Goal: Find contact information: Find contact information

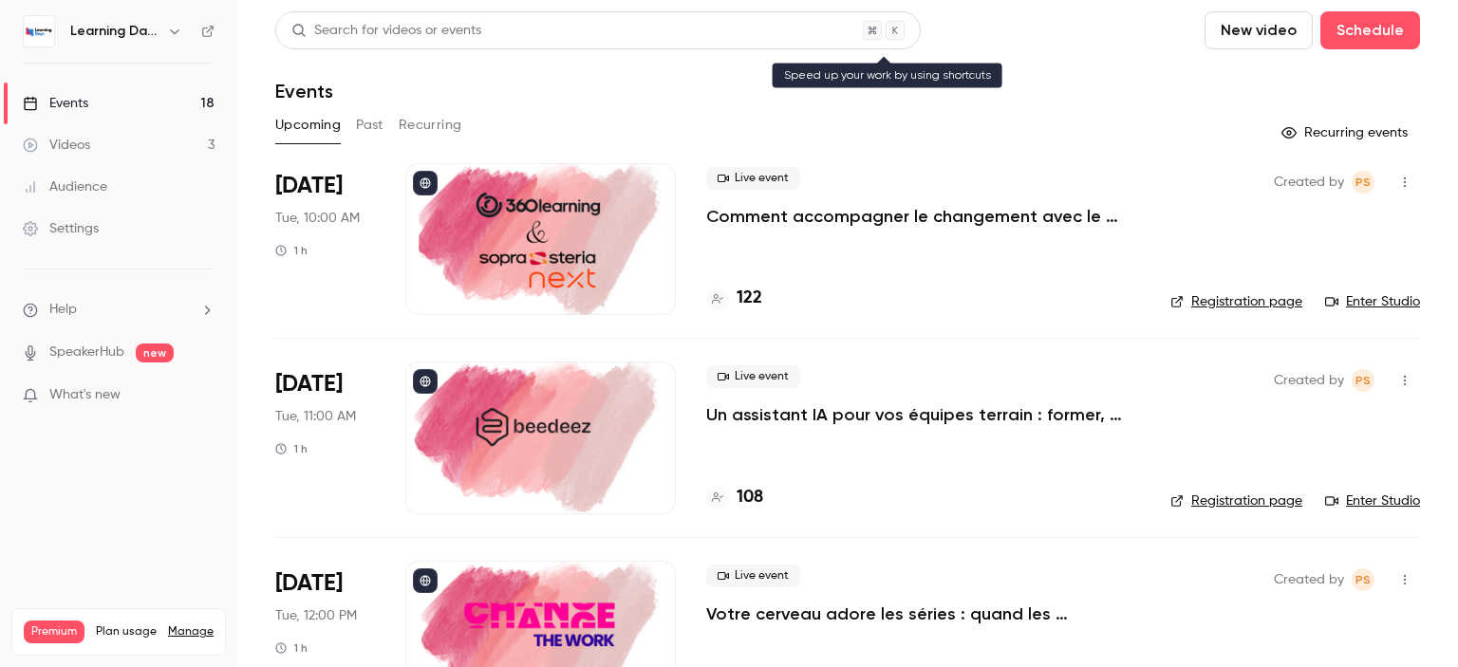
click at [398, 28] on div "Search for videos or events" at bounding box center [386, 31] width 190 height 20
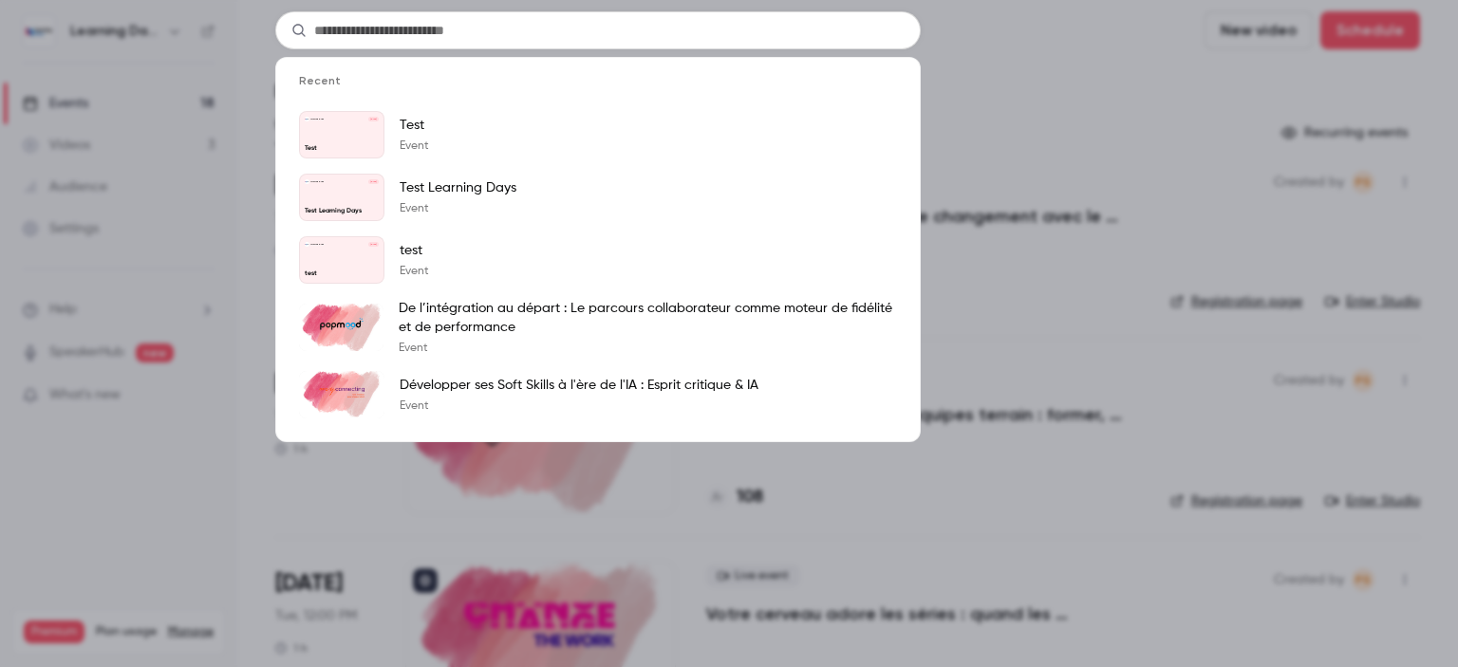
click at [93, 247] on div "Recent Learning Days [DATE] Test Test Event Learning Days [DATE] Test Learning …" at bounding box center [729, 333] width 1458 height 667
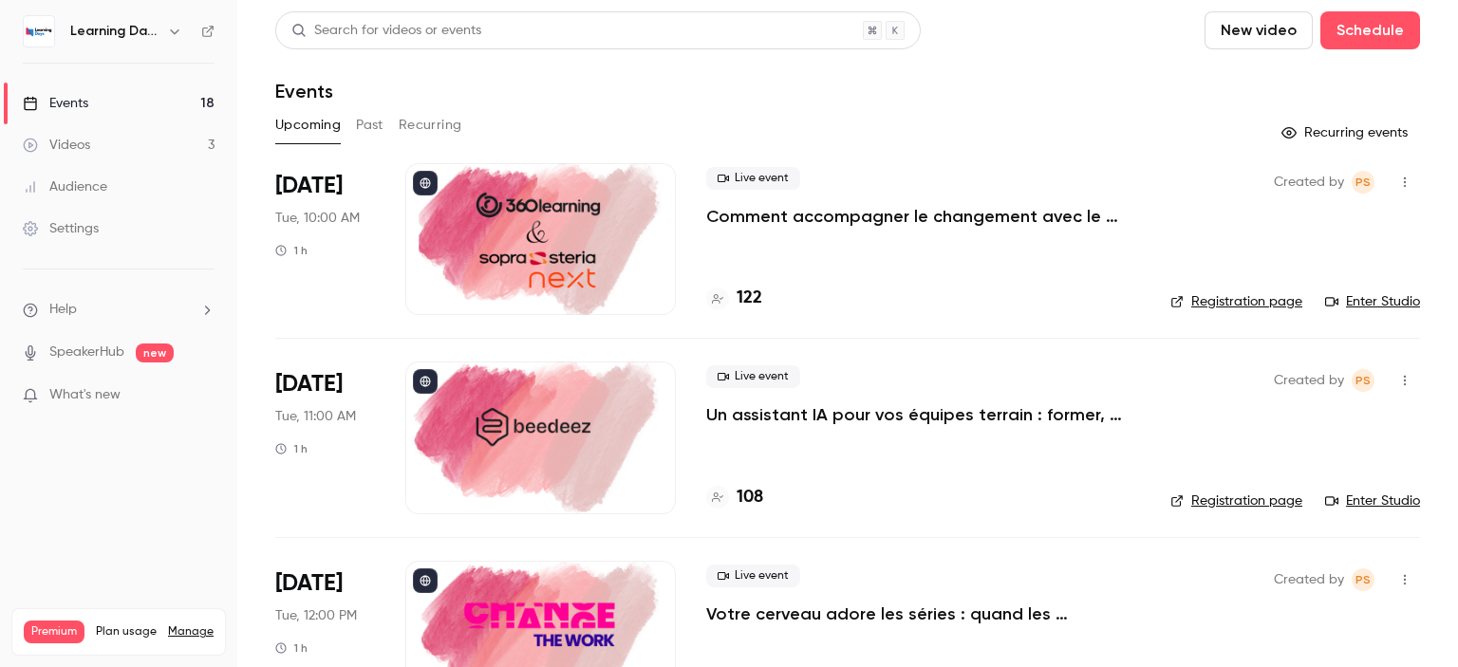
click at [78, 185] on div "Audience" at bounding box center [65, 187] width 84 height 19
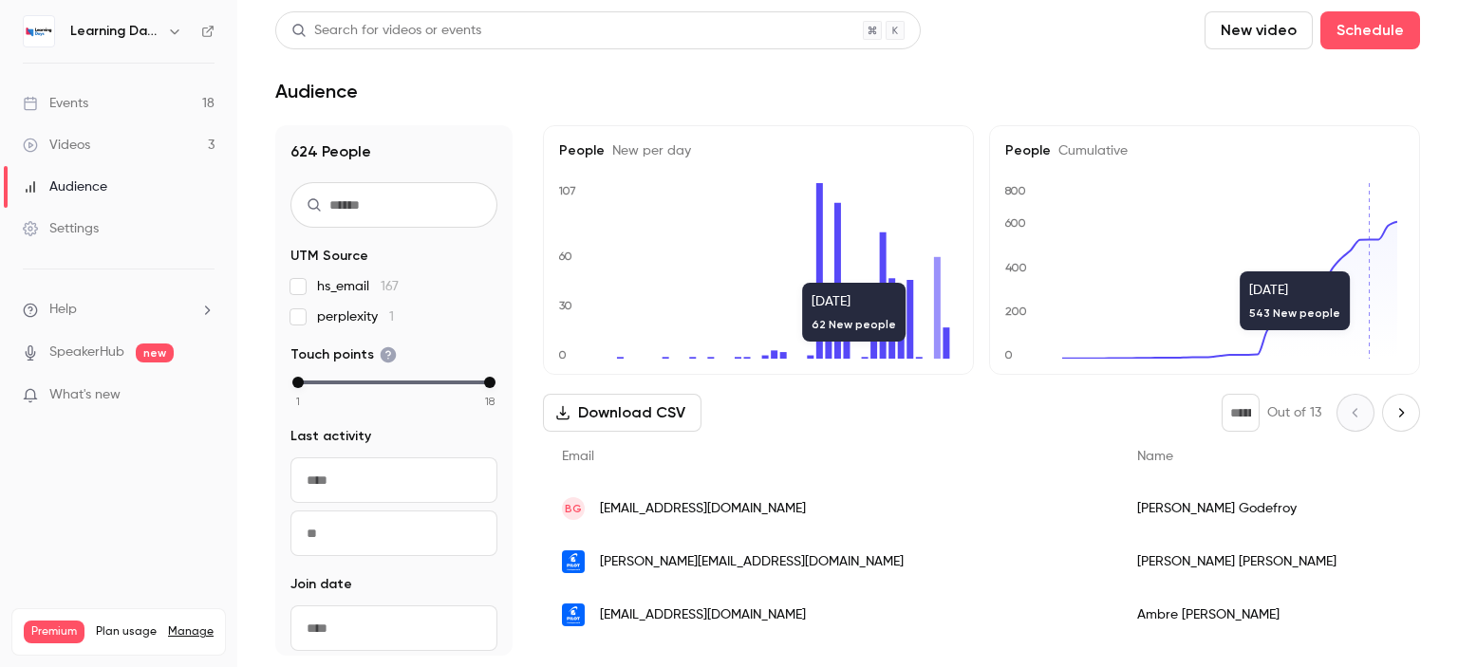
click at [375, 200] on input "text" at bounding box center [393, 205] width 207 height 46
paste input "**********"
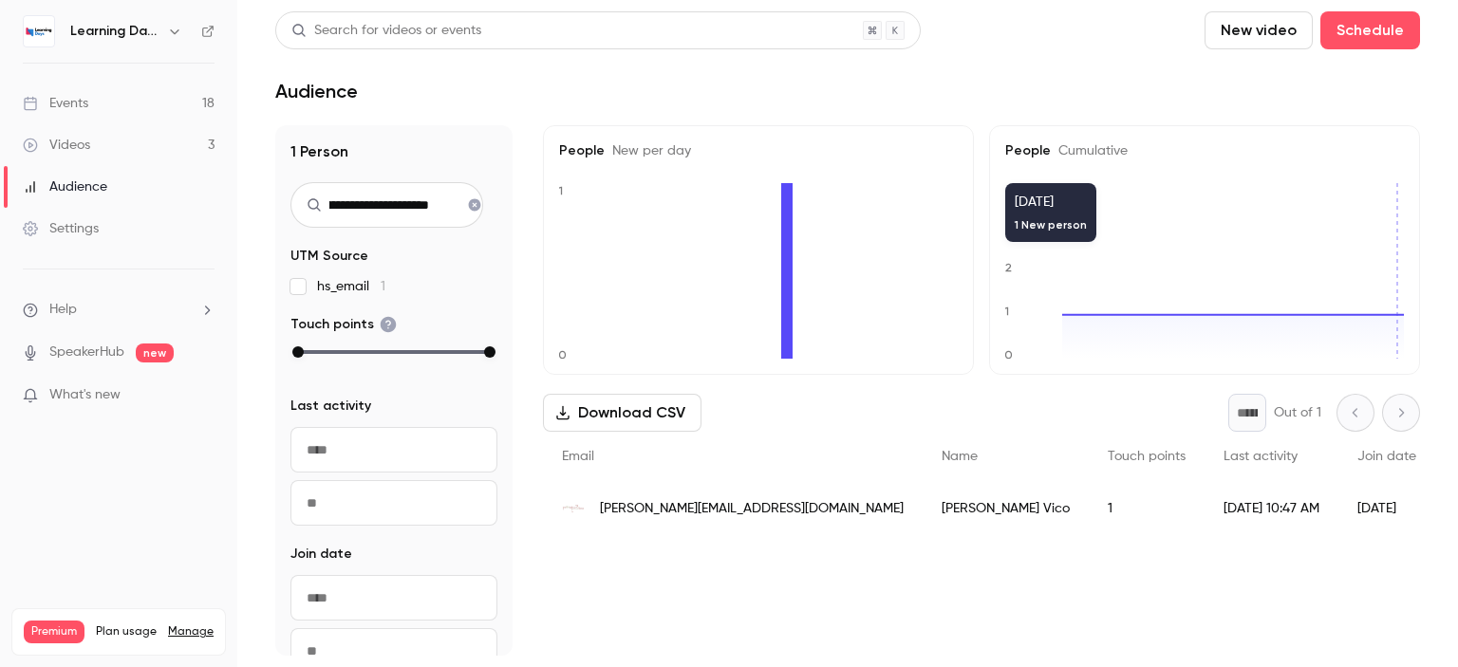
type input "**********"
click at [923, 515] on div "Sylvia Vico" at bounding box center [1006, 508] width 166 height 53
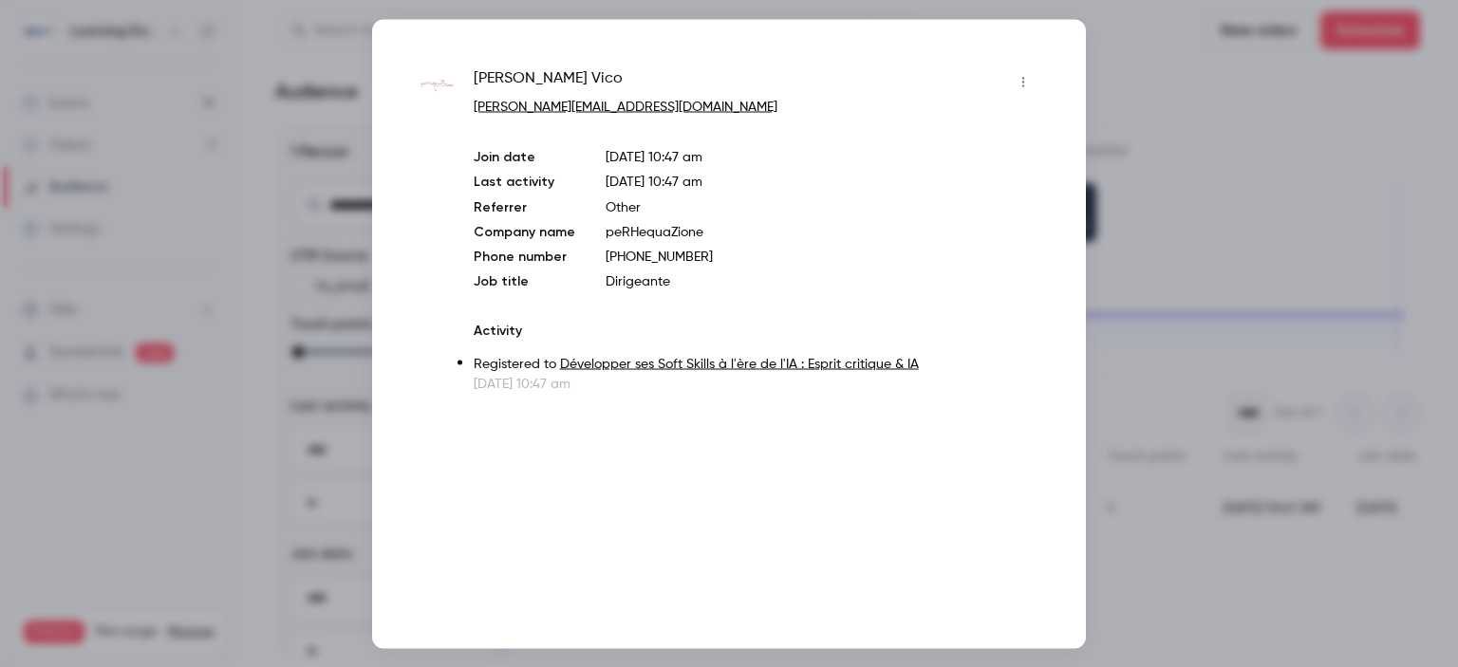
click at [1249, 229] on div at bounding box center [729, 333] width 1458 height 667
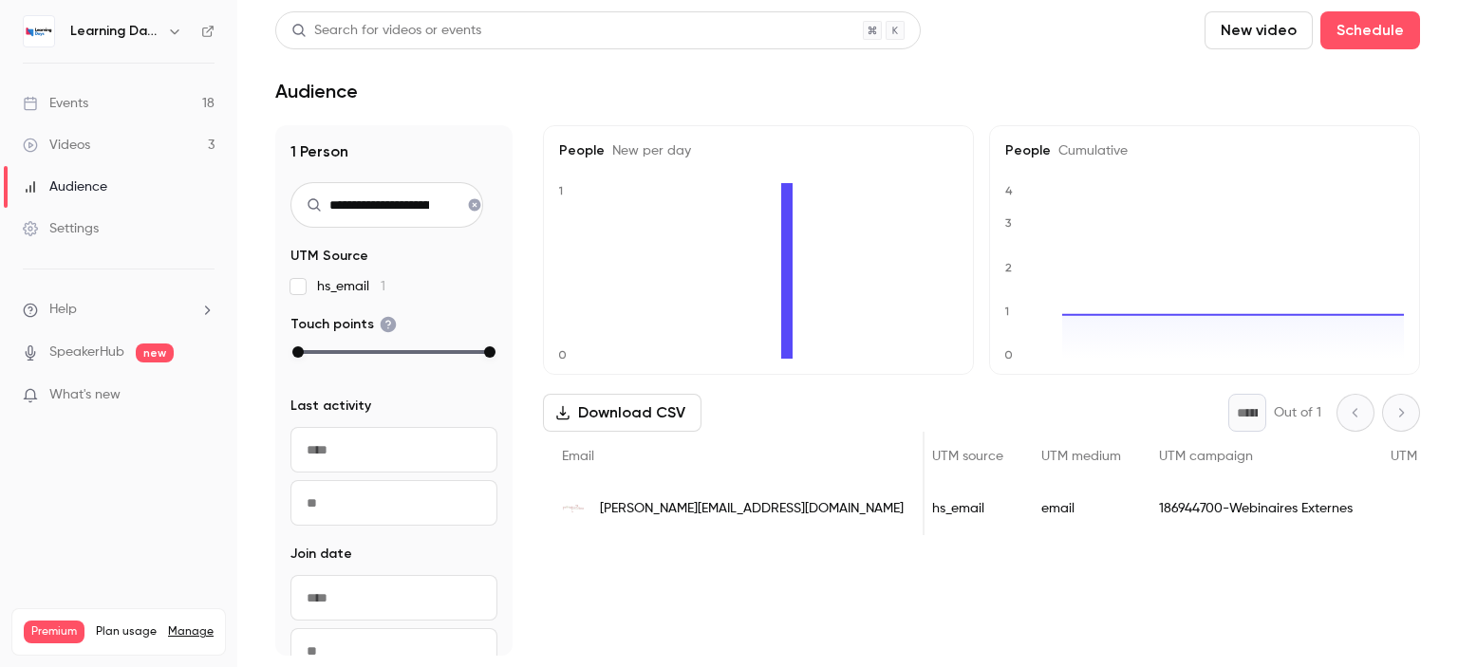
scroll to position [0, 916]
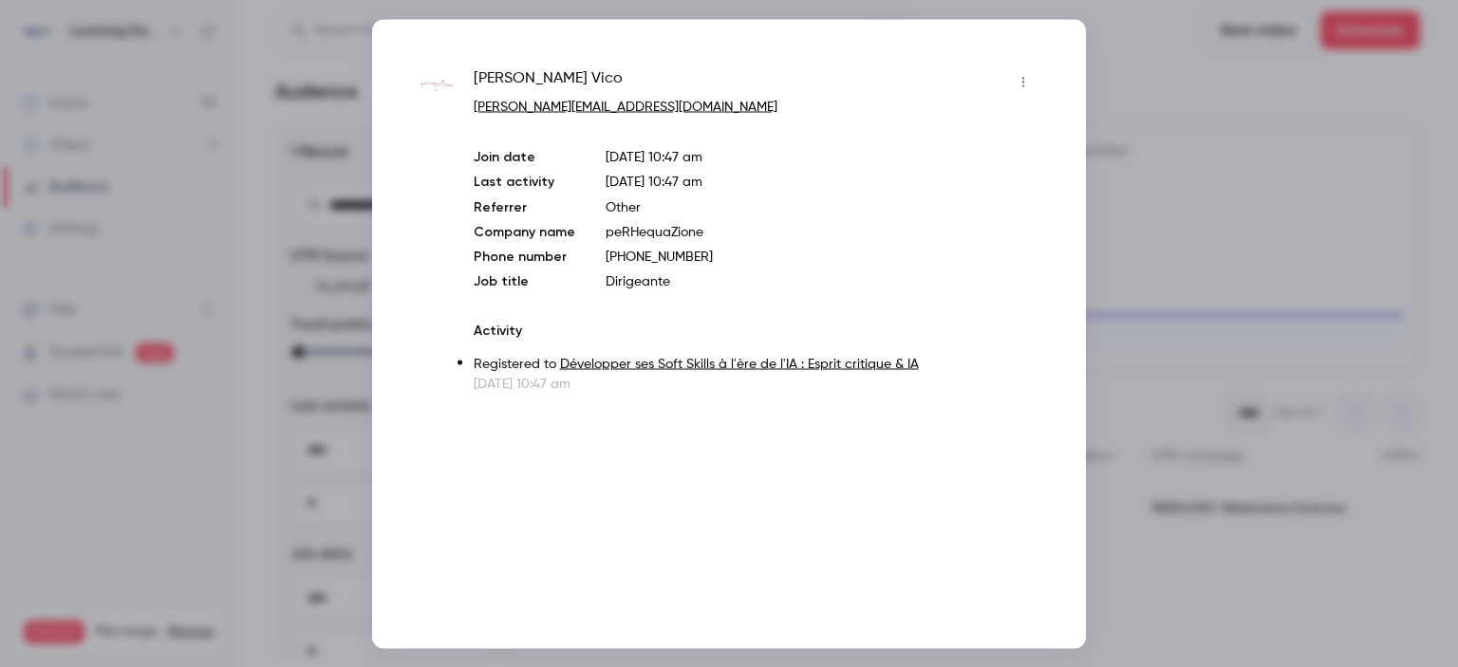
click at [1029, 77] on icon "button" at bounding box center [1023, 81] width 15 height 13
click at [714, 199] on div at bounding box center [729, 333] width 1458 height 667
click at [680, 362] on link "Développer ses Soft Skills à l'ère de l'IA : Esprit critique & IA" at bounding box center [739, 363] width 359 height 13
click at [566, 111] on link "sylvia.vico@perhequazione.com" at bounding box center [626, 106] width 304 height 13
click at [618, 103] on link "sylvia.vico@perhequazione.com" at bounding box center [626, 106] width 304 height 13
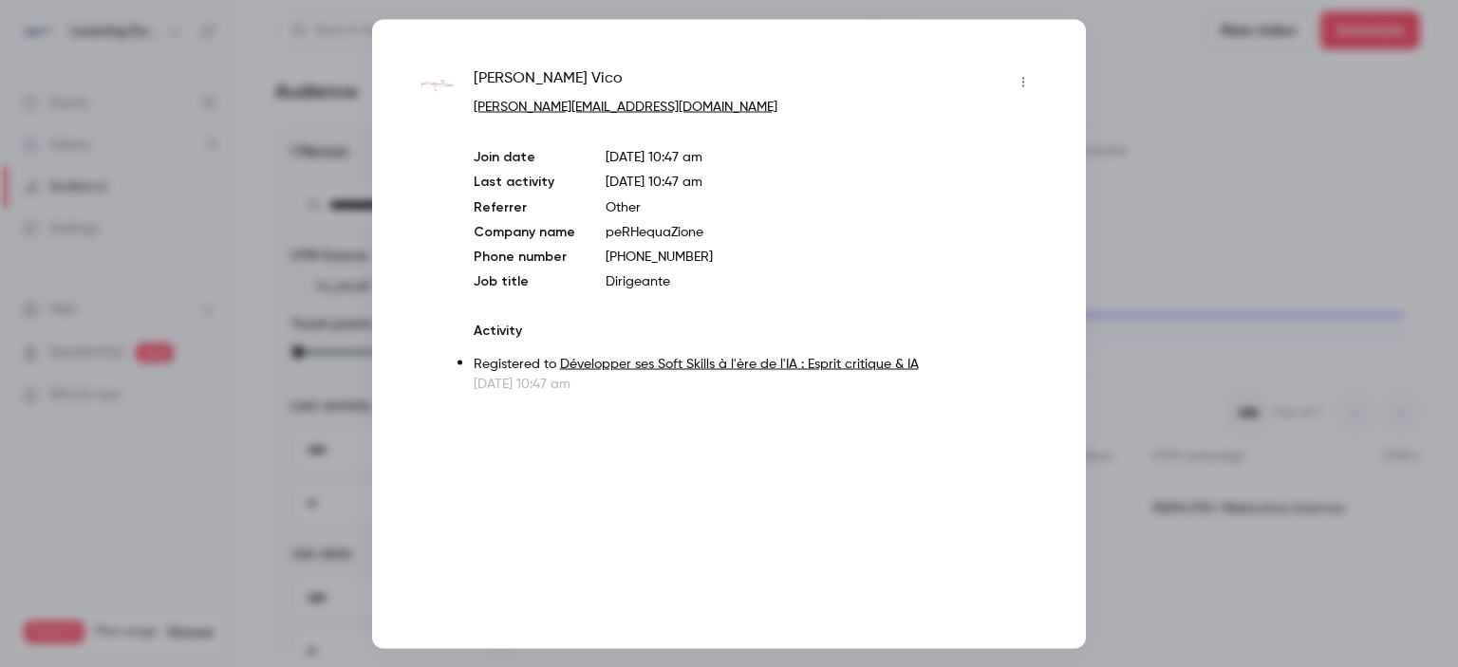
click at [1024, 84] on icon "button" at bounding box center [1023, 81] width 15 height 13
click at [1144, 238] on div at bounding box center [729, 333] width 1458 height 667
click at [1153, 222] on div at bounding box center [729, 333] width 1458 height 667
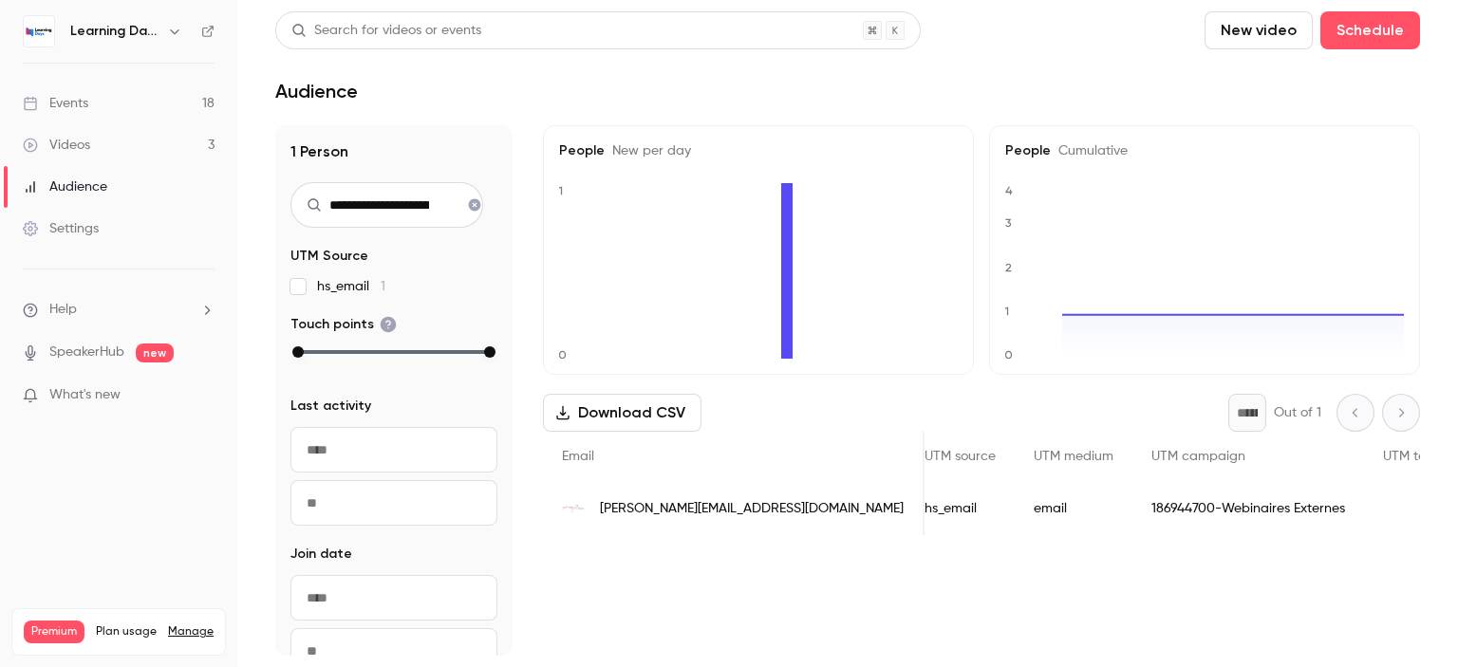
click at [693, 517] on span "sylvia.vico@perhequazione.com" at bounding box center [752, 509] width 304 height 20
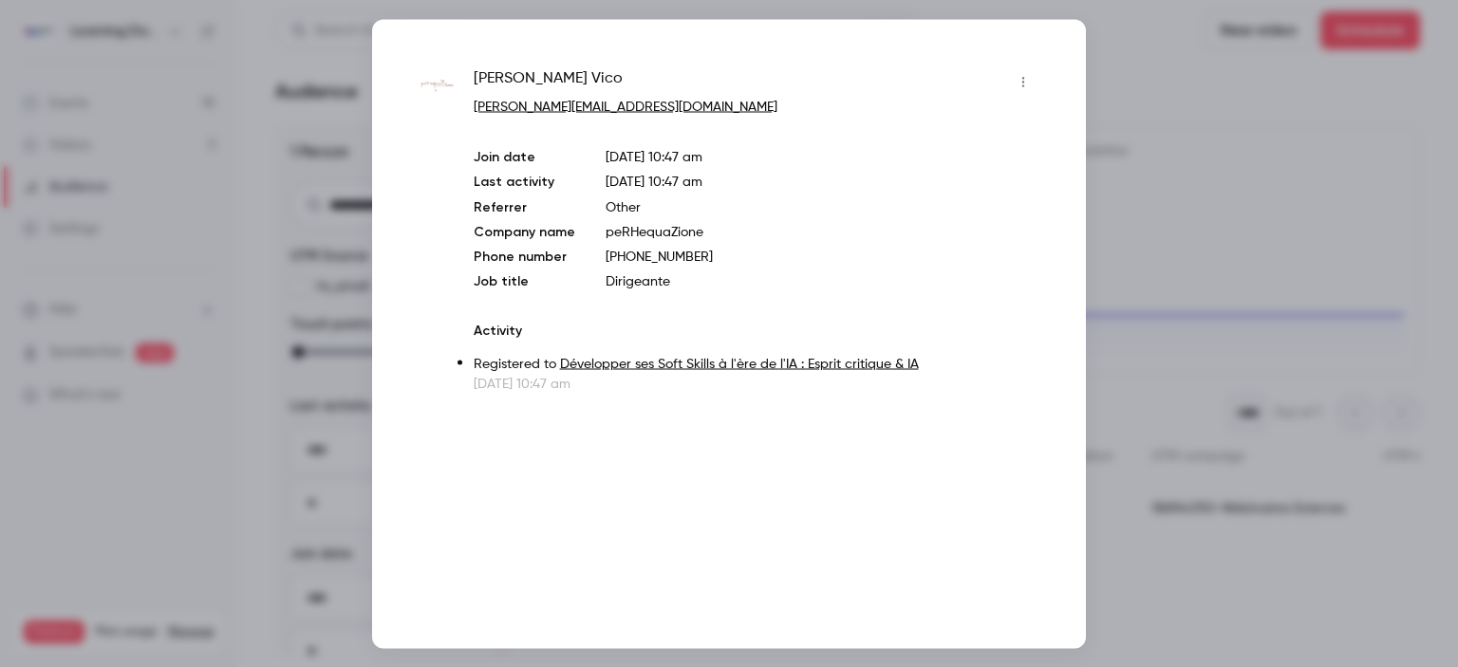
click at [1294, 143] on div at bounding box center [729, 333] width 1458 height 667
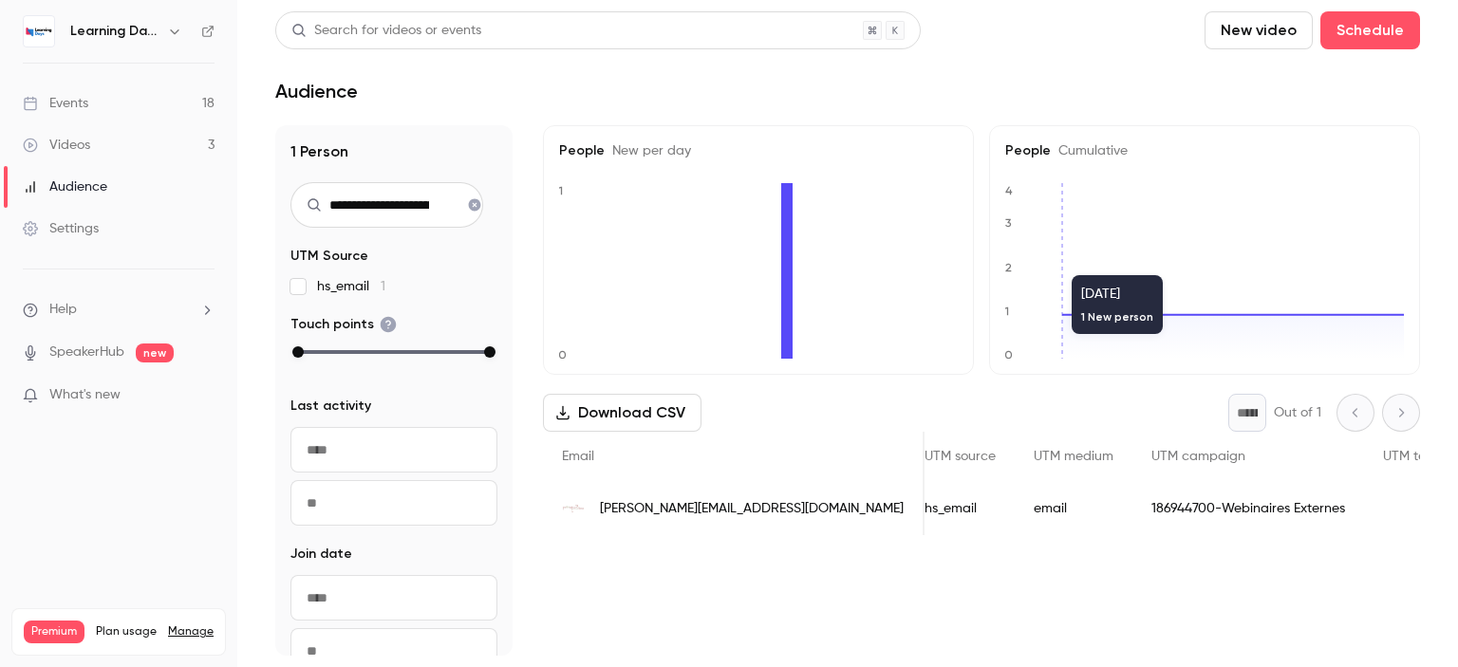
click at [346, 33] on div "Search for videos or events" at bounding box center [386, 31] width 190 height 20
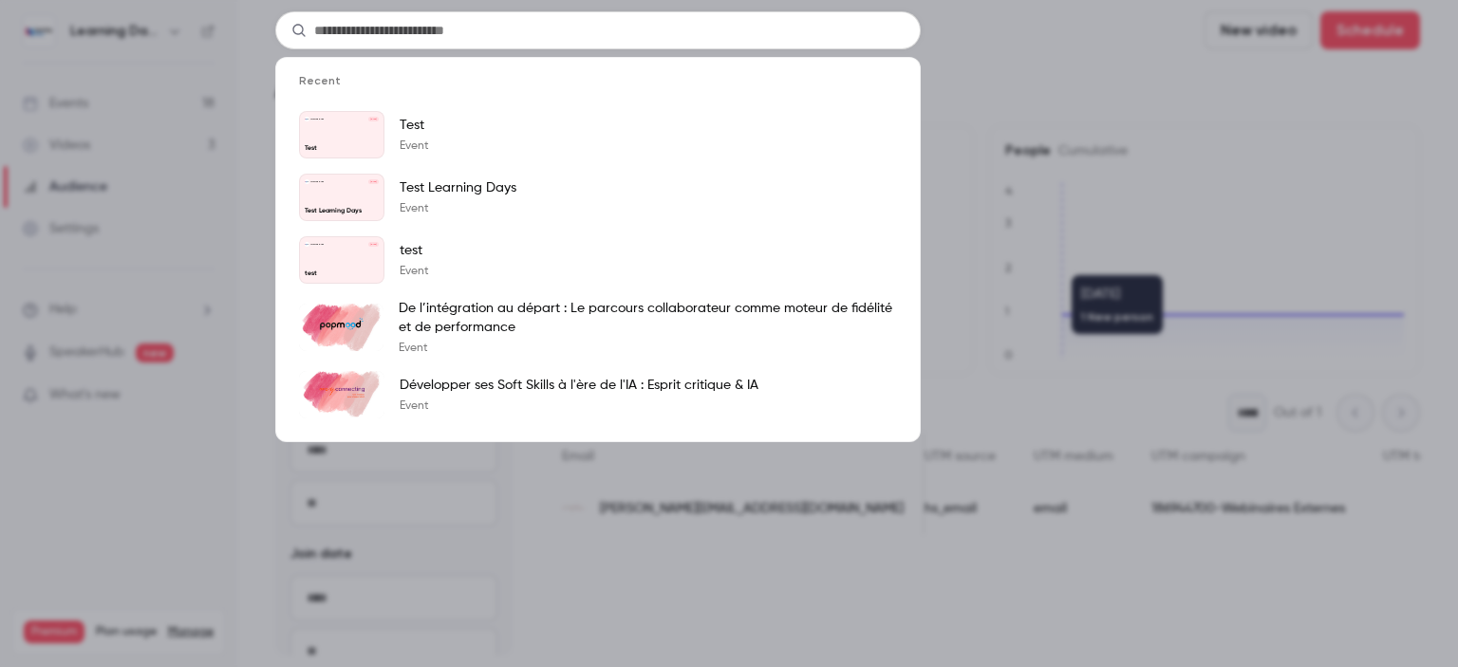
click at [1015, 82] on div "Recent Learning Days Sep 30 Test Test Event Learning Days Sep 30 Test Learning …" at bounding box center [729, 333] width 1458 height 667
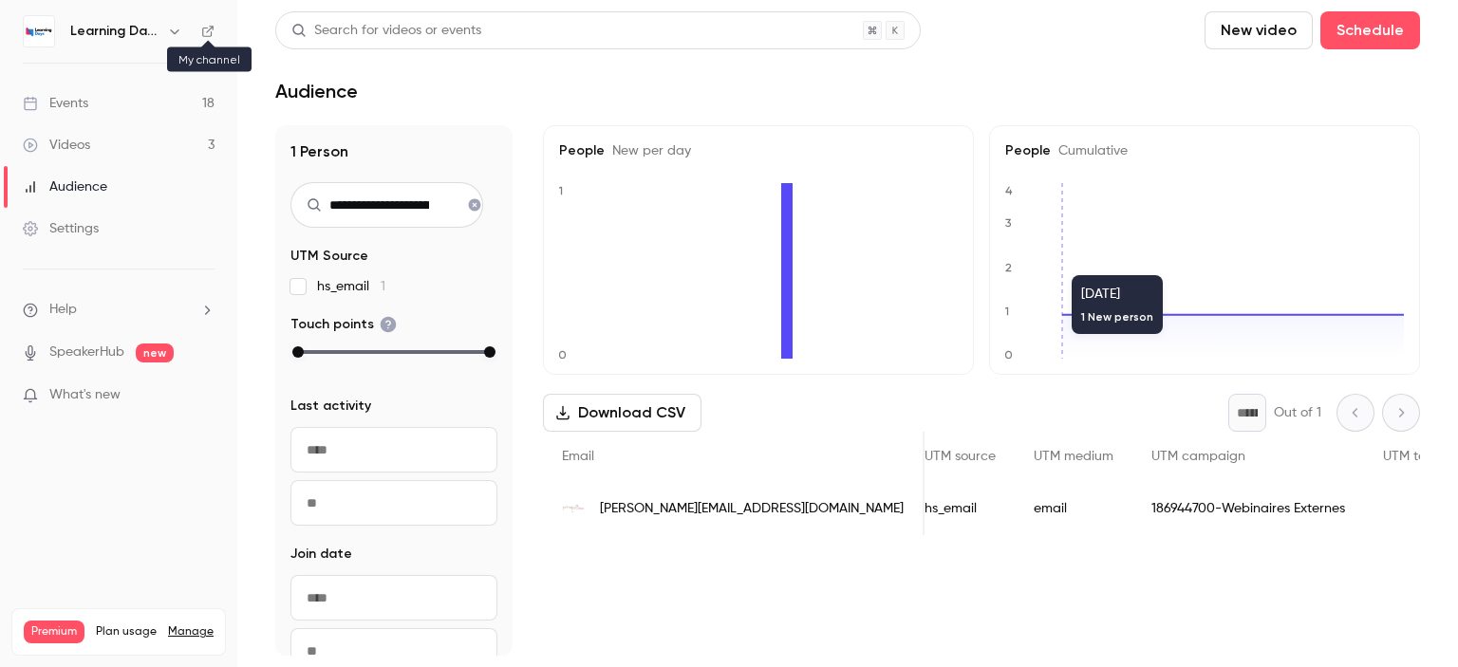
click at [211, 26] on icon at bounding box center [207, 31] width 11 height 11
click at [108, 181] on link "Audience" at bounding box center [118, 187] width 237 height 42
click at [76, 147] on div "Videos" at bounding box center [56, 145] width 67 height 19
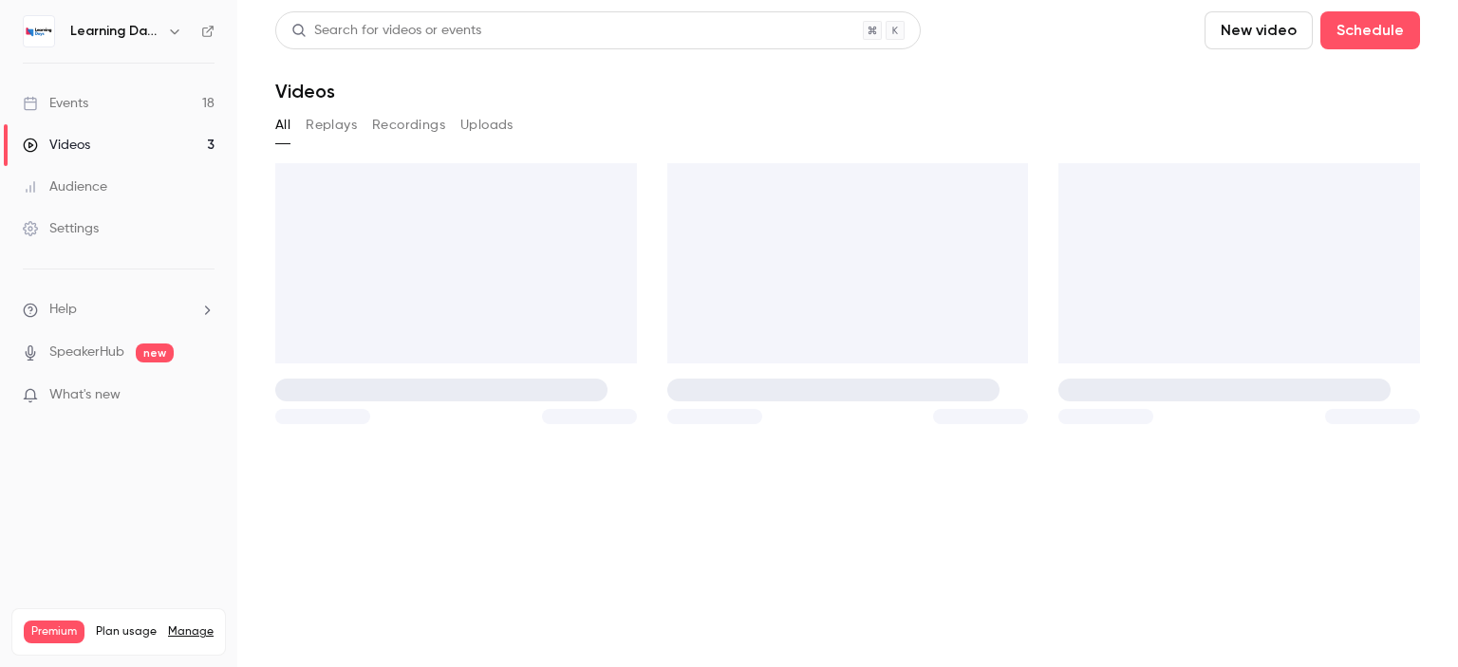
click at [82, 185] on div "Audience" at bounding box center [65, 187] width 84 height 19
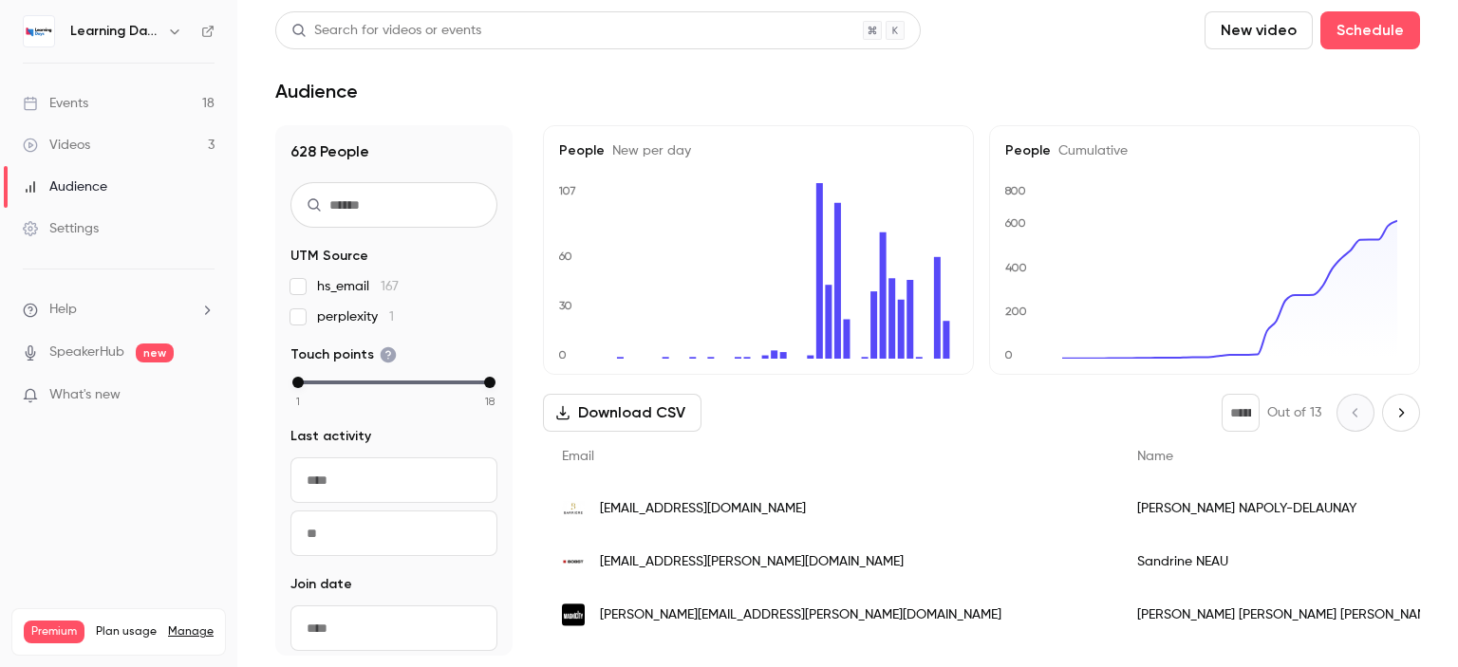
click at [122, 102] on link "Events 18" at bounding box center [118, 104] width 237 height 42
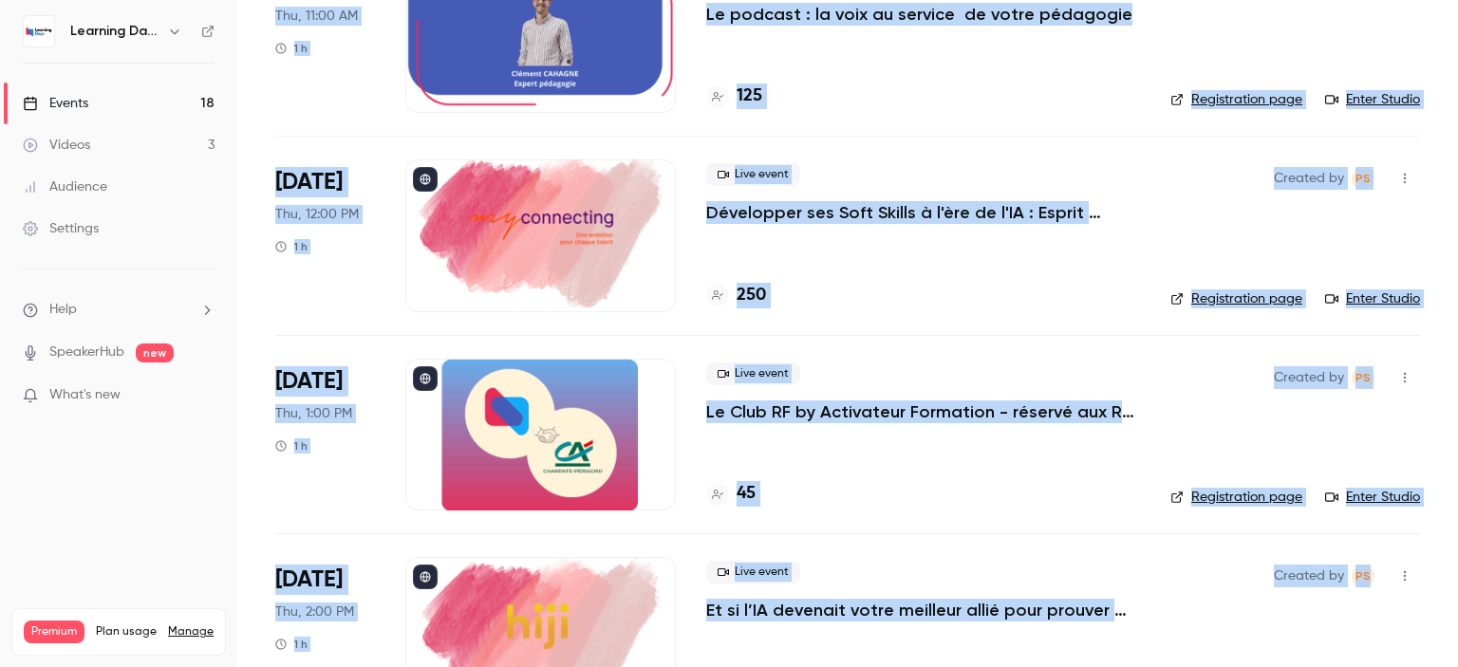
scroll to position [2789, 0]
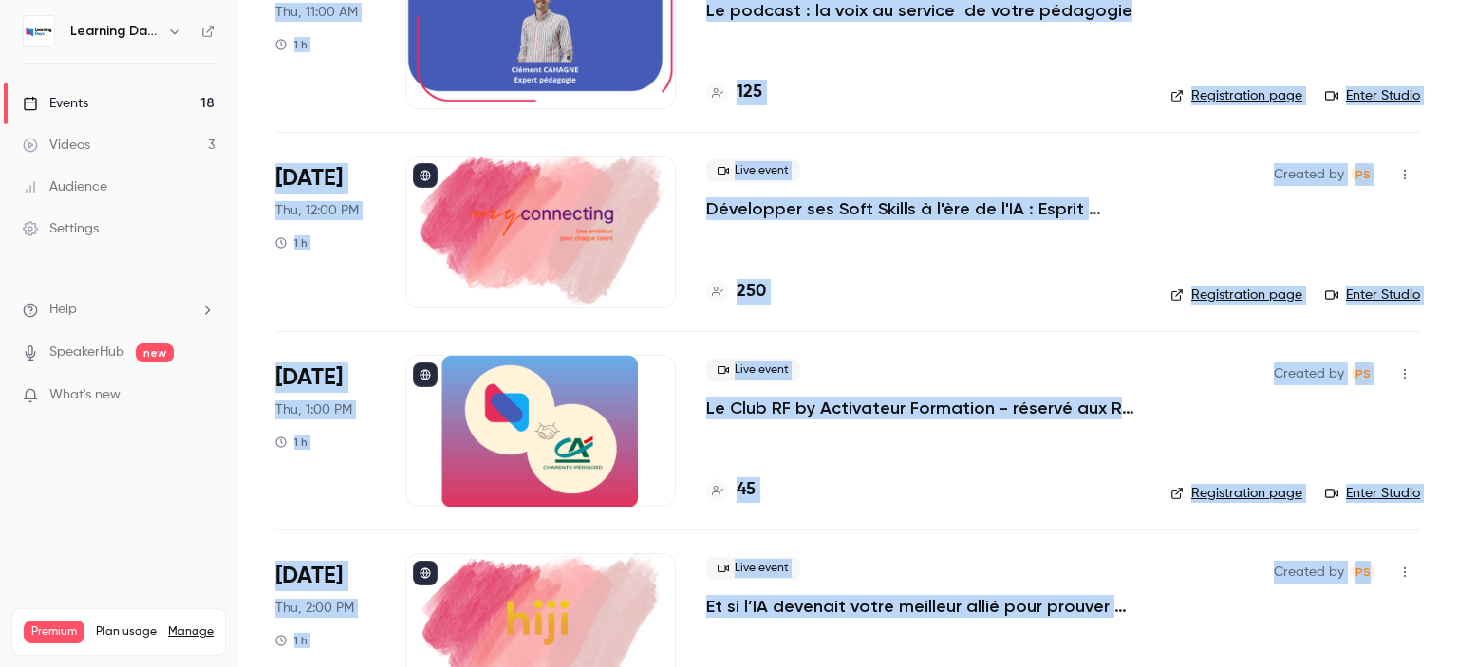
drag, startPoint x: 1457, startPoint y: 113, endPoint x: 1457, endPoint y: 588, distance: 474.6
click at [1457, 588] on main "Search for videos or events New video Schedule Events Upcoming Past Recurring R…" at bounding box center [847, 333] width 1221 height 667
click at [742, 496] on h4 "45" at bounding box center [746, 490] width 19 height 26
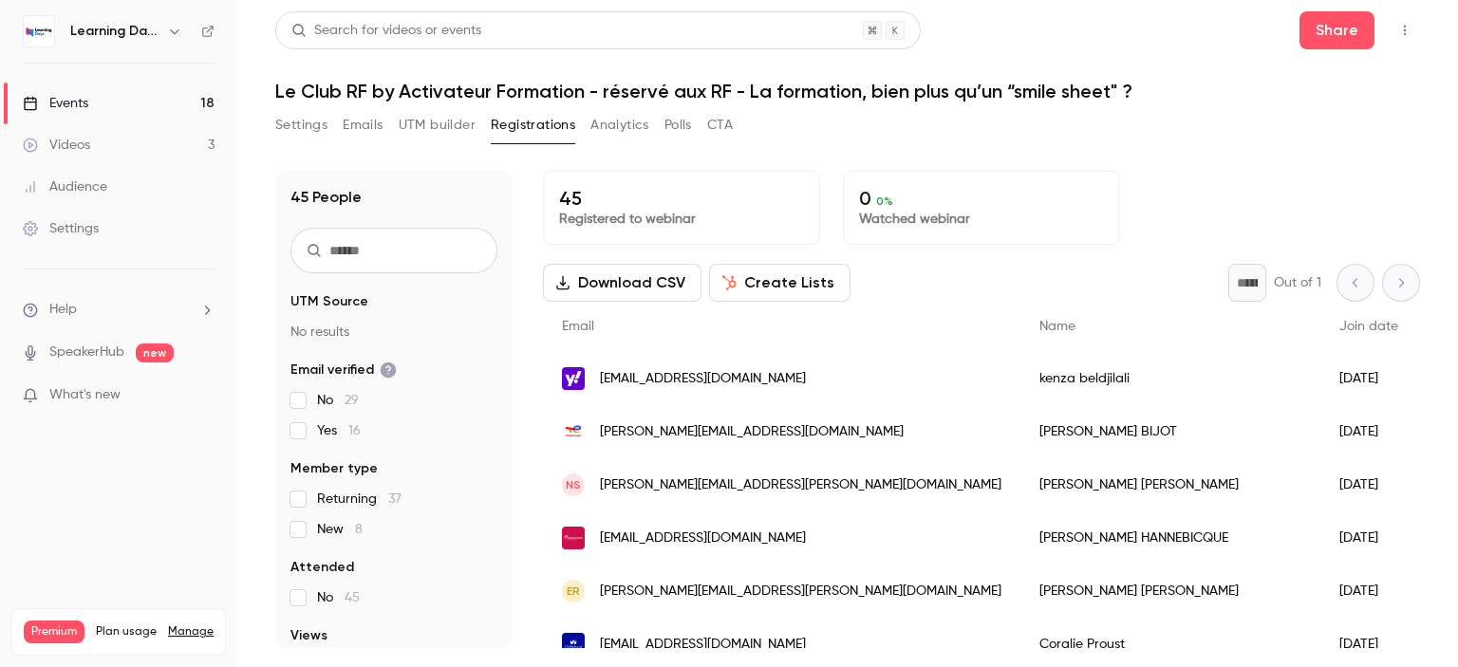
scroll to position [5, 0]
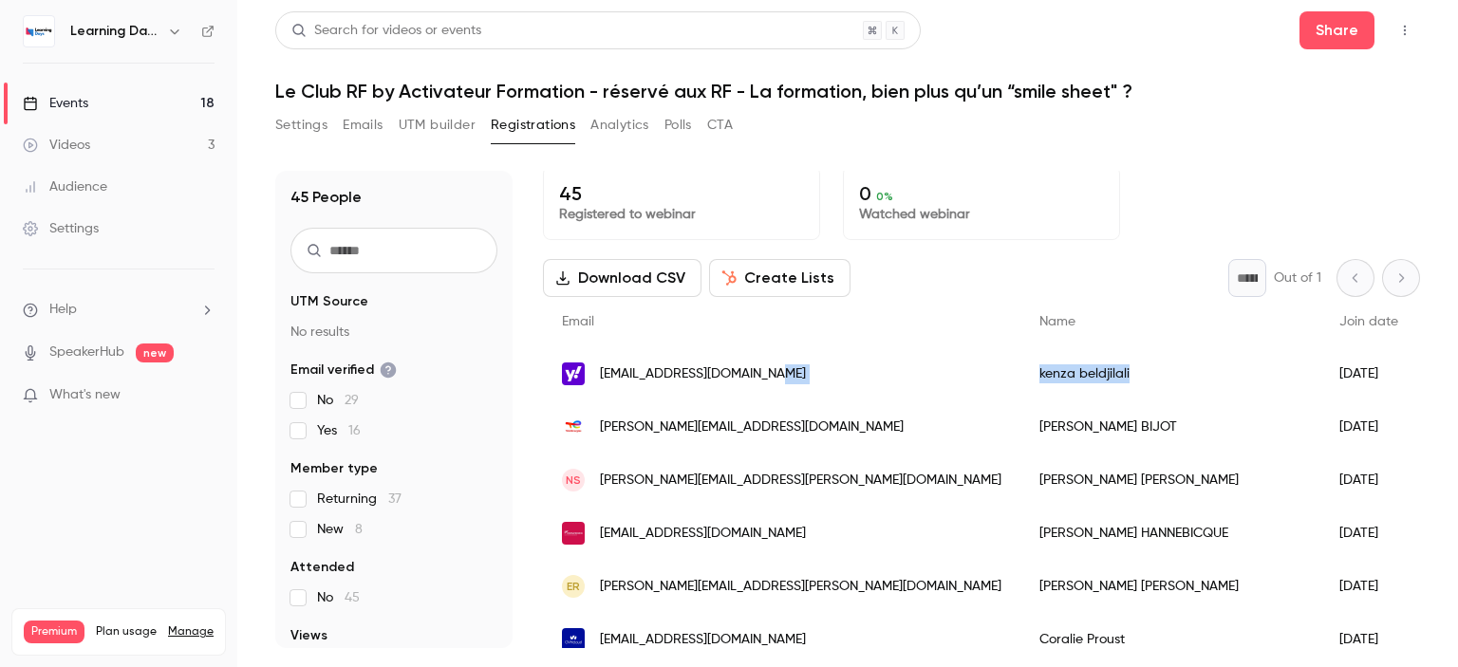
drag, startPoint x: 1048, startPoint y: 382, endPoint x: 914, endPoint y: 379, distance: 133.9
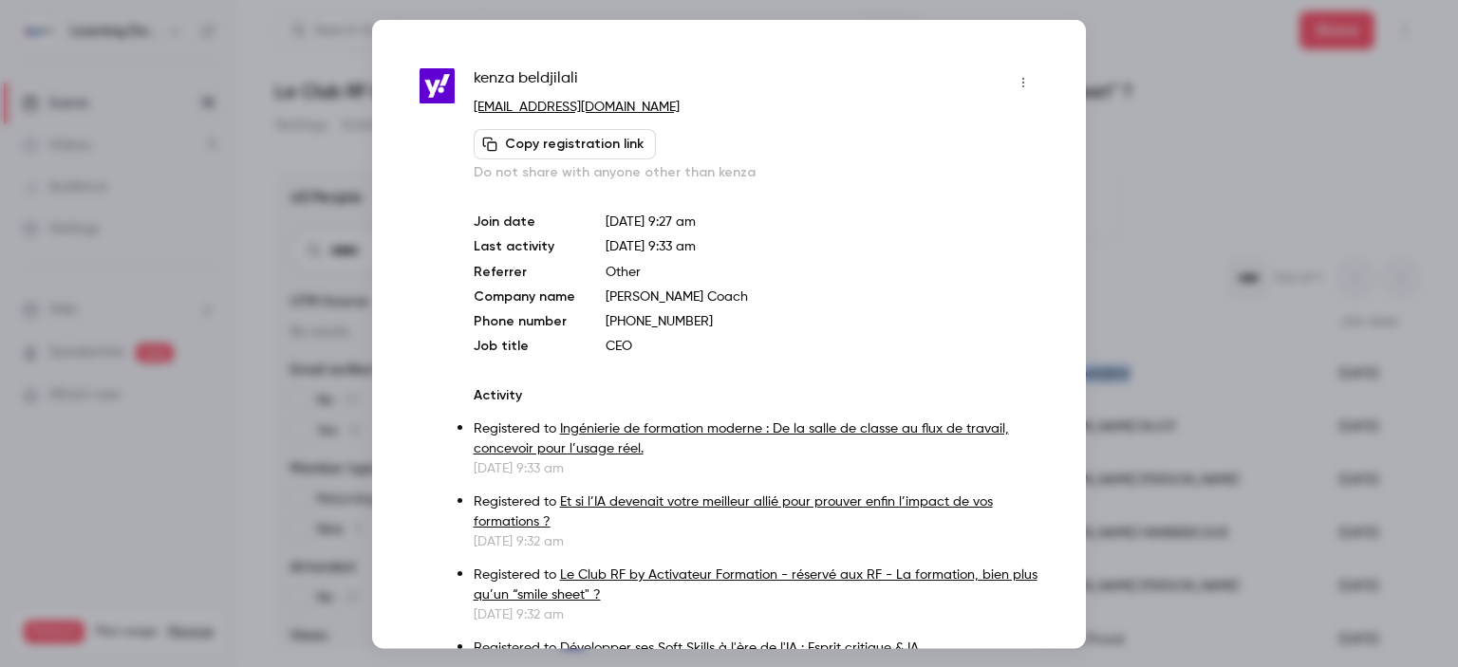
drag, startPoint x: 767, startPoint y: 292, endPoint x: 680, endPoint y: 293, distance: 87.3
click at [680, 293] on p "[PERSON_NAME] Coach" at bounding box center [822, 296] width 433 height 19
click at [1209, 102] on div at bounding box center [729, 333] width 1458 height 667
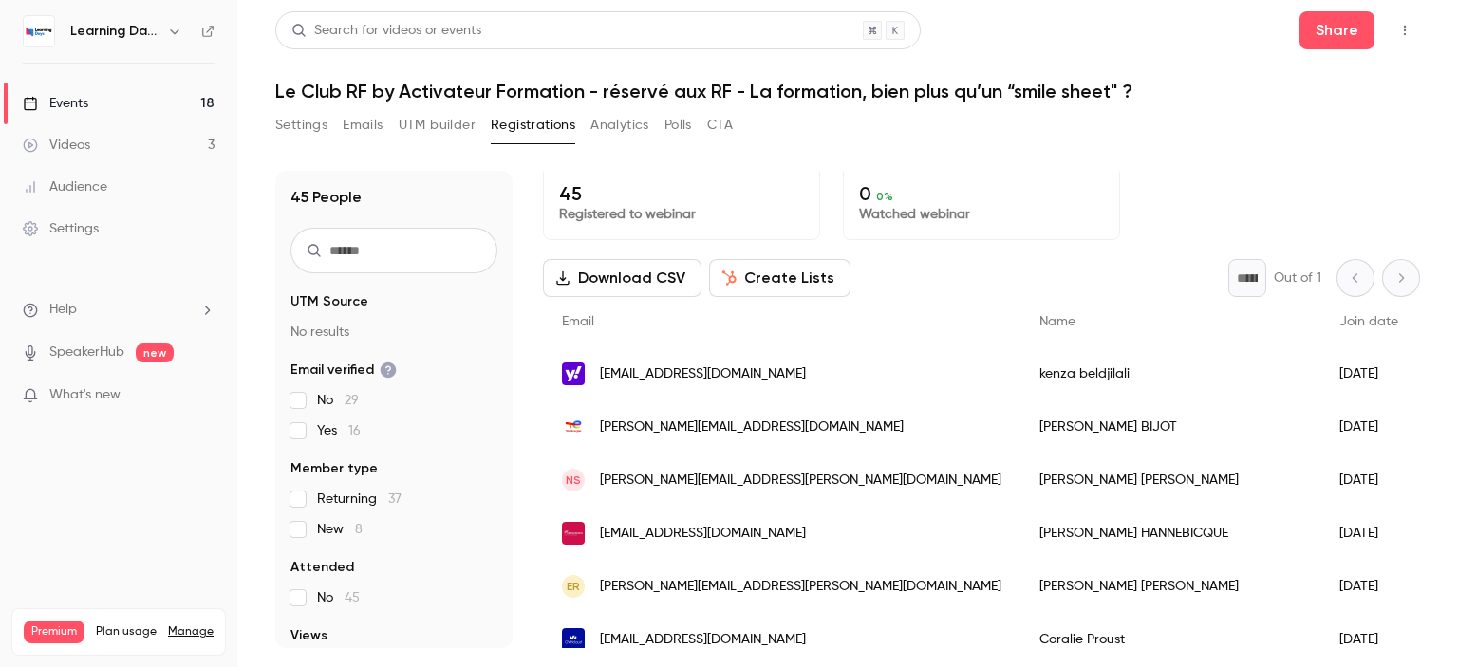
click at [111, 189] on link "Audience" at bounding box center [118, 187] width 237 height 42
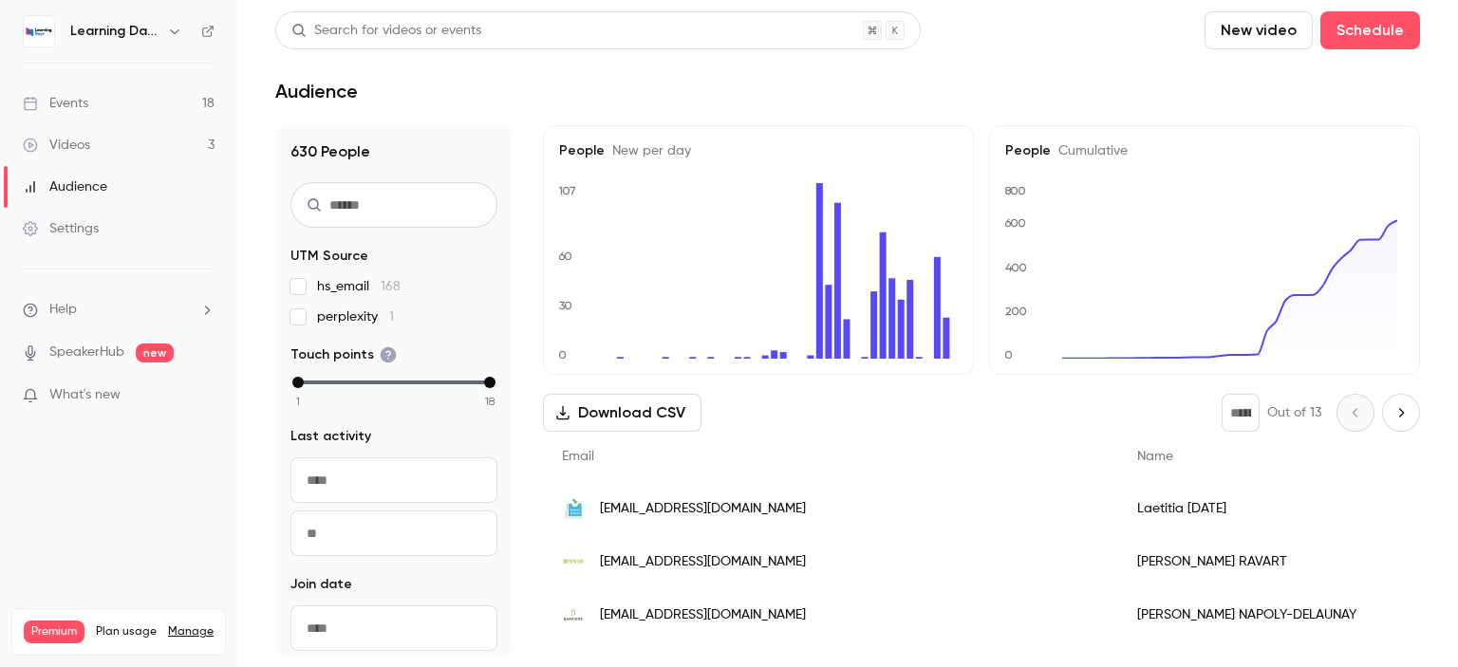
click at [99, 185] on div "Audience" at bounding box center [65, 187] width 84 height 19
click at [105, 184] on div "Audience" at bounding box center [65, 187] width 84 height 19
click at [1118, 497] on div "Laetitia Nadal" at bounding box center [1328, 508] width 421 height 53
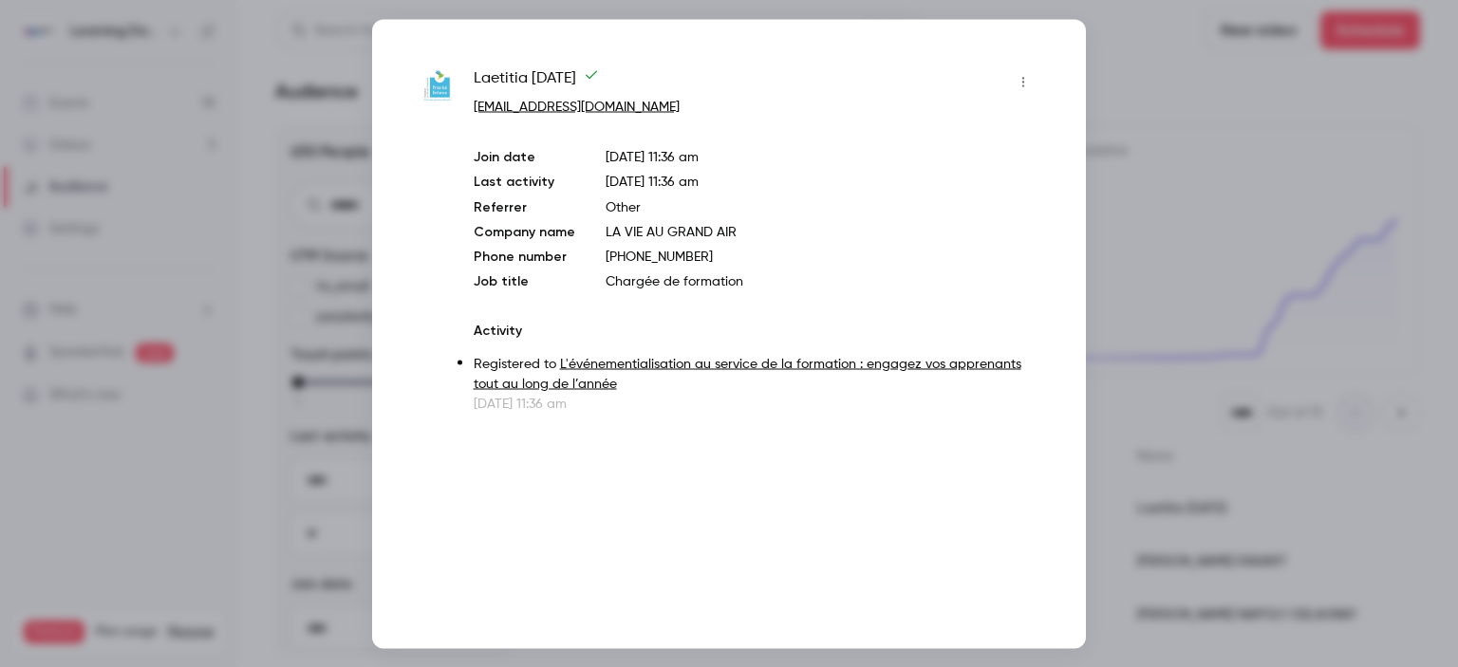
click at [1406, 254] on div at bounding box center [729, 333] width 1458 height 667
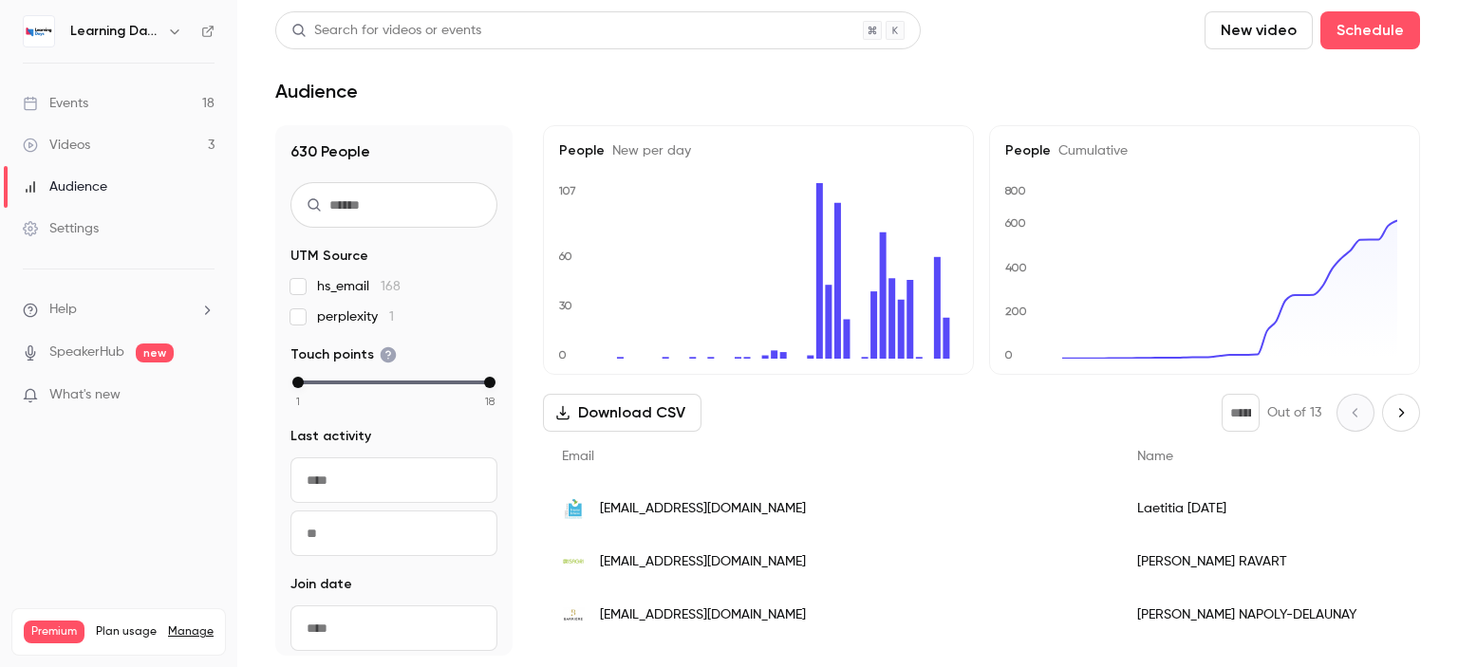
click at [854, 557] on div "[EMAIL_ADDRESS][DOMAIN_NAME]" at bounding box center [830, 561] width 575 height 53
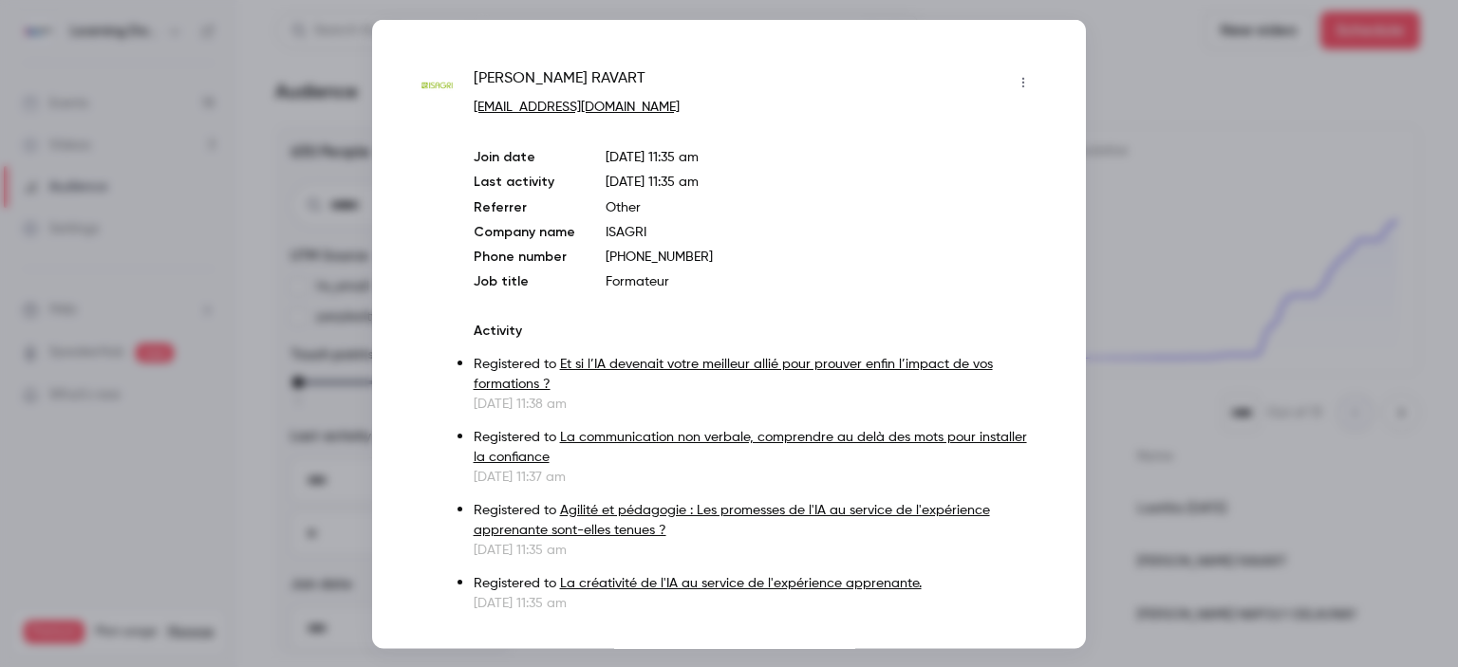
click at [1437, 207] on div at bounding box center [729, 333] width 1458 height 667
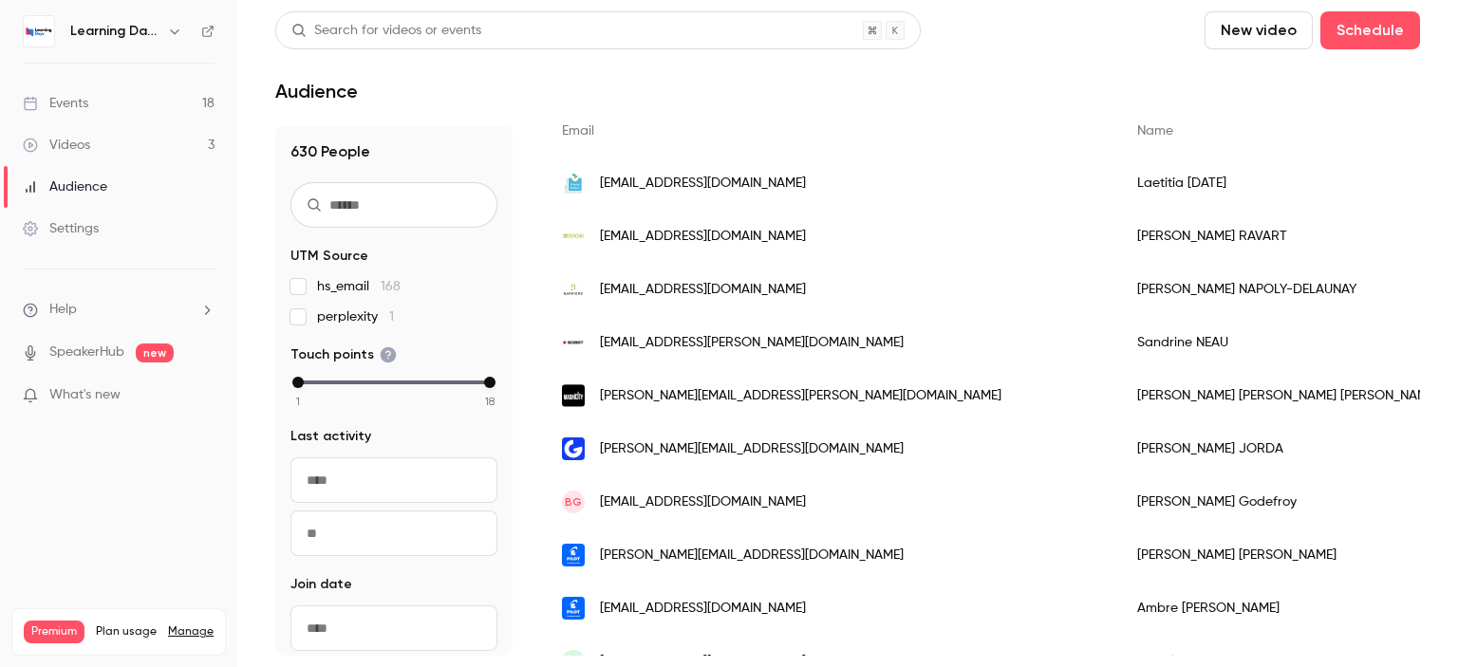
scroll to position [348, 0]
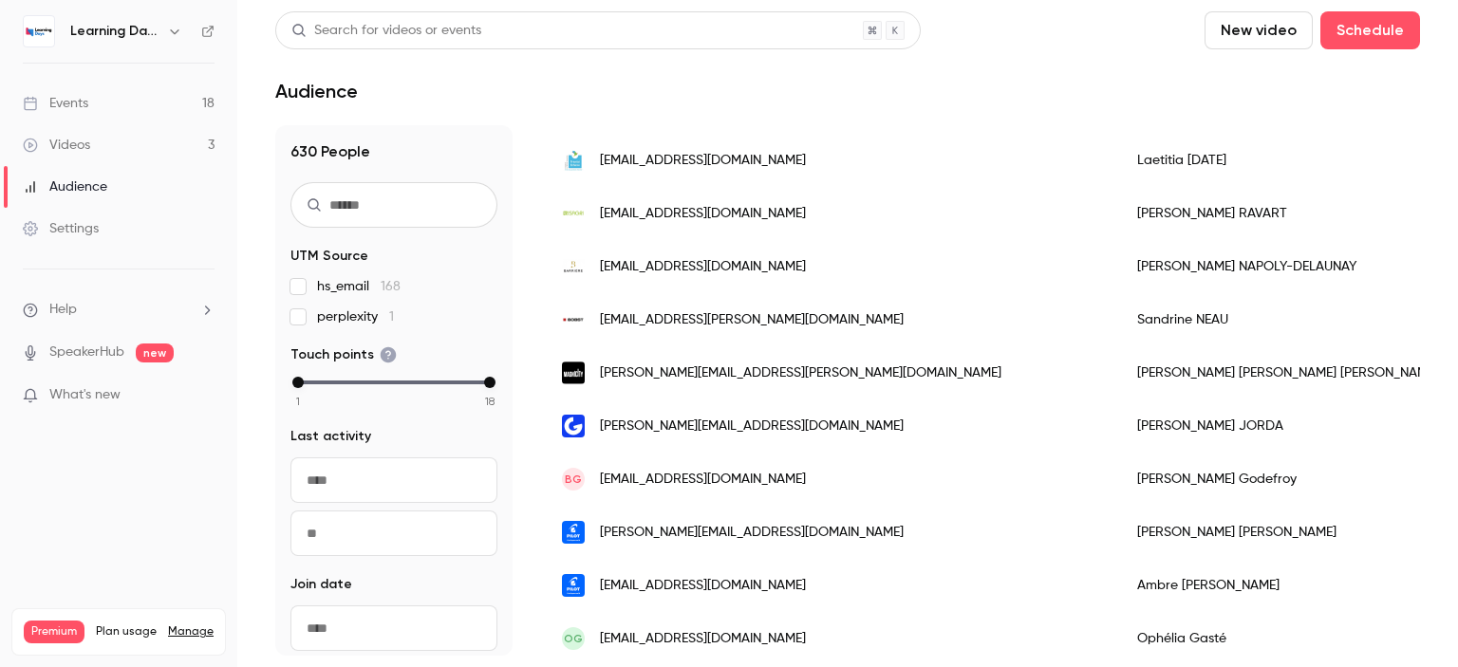
click at [729, 489] on span "[EMAIL_ADDRESS][DOMAIN_NAME]" at bounding box center [703, 480] width 206 height 20
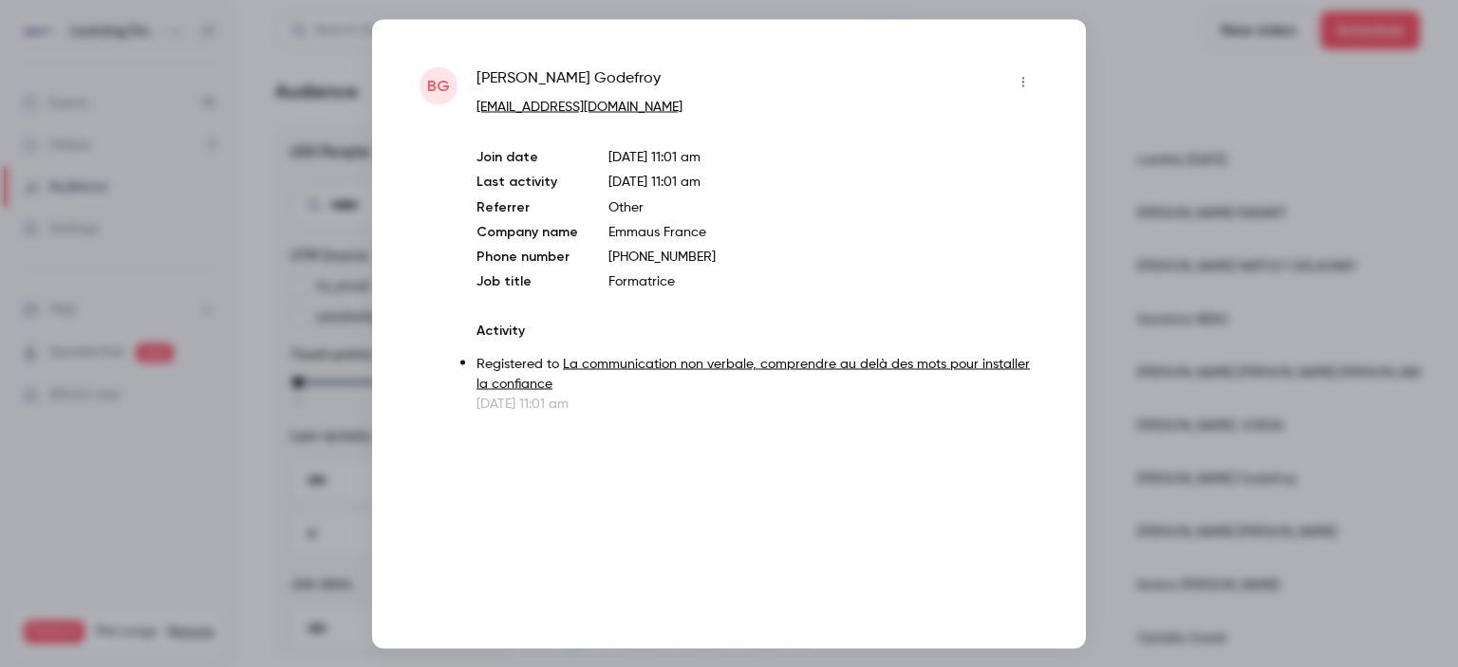
click at [1397, 394] on div at bounding box center [729, 333] width 1458 height 667
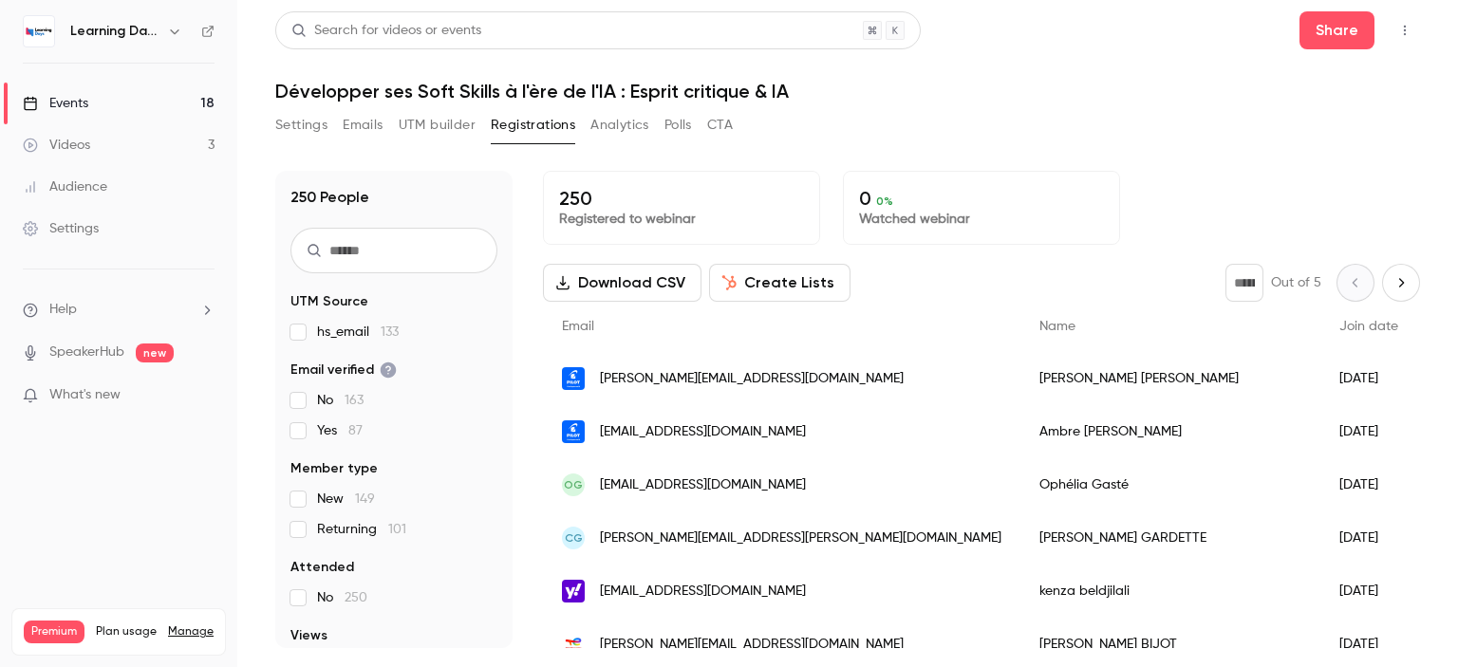
click at [410, 252] on input "text" at bounding box center [393, 251] width 207 height 46
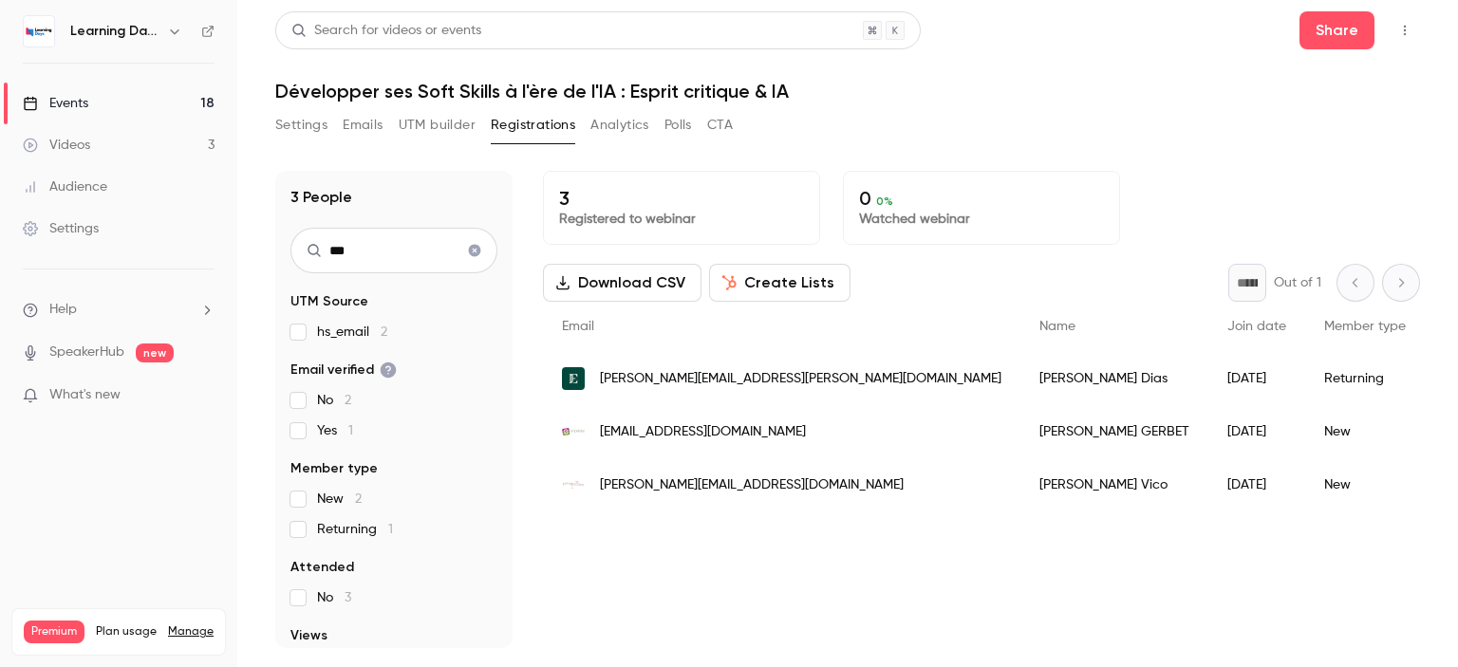
type input "***"
click at [687, 604] on div "3 Registered to webinar 0 0 % Watched webinar Download CSV Create Lists * Out o…" at bounding box center [981, 409] width 877 height 477
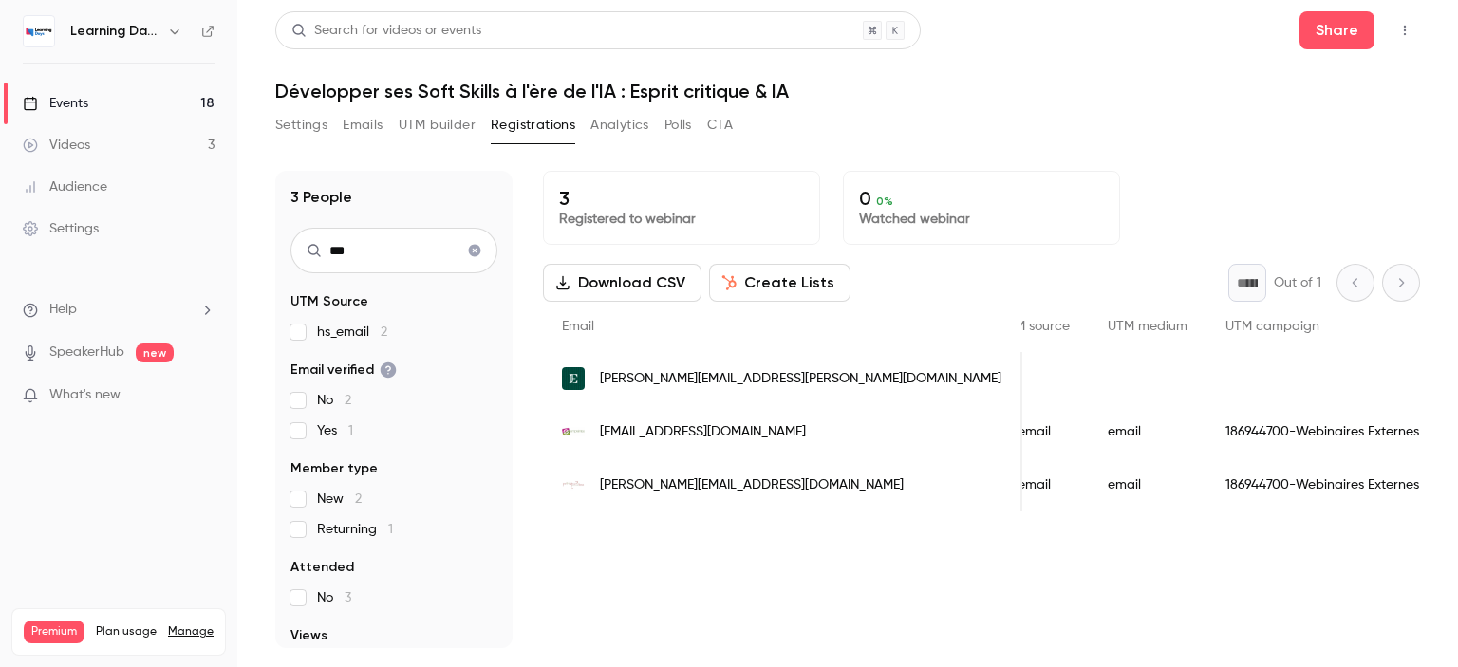
scroll to position [0, 1276]
drag, startPoint x: 1344, startPoint y: 509, endPoint x: 1368, endPoint y: 514, distance: 24.2
click at [1368, 512] on div "Email Name Join date Member type Attended Views Company name Phone number Job t…" at bounding box center [981, 407] width 877 height 210
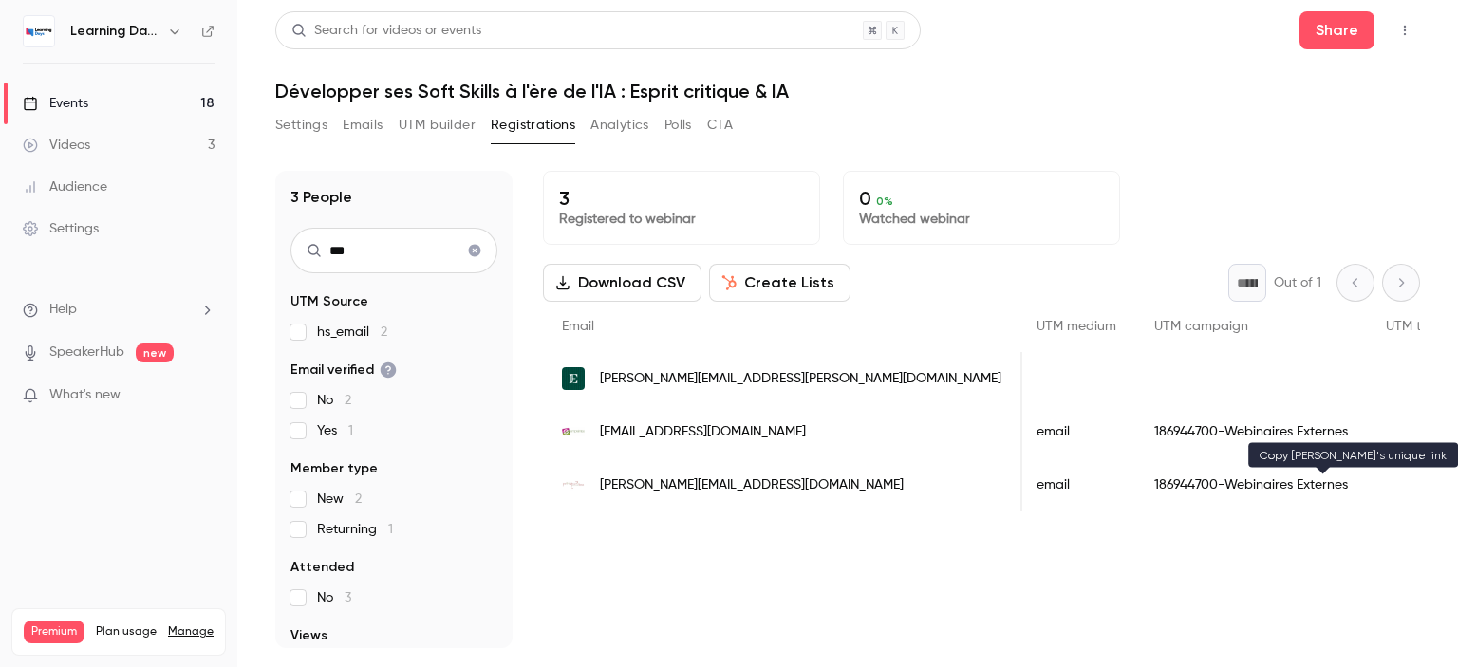
click at [1213, 101] on h1 "Développer ses Soft Skills à l'ère de l'IA : Esprit critique & IA" at bounding box center [847, 91] width 1145 height 23
click at [1135, 482] on div "186944700-Webinaires Externes" at bounding box center [1251, 484] width 232 height 53
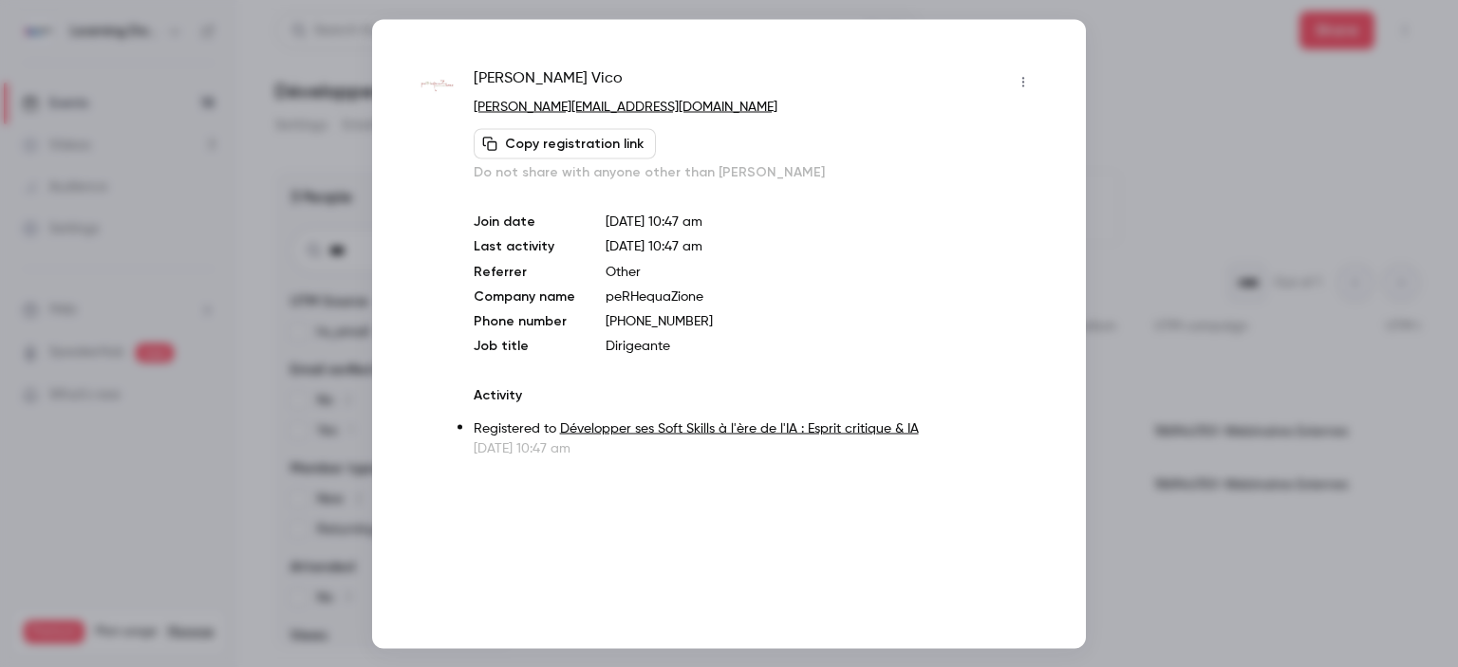
click at [1016, 88] on button "button" at bounding box center [1023, 81] width 30 height 30
click at [991, 345] on div at bounding box center [729, 333] width 1458 height 667
click at [621, 102] on link "sylvia.vico@perhequazione.com" at bounding box center [626, 106] width 304 height 13
click at [622, 135] on button "Copy registration link" at bounding box center [565, 143] width 182 height 30
click at [709, 428] on link "Développer ses Soft Skills à l'ère de l'IA : Esprit critique & IA" at bounding box center [739, 427] width 359 height 13
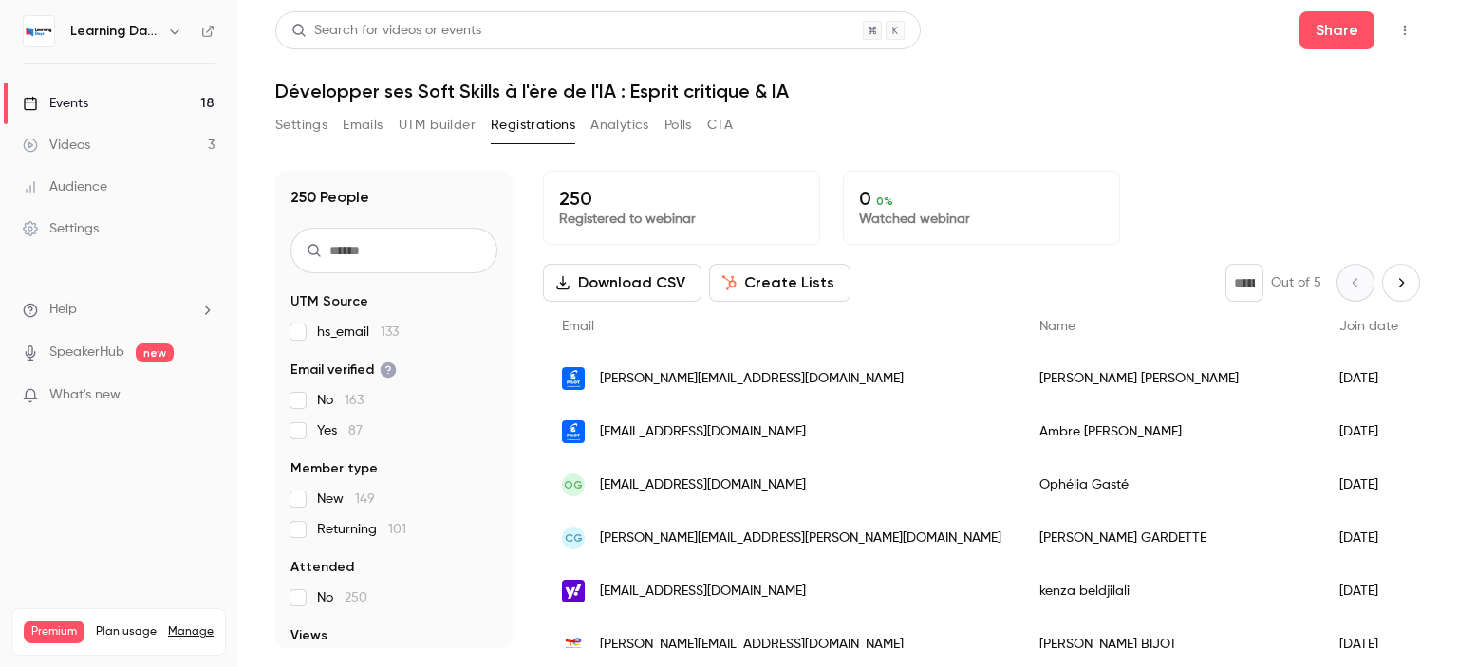
click at [1403, 29] on icon "button" at bounding box center [1404, 30] width 15 height 13
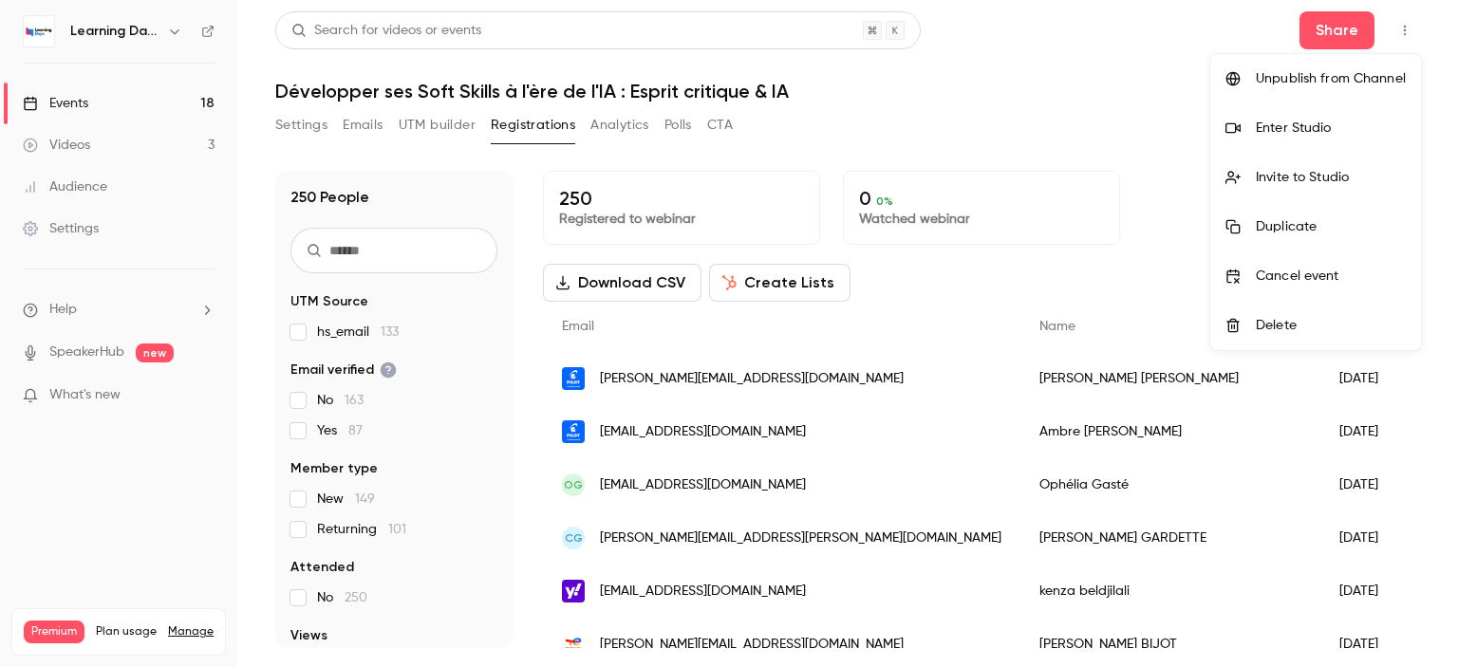
click at [1128, 83] on div at bounding box center [729, 333] width 1458 height 667
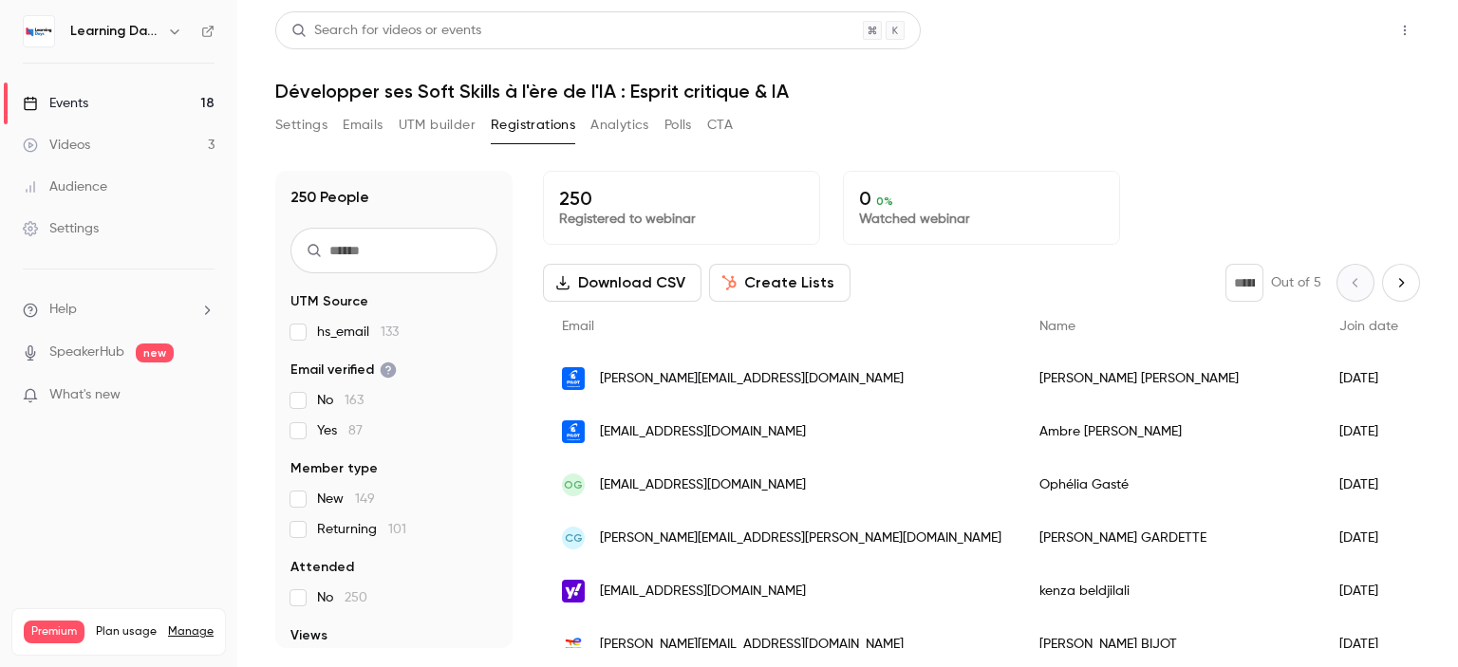
click at [1334, 37] on button "Share" at bounding box center [1336, 30] width 75 height 38
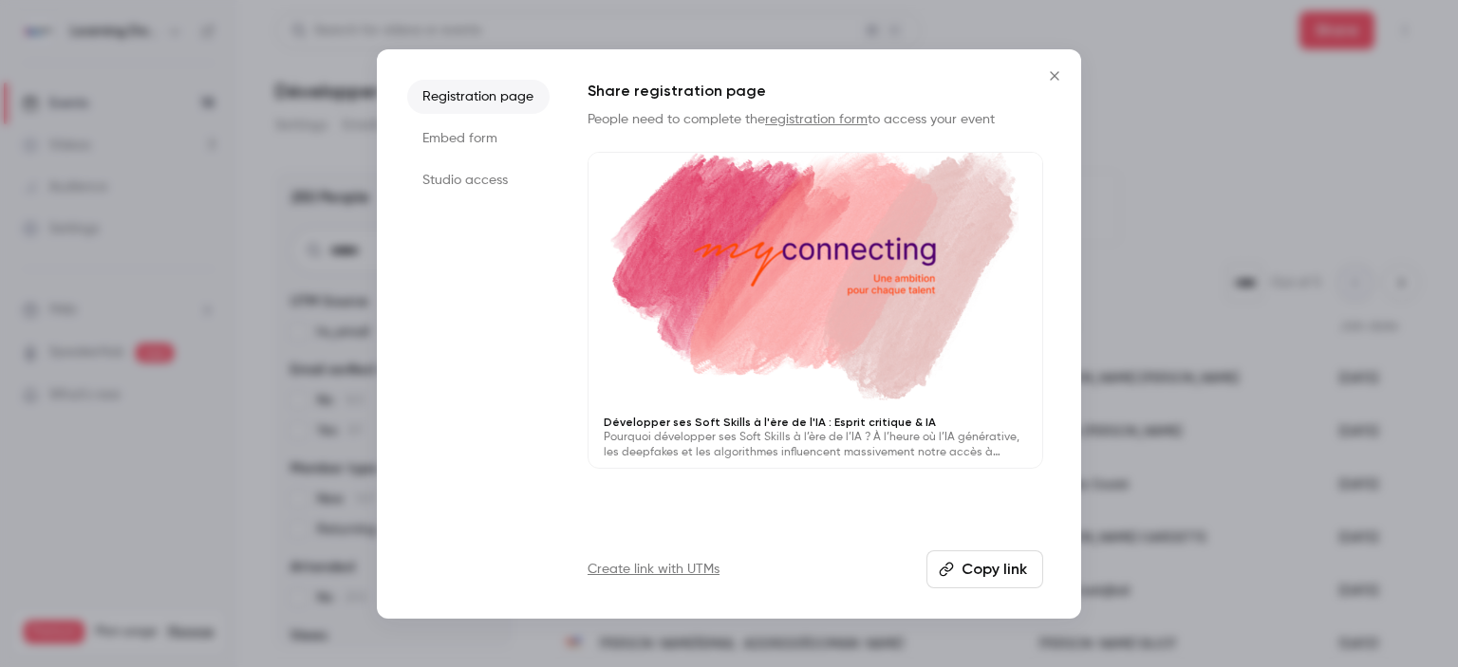
click at [961, 568] on button "Copy link" at bounding box center [984, 570] width 117 height 38
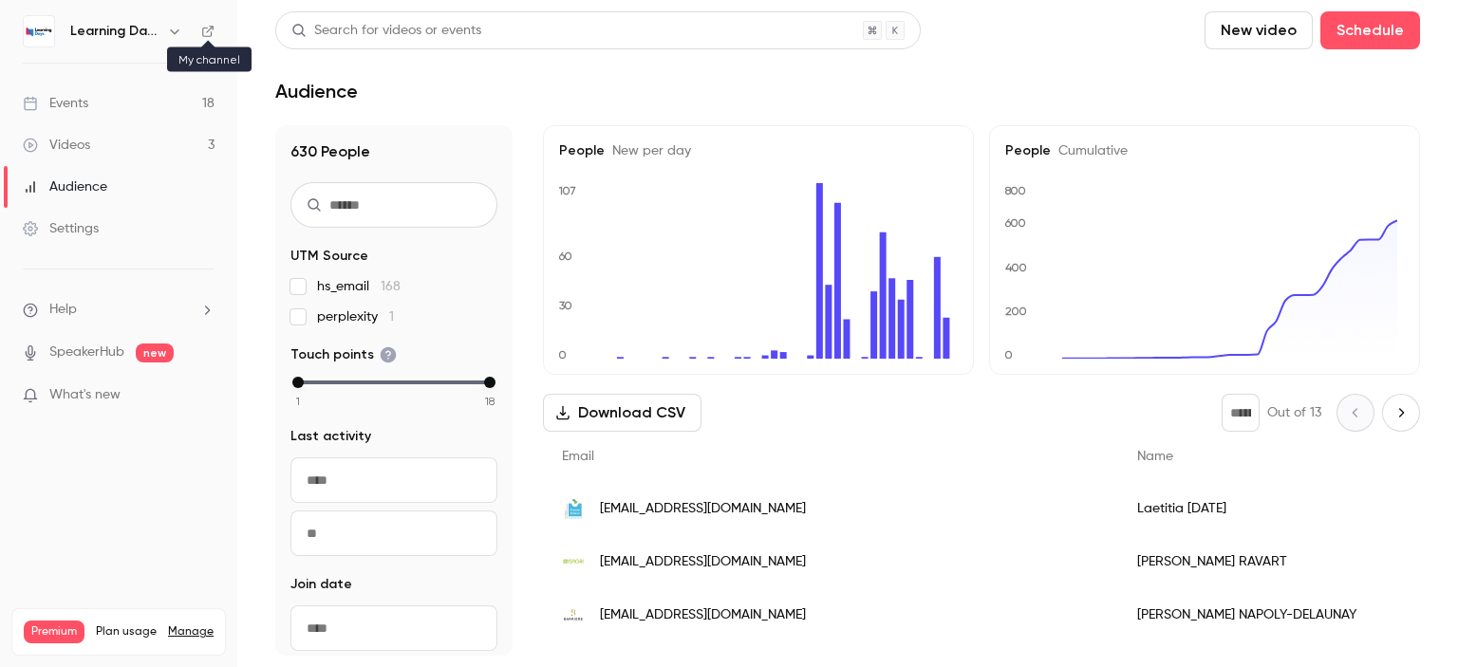
click at [203, 33] on icon at bounding box center [207, 31] width 13 height 13
click at [99, 189] on div "Audience" at bounding box center [65, 187] width 84 height 19
click at [103, 181] on div "Audience" at bounding box center [65, 187] width 84 height 19
click at [94, 235] on div "Settings" at bounding box center [61, 228] width 76 height 19
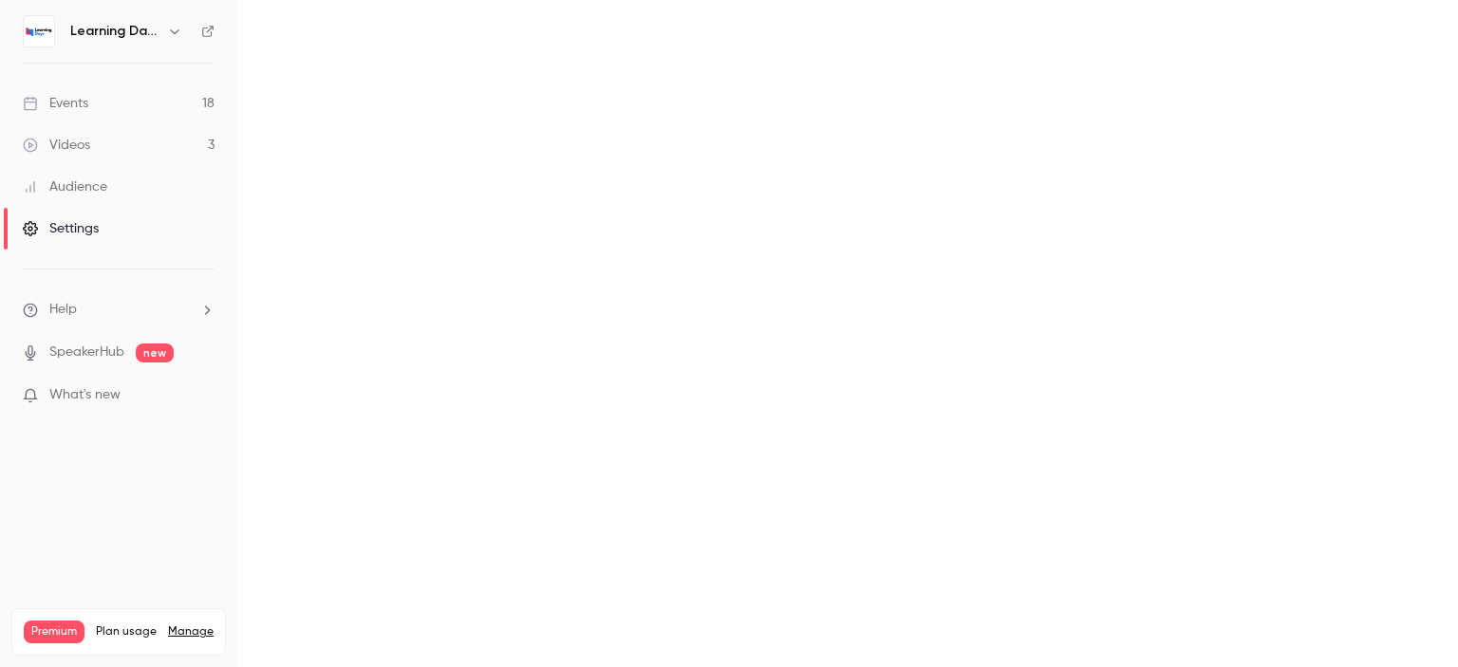
scroll to position [334, 0]
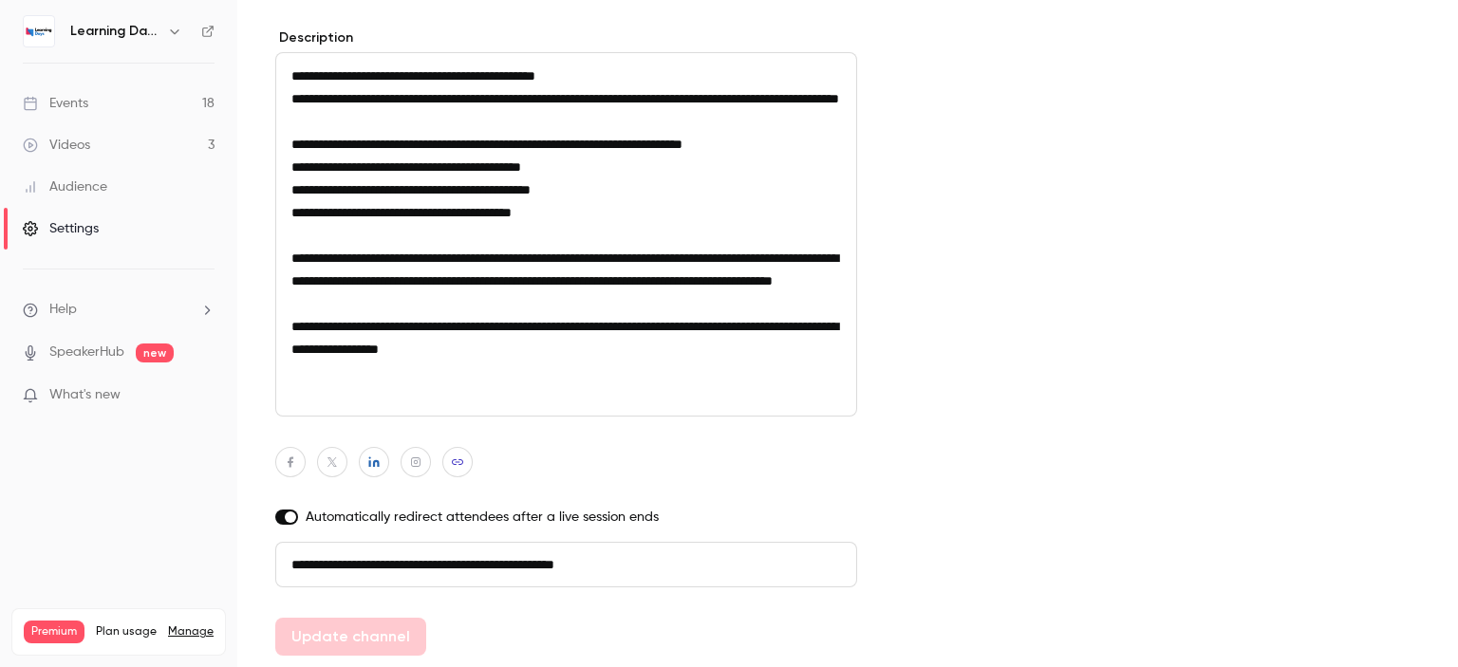
click at [101, 190] on div "Audience" at bounding box center [65, 187] width 84 height 19
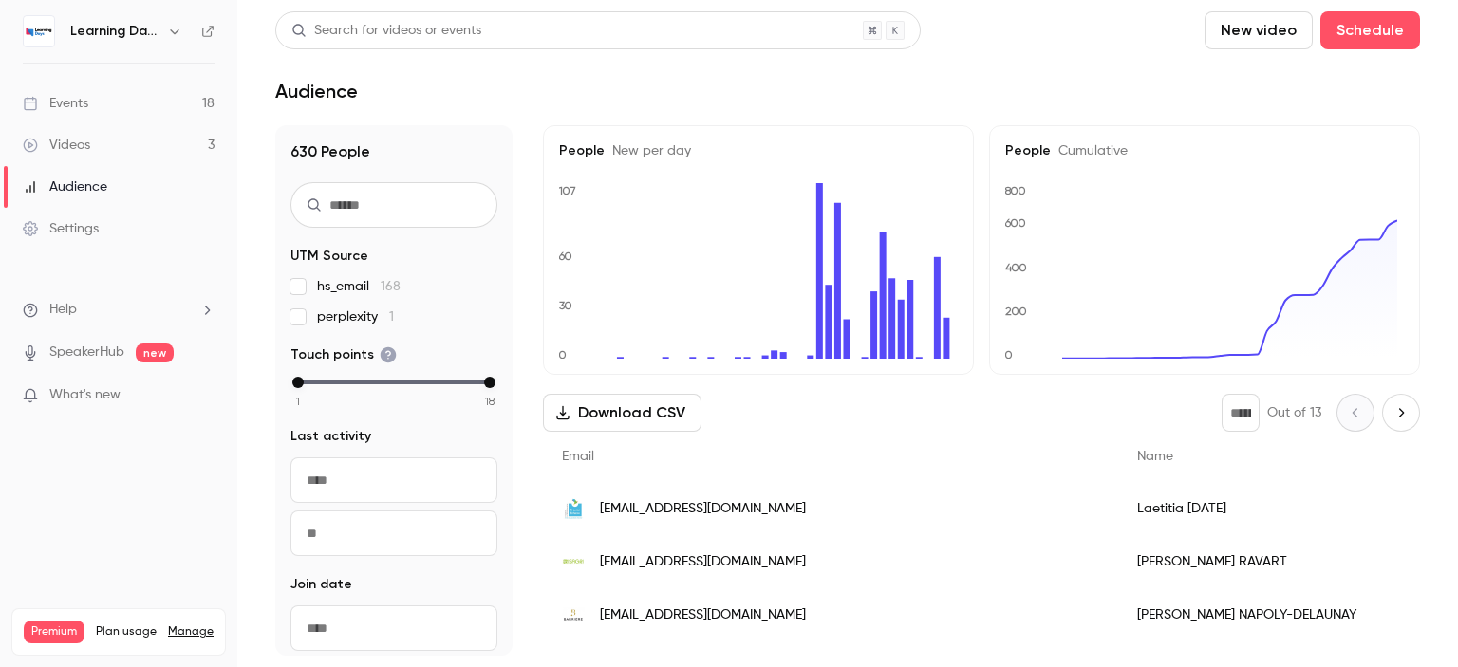
click at [96, 140] on link "Videos 3" at bounding box center [118, 145] width 237 height 42
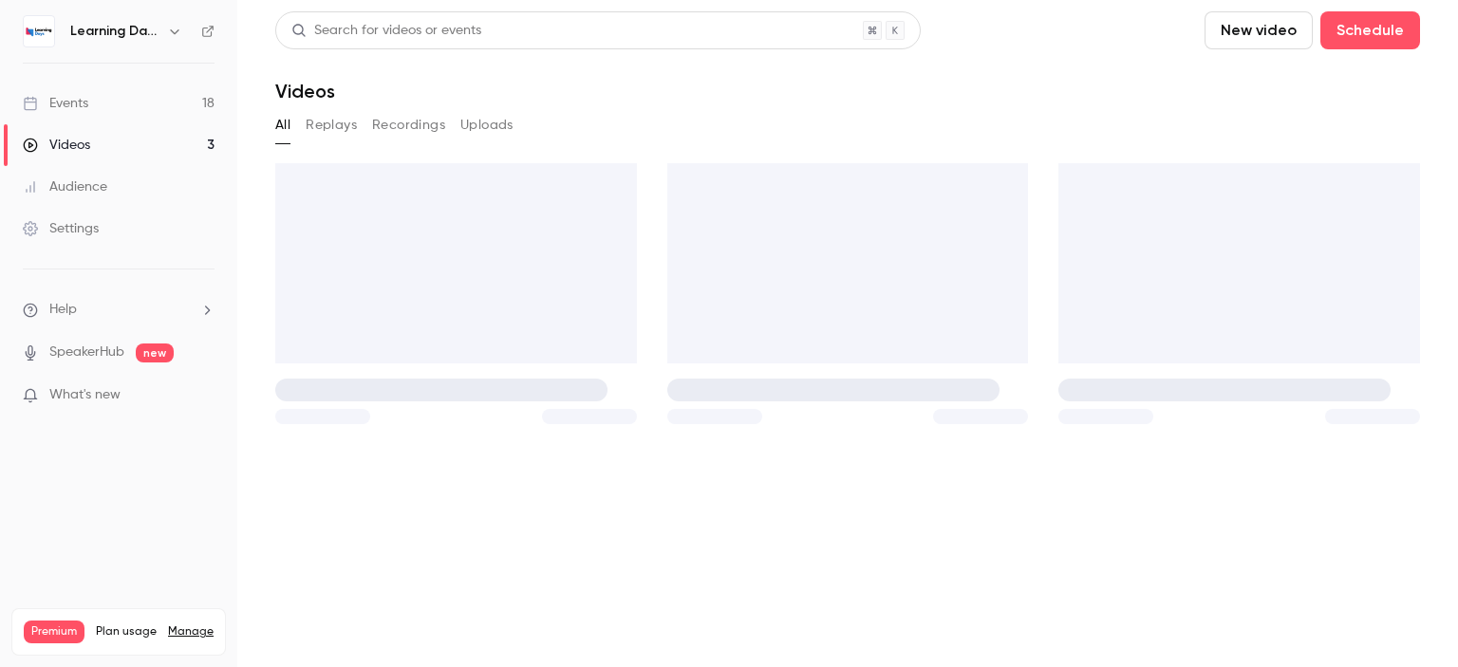
click at [93, 109] on link "Events 18" at bounding box center [118, 104] width 237 height 42
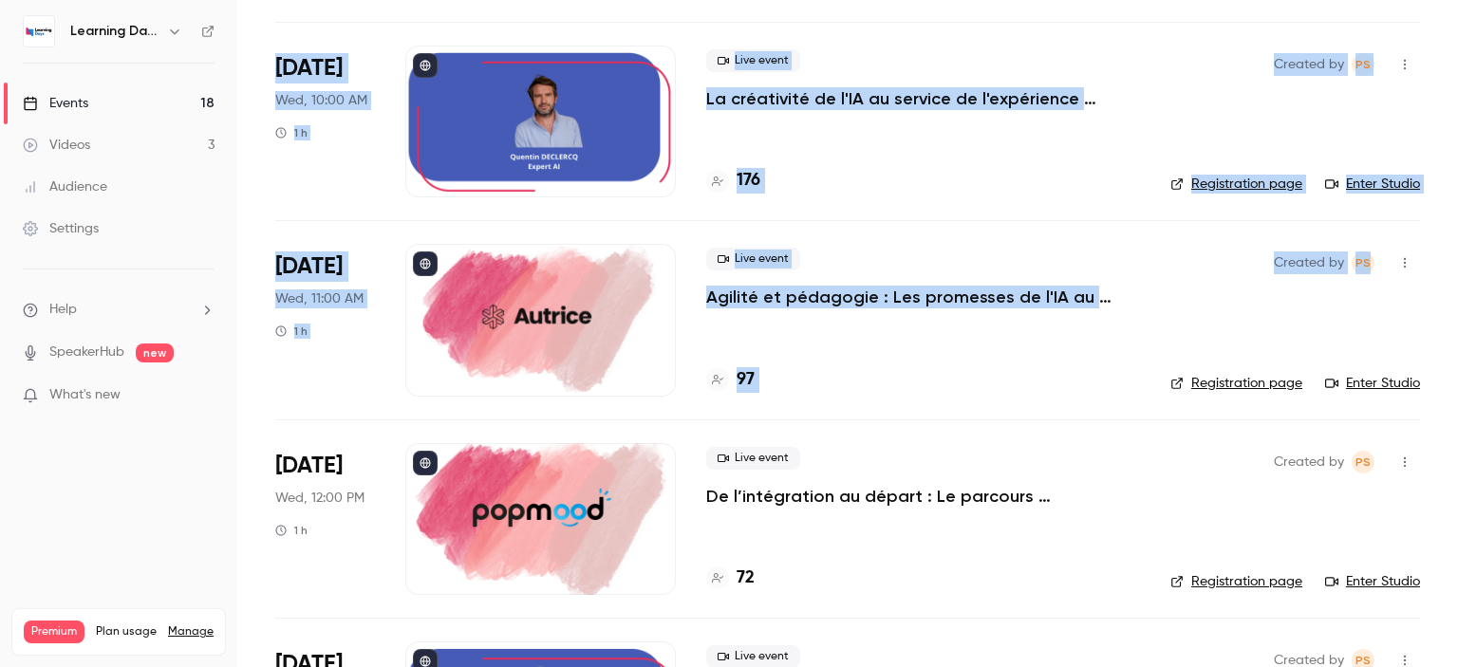
scroll to position [1306, 0]
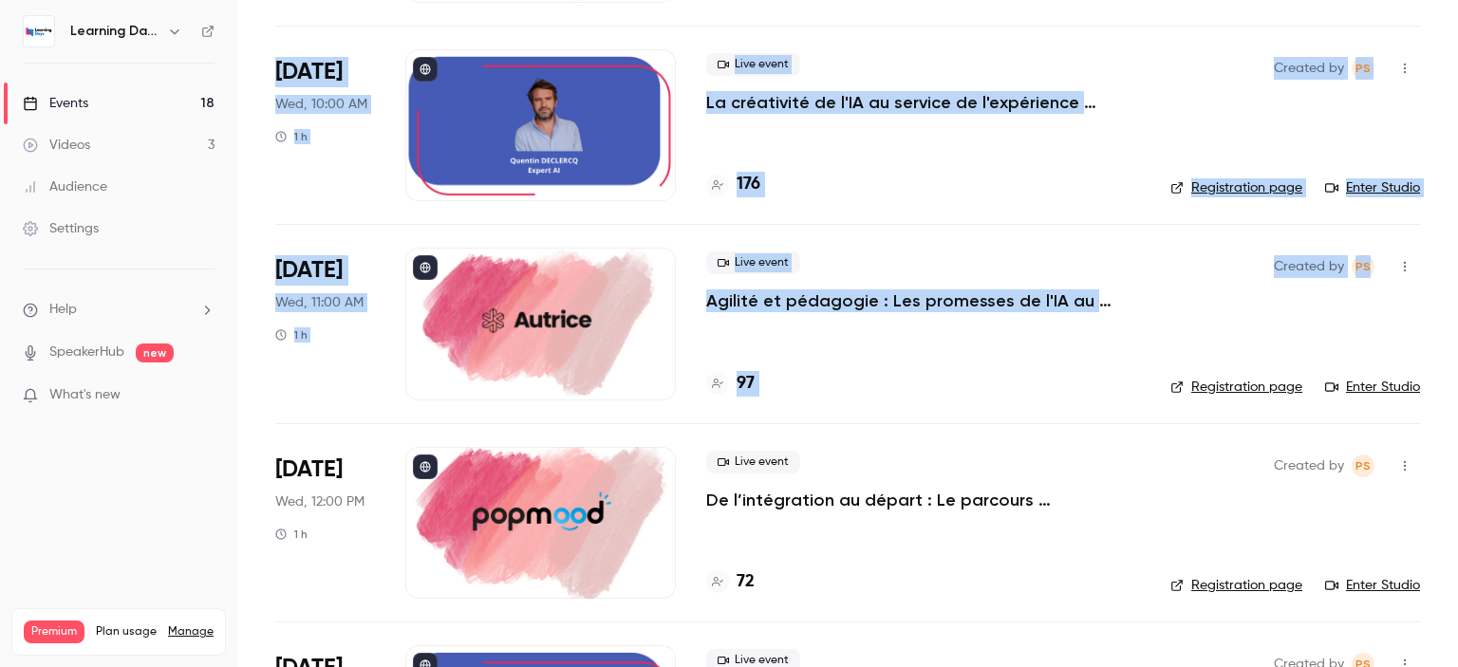
drag, startPoint x: 1457, startPoint y: 41, endPoint x: 1437, endPoint y: 262, distance: 222.1
click at [1437, 262] on main "Search for videos or events New video Schedule Events Upcoming Past Recurring R…" at bounding box center [847, 333] width 1221 height 667
click at [1437, 265] on main "Search for videos or events New video Schedule Events Upcoming Past Recurring R…" at bounding box center [847, 333] width 1221 height 667
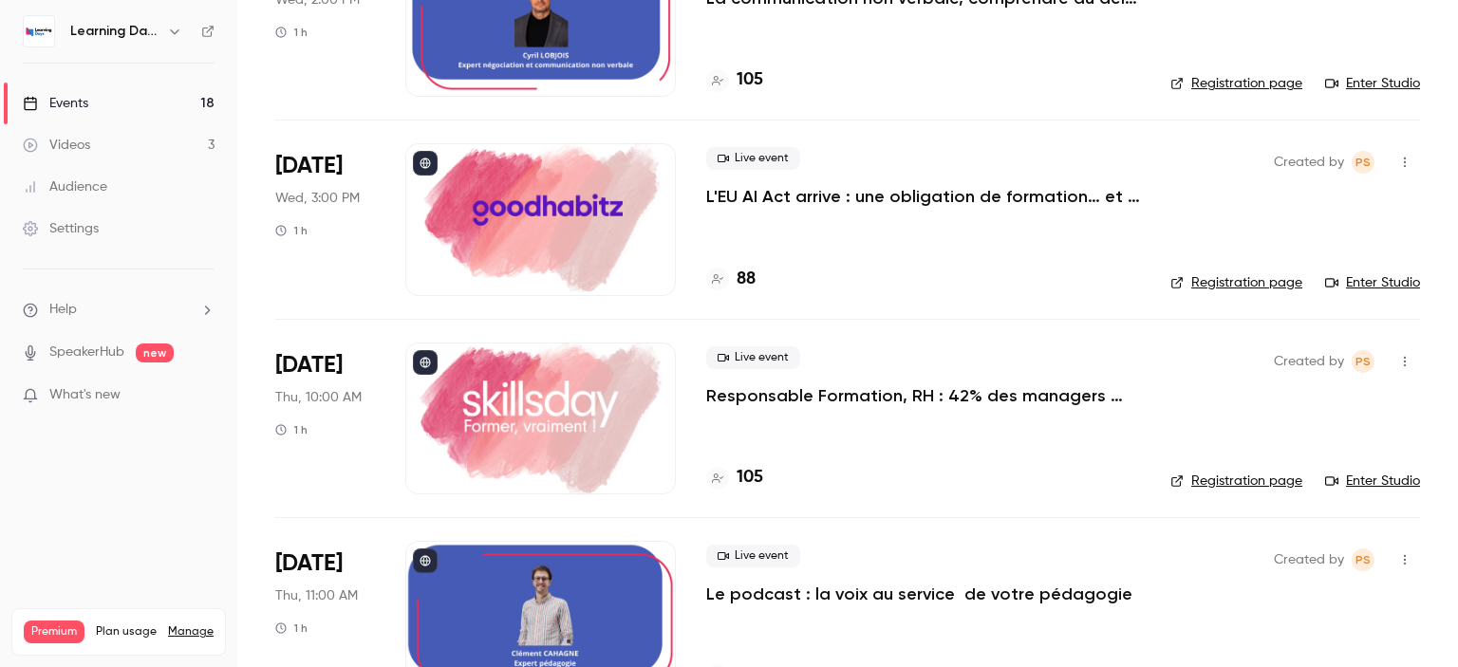
scroll to position [1901, 0]
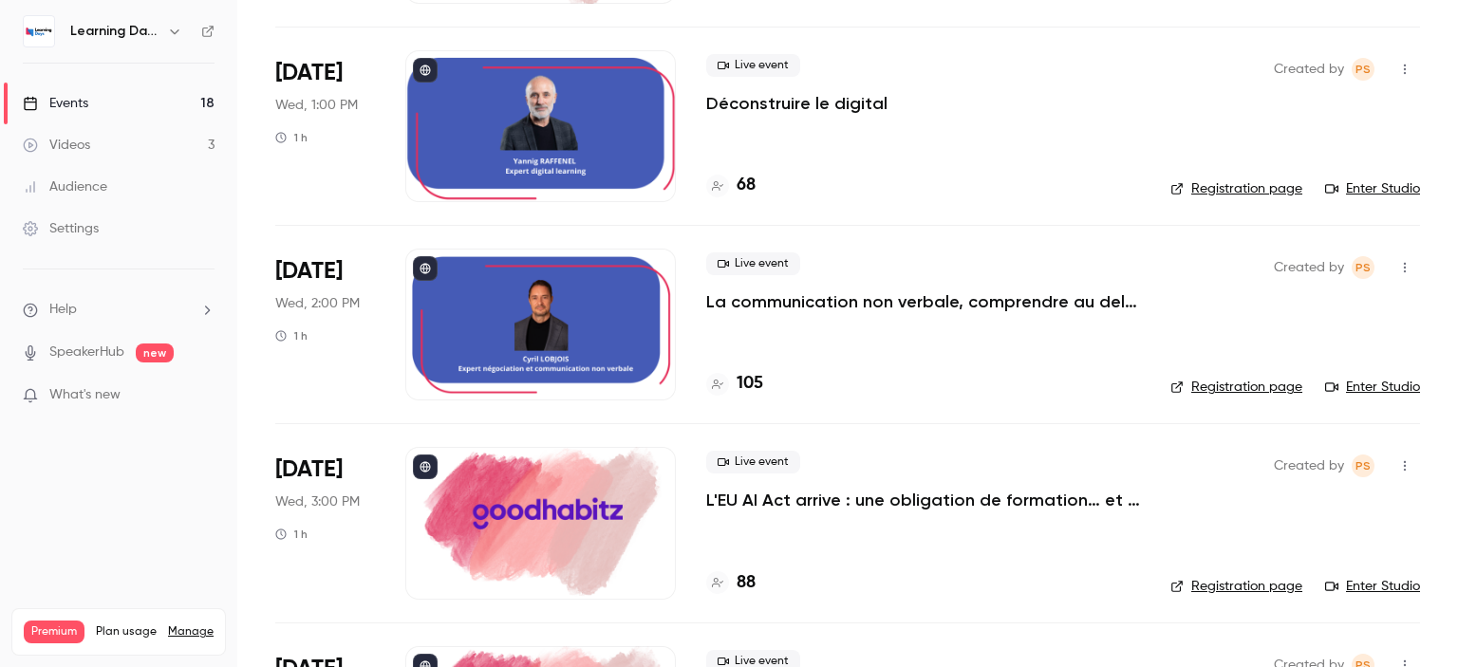
click at [140, 103] on link "Events 18" at bounding box center [118, 104] width 237 height 42
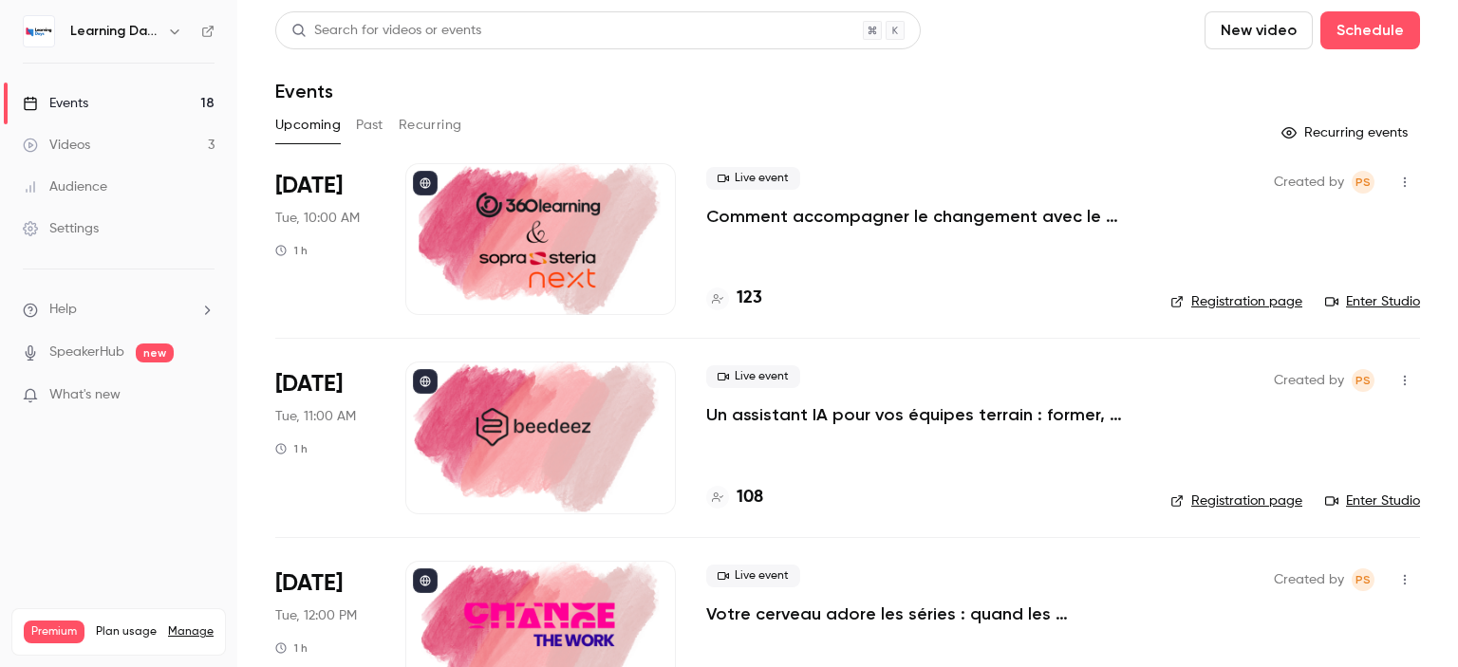
click at [71, 106] on div "Events" at bounding box center [55, 103] width 65 height 19
drag, startPoint x: 1442, startPoint y: 64, endPoint x: 1457, endPoint y: 126, distance: 64.5
click at [1457, 126] on main "Search for videos or events New video Schedule Events Upcoming Past Recurring R…" at bounding box center [847, 333] width 1221 height 667
click at [1432, 79] on main "Search for videos or events New video Schedule Events Upcoming Past Recurring R…" at bounding box center [847, 333] width 1221 height 667
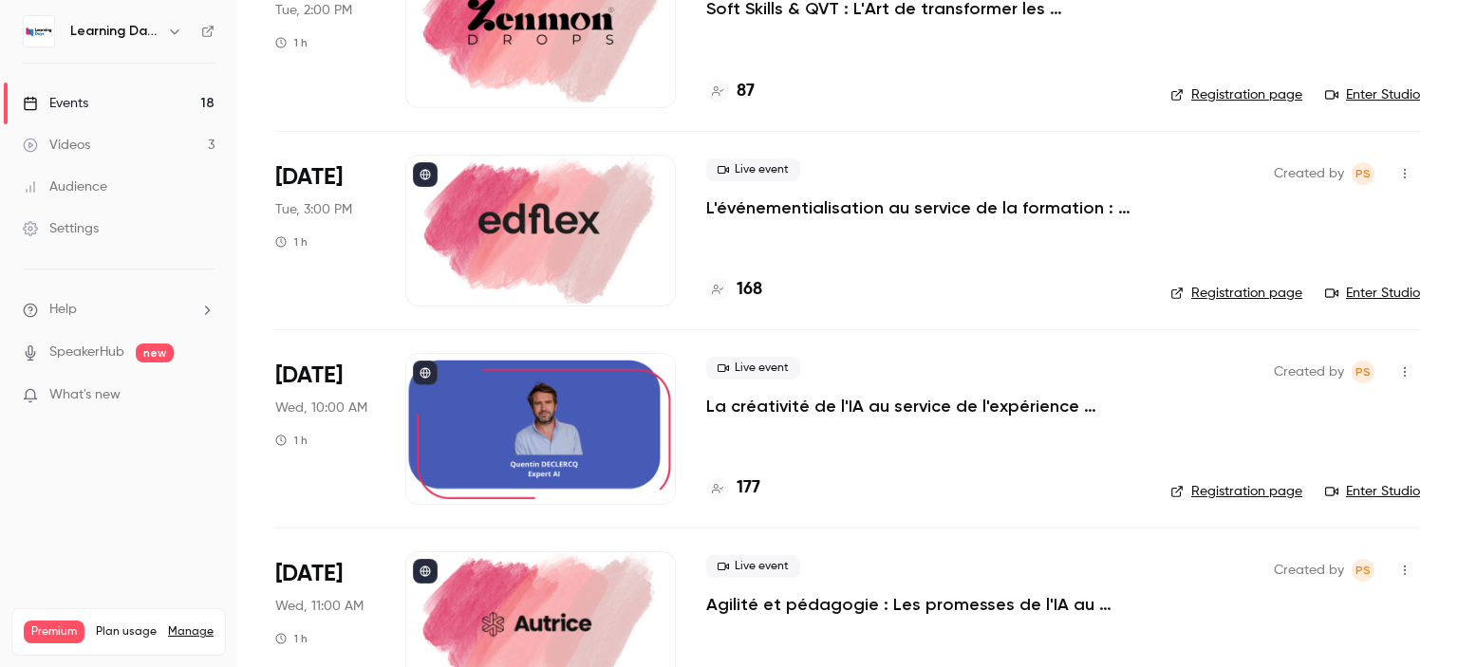
scroll to position [948, 0]
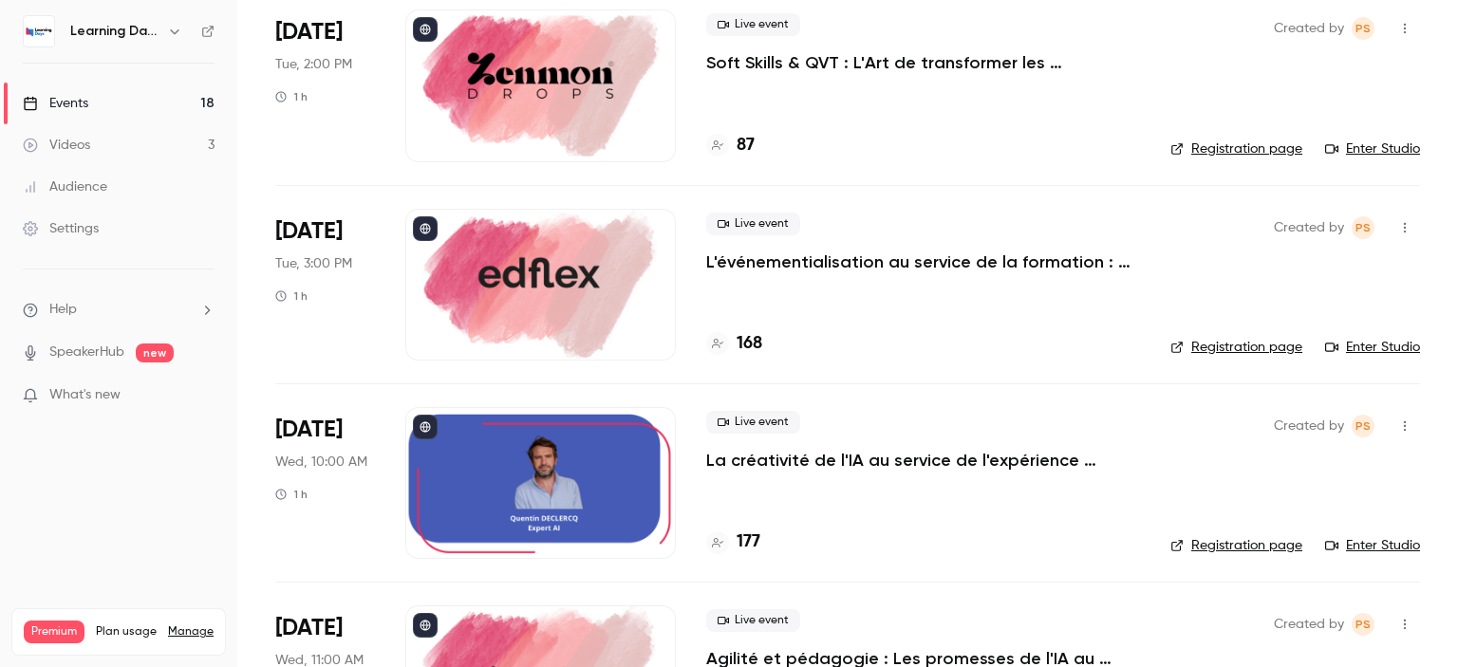
click at [987, 259] on p "L'événementialisation au service de la formation : engagez vos apprenants tout …" at bounding box center [923, 262] width 434 height 23
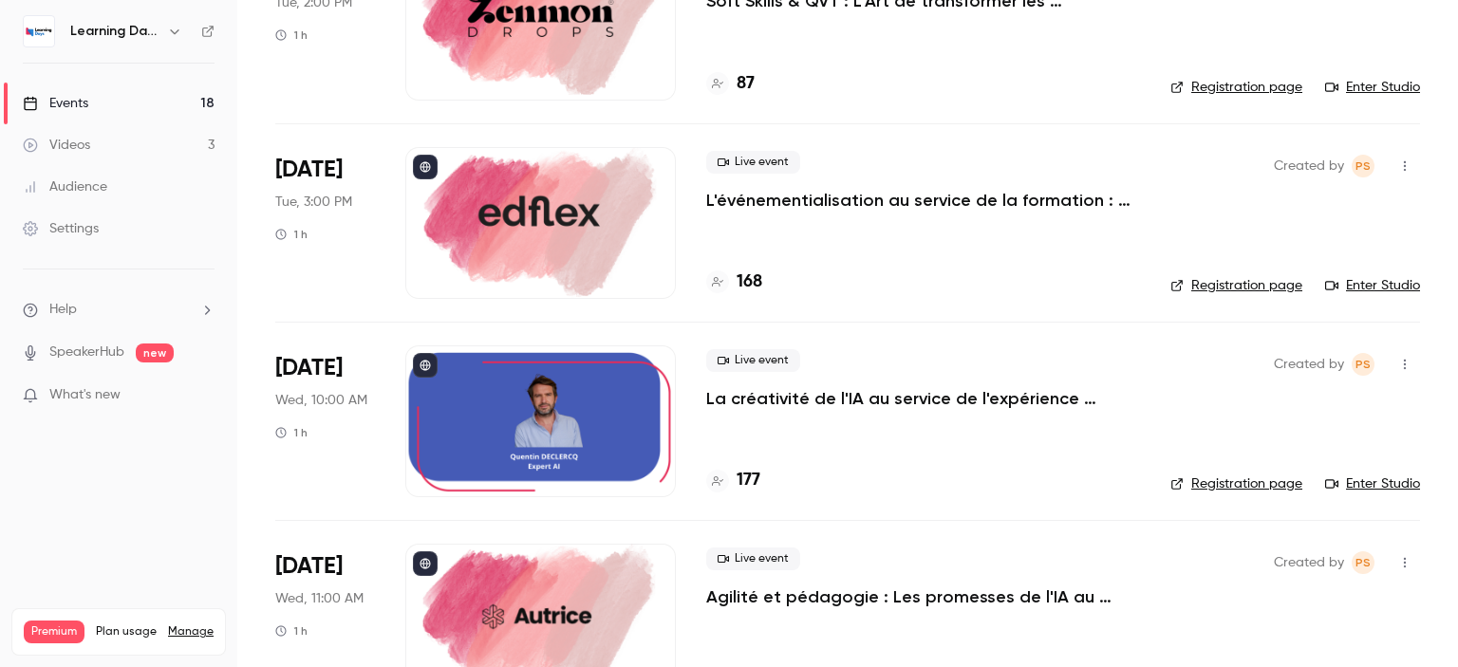
scroll to position [1015, 0]
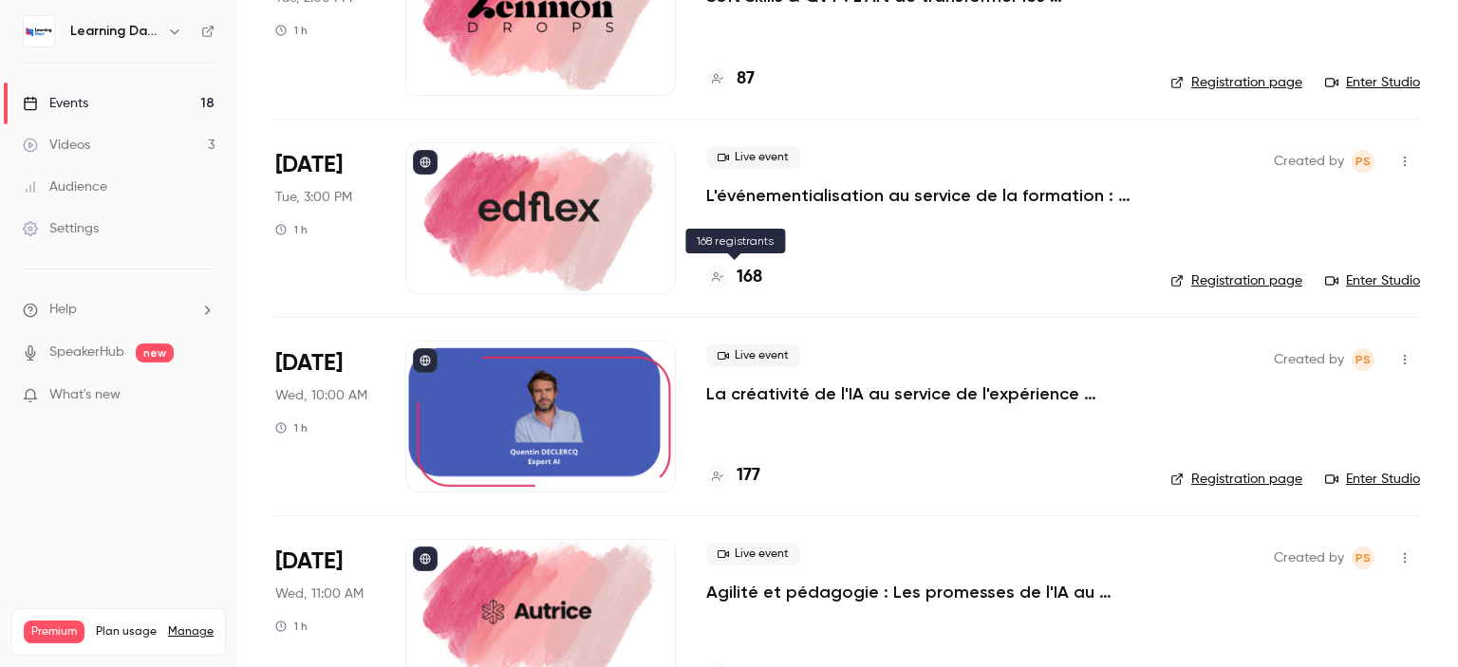
click at [752, 271] on h4 "168" at bounding box center [750, 278] width 26 height 26
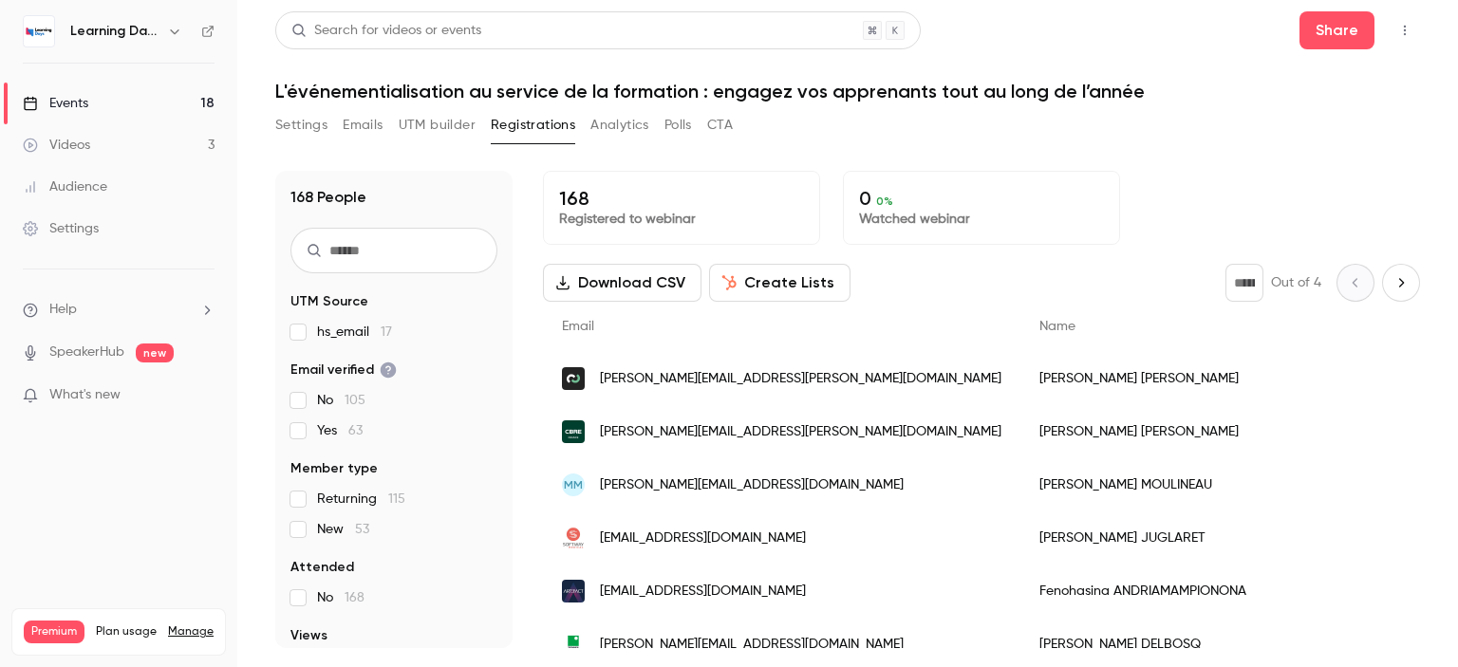
drag, startPoint x: 1147, startPoint y: 421, endPoint x: 917, endPoint y: 427, distance: 229.8
click at [1020, 427] on div "Cécile PEPIN BARTHELEMY" at bounding box center [1230, 431] width 421 height 53
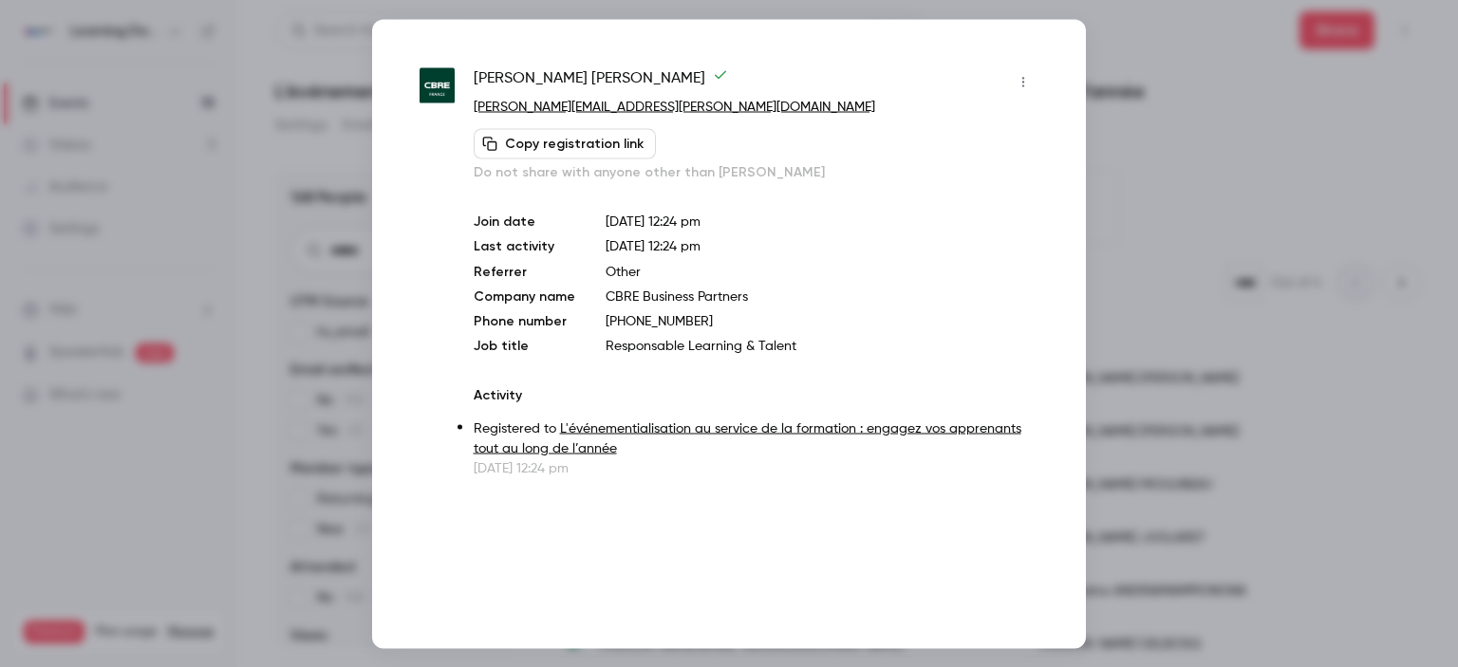
drag, startPoint x: 917, startPoint y: 427, endPoint x: 710, endPoint y: 80, distance: 404.4
click at [710, 80] on div "Cécile PEPIN BARTHELEMY" at bounding box center [756, 81] width 565 height 30
click at [1175, 164] on div at bounding box center [729, 333] width 1458 height 667
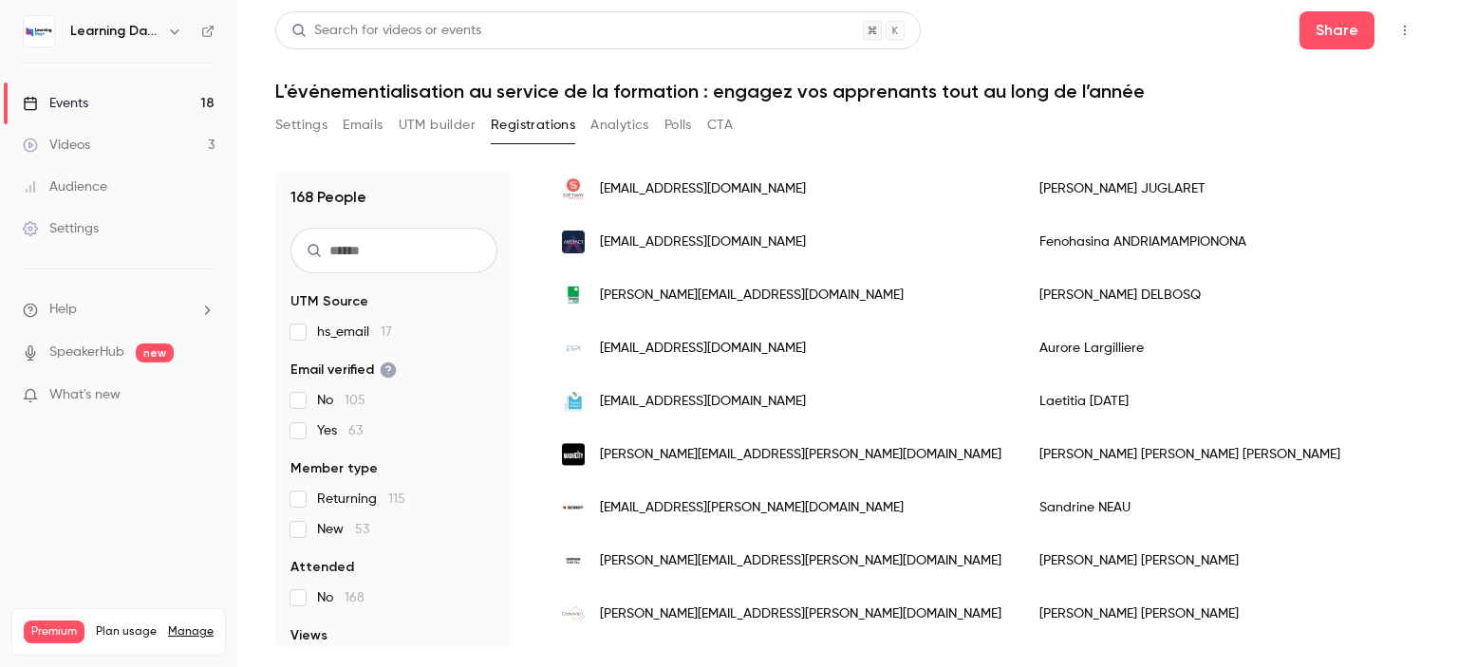
scroll to position [353, 0]
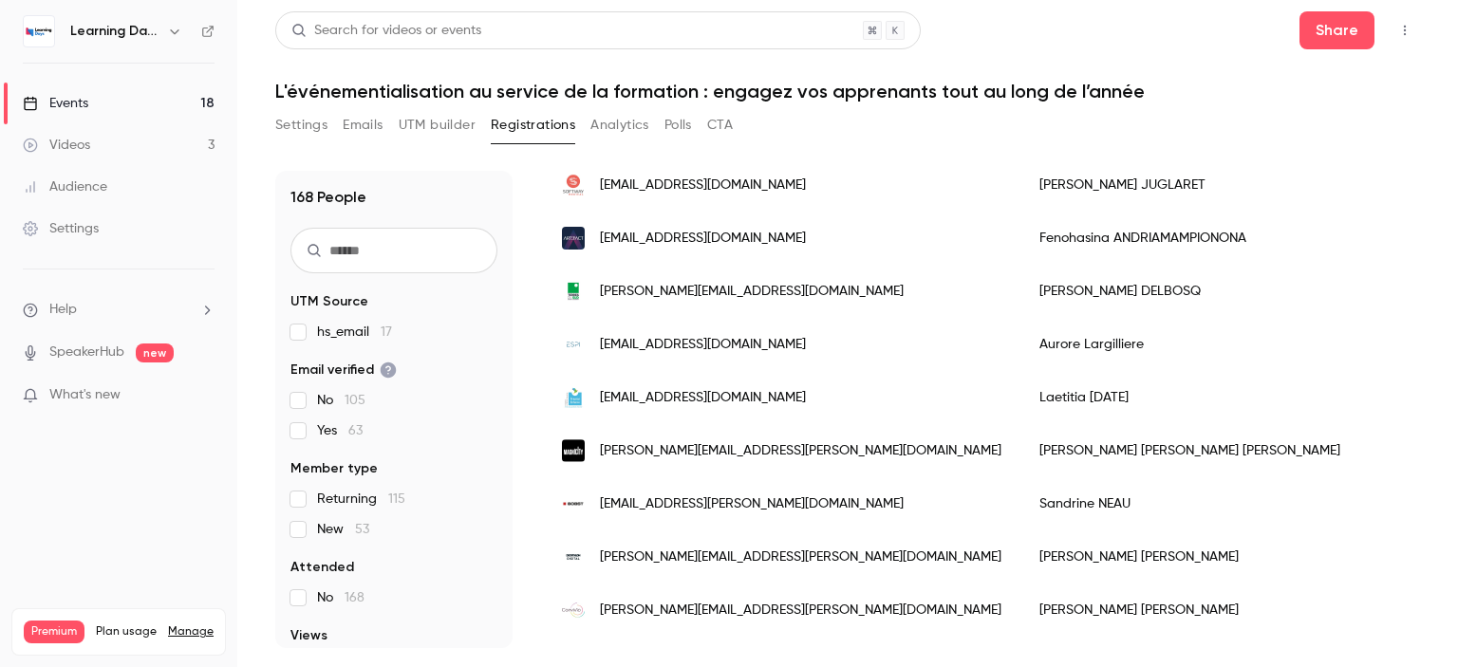
click at [137, 109] on link "Events 18" at bounding box center [118, 104] width 237 height 42
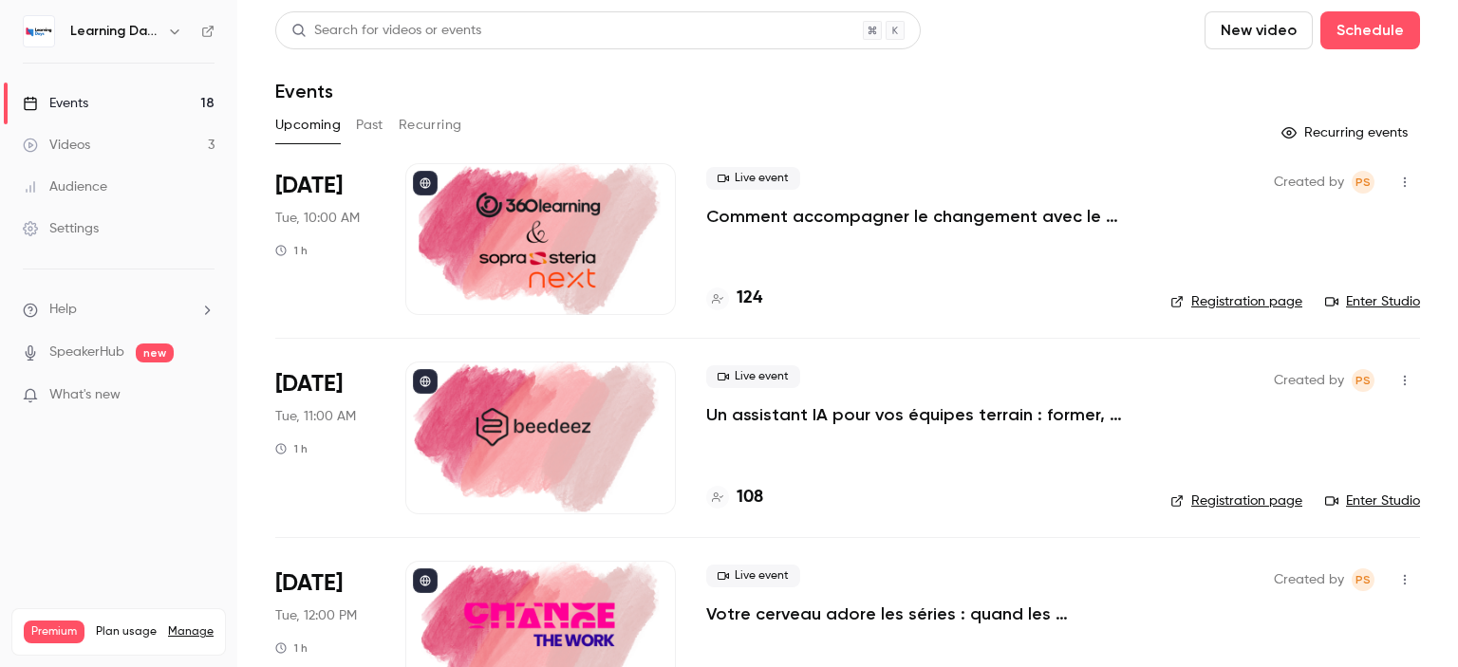
click at [94, 237] on div "Settings" at bounding box center [61, 228] width 76 height 19
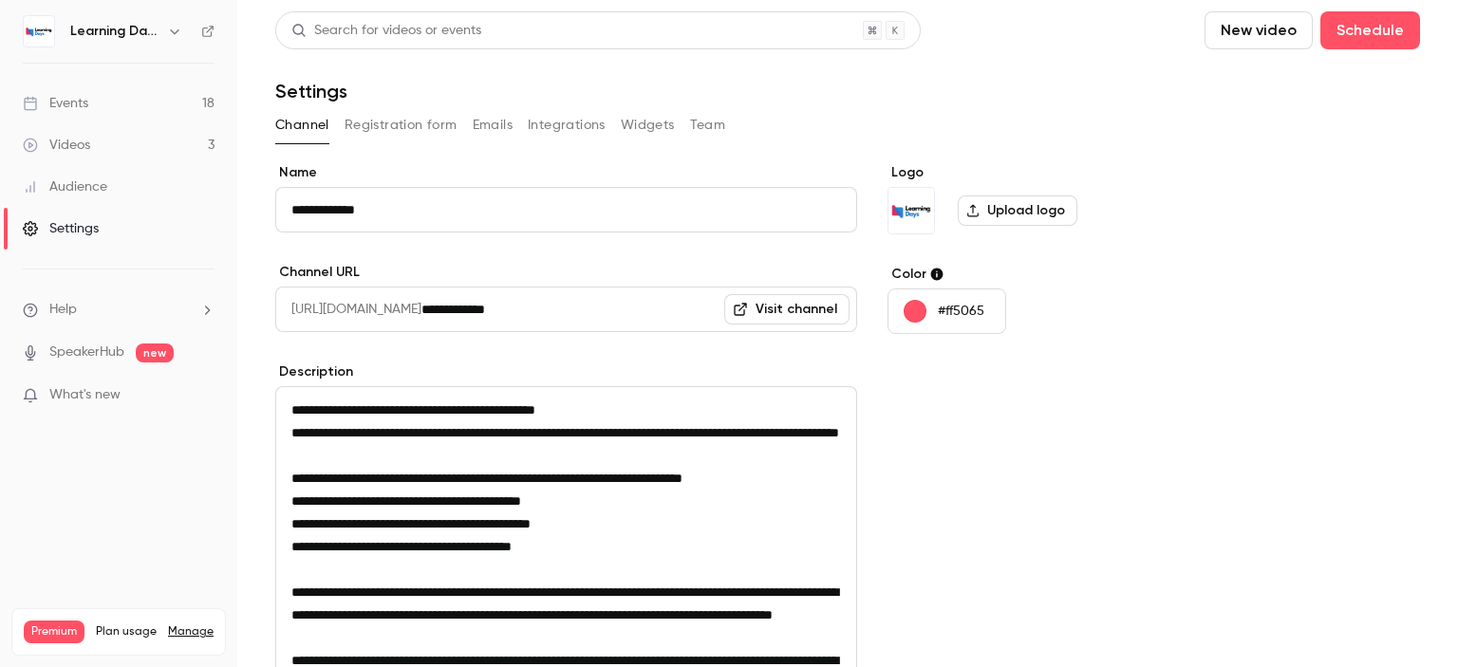
scroll to position [334, 0]
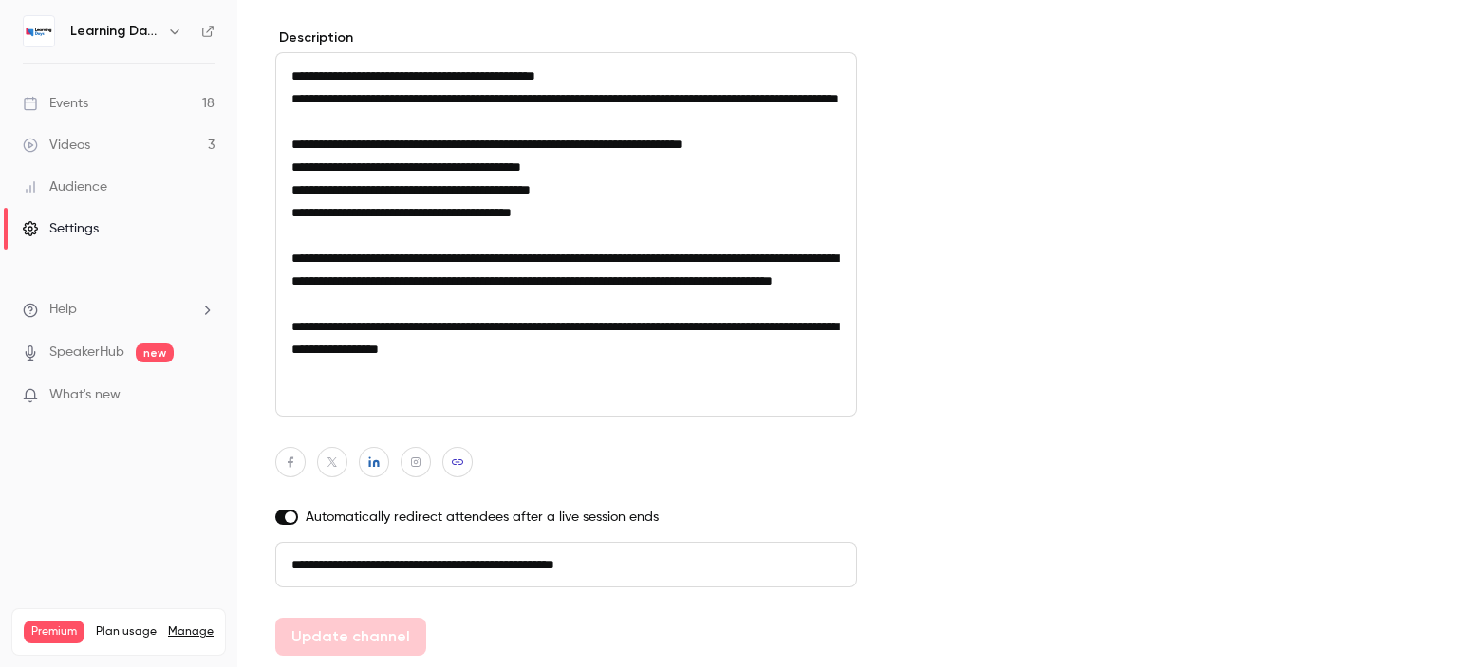
click at [100, 188] on div "Audience" at bounding box center [65, 187] width 84 height 19
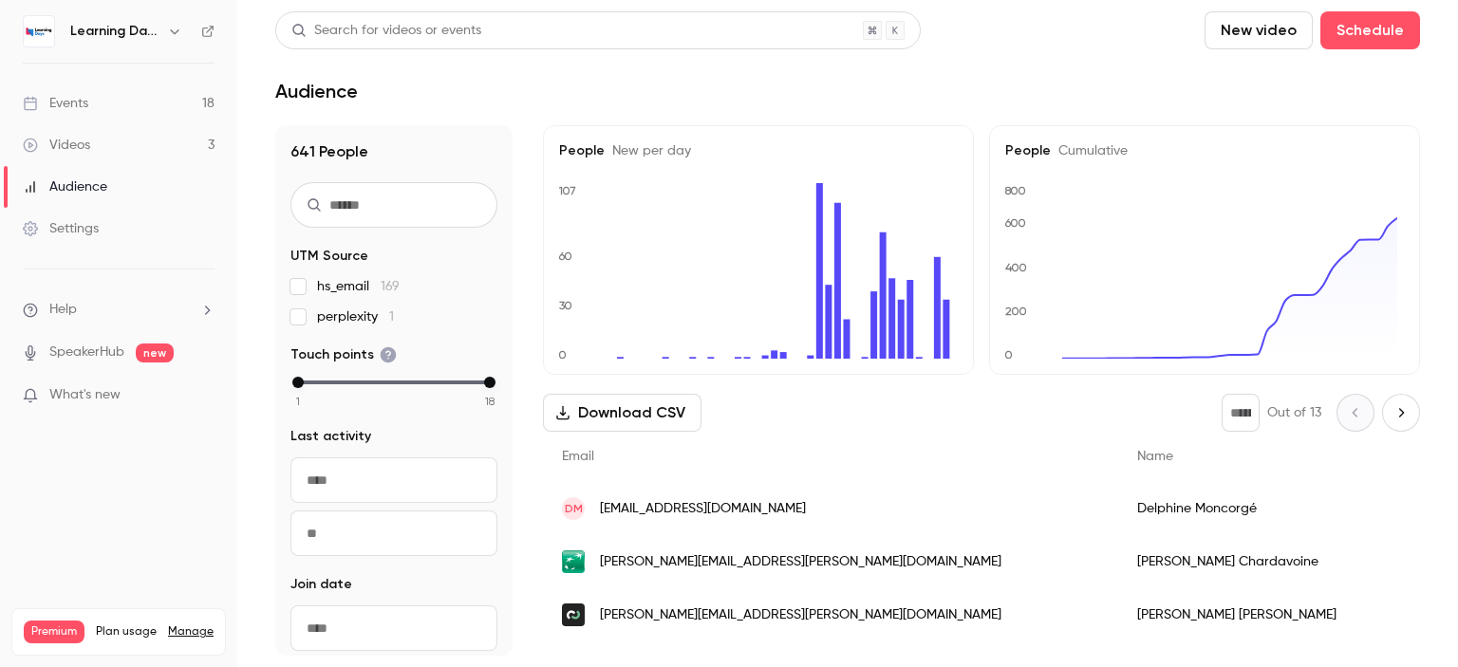
click at [95, 219] on div "Settings" at bounding box center [61, 228] width 76 height 19
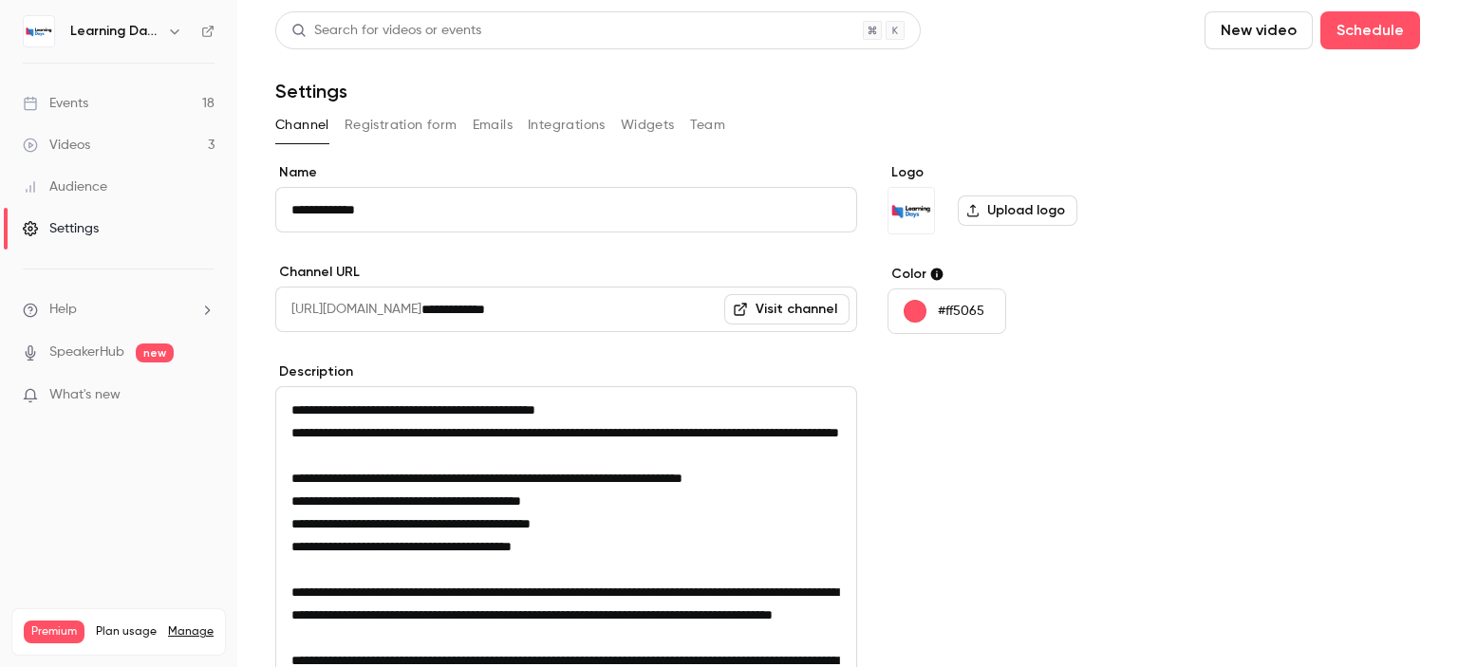
scroll to position [334, 0]
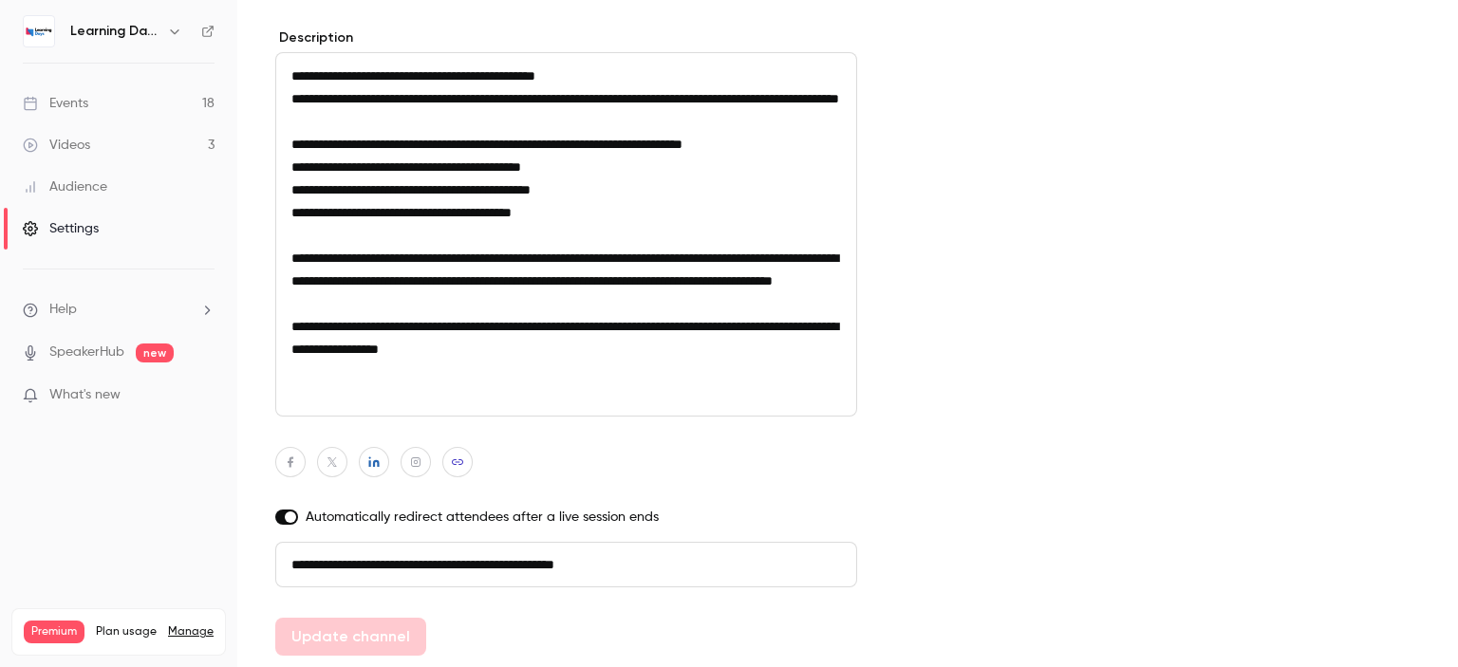
click at [93, 188] on div "Audience" at bounding box center [65, 187] width 84 height 19
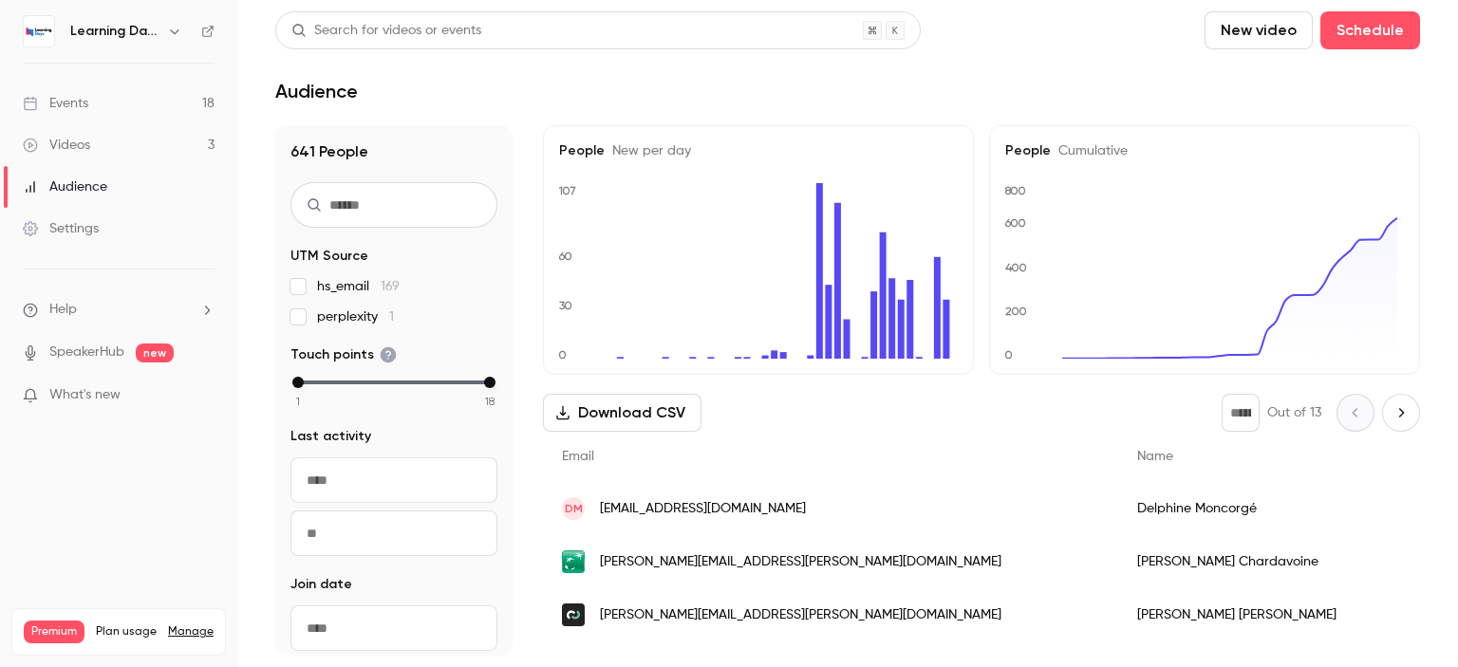
click at [95, 181] on div "Audience" at bounding box center [65, 187] width 84 height 19
click at [672, 420] on button "Download CSV" at bounding box center [622, 413] width 159 height 38
click at [113, 232] on link "Settings" at bounding box center [118, 229] width 237 height 42
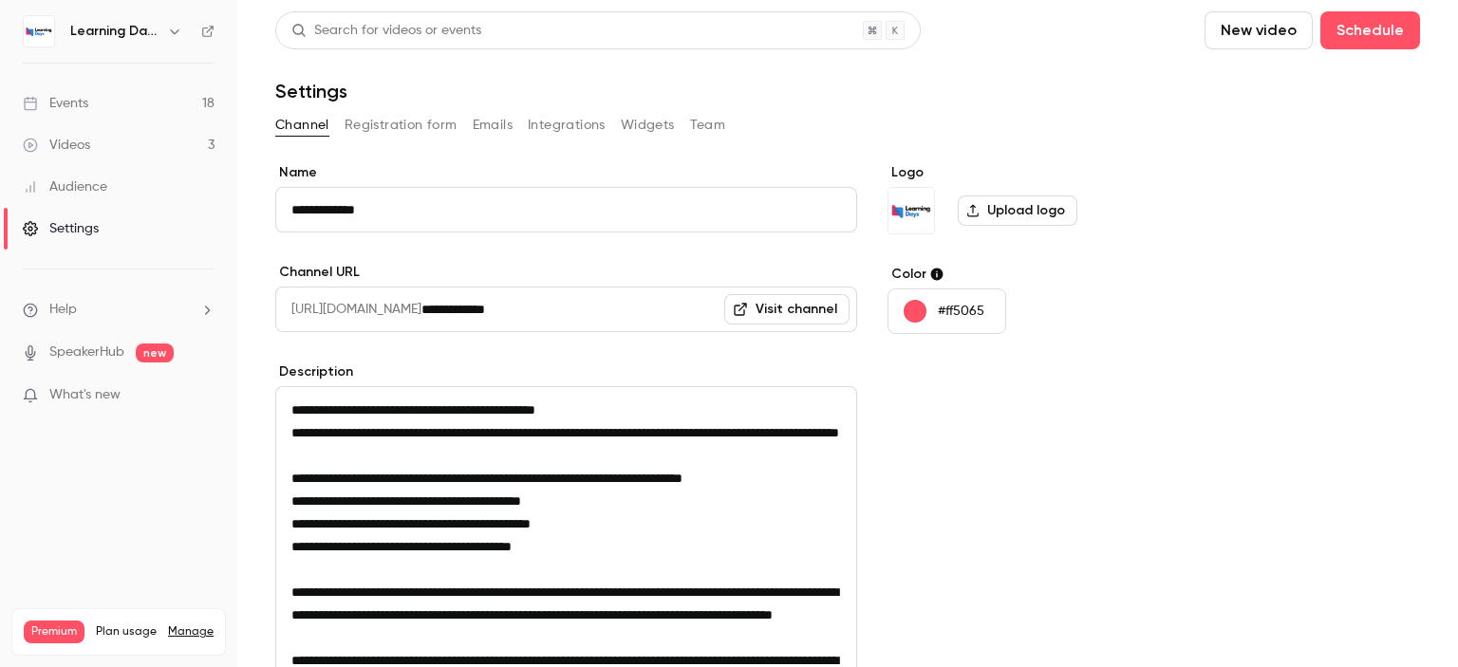
scroll to position [334, 0]
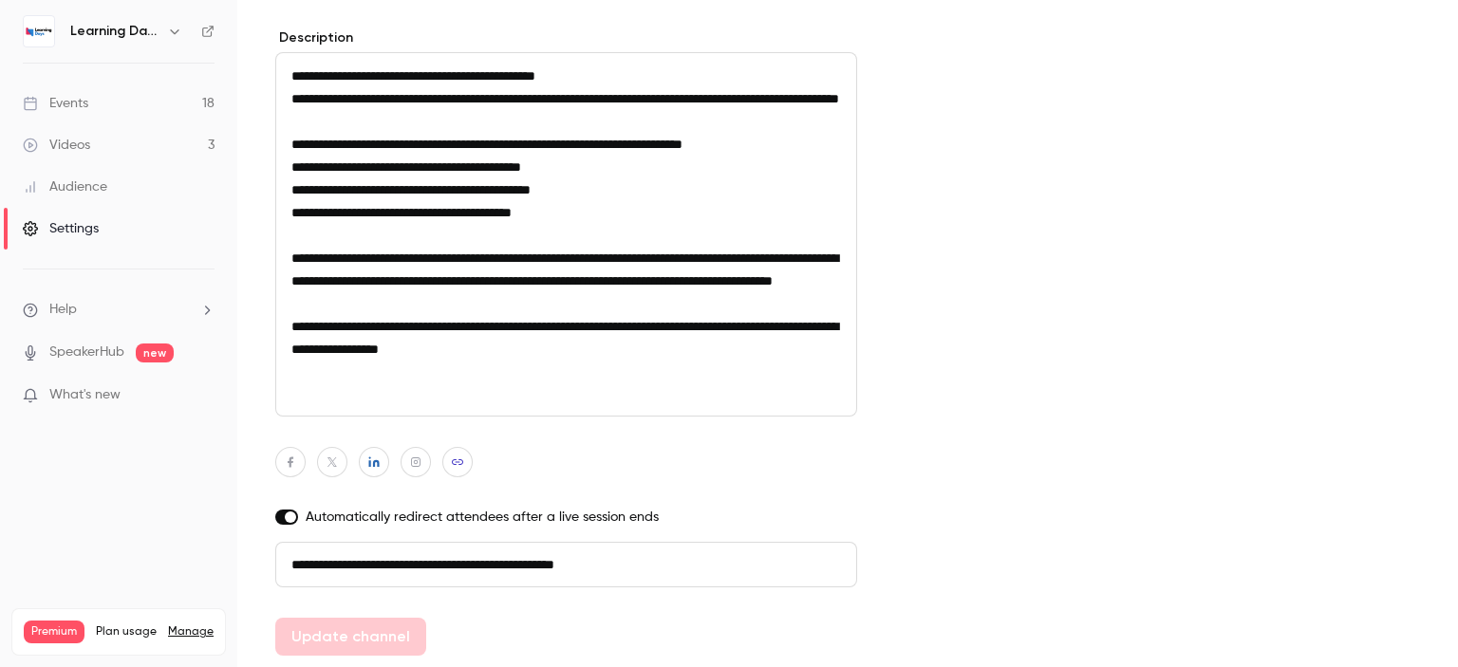
click at [88, 196] on link "Audience" at bounding box center [118, 187] width 237 height 42
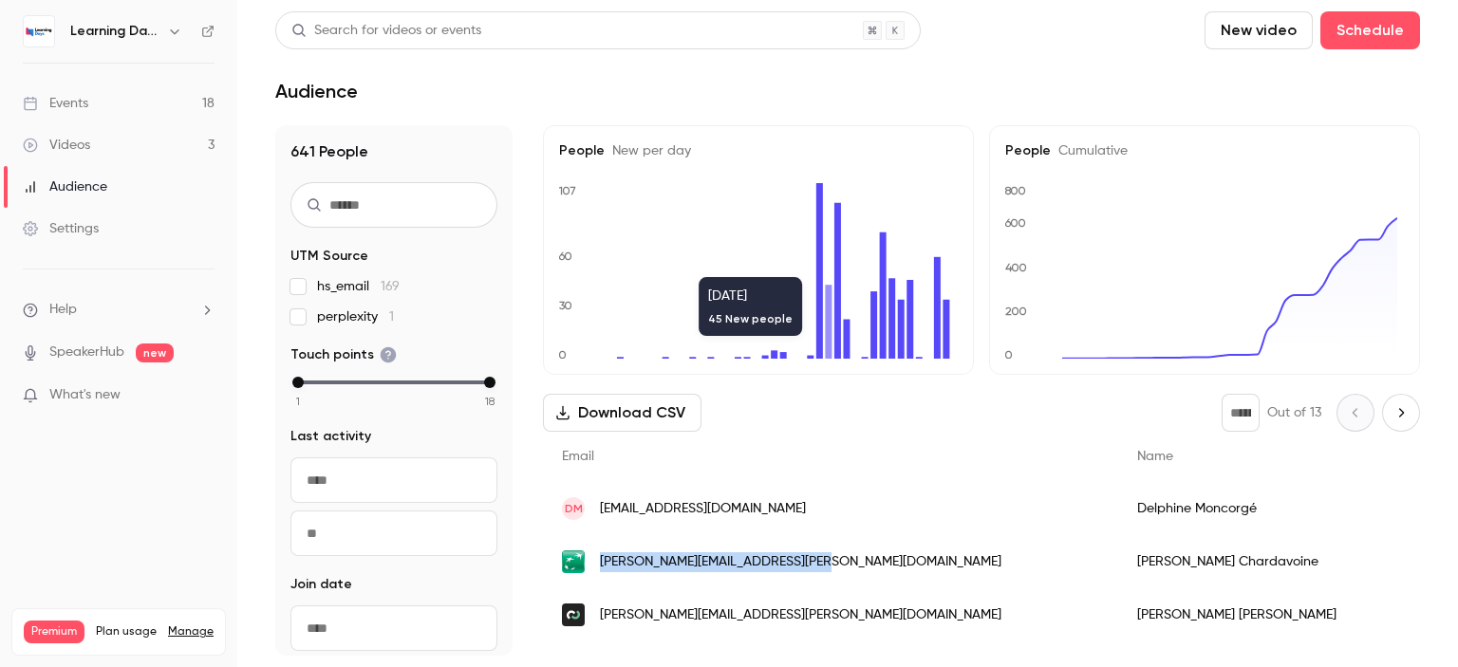
drag, startPoint x: 878, startPoint y: 569, endPoint x: 604, endPoint y: 567, distance: 274.3
click at [604, 567] on div "[PERSON_NAME][EMAIL_ADDRESS][PERSON_NAME][DOMAIN_NAME]" at bounding box center [830, 561] width 575 height 53
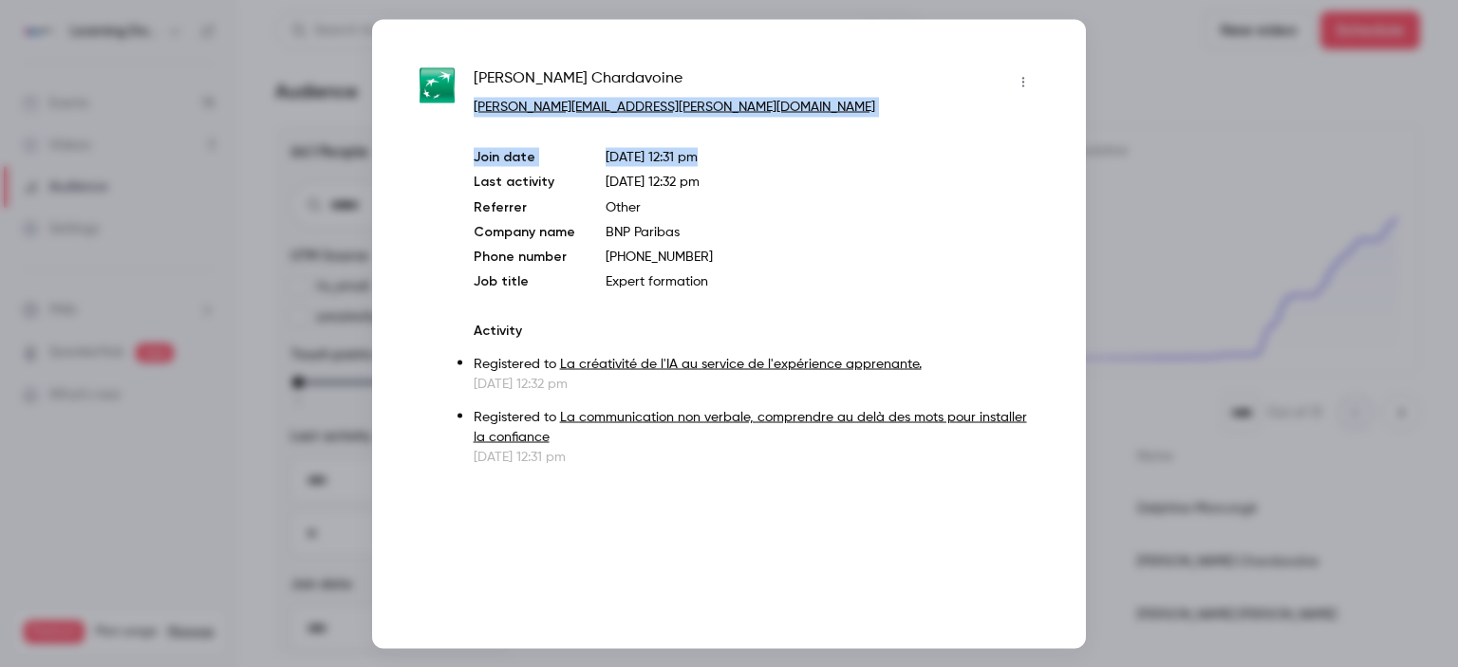
drag, startPoint x: 745, startPoint y: 119, endPoint x: 470, endPoint y: 101, distance: 275.9
click at [470, 101] on div "Agnès Chardavoine agnes.chardavoine@bnpparibas.com Join date Sep 30, 2025 12:31…" at bounding box center [729, 266] width 619 height 400
copy div "agnes.chardavoine@bnpparibas.com Join date Sep 30, 2025 12:31 pm"
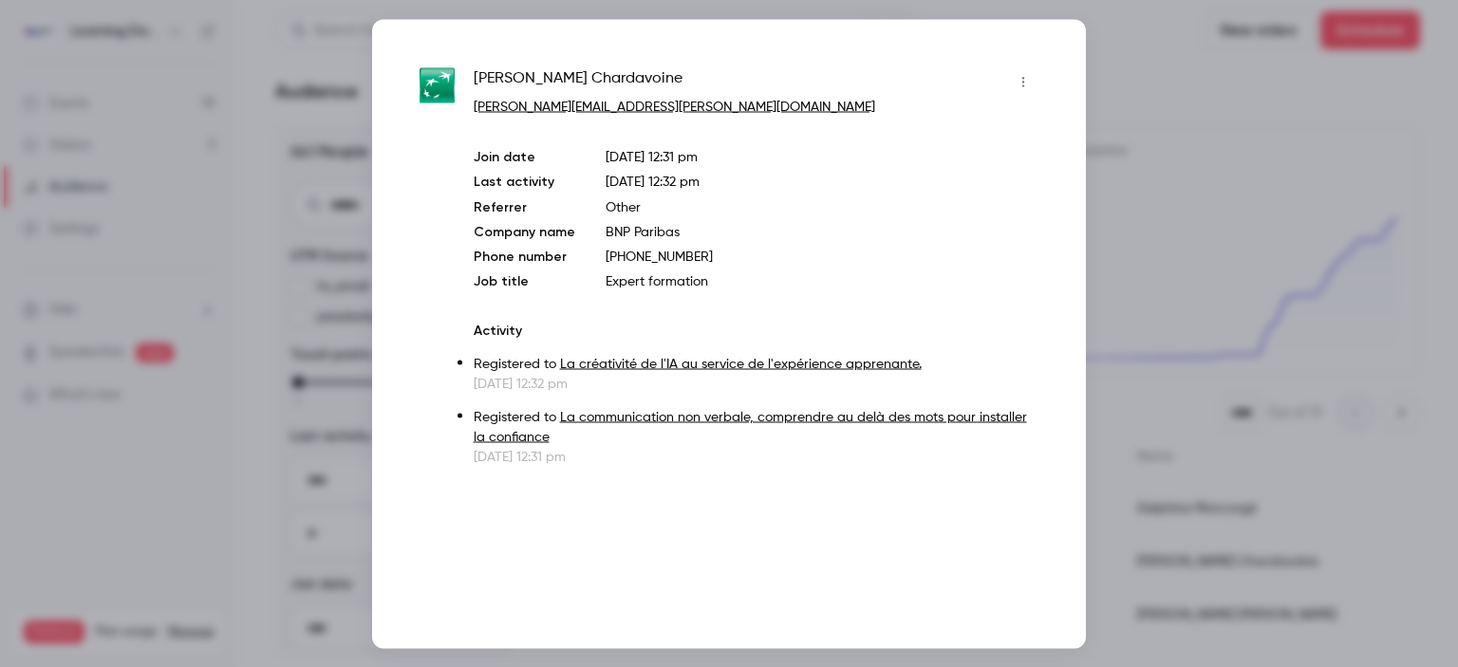
click at [1143, 157] on div at bounding box center [729, 333] width 1458 height 667
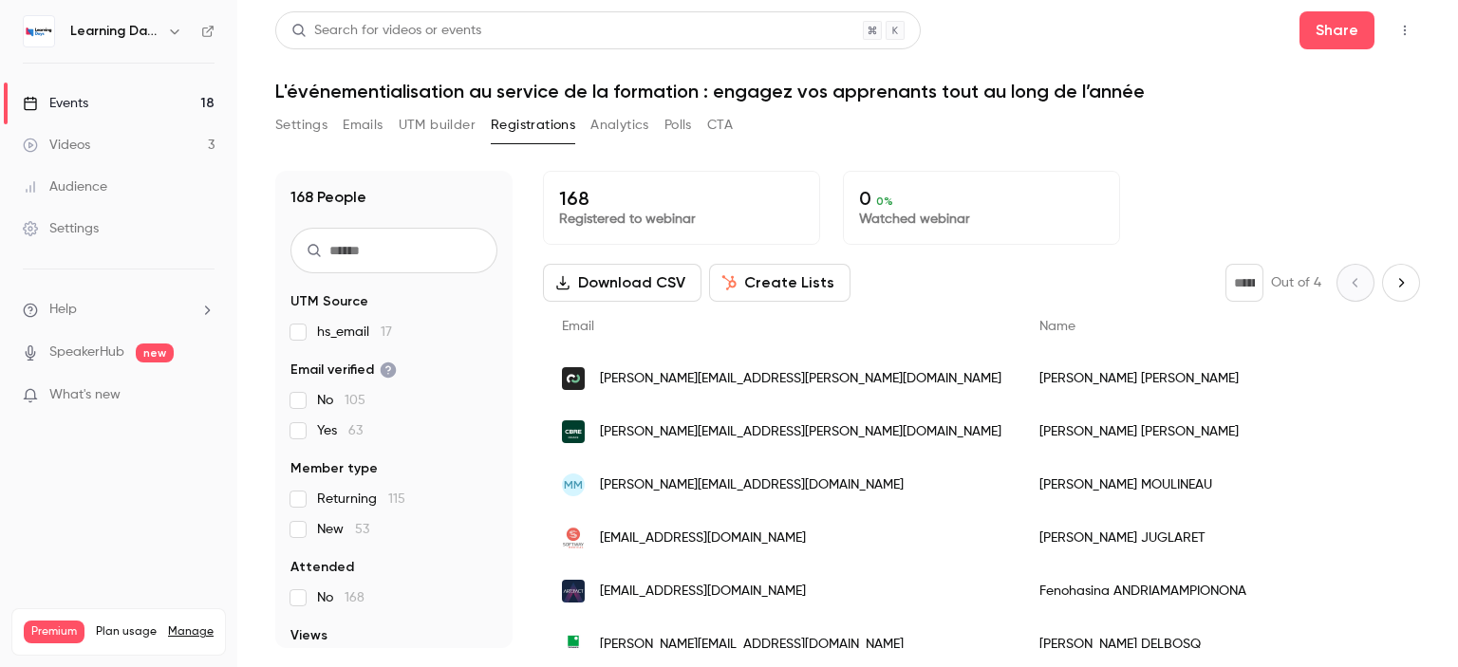
click at [95, 190] on div "Audience" at bounding box center [65, 187] width 84 height 19
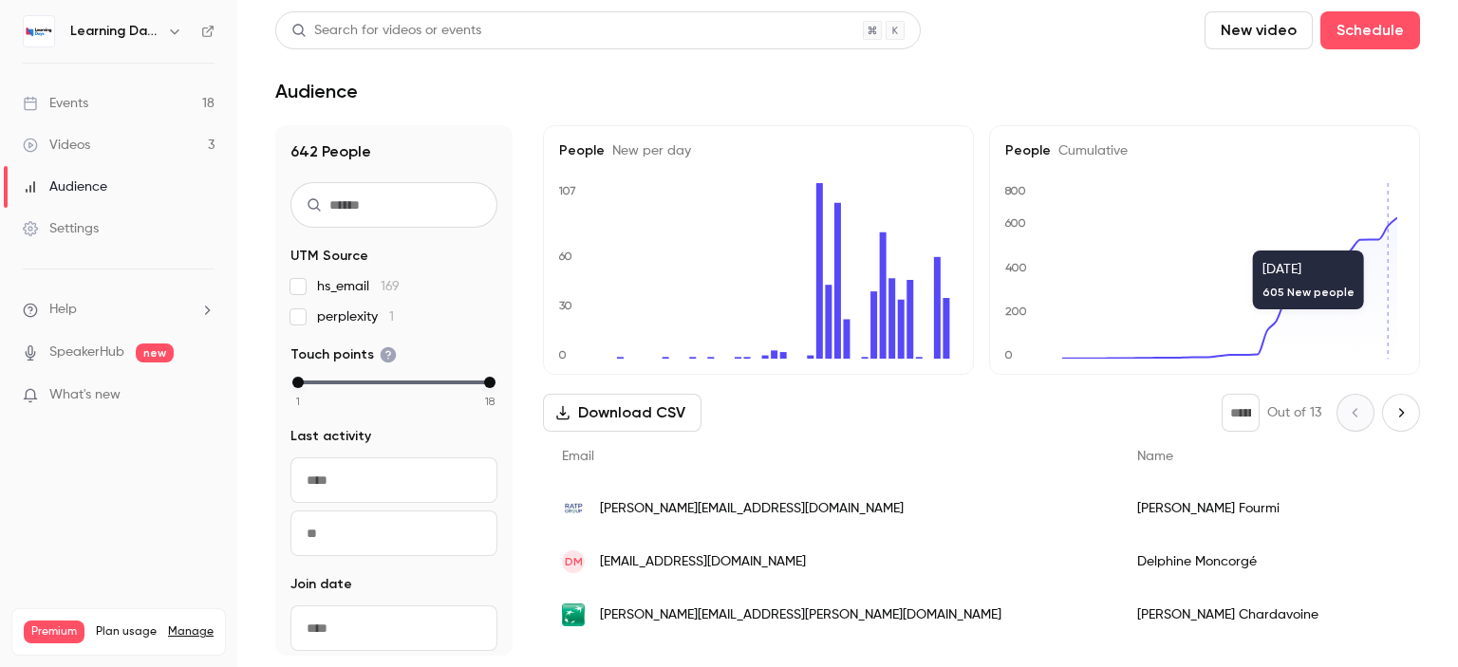
click at [101, 179] on div "Audience" at bounding box center [65, 187] width 84 height 19
click at [95, 183] on div "Audience" at bounding box center [65, 187] width 84 height 19
click at [65, 147] on div "Videos" at bounding box center [56, 145] width 67 height 19
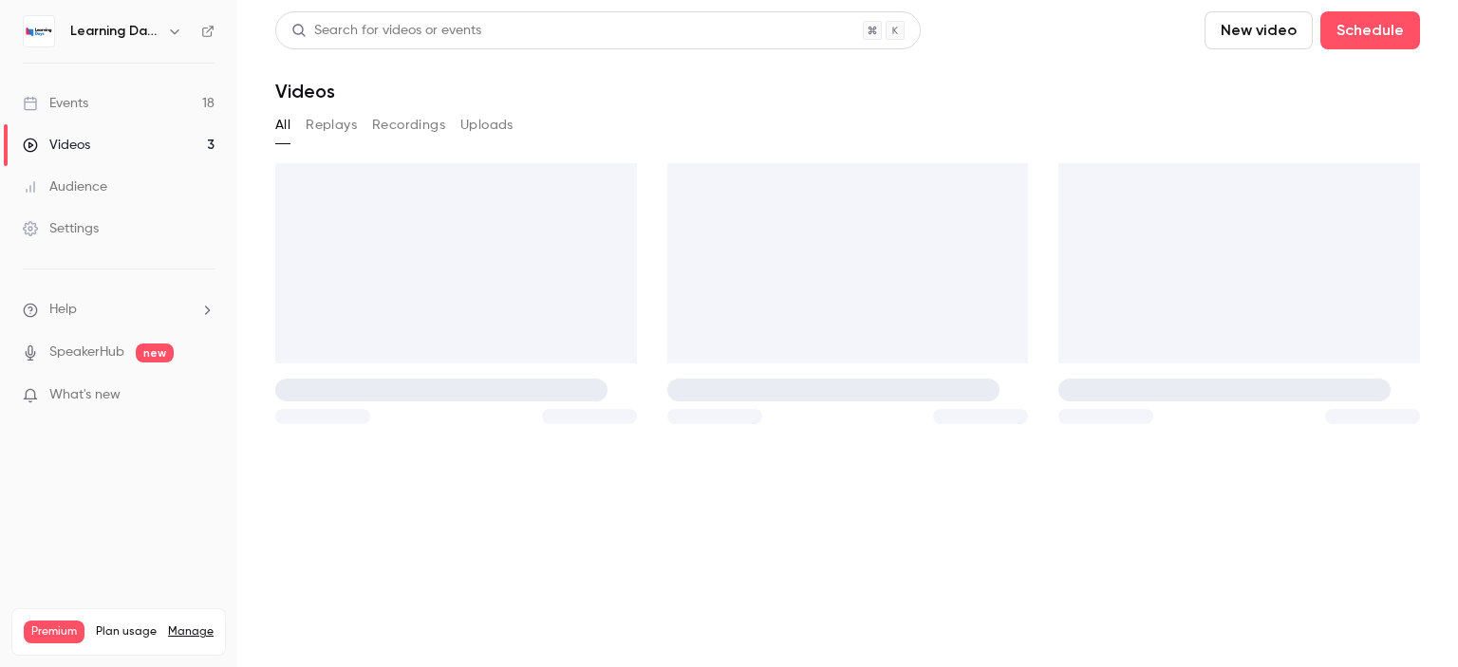
click at [84, 189] on div "Audience" at bounding box center [65, 187] width 84 height 19
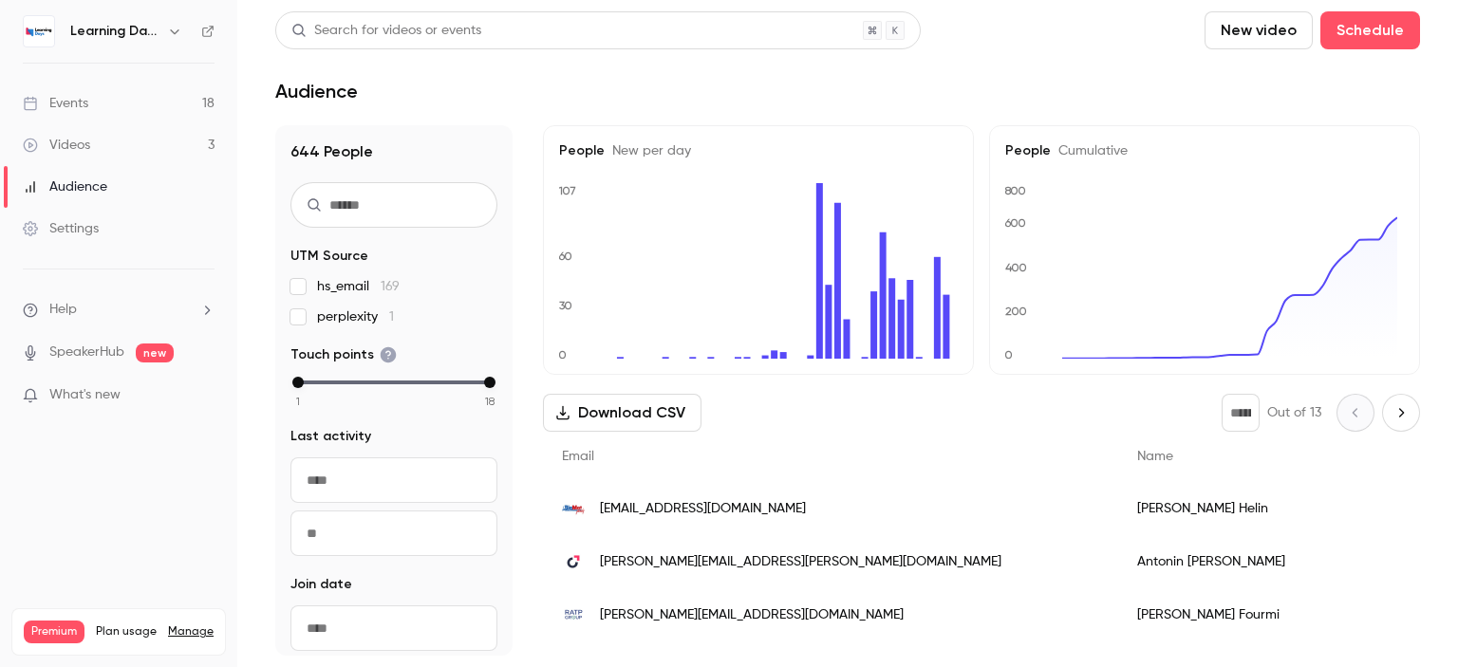
click at [84, 189] on div "Audience" at bounding box center [65, 187] width 84 height 19
click at [1118, 569] on div "[PERSON_NAME]" at bounding box center [1287, 561] width 339 height 53
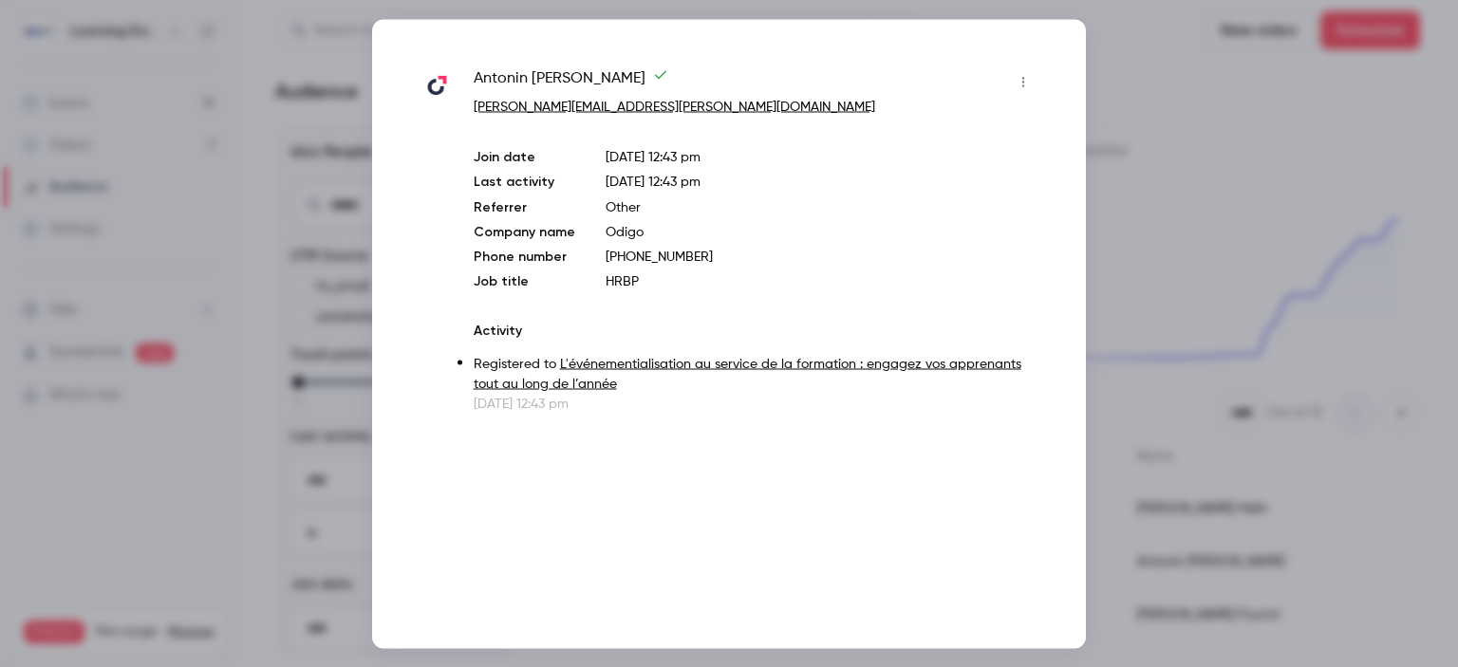
click at [1132, 489] on div at bounding box center [729, 333] width 1458 height 667
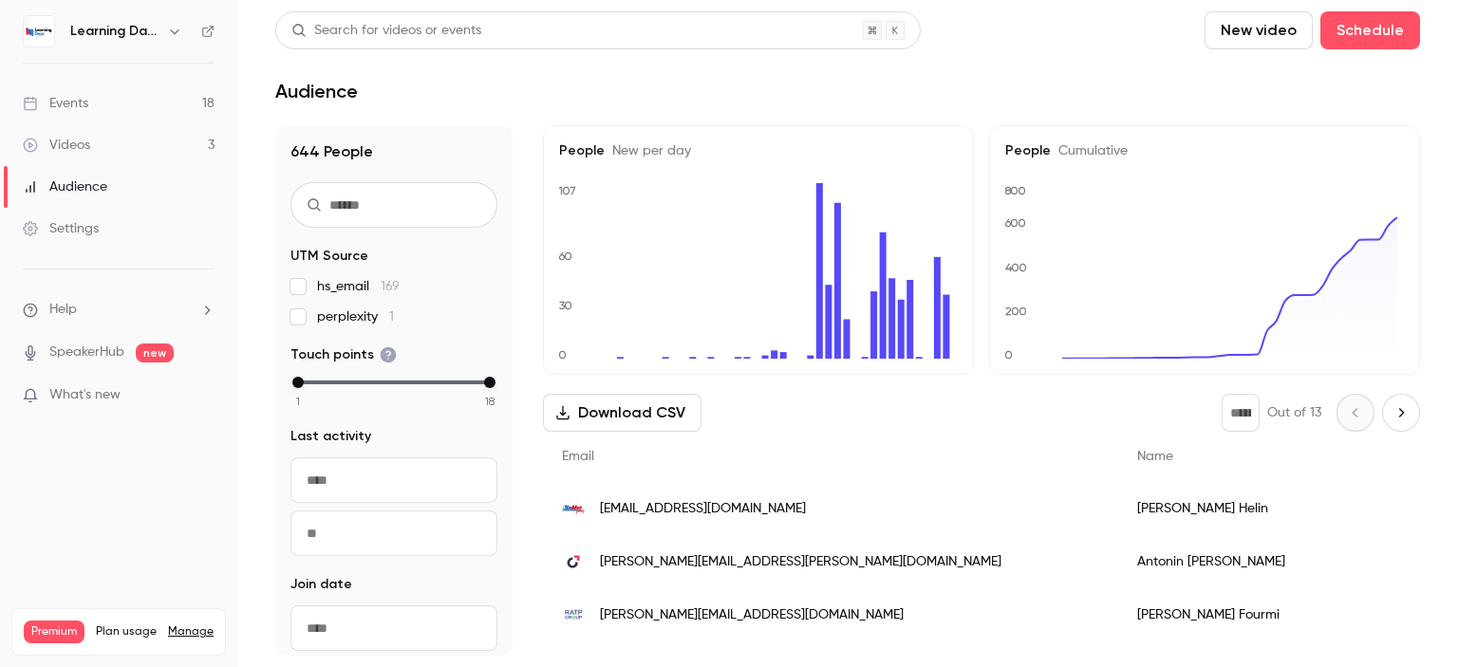
click at [1118, 610] on div "[PERSON_NAME]" at bounding box center [1287, 615] width 339 height 53
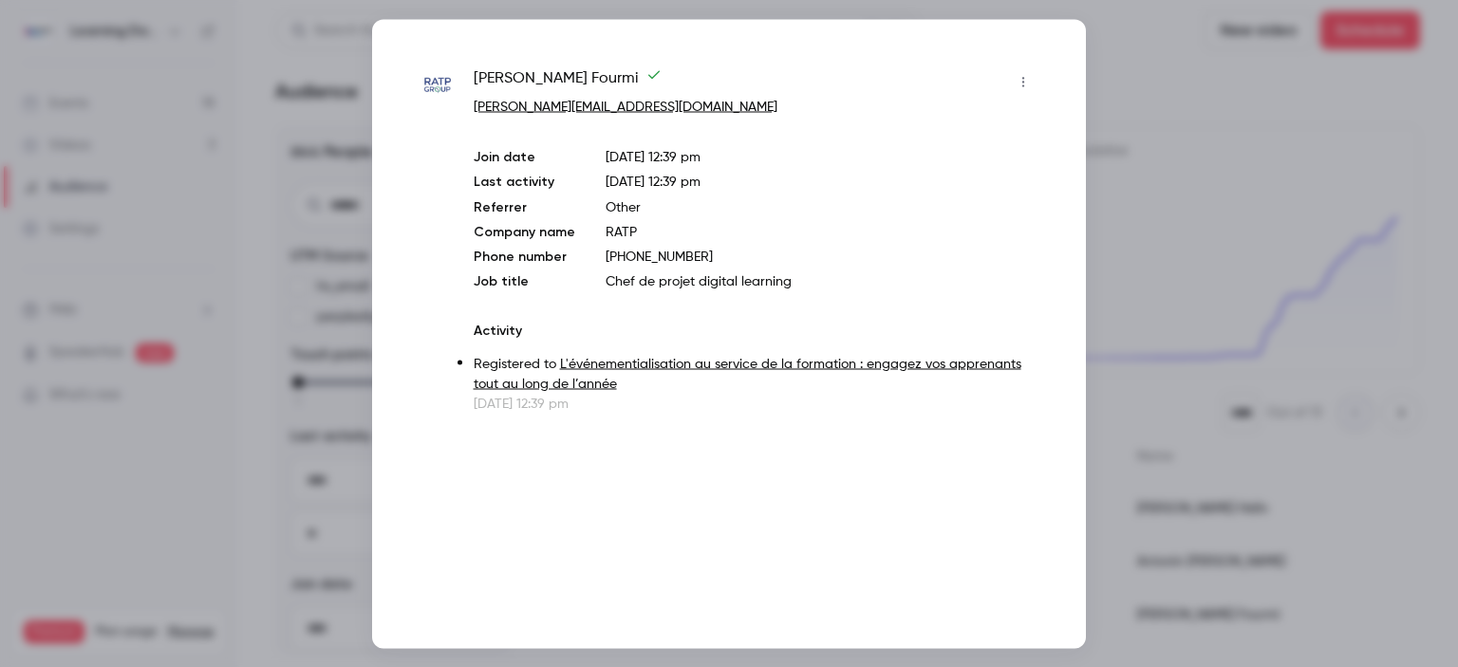
click at [1158, 252] on div at bounding box center [729, 333] width 1458 height 667
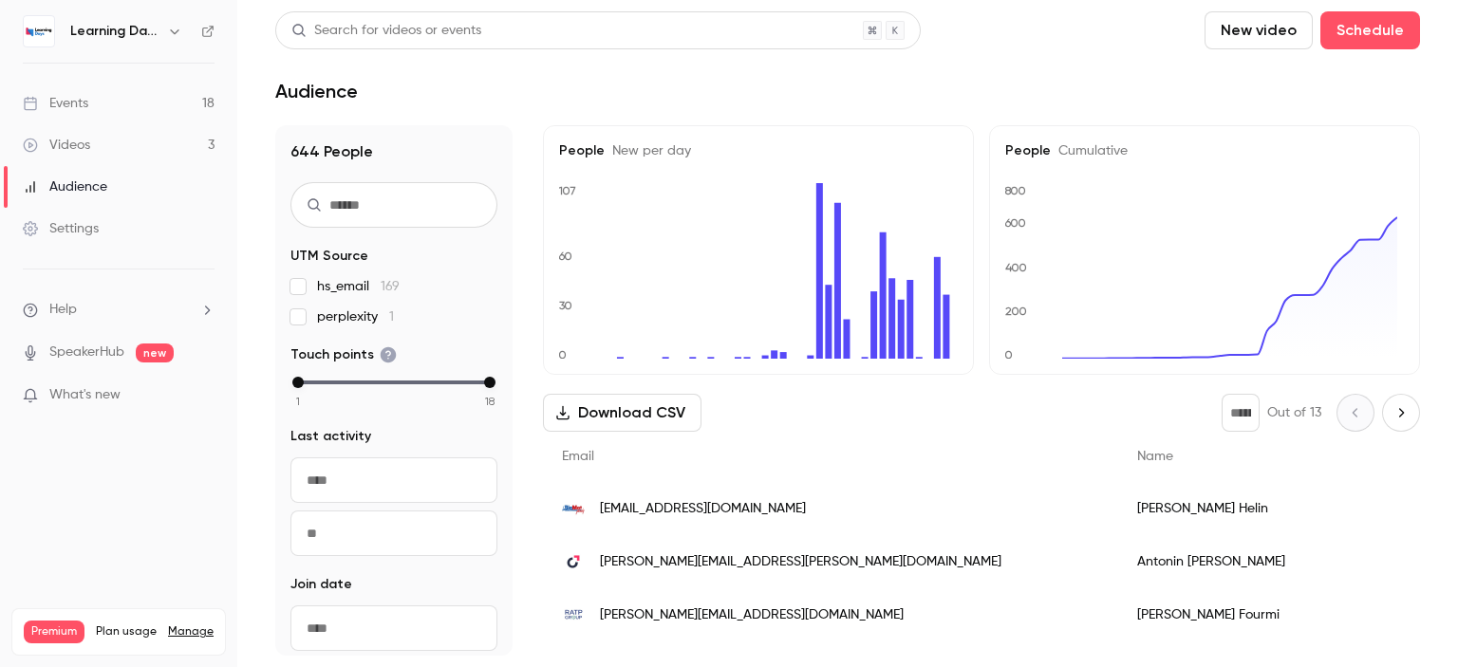
click at [855, 513] on div "[EMAIL_ADDRESS][DOMAIN_NAME]" at bounding box center [830, 508] width 575 height 53
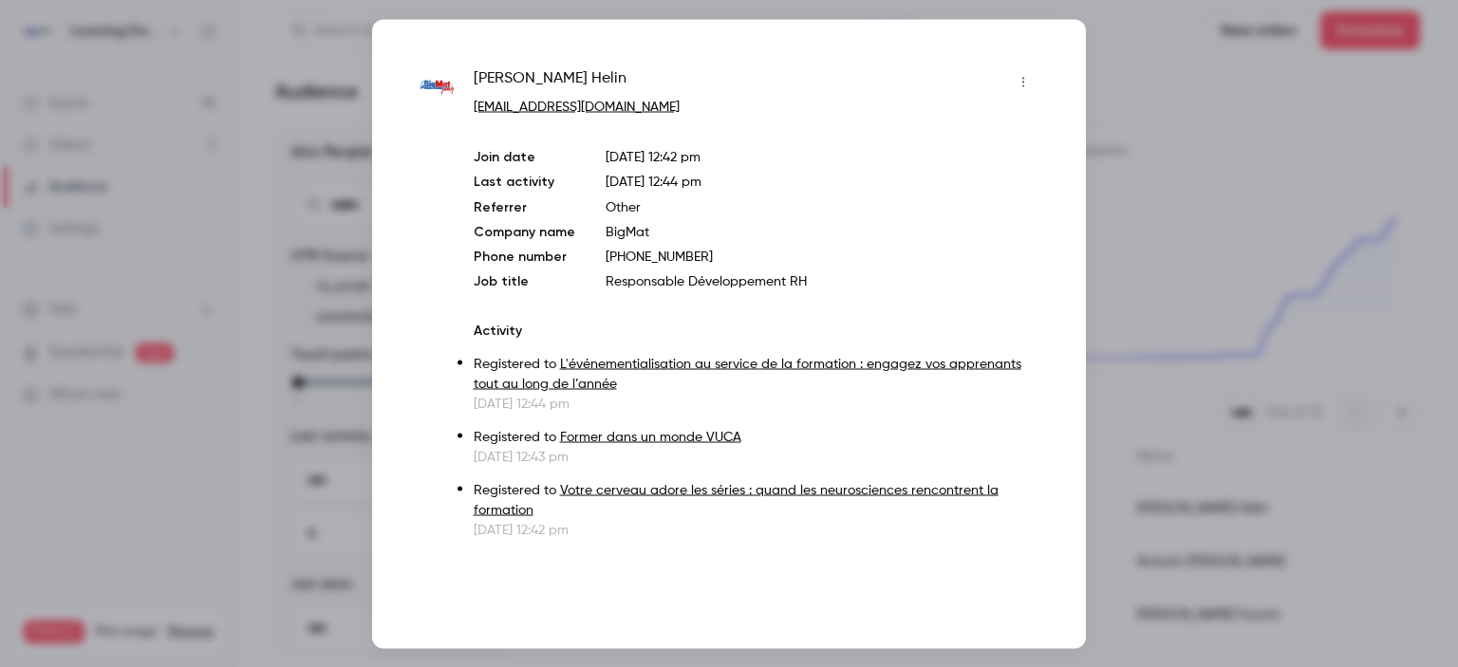
click at [1168, 144] on div at bounding box center [729, 333] width 1458 height 667
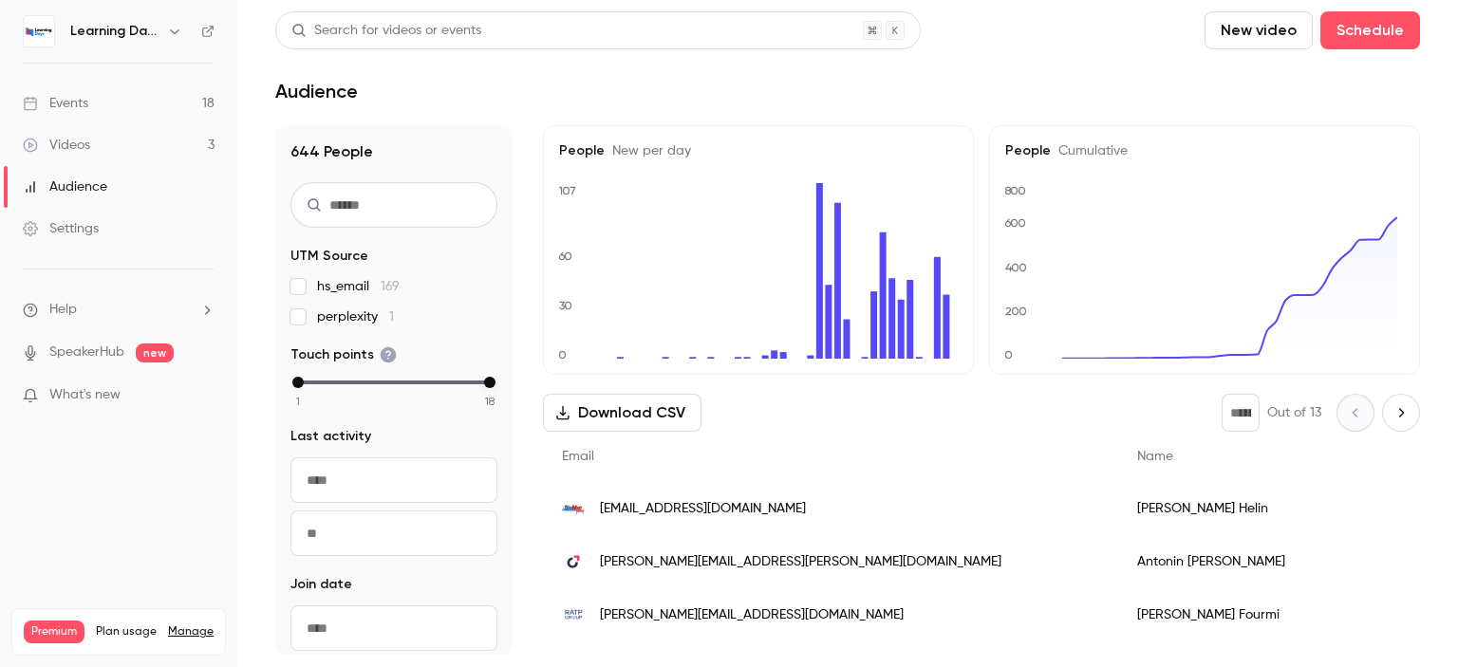
click at [103, 195] on div "Audience" at bounding box center [65, 187] width 84 height 19
click at [85, 187] on div "Audience" at bounding box center [65, 187] width 84 height 19
click at [100, 186] on div "Audience" at bounding box center [65, 187] width 84 height 19
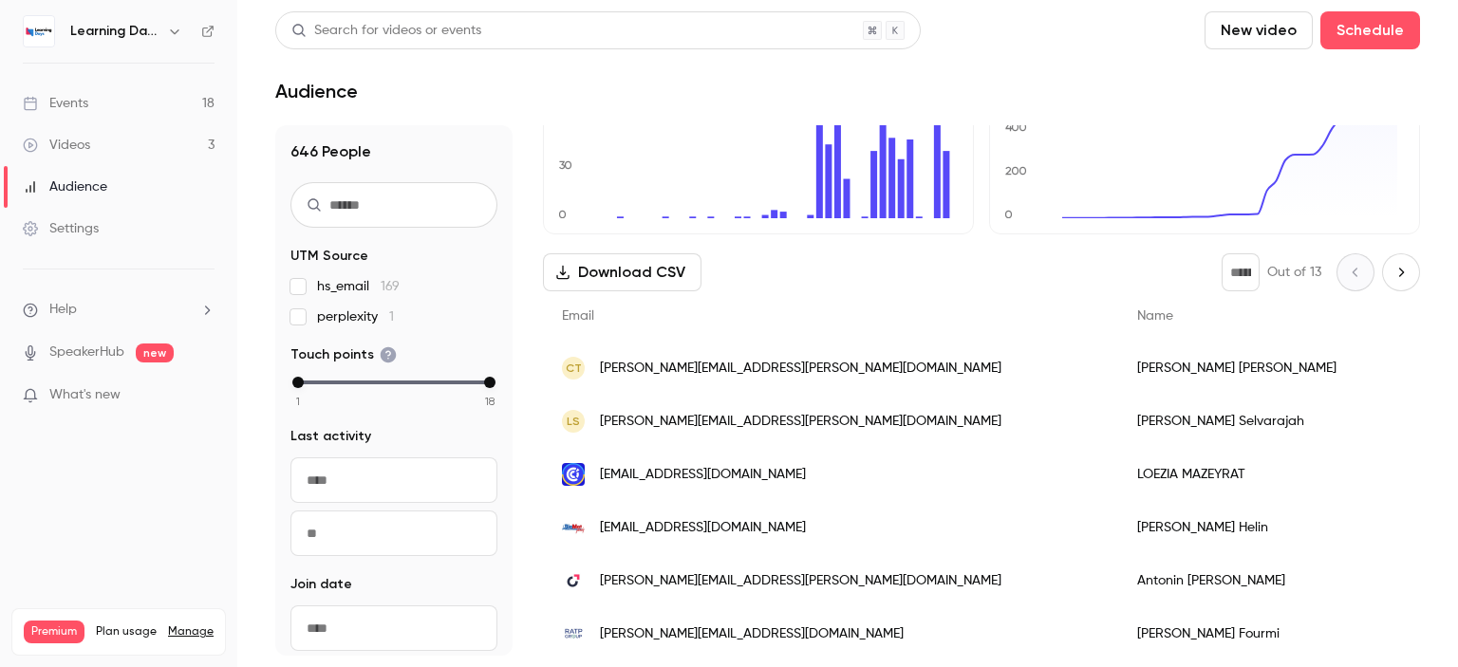
scroll to position [149, 0]
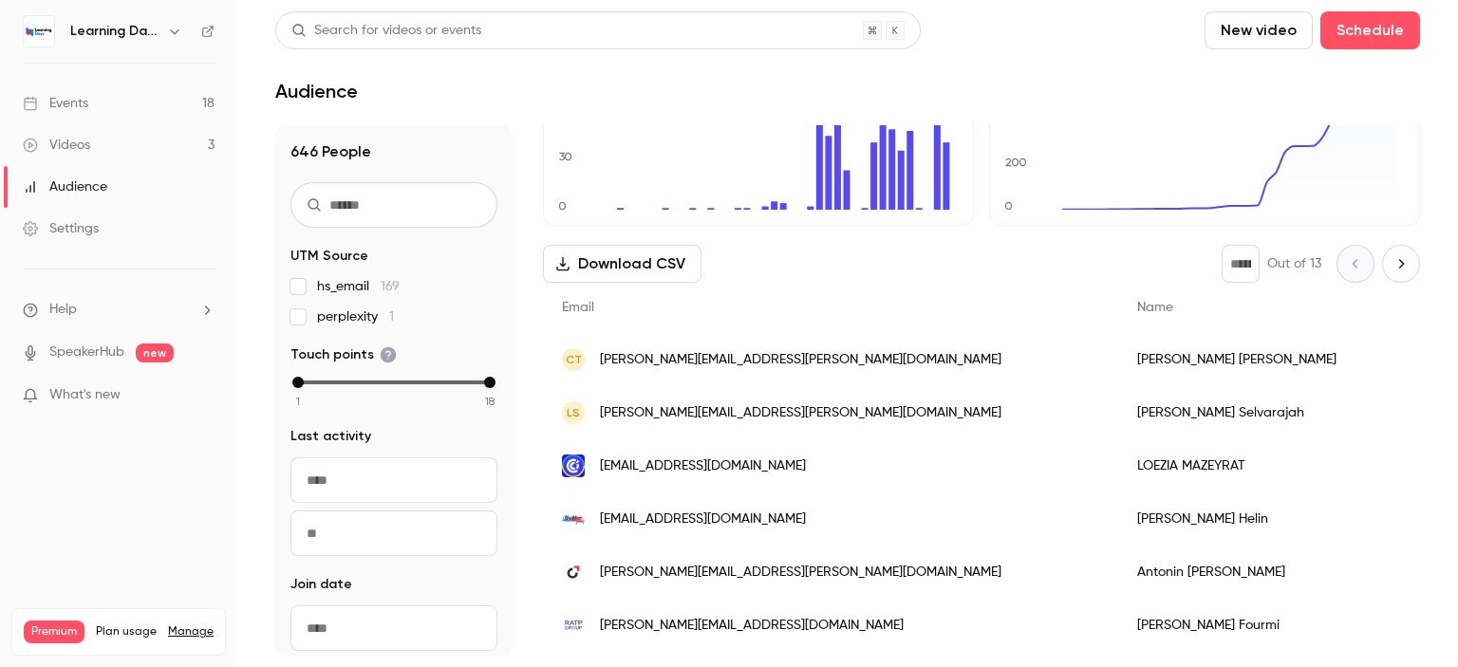
click at [852, 361] on div "CT [PERSON_NAME][EMAIL_ADDRESS][PERSON_NAME][DOMAIN_NAME]" at bounding box center [830, 359] width 575 height 53
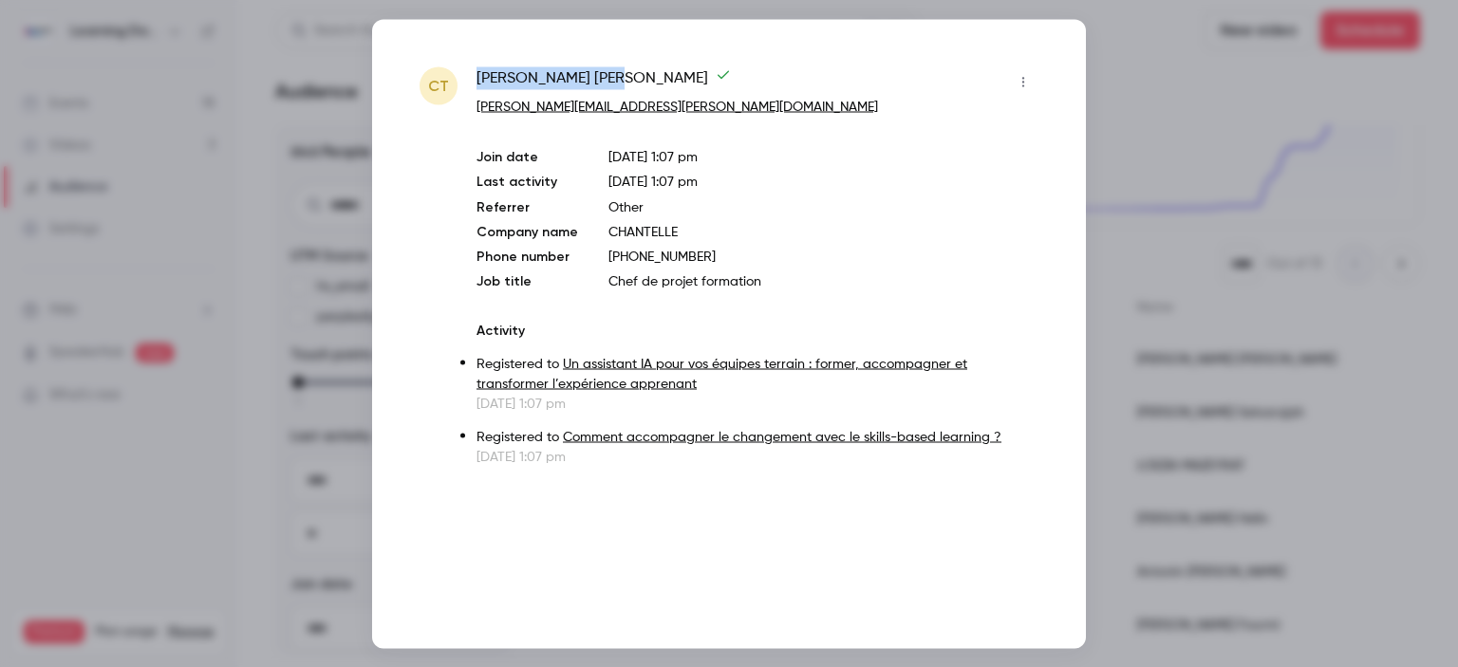
drag, startPoint x: 573, startPoint y: 70, endPoint x: 472, endPoint y: 83, distance: 102.3
click at [472, 83] on div "CT Clara TRAN clara.tran@groupechantelle.com Join date Sep 30, 2025 1:07 pm Las…" at bounding box center [729, 266] width 619 height 400
copy span "Clara TRAN"
click at [1158, 143] on div at bounding box center [729, 333] width 1458 height 667
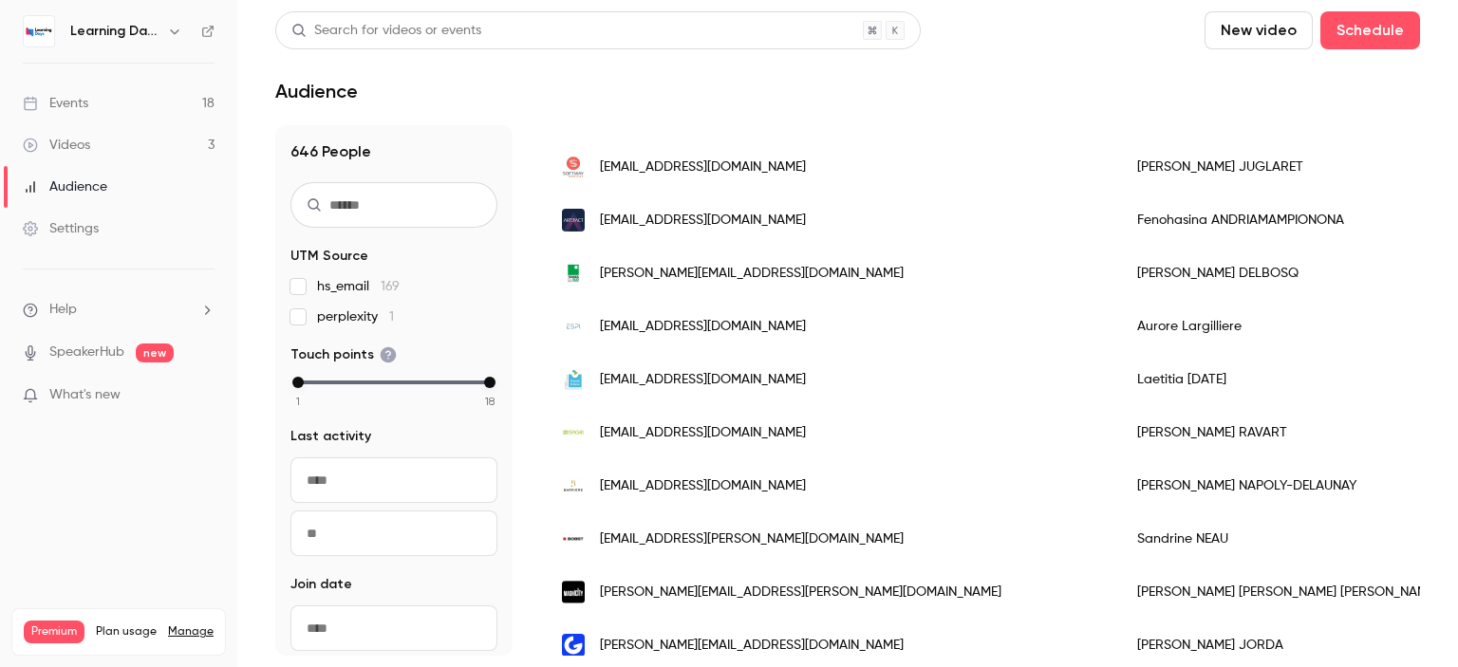
scroll to position [1094, 0]
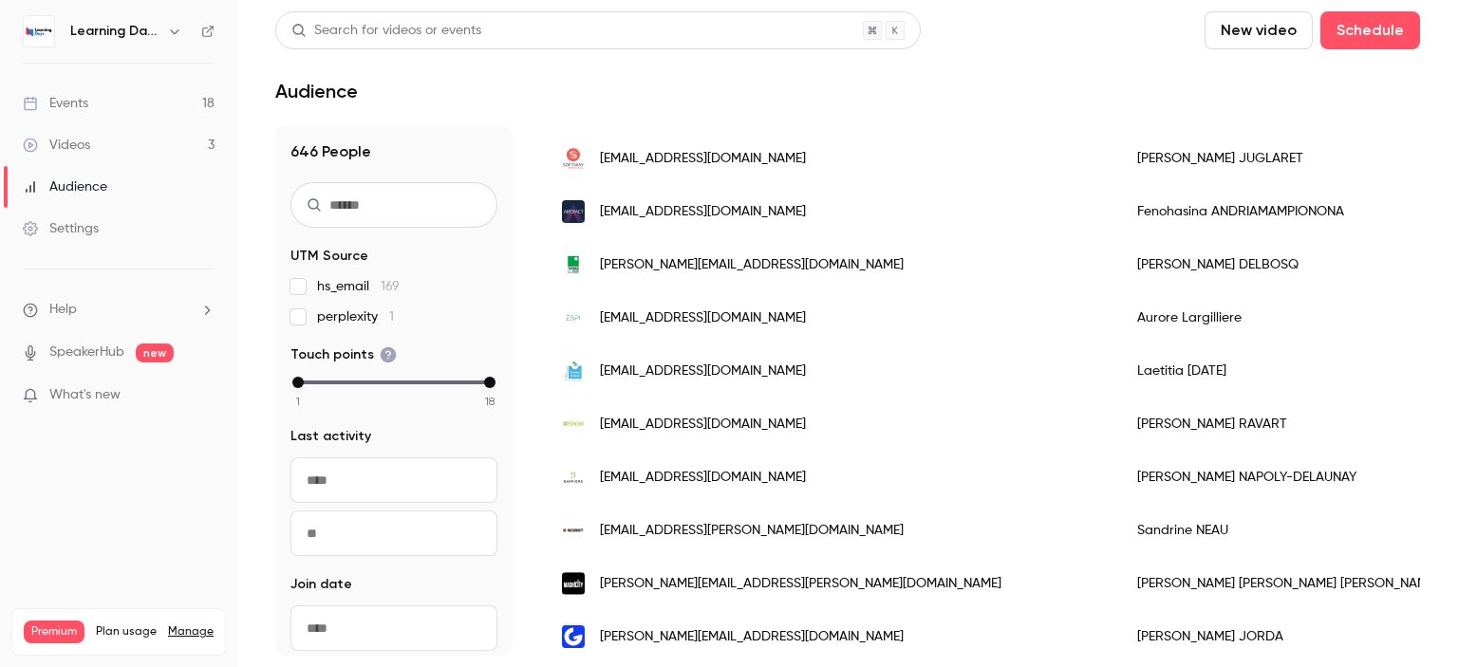
click at [782, 269] on span "[PERSON_NAME][EMAIL_ADDRESS][DOMAIN_NAME]" at bounding box center [752, 265] width 304 height 20
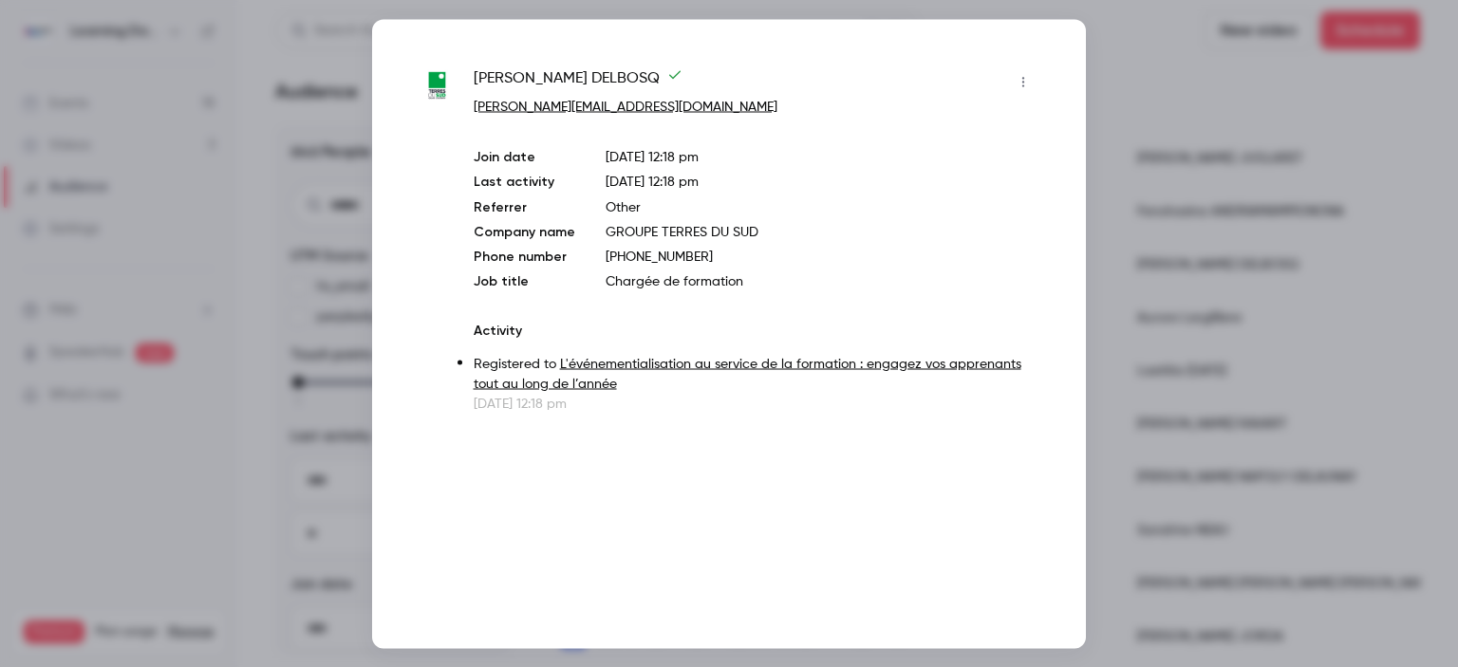
click at [1136, 246] on div at bounding box center [729, 333] width 1458 height 667
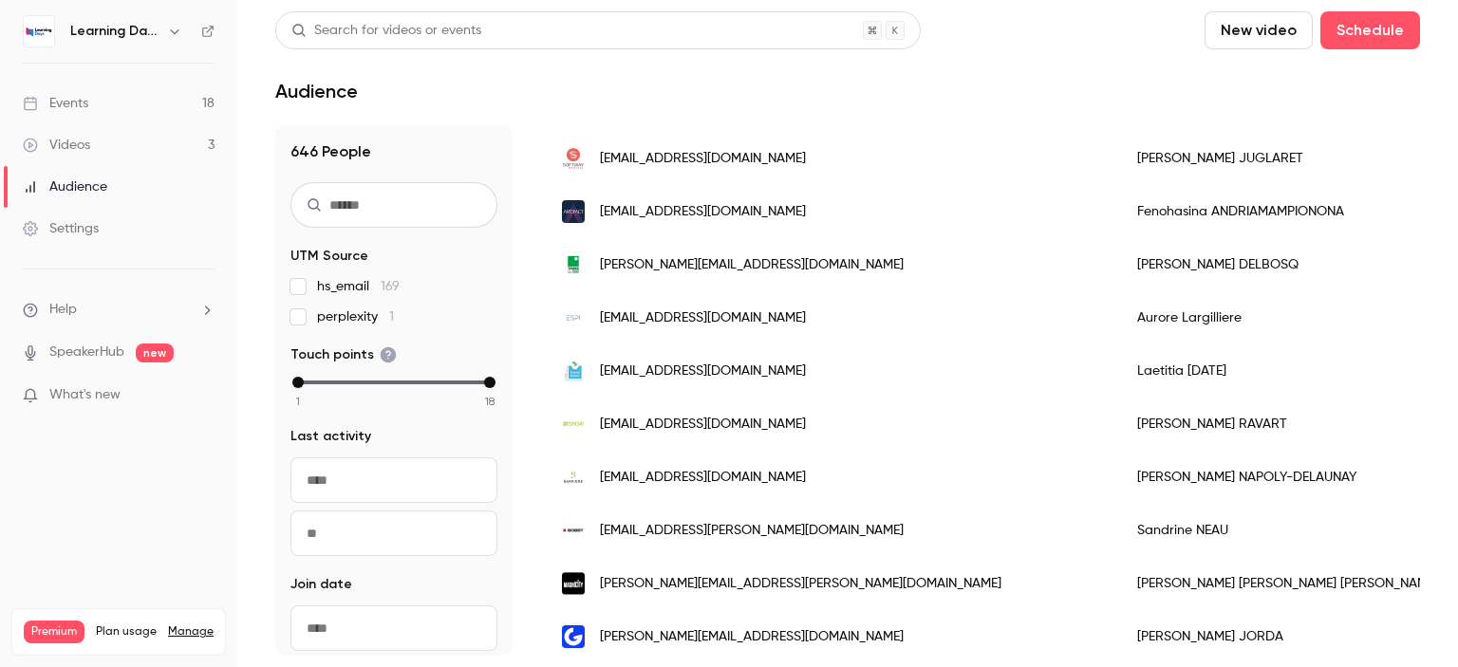
click at [759, 215] on span "[EMAIL_ADDRESS][DOMAIN_NAME]" at bounding box center [703, 212] width 206 height 20
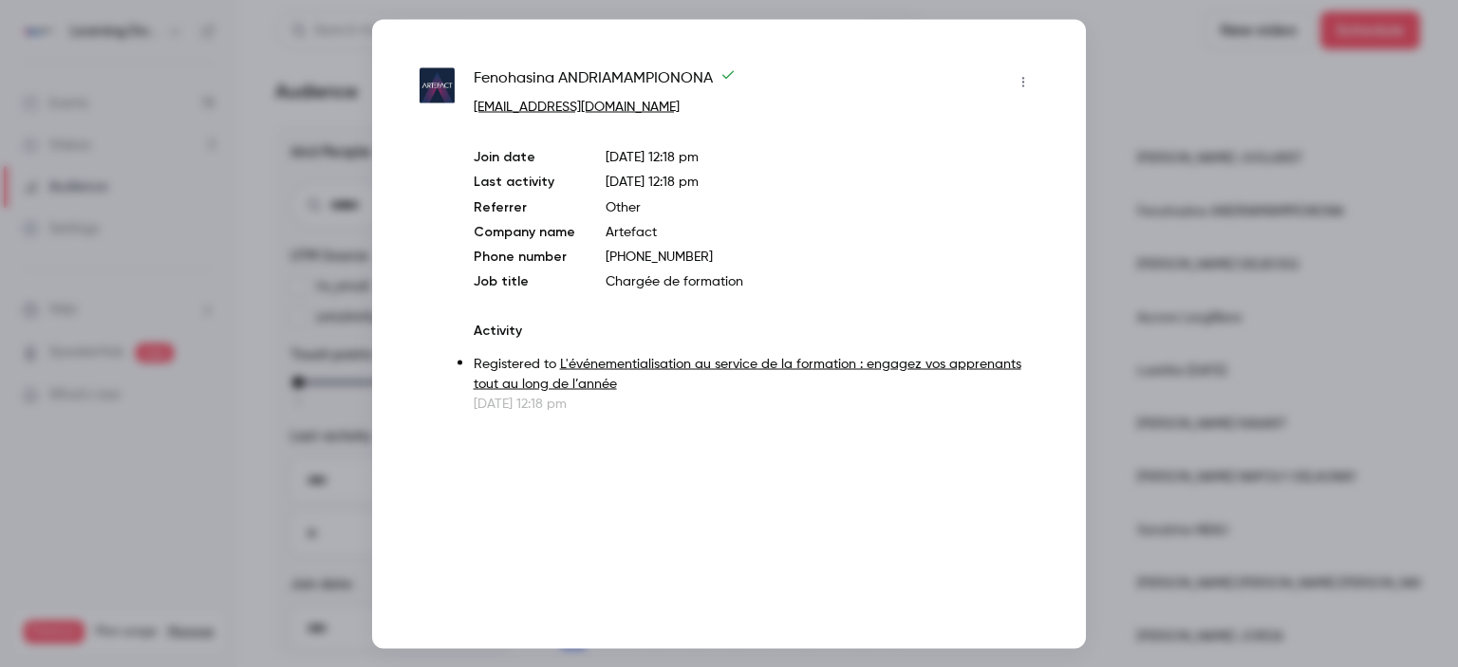
click at [1132, 166] on div at bounding box center [729, 333] width 1458 height 667
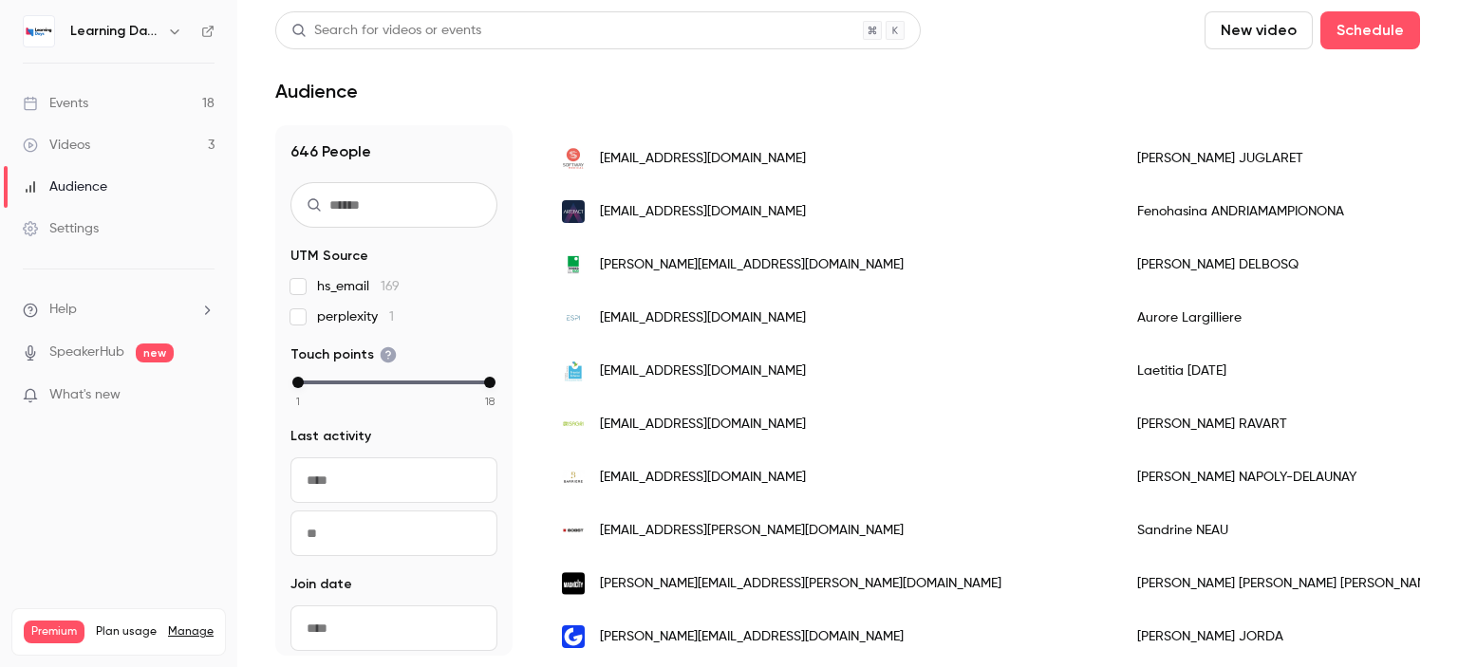
click at [1132, 166] on div "Jade JUGLARET" at bounding box center [1287, 158] width 339 height 53
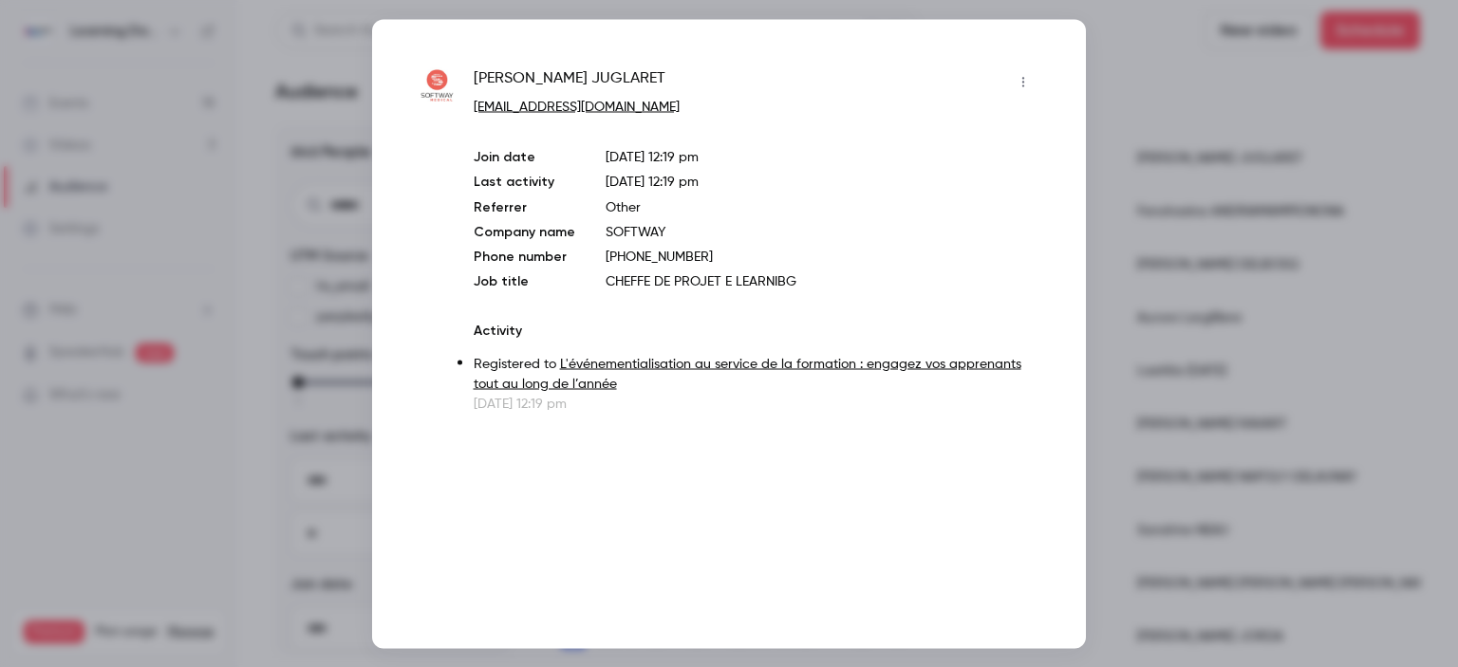
click at [1131, 179] on div at bounding box center [729, 333] width 1458 height 667
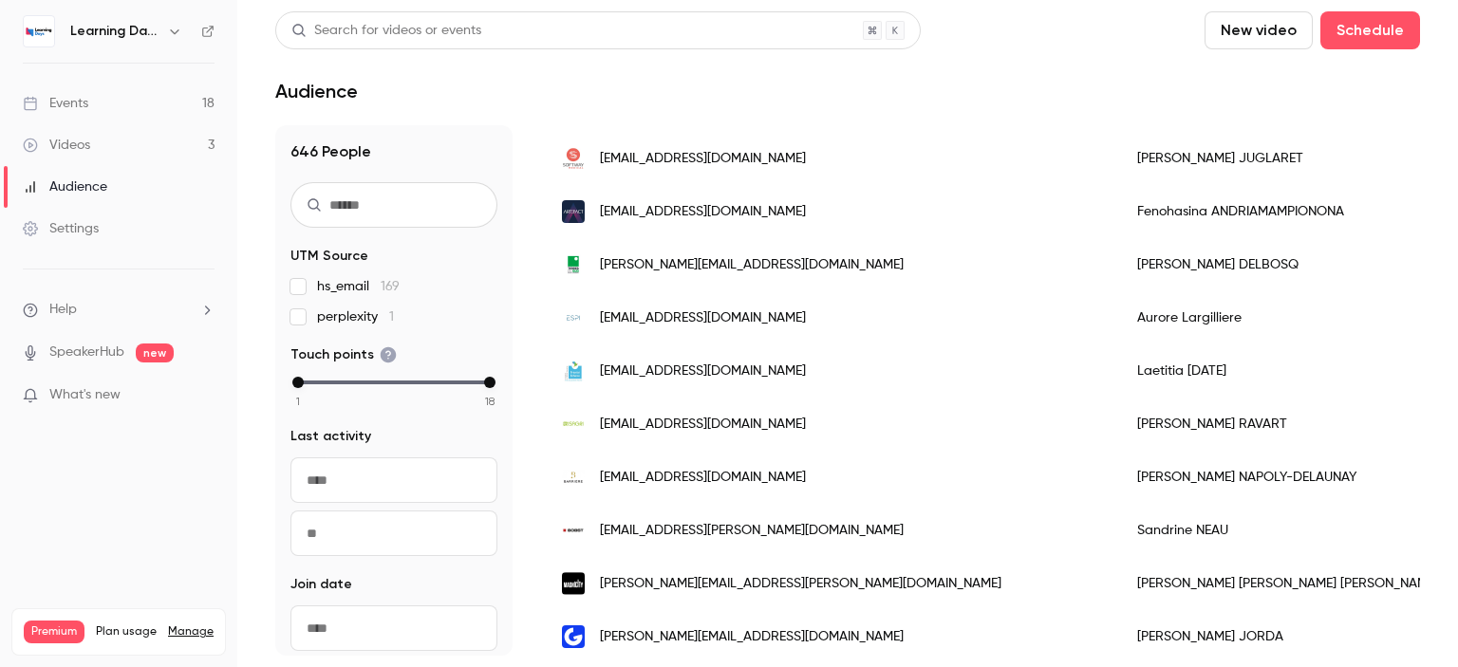
click at [710, 159] on span "[EMAIL_ADDRESS][DOMAIN_NAME]" at bounding box center [703, 159] width 206 height 20
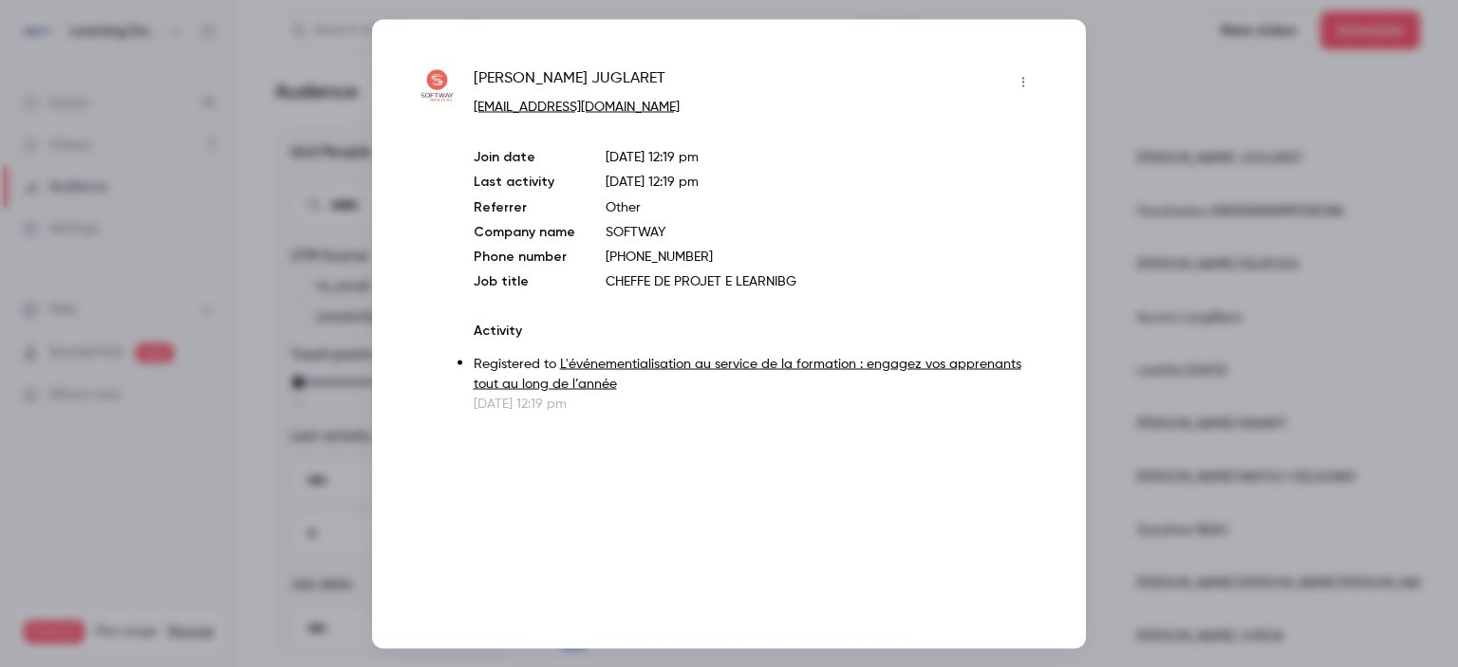
click at [1126, 252] on div at bounding box center [729, 333] width 1458 height 667
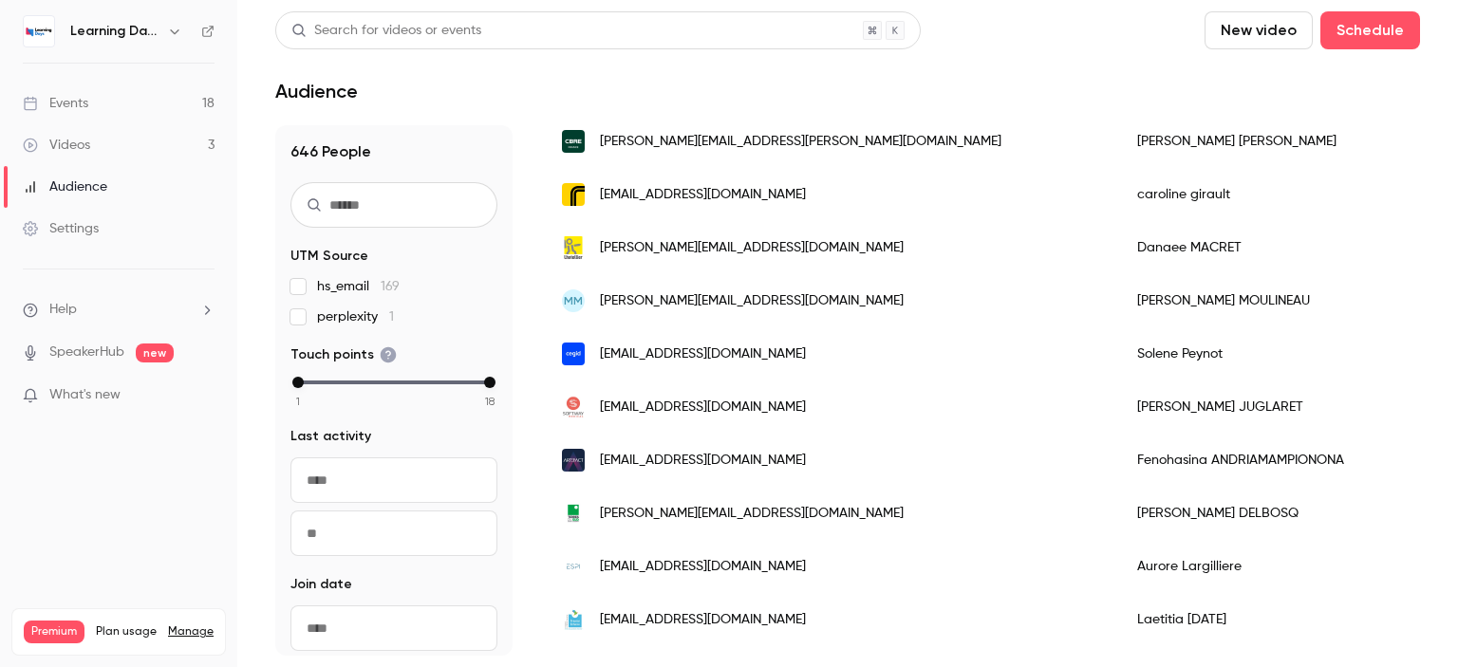
scroll to position [841, 0]
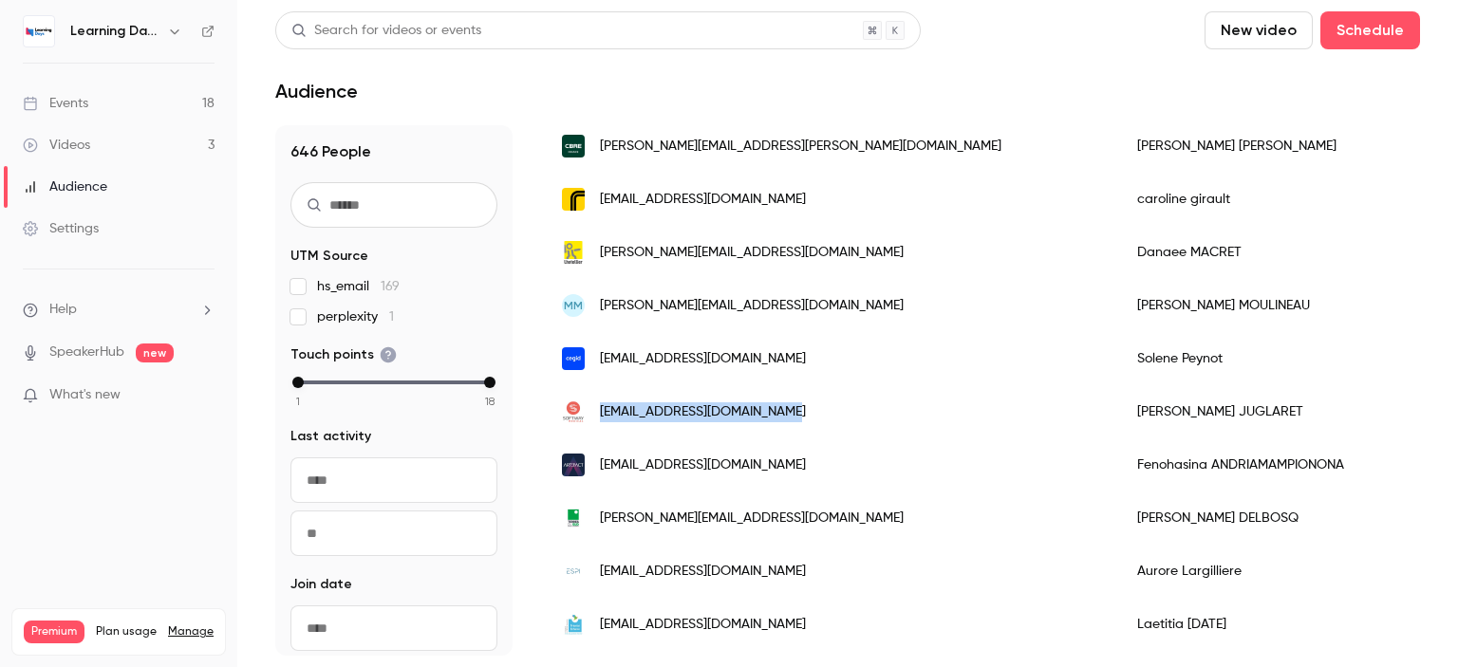
drag, startPoint x: 824, startPoint y: 404, endPoint x: 597, endPoint y: 417, distance: 227.2
click at [597, 417] on div "[EMAIL_ADDRESS][DOMAIN_NAME]" at bounding box center [830, 411] width 575 height 53
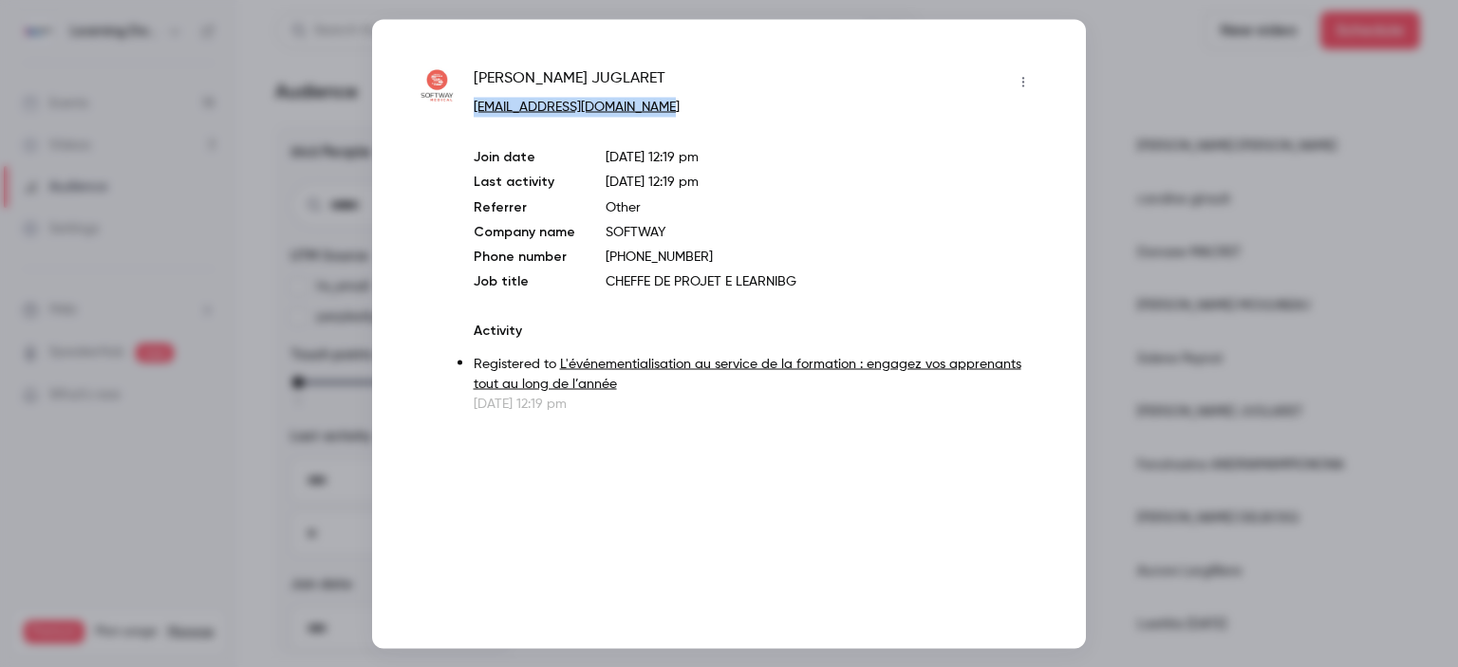
drag, startPoint x: 666, startPoint y: 111, endPoint x: 463, endPoint y: 115, distance: 203.2
click at [463, 115] on div "Jade JUGLARET jjuglaret@softwaymedical.fr Join date Sep 30, 2025 12:19 pm Last …" at bounding box center [729, 239] width 619 height 346
copy link "[EMAIL_ADDRESS][DOMAIN_NAME]"
click at [296, 84] on div at bounding box center [729, 333] width 1458 height 667
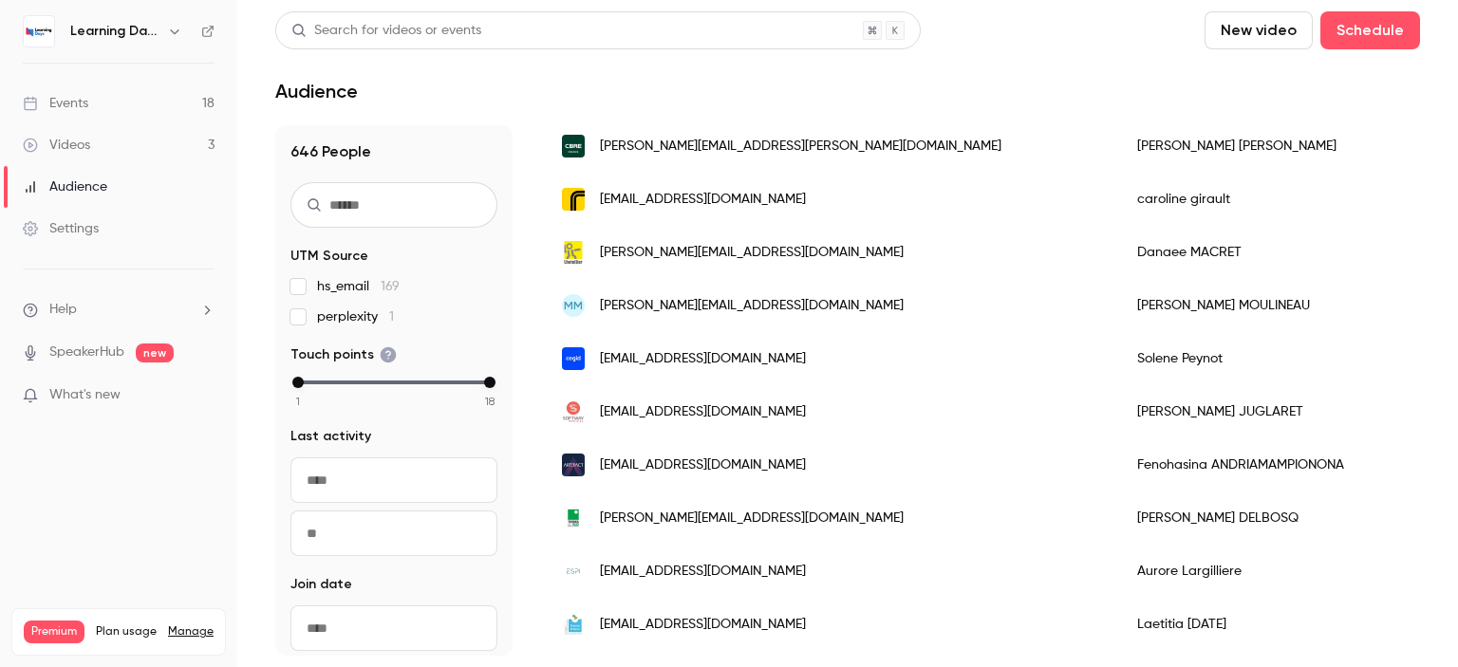
click at [118, 187] on link "Audience" at bounding box center [118, 187] width 237 height 42
click at [91, 180] on div "Audience" at bounding box center [65, 187] width 84 height 19
click at [89, 106] on link "Events 18" at bounding box center [118, 104] width 237 height 42
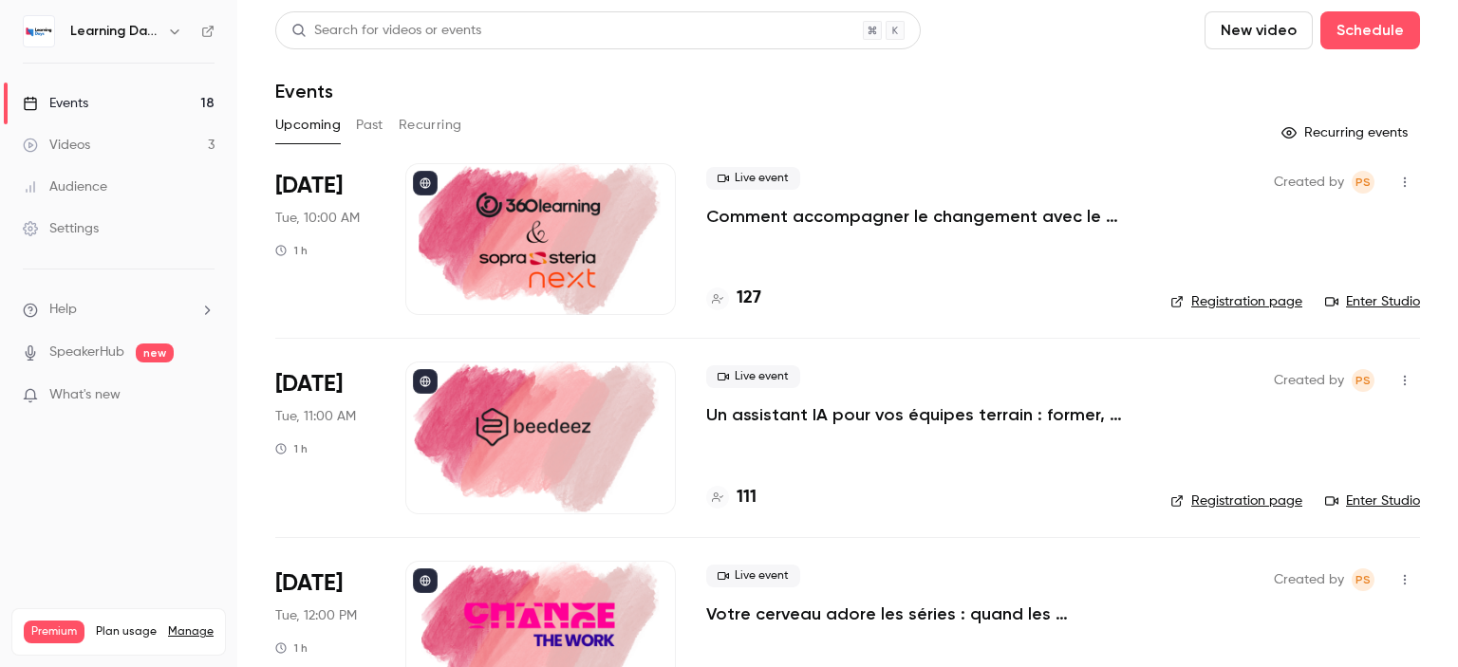
click at [77, 191] on div "Audience" at bounding box center [65, 187] width 84 height 19
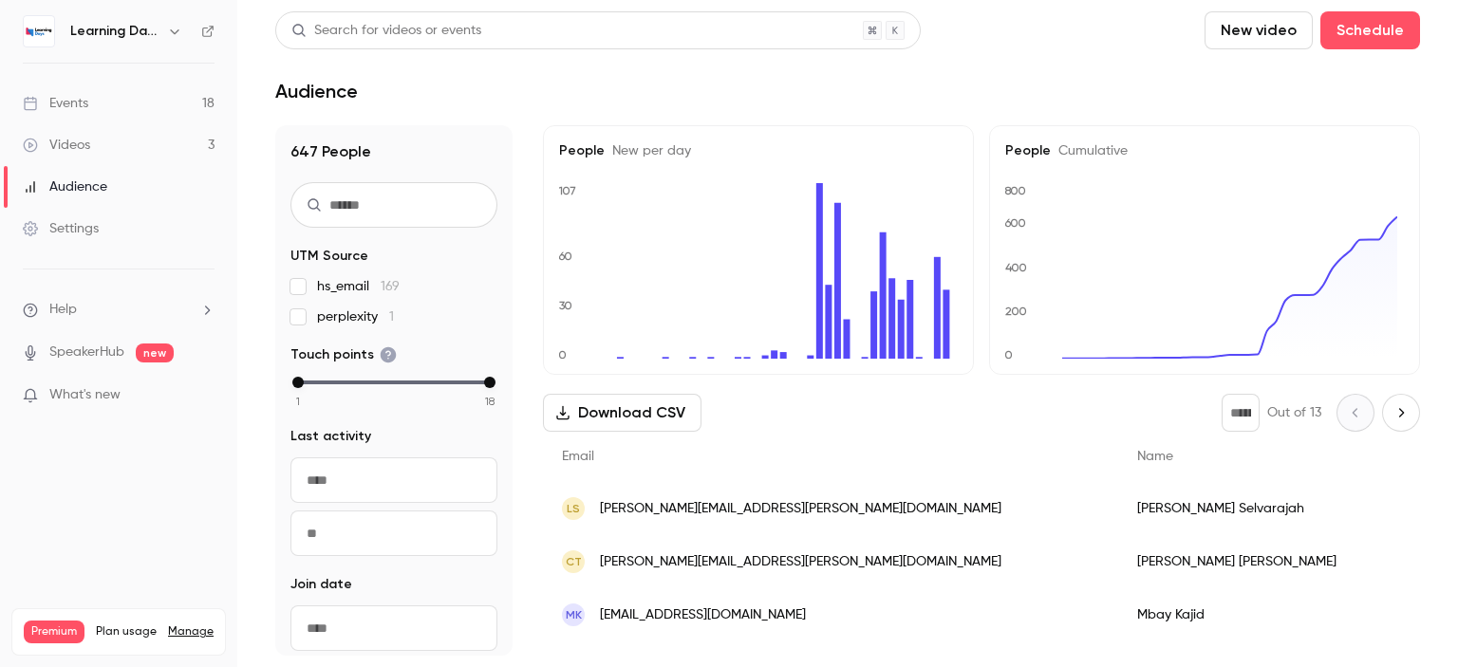
click at [751, 621] on span "[EMAIL_ADDRESS][DOMAIN_NAME]" at bounding box center [703, 616] width 206 height 20
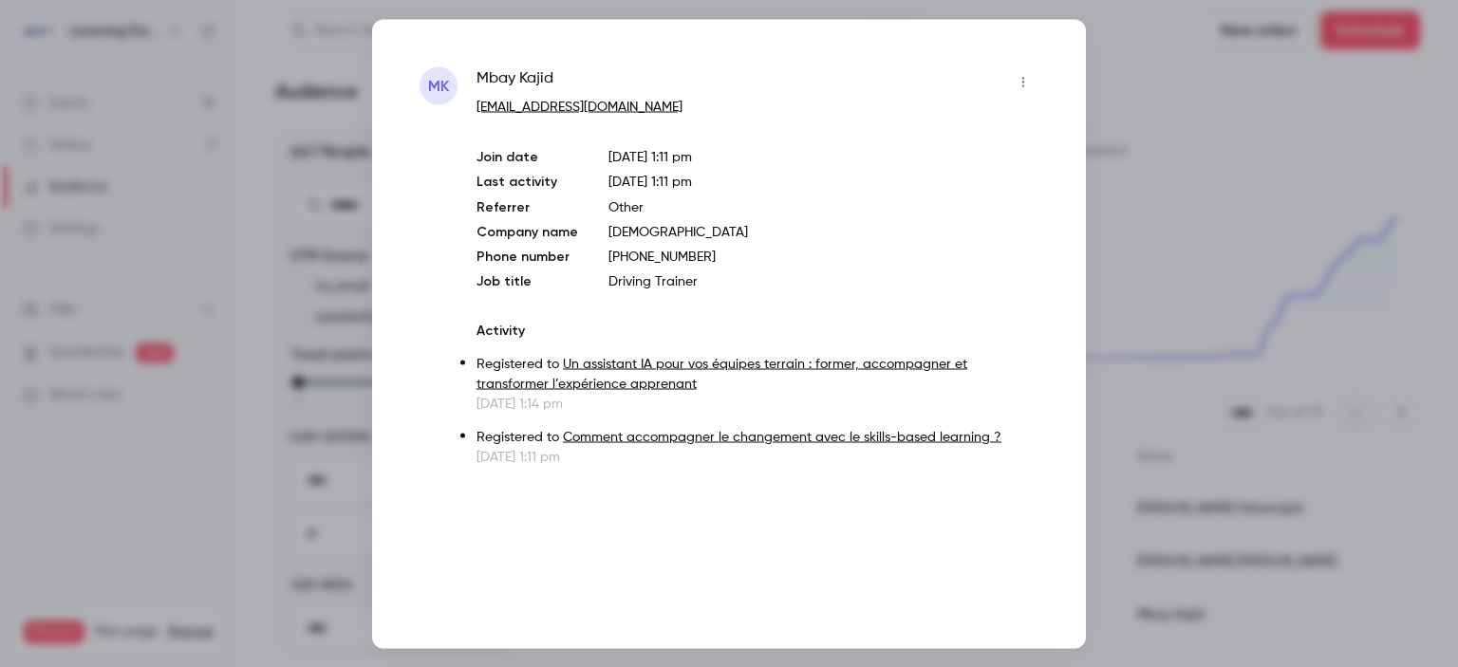
click at [1127, 128] on div at bounding box center [729, 333] width 1458 height 667
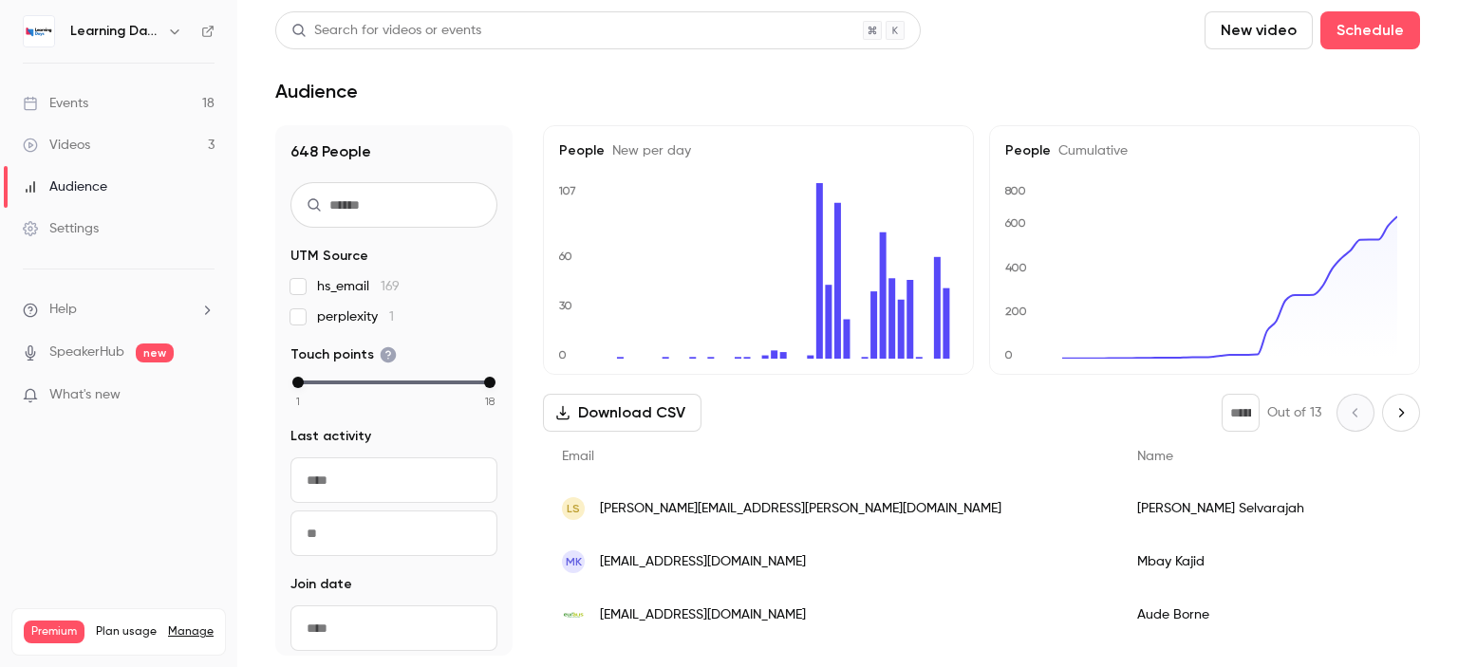
click at [108, 193] on link "Audience" at bounding box center [118, 187] width 237 height 42
click at [101, 146] on link "Videos 3" at bounding box center [118, 145] width 237 height 42
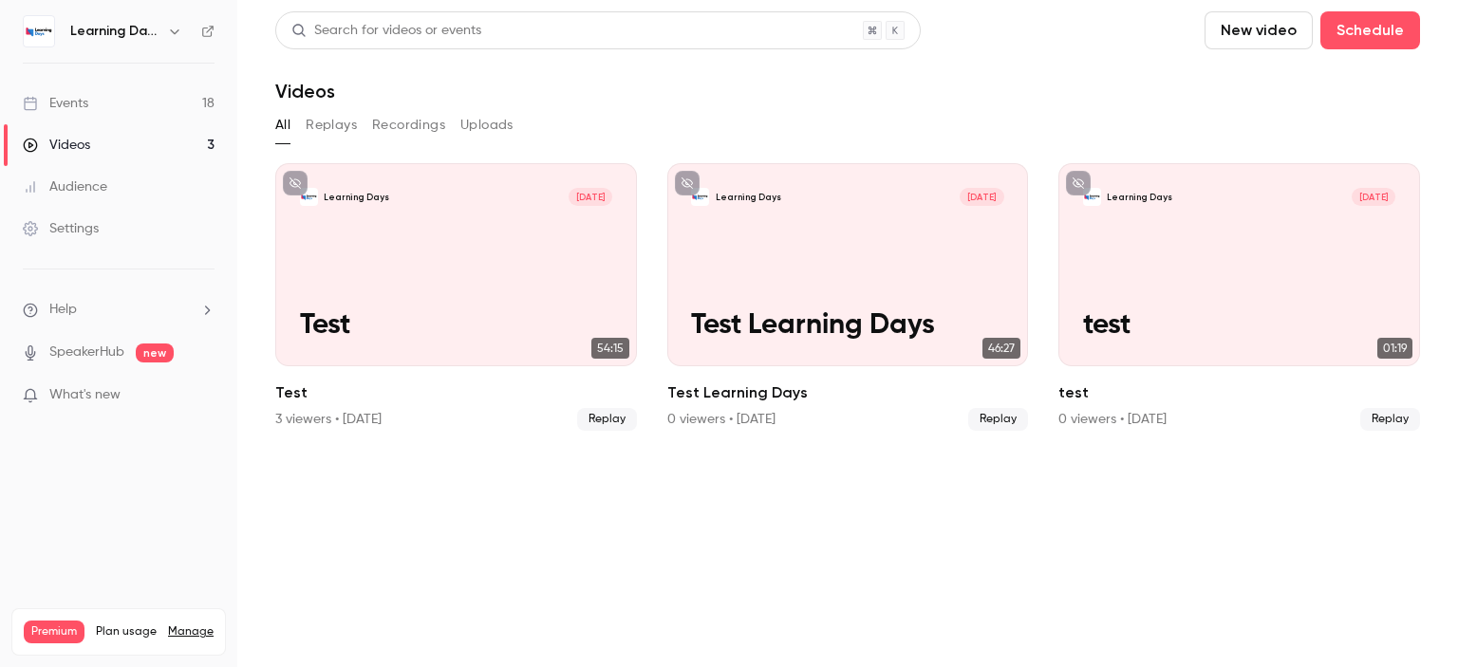
click at [105, 178] on div "Audience" at bounding box center [65, 187] width 84 height 19
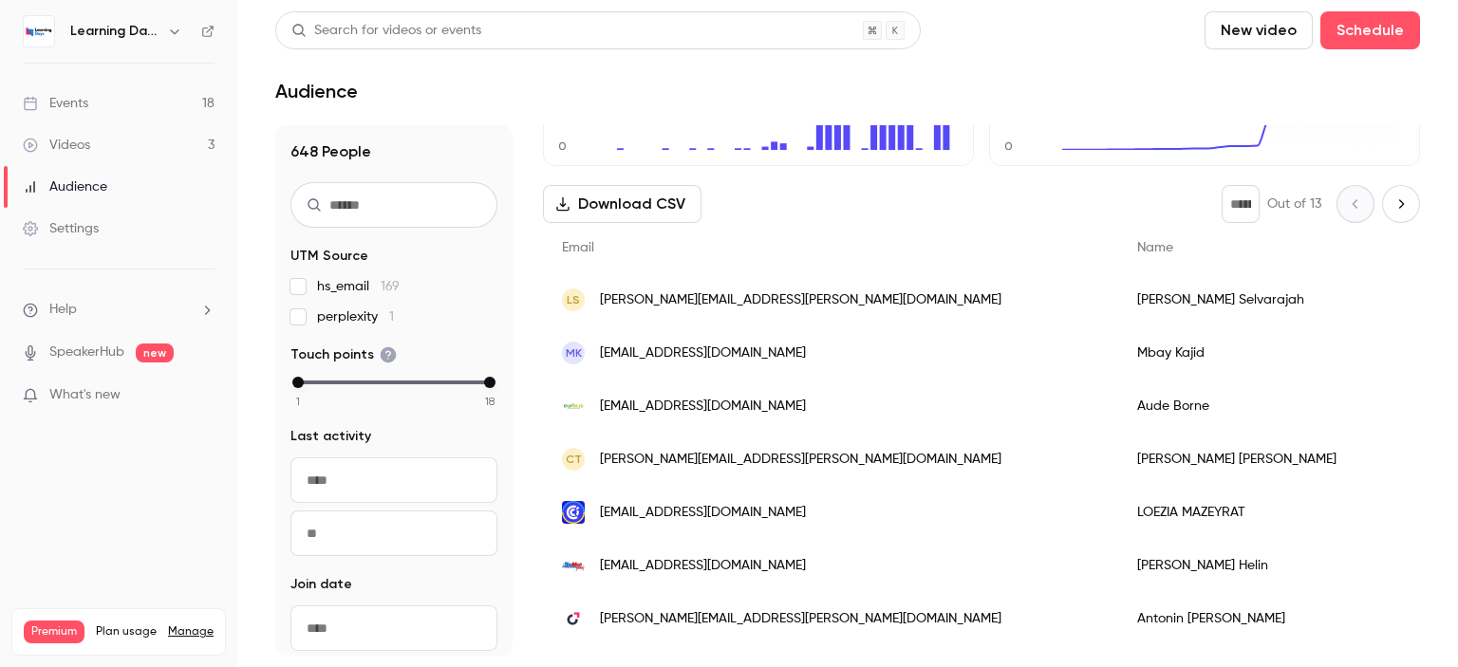
scroll to position [224, 0]
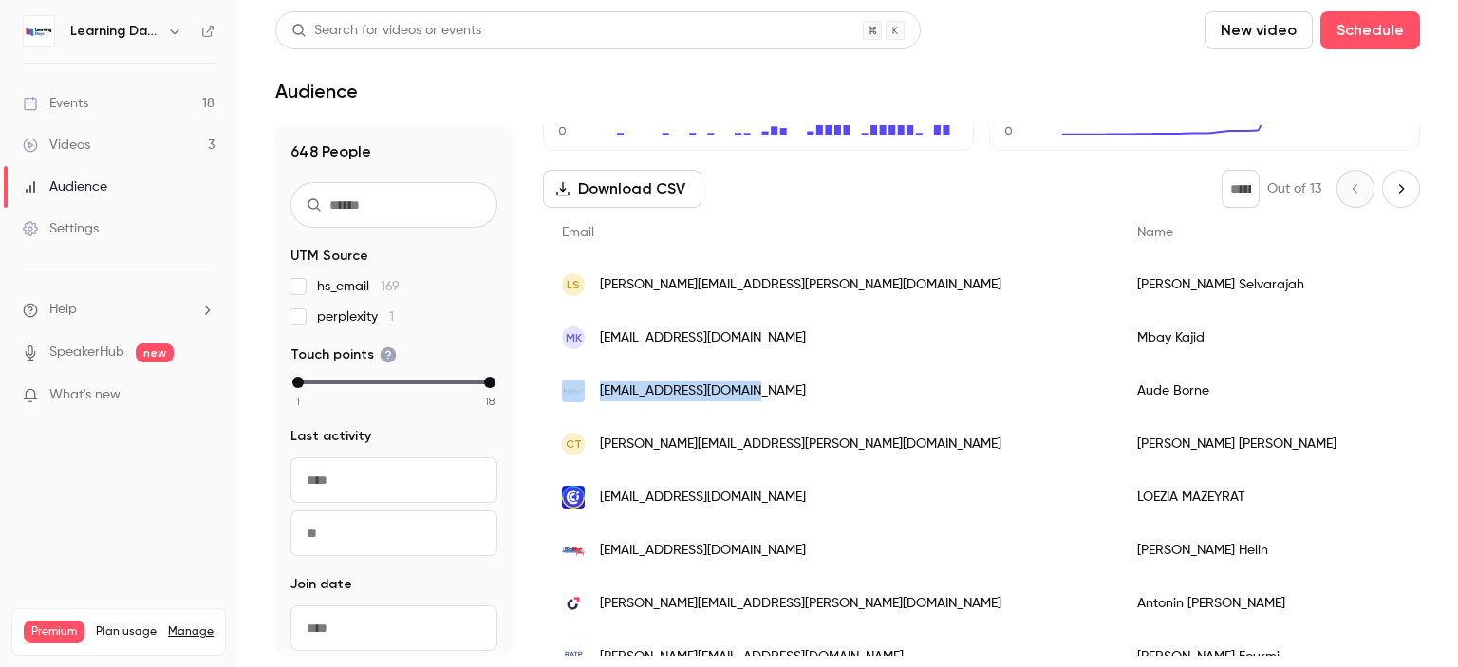
drag, startPoint x: 795, startPoint y: 383, endPoint x: 577, endPoint y: 393, distance: 217.6
click at [577, 393] on div "[EMAIL_ADDRESS][DOMAIN_NAME]" at bounding box center [830, 391] width 575 height 53
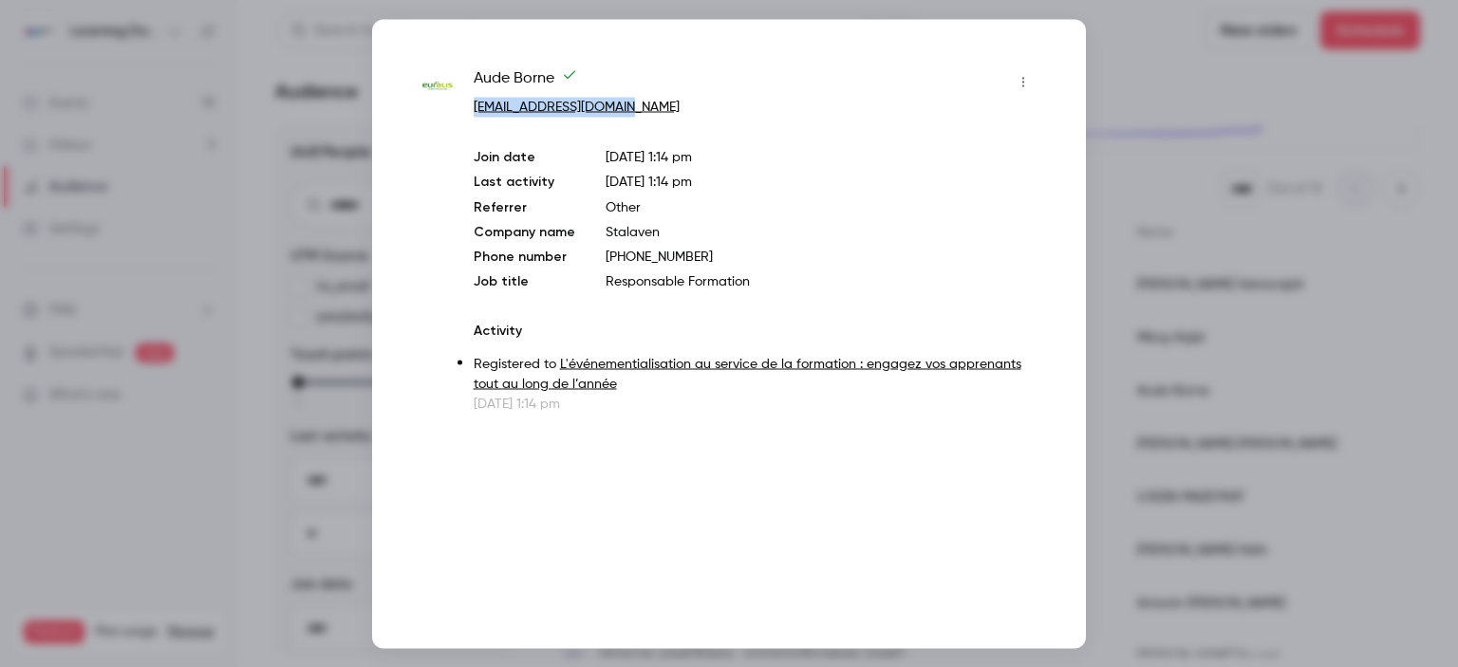
drag, startPoint x: 698, startPoint y: 115, endPoint x: 475, endPoint y: 109, distance: 223.1
click at [475, 109] on p "[EMAIL_ADDRESS][DOMAIN_NAME]" at bounding box center [756, 107] width 565 height 20
copy link "[EMAIL_ADDRESS][DOMAIN_NAME]"
click at [323, 48] on div at bounding box center [729, 333] width 1458 height 667
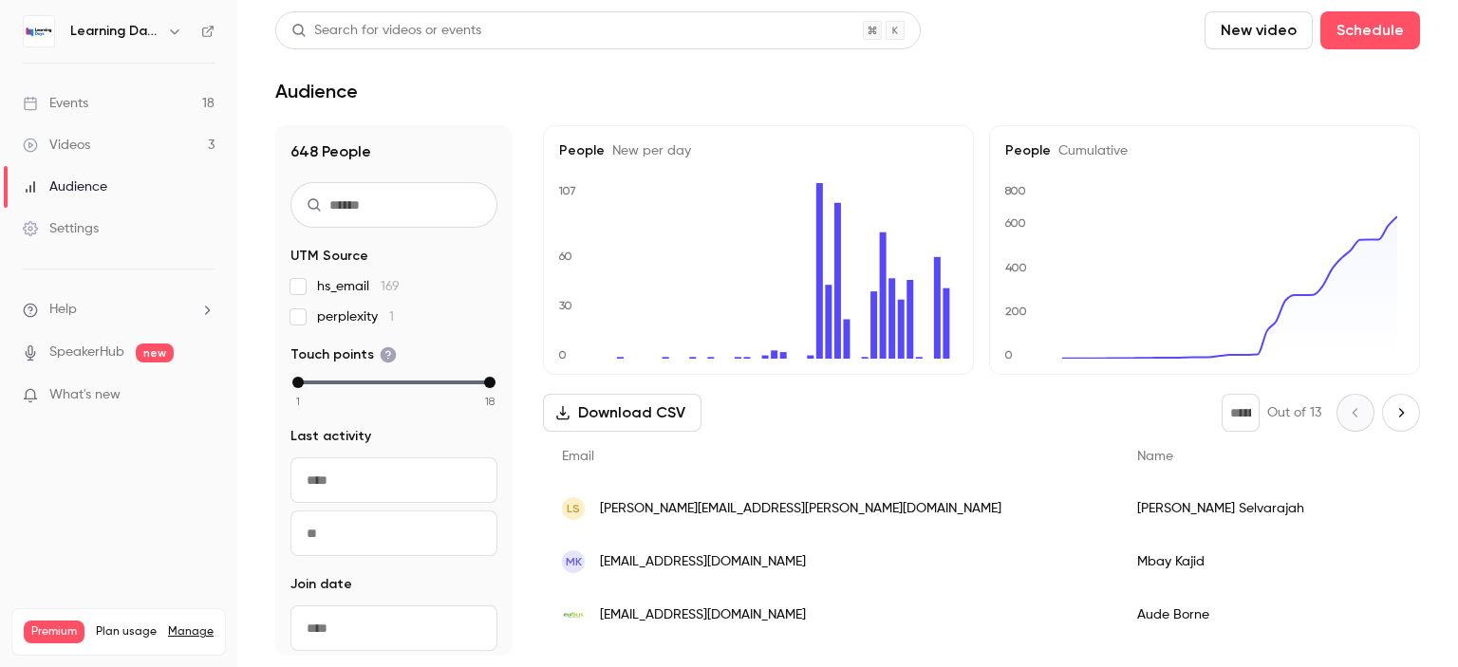
click at [146, 95] on link "Events 18" at bounding box center [118, 104] width 237 height 42
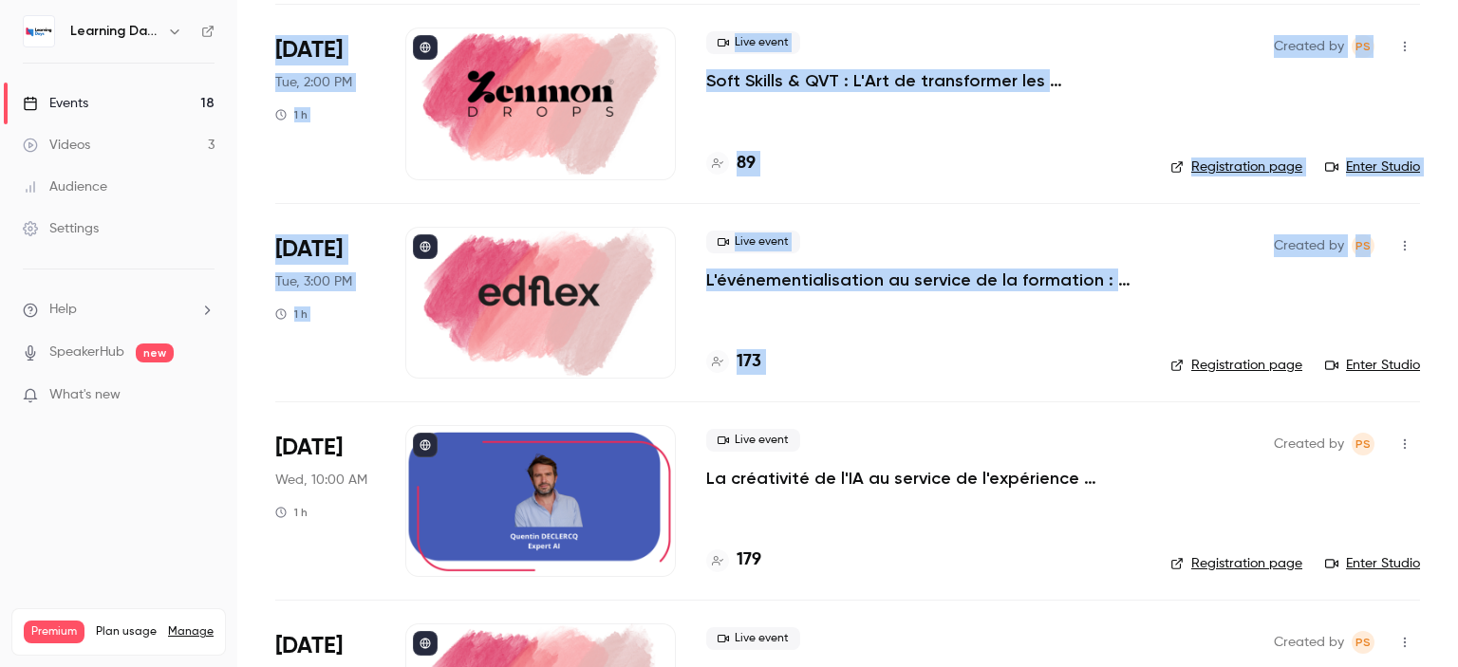
scroll to position [907, 0]
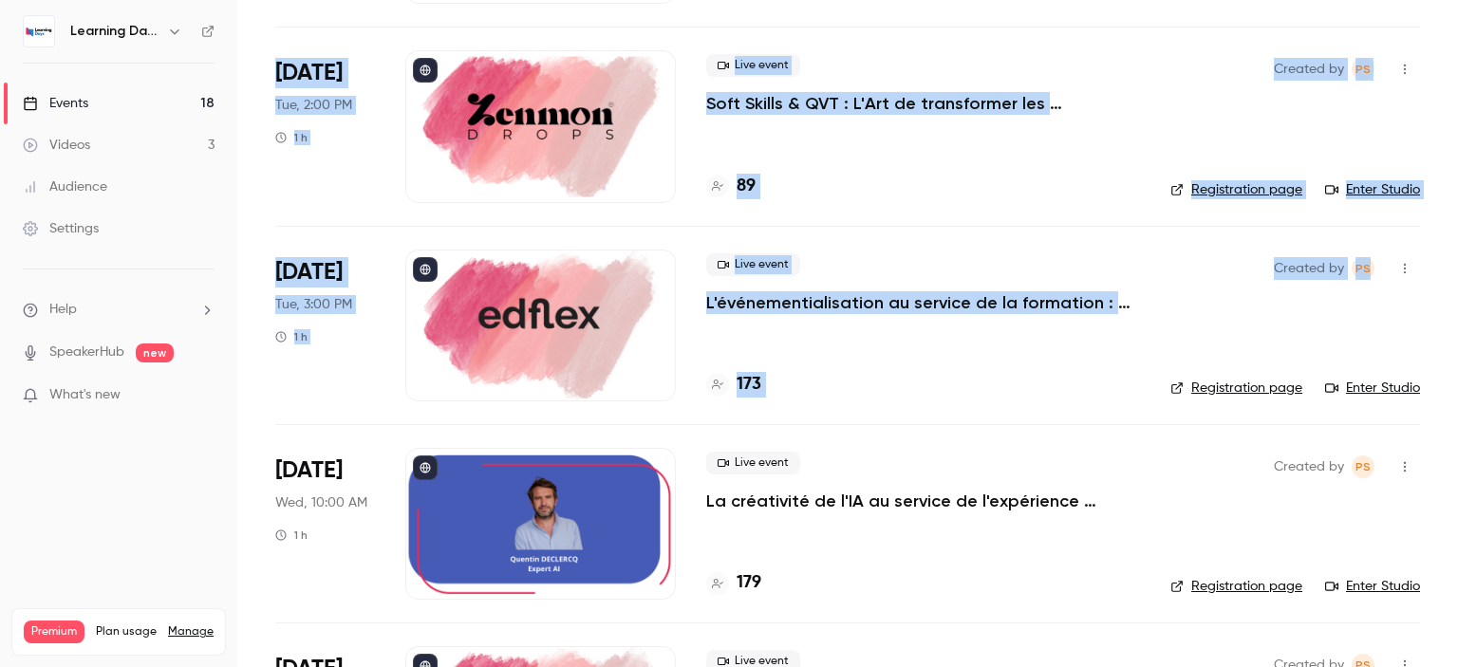
drag, startPoint x: 1457, startPoint y: 71, endPoint x: 1457, endPoint y: 227, distance: 155.7
click at [1457, 227] on main "Search for videos or events New video Schedule Events Upcoming Past Recurring R…" at bounding box center [847, 333] width 1221 height 667
click at [751, 382] on h4 "173" at bounding box center [749, 385] width 25 height 26
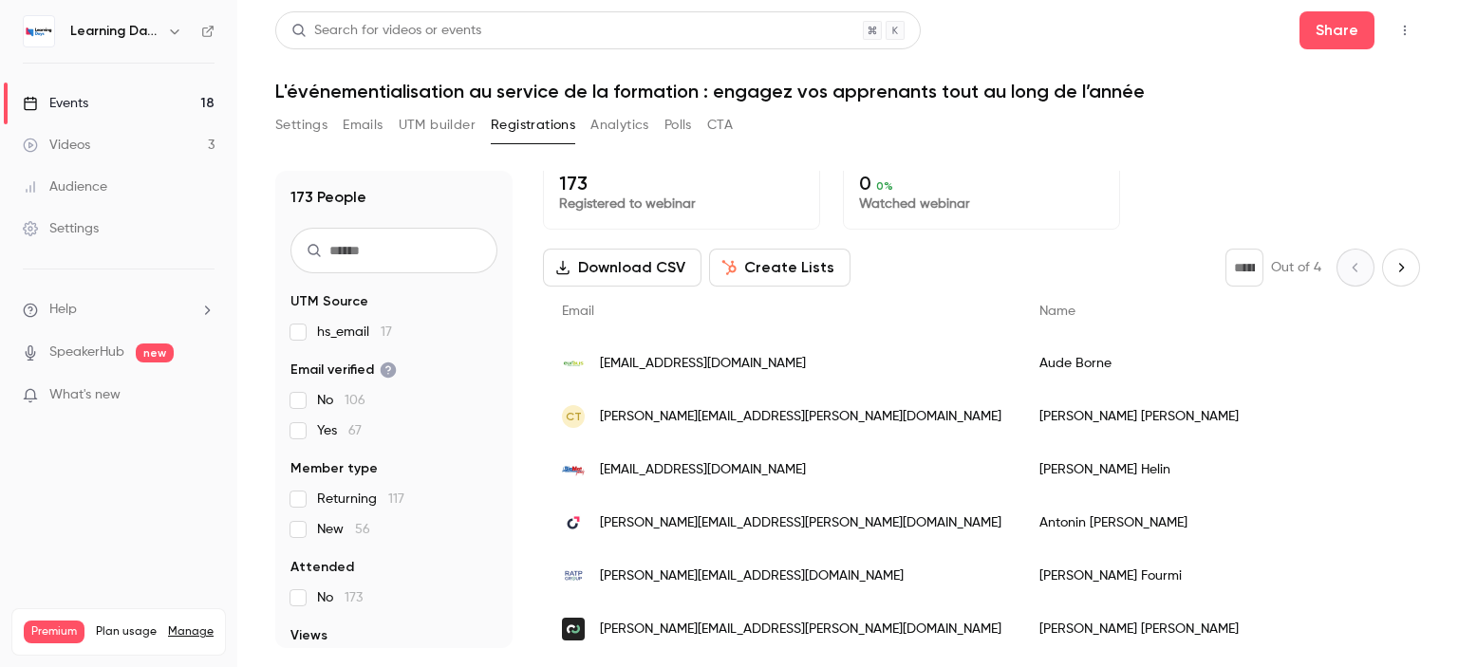
scroll to position [20, 0]
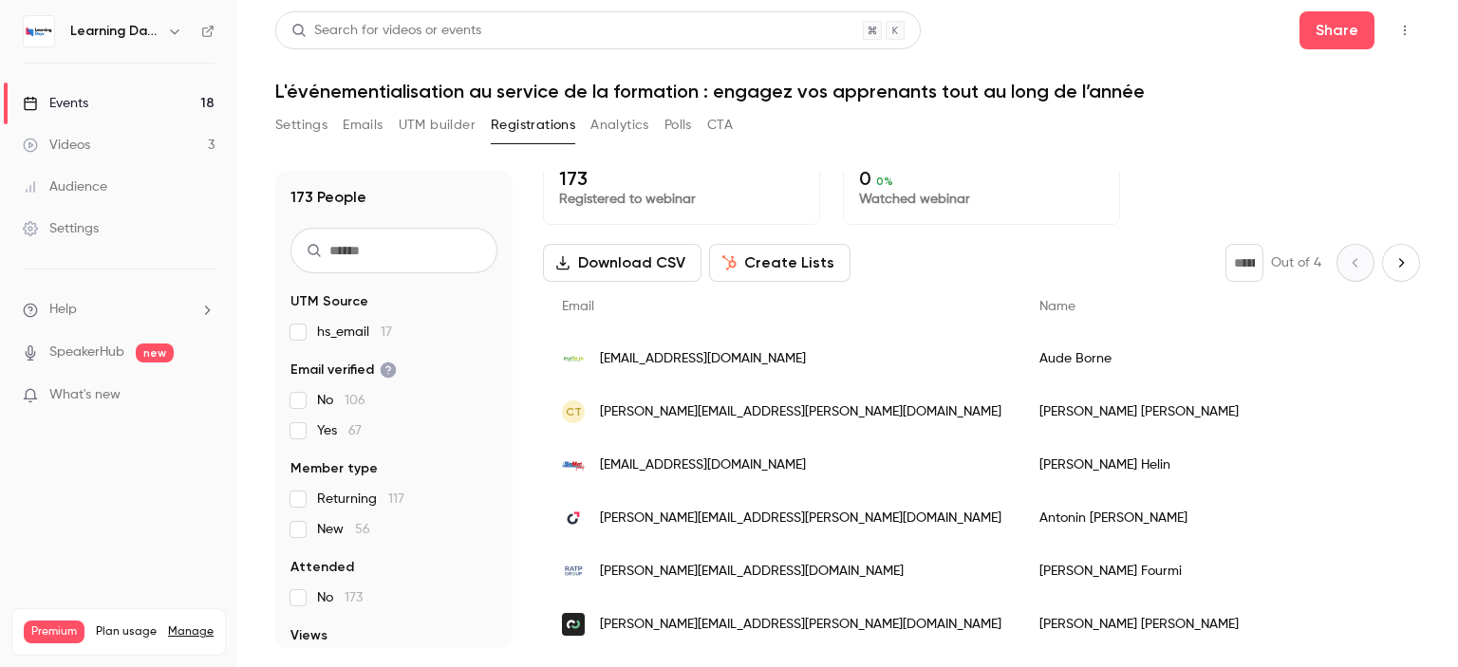
click at [118, 97] on link "Events 18" at bounding box center [118, 104] width 237 height 42
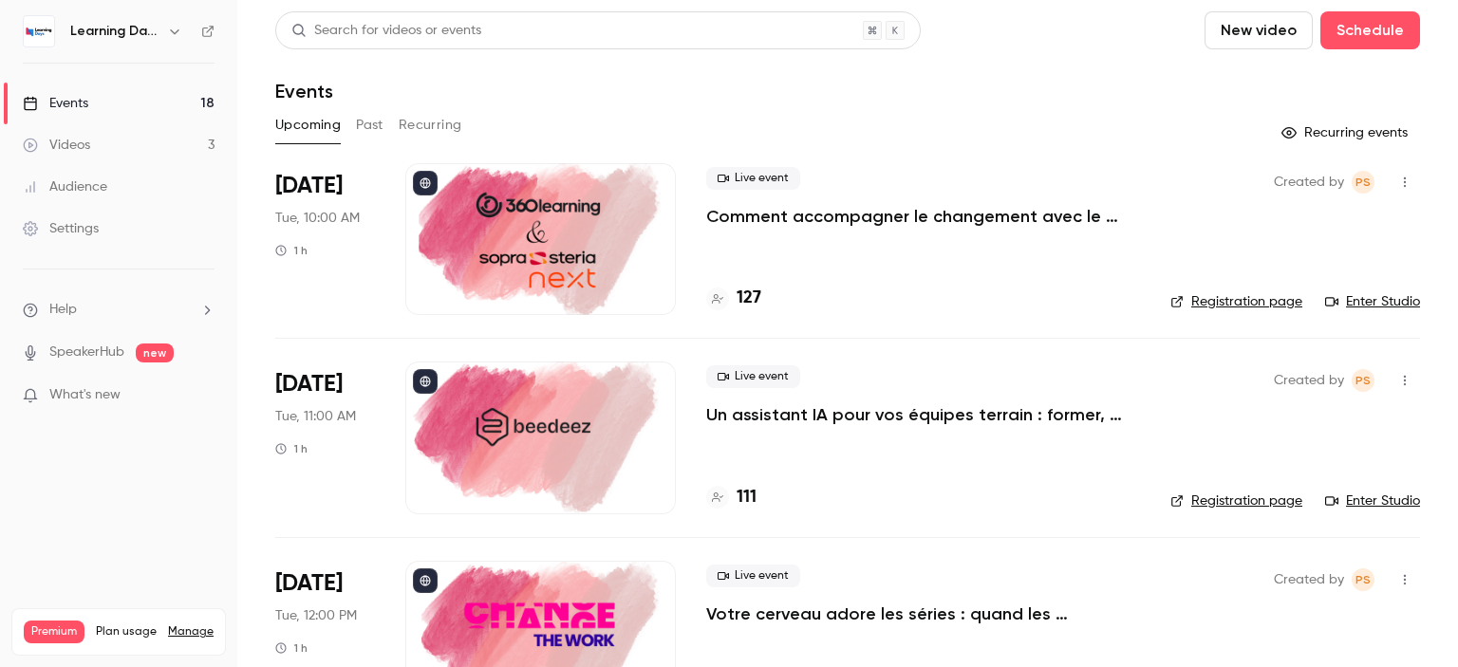
click at [94, 186] on div "Audience" at bounding box center [65, 187] width 84 height 19
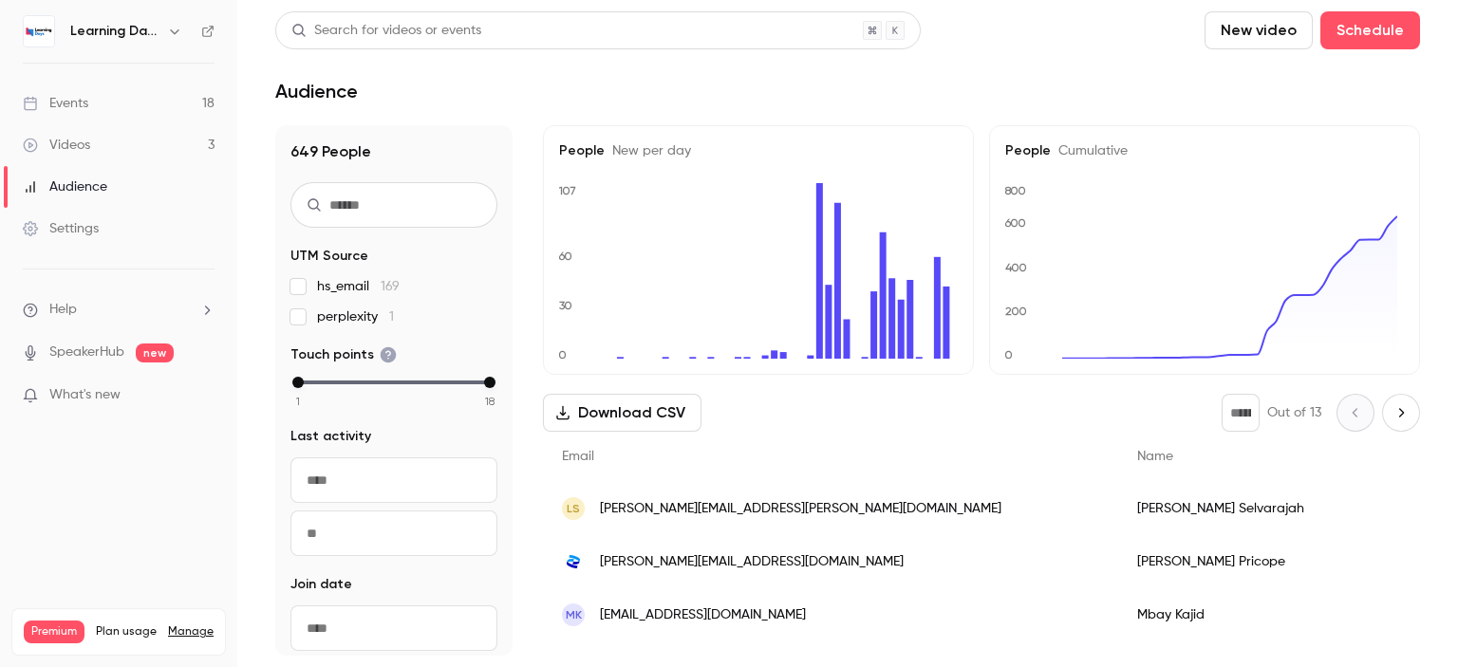
click at [680, 553] on span "[PERSON_NAME][EMAIL_ADDRESS][DOMAIN_NAME]" at bounding box center [752, 562] width 304 height 20
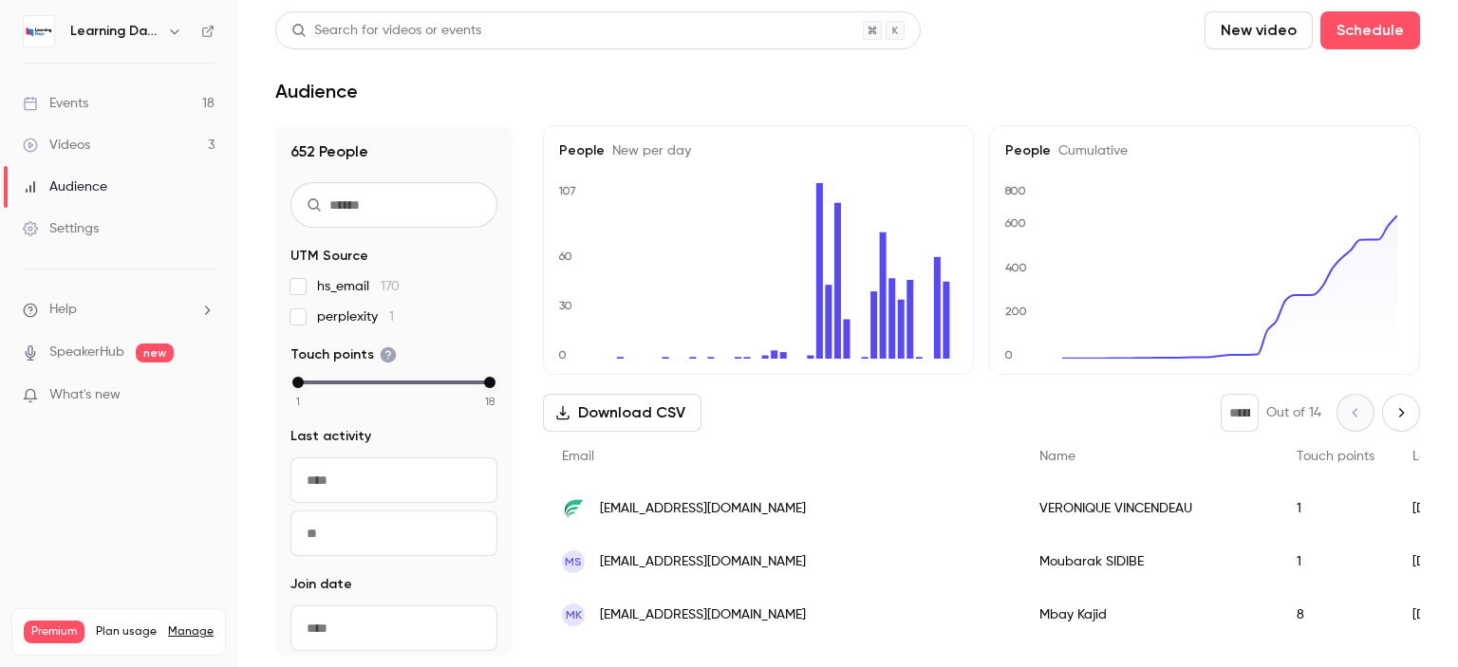
scroll to position [84, 0]
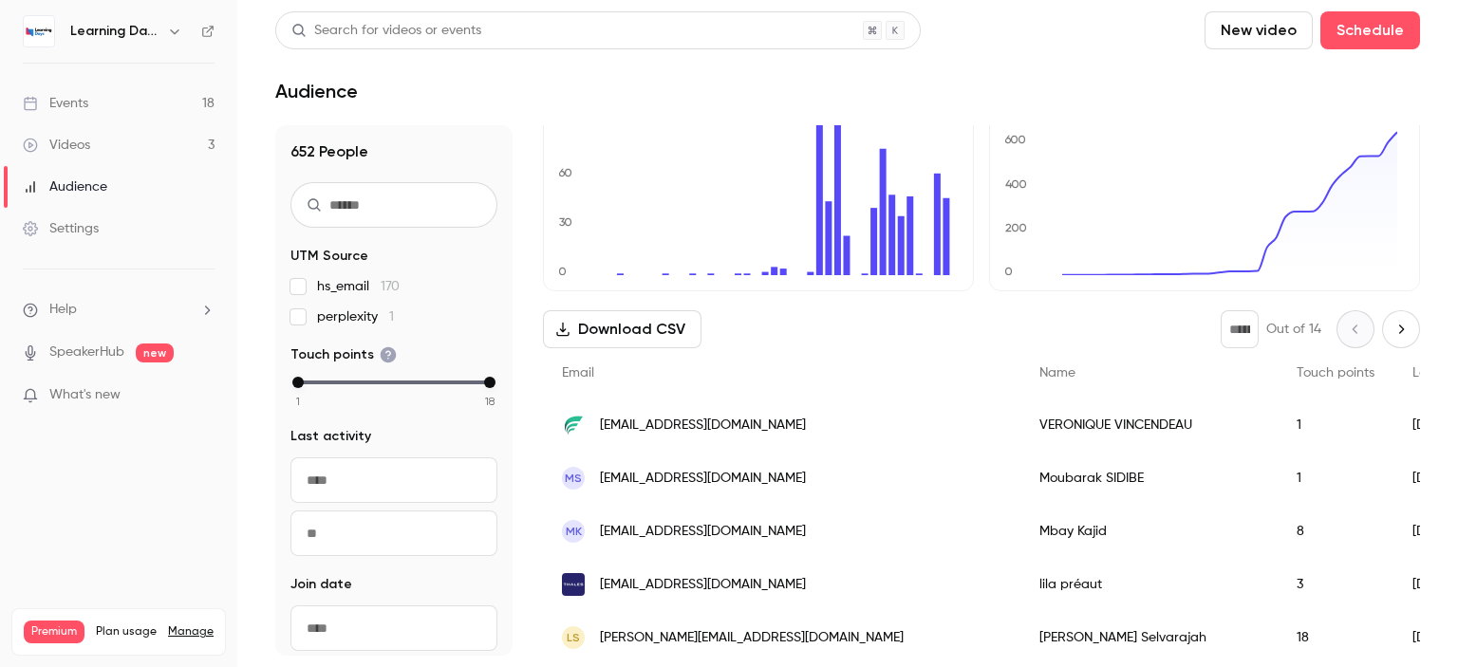
click at [721, 417] on span "[EMAIL_ADDRESS][DOMAIN_NAME]" at bounding box center [703, 426] width 206 height 20
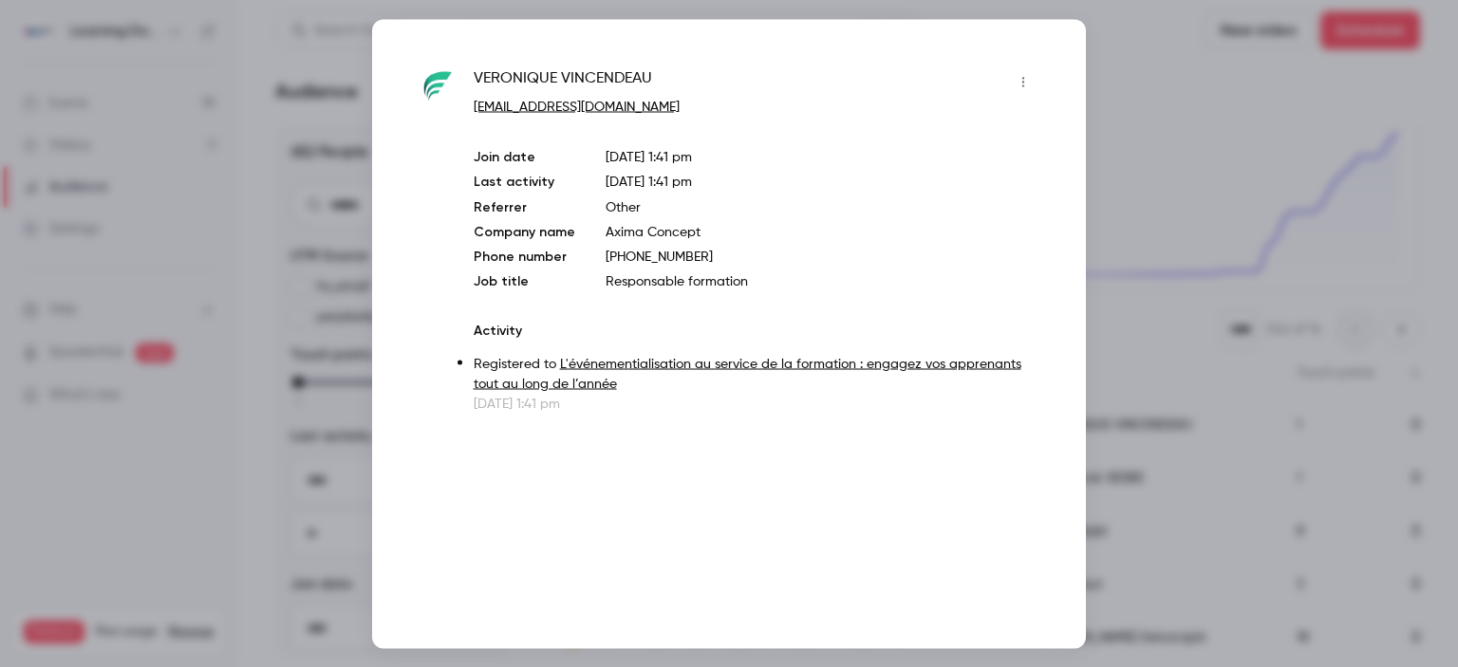
click at [1128, 103] on div at bounding box center [729, 333] width 1458 height 667
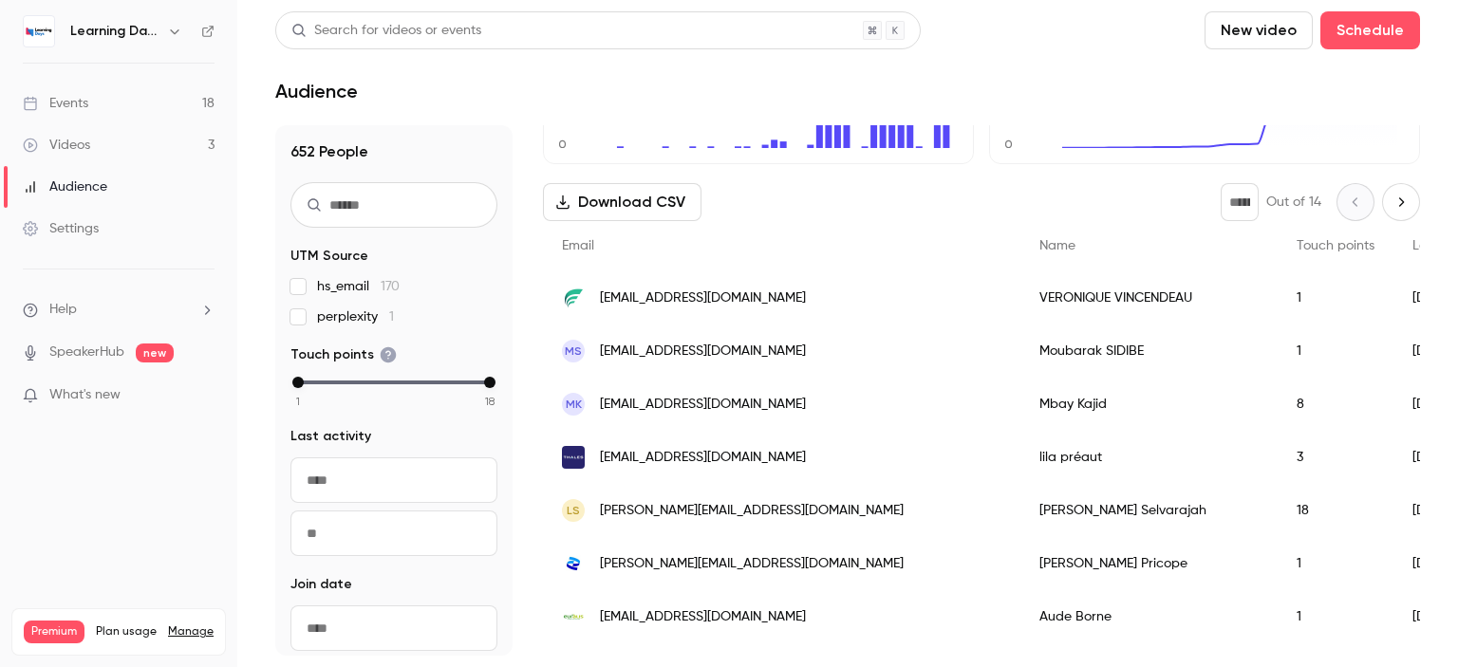
scroll to position [0, 0]
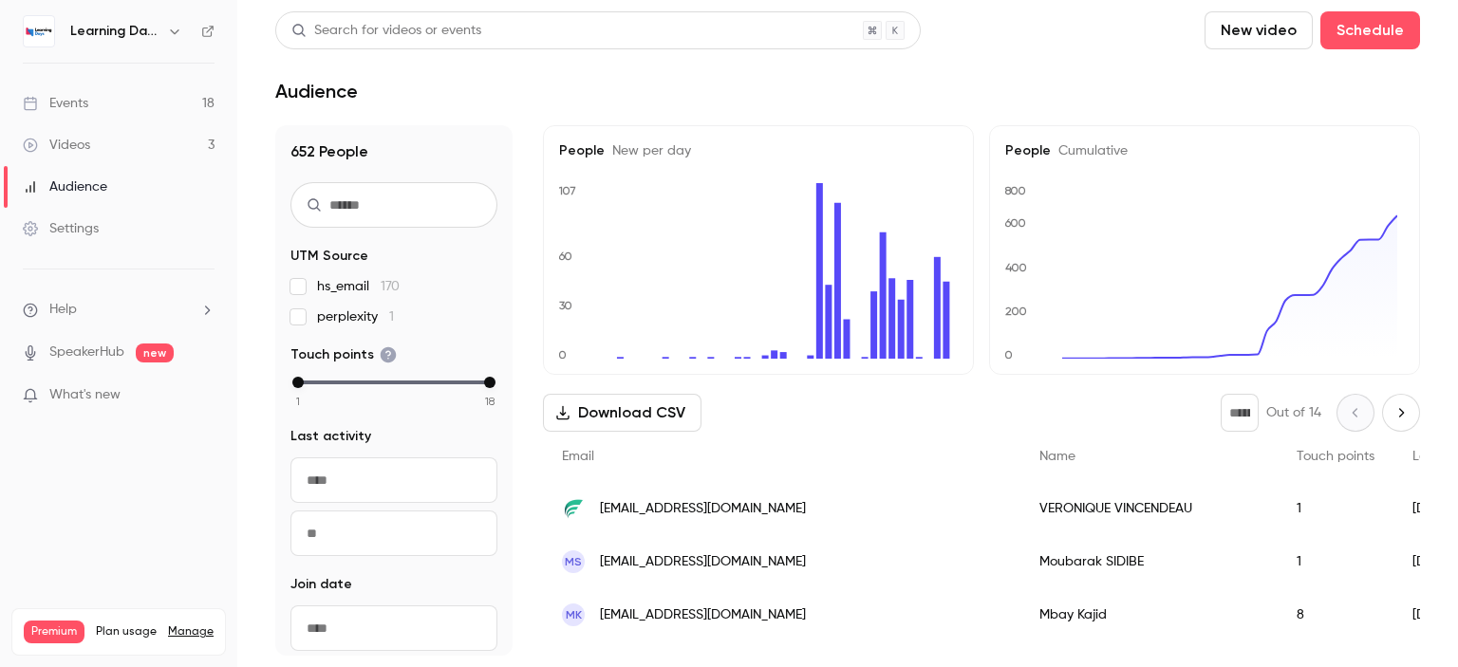
click at [128, 107] on link "Events 18" at bounding box center [118, 104] width 237 height 42
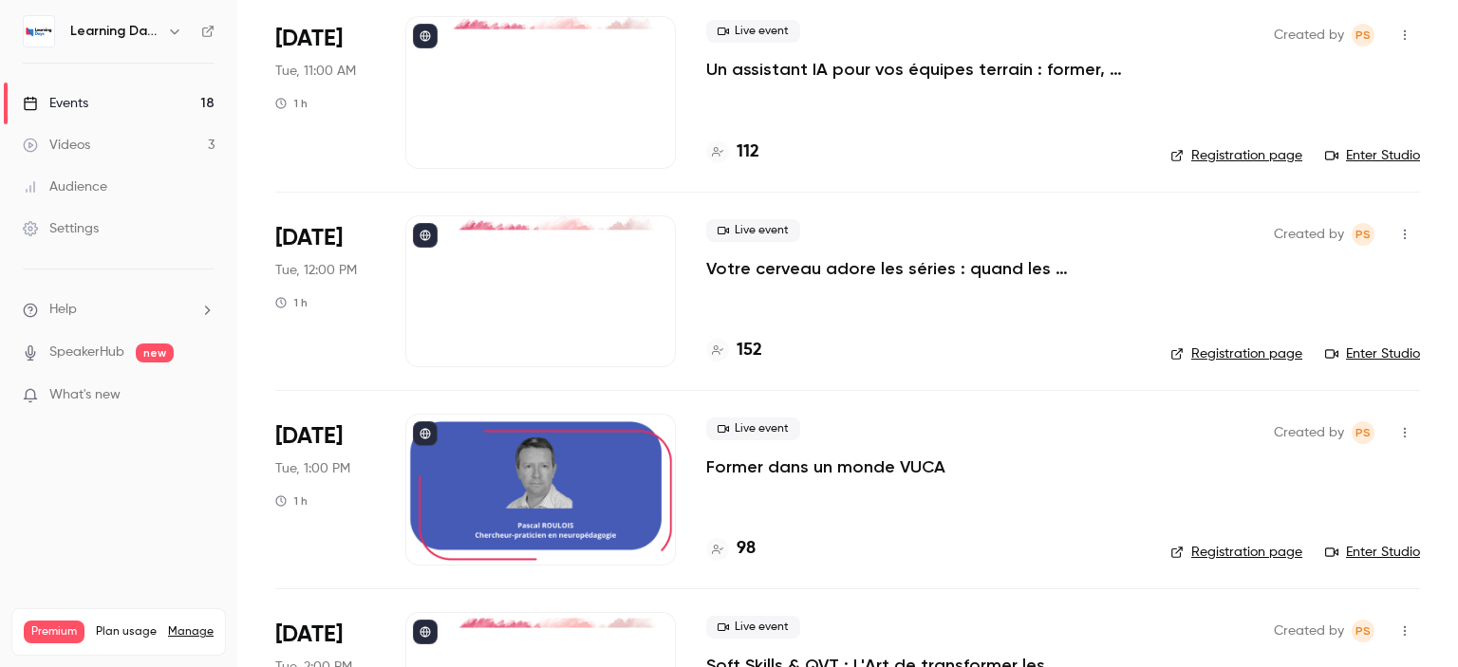
scroll to position [346, 0]
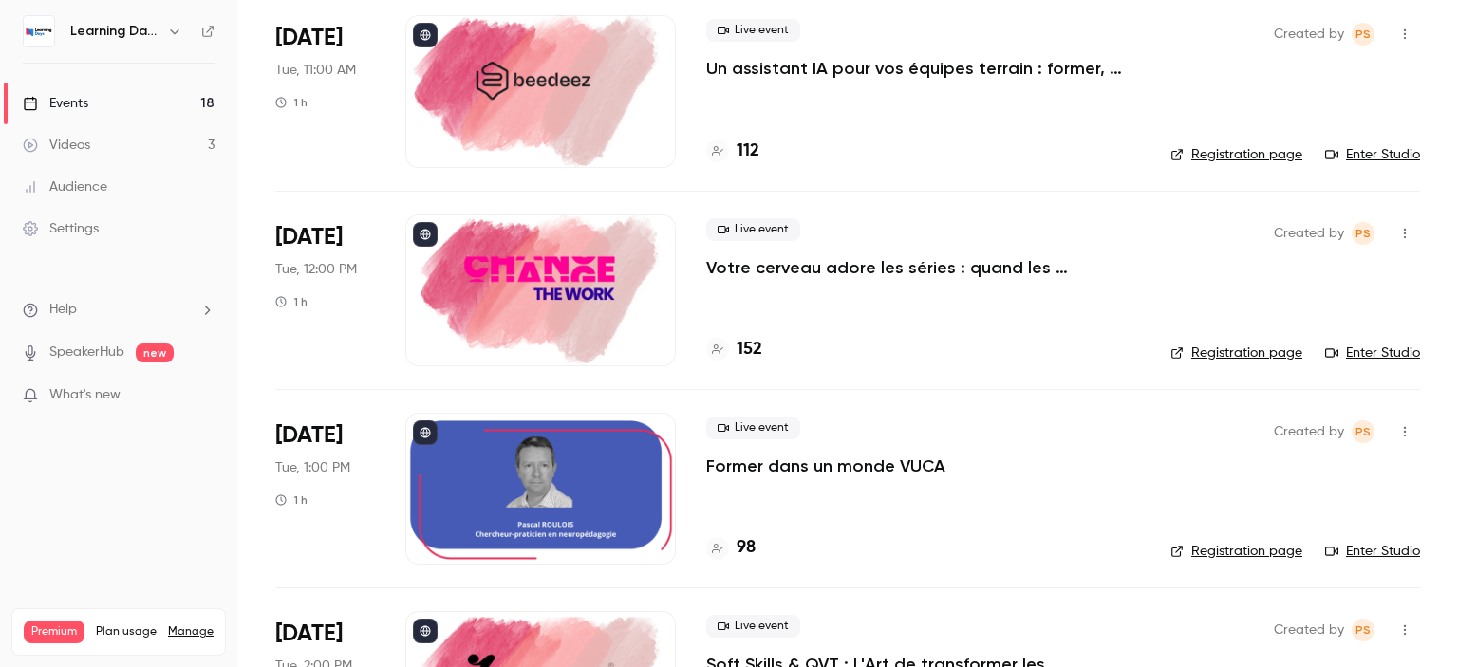
click at [745, 355] on h4 "152" at bounding box center [750, 350] width 26 height 26
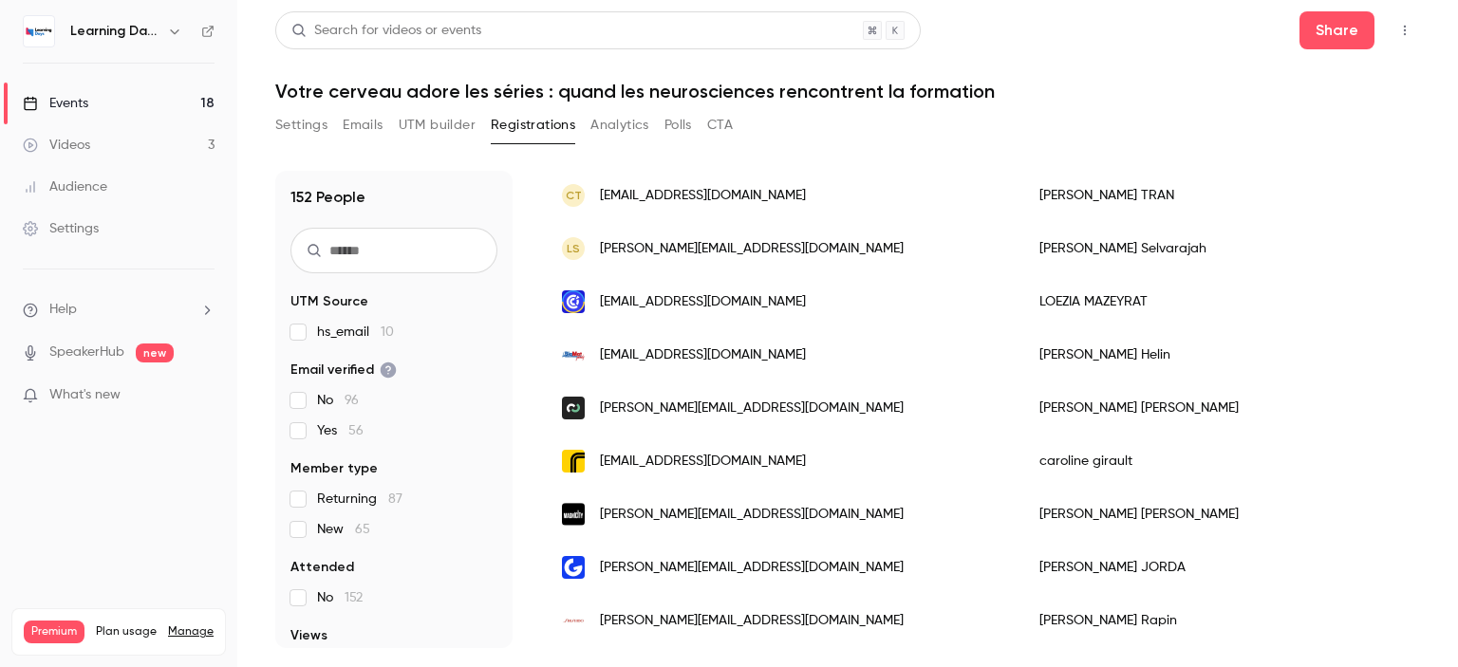
scroll to position [309, 0]
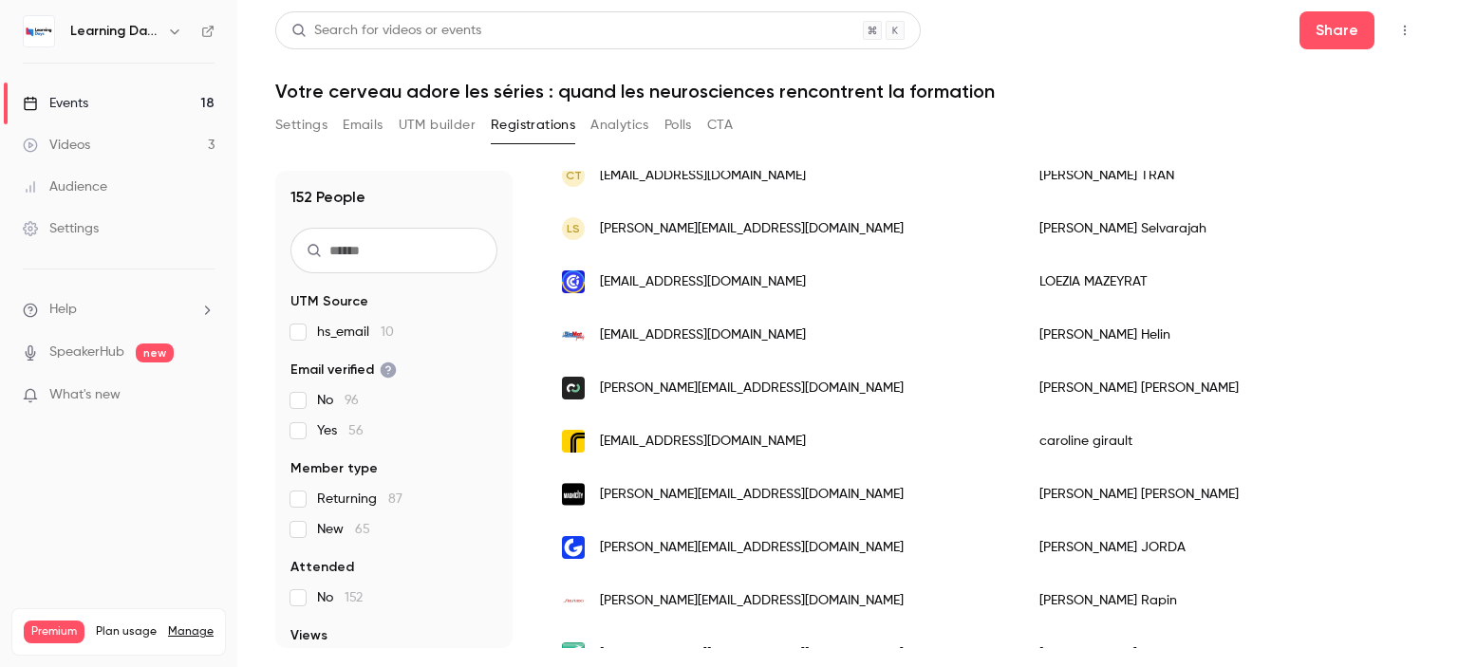
click at [127, 97] on link "Events 18" at bounding box center [118, 104] width 237 height 42
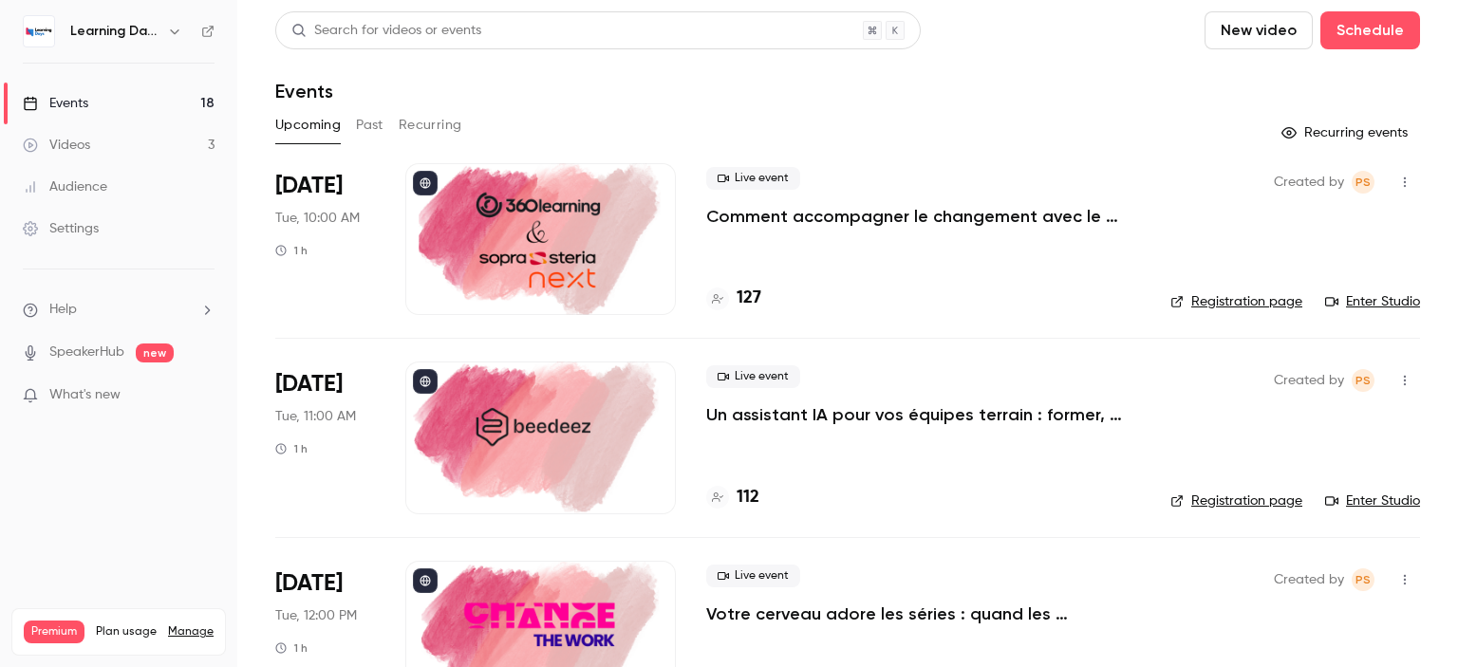
click at [105, 98] on link "Events 18" at bounding box center [118, 104] width 237 height 42
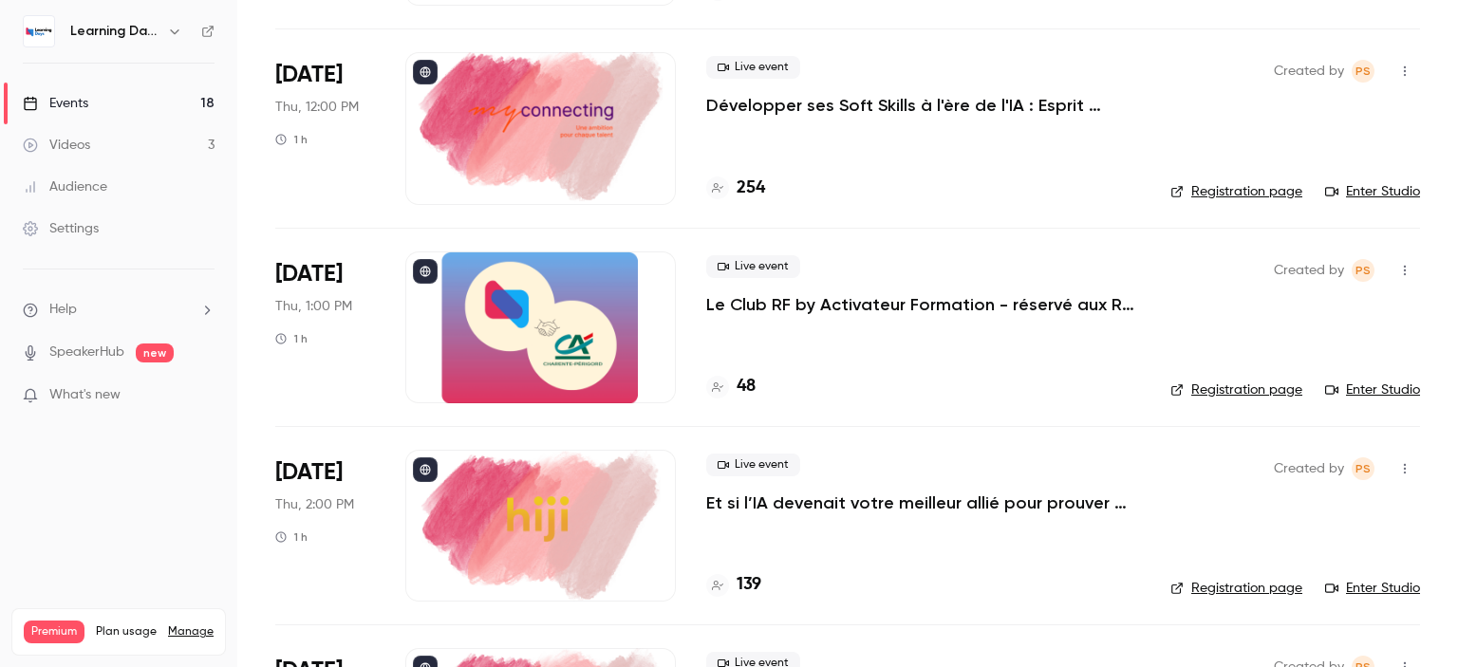
scroll to position [2883, 0]
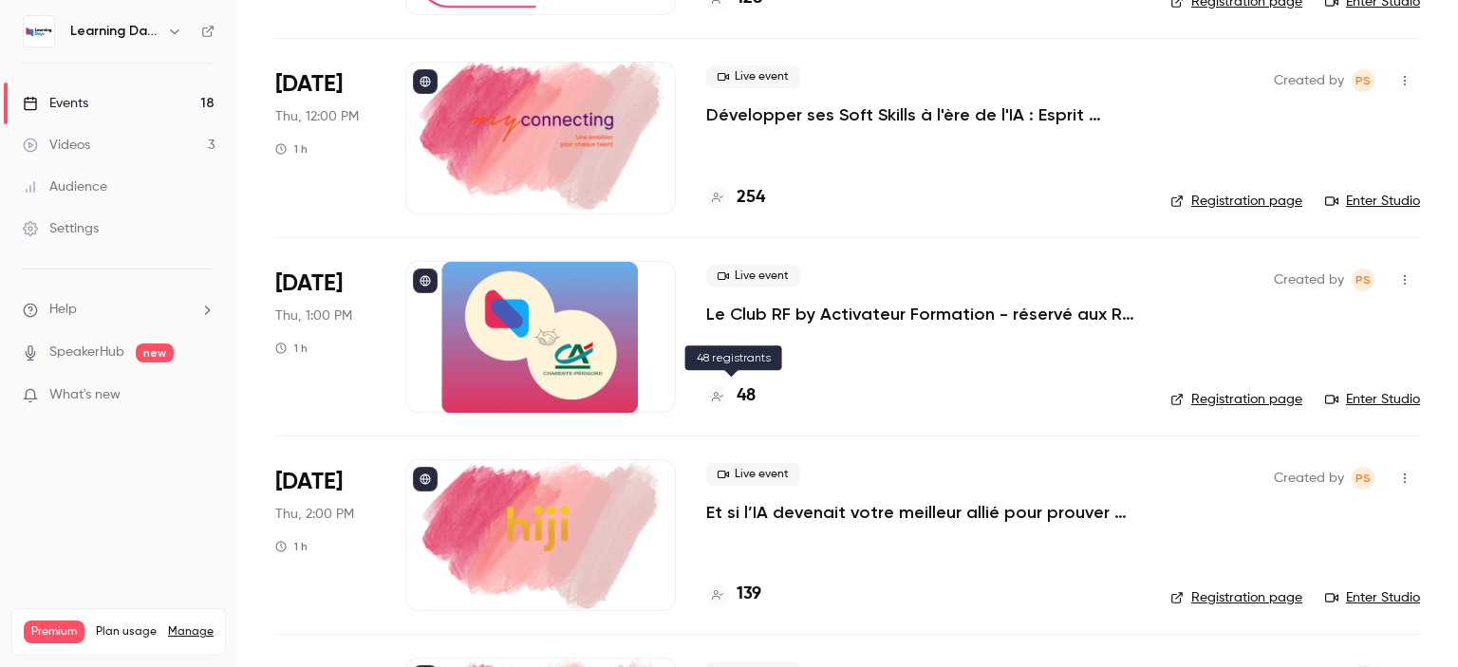
click at [752, 398] on h4 "48" at bounding box center [746, 396] width 19 height 26
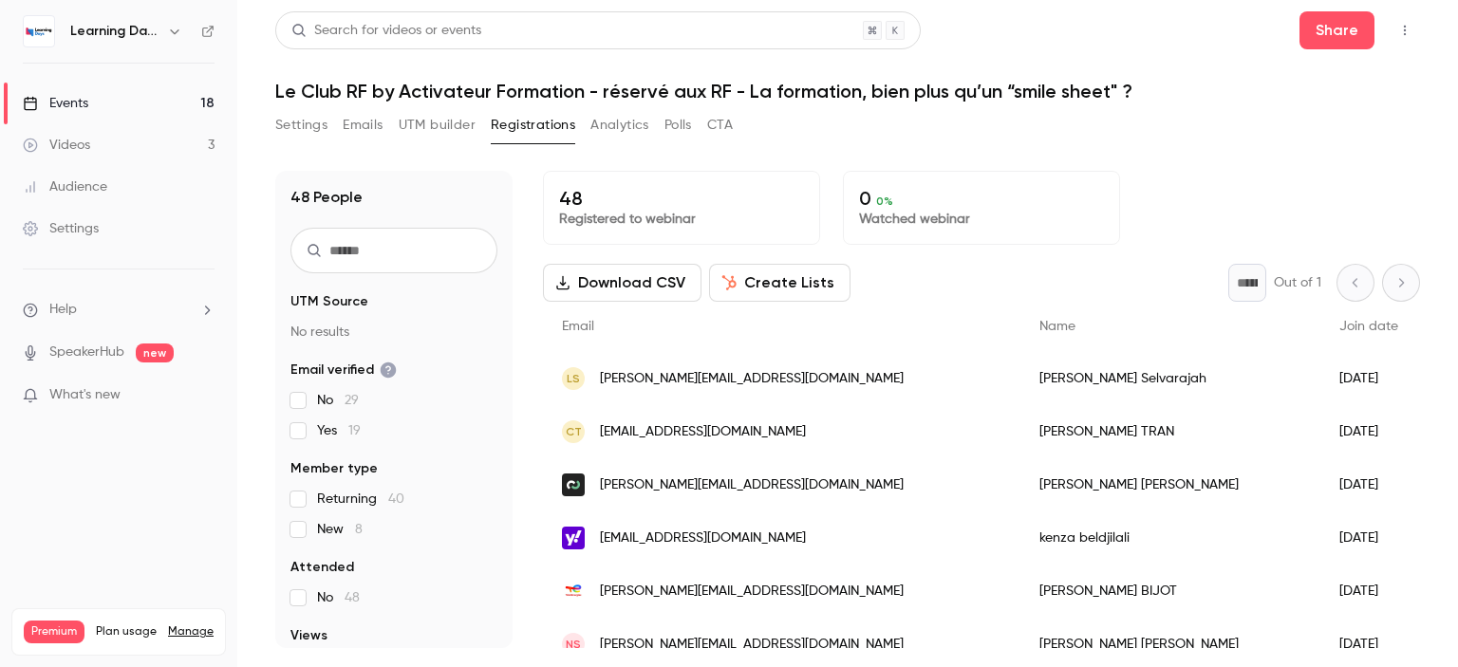
click at [310, 131] on button "Settings" at bounding box center [301, 125] width 52 height 30
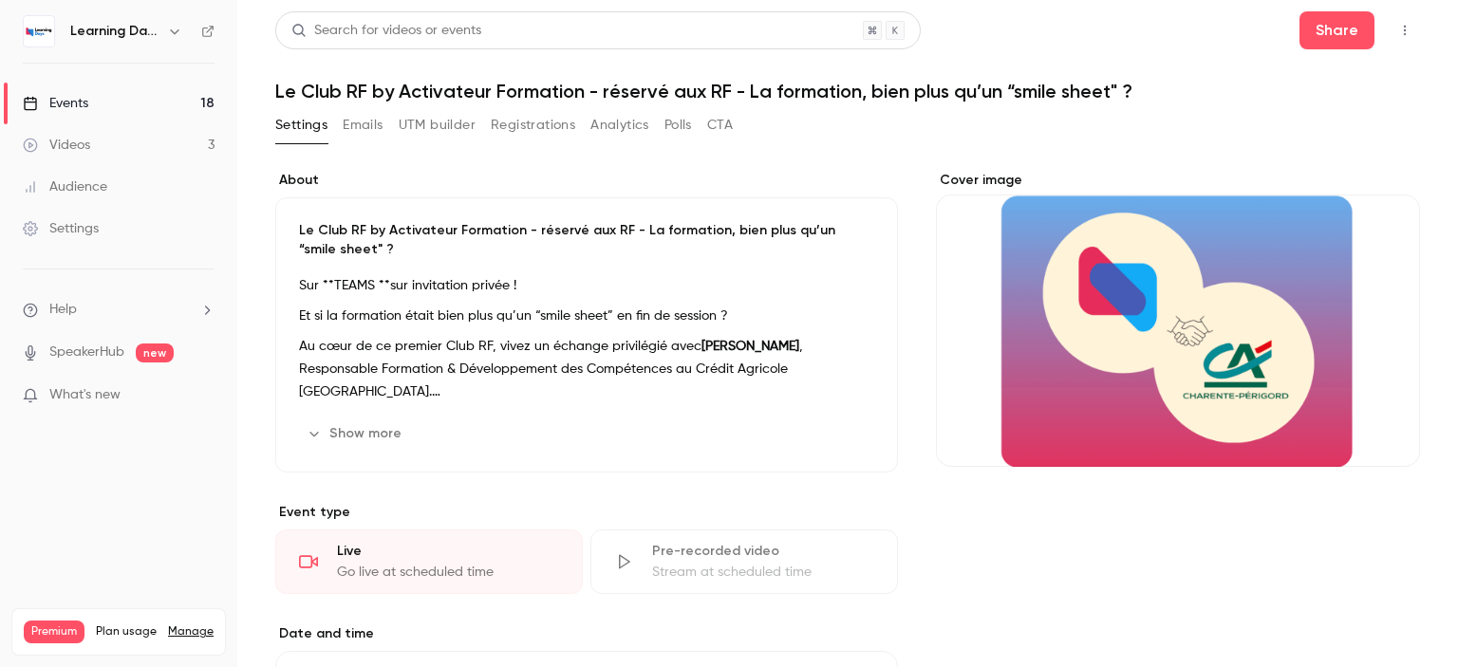
click at [358, 122] on button "Emails" at bounding box center [363, 125] width 40 height 30
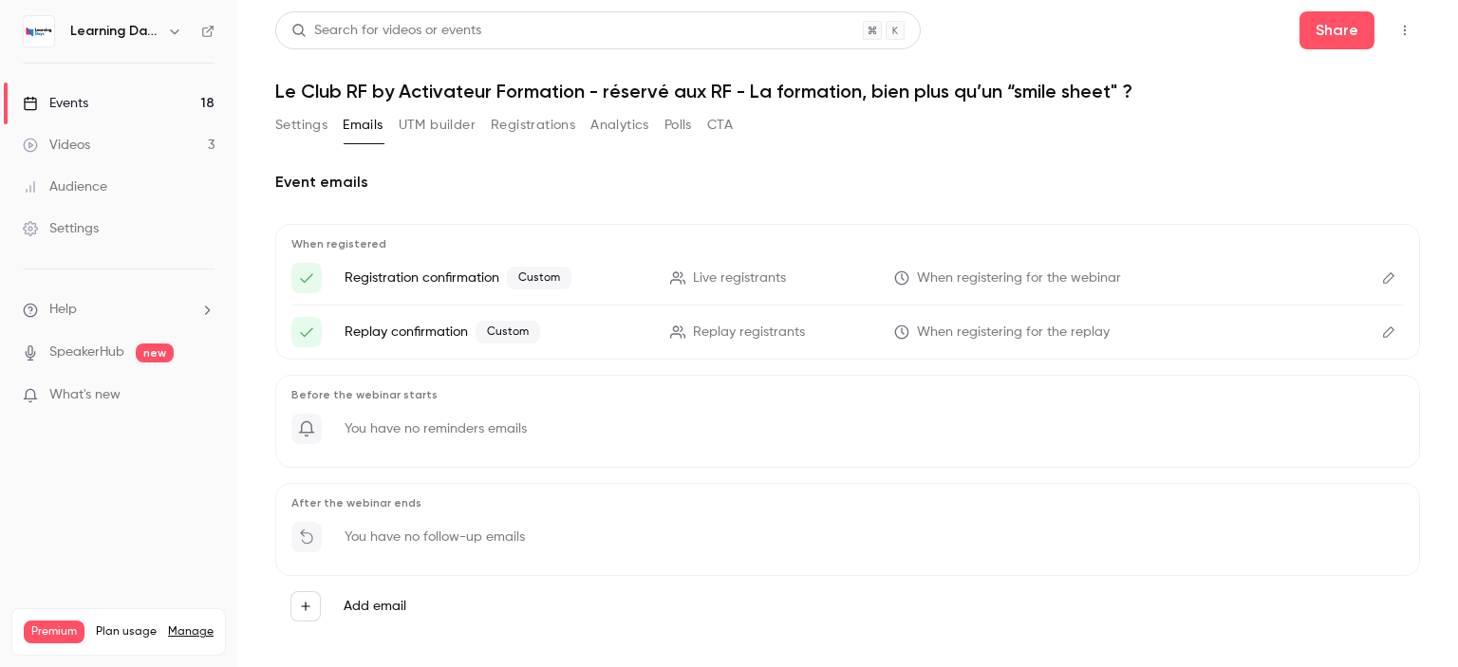
click at [453, 135] on button "UTM builder" at bounding box center [437, 125] width 77 height 30
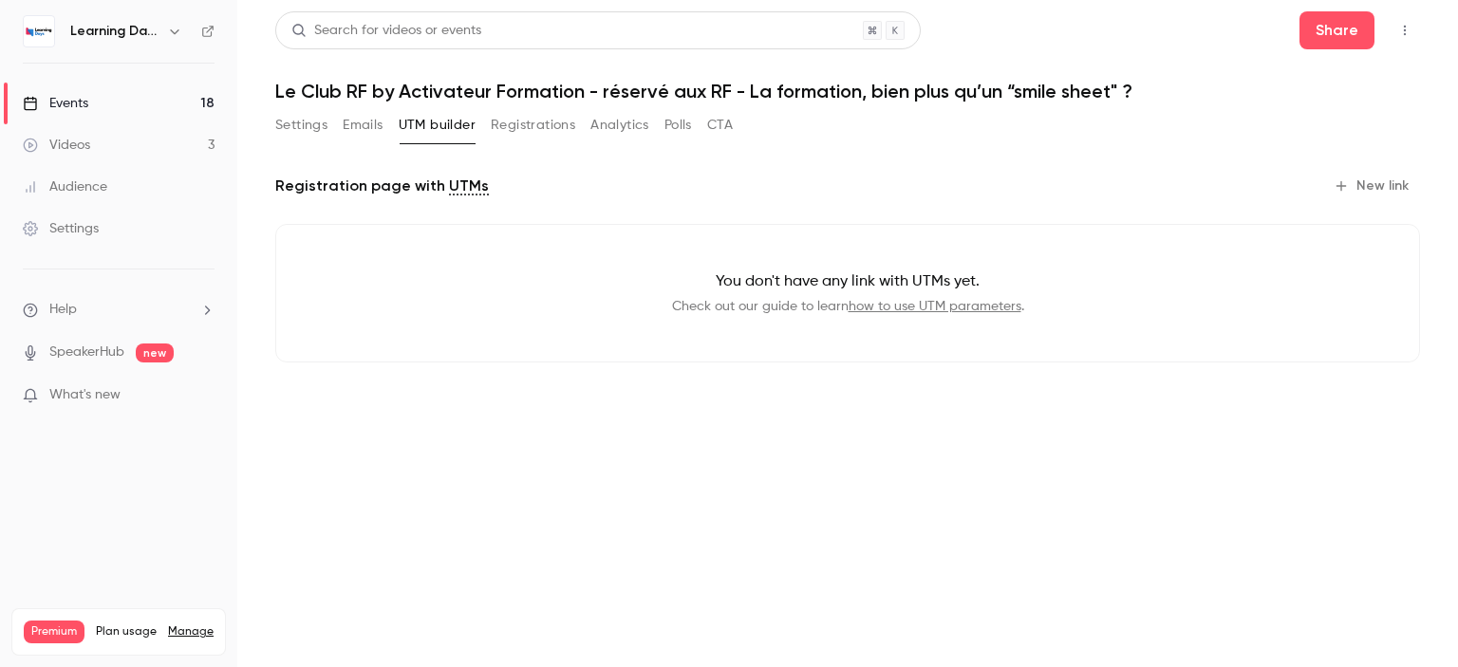
click at [530, 134] on button "Registrations" at bounding box center [533, 125] width 84 height 30
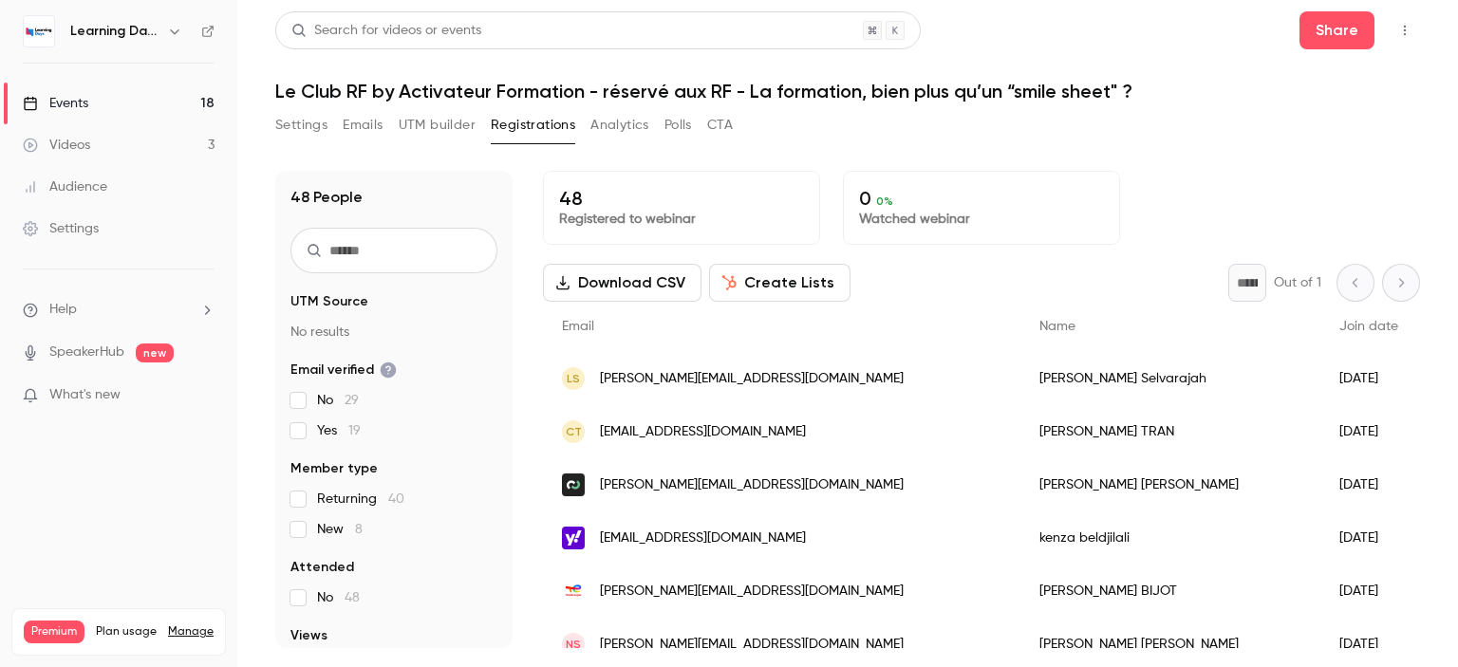
click at [300, 128] on button "Settings" at bounding box center [301, 125] width 52 height 30
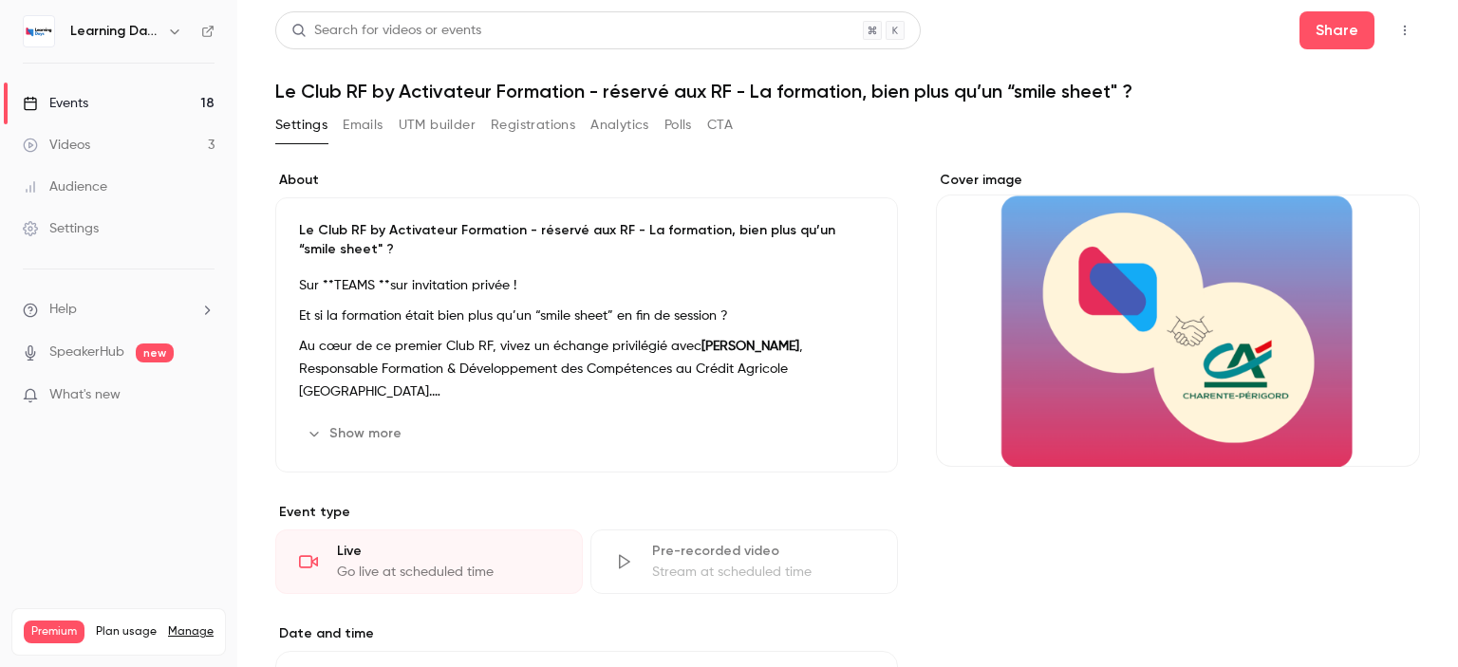
click at [109, 183] on link "Audience" at bounding box center [118, 187] width 237 height 42
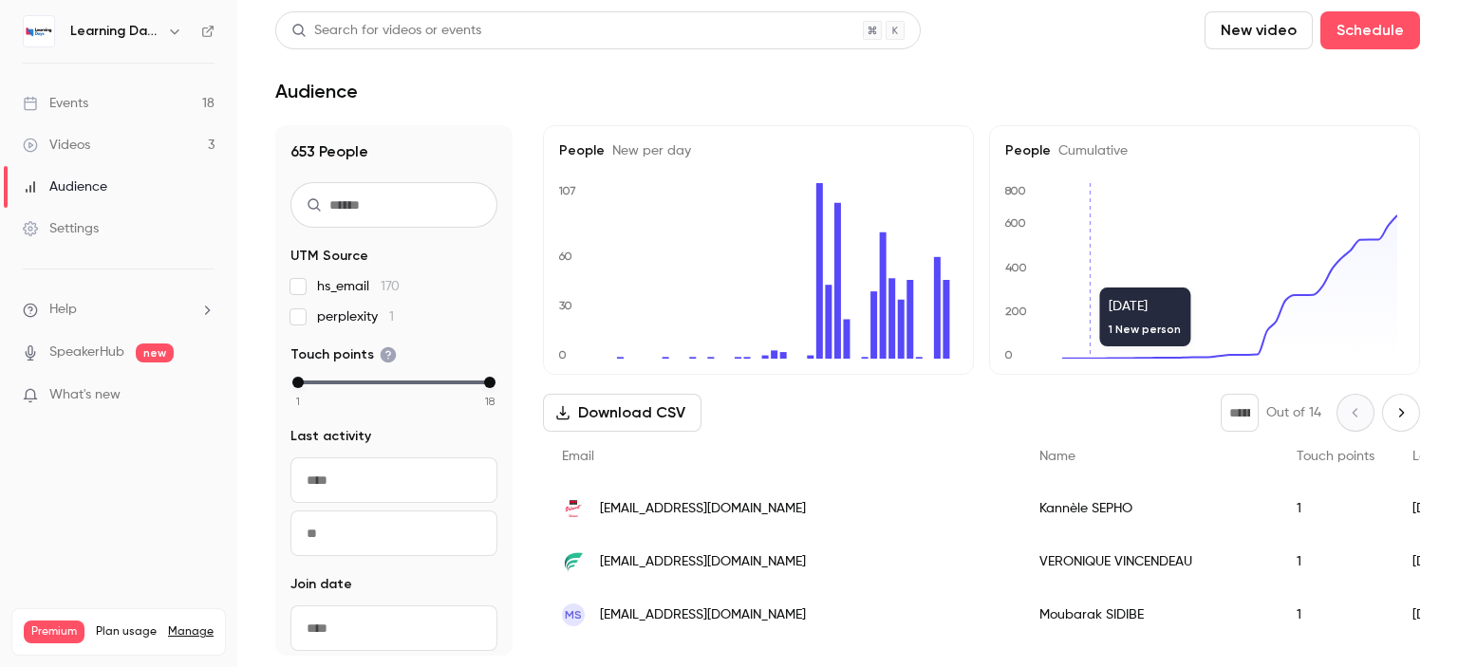
click at [816, 514] on div "[EMAIL_ADDRESS][DOMAIN_NAME]" at bounding box center [781, 508] width 477 height 53
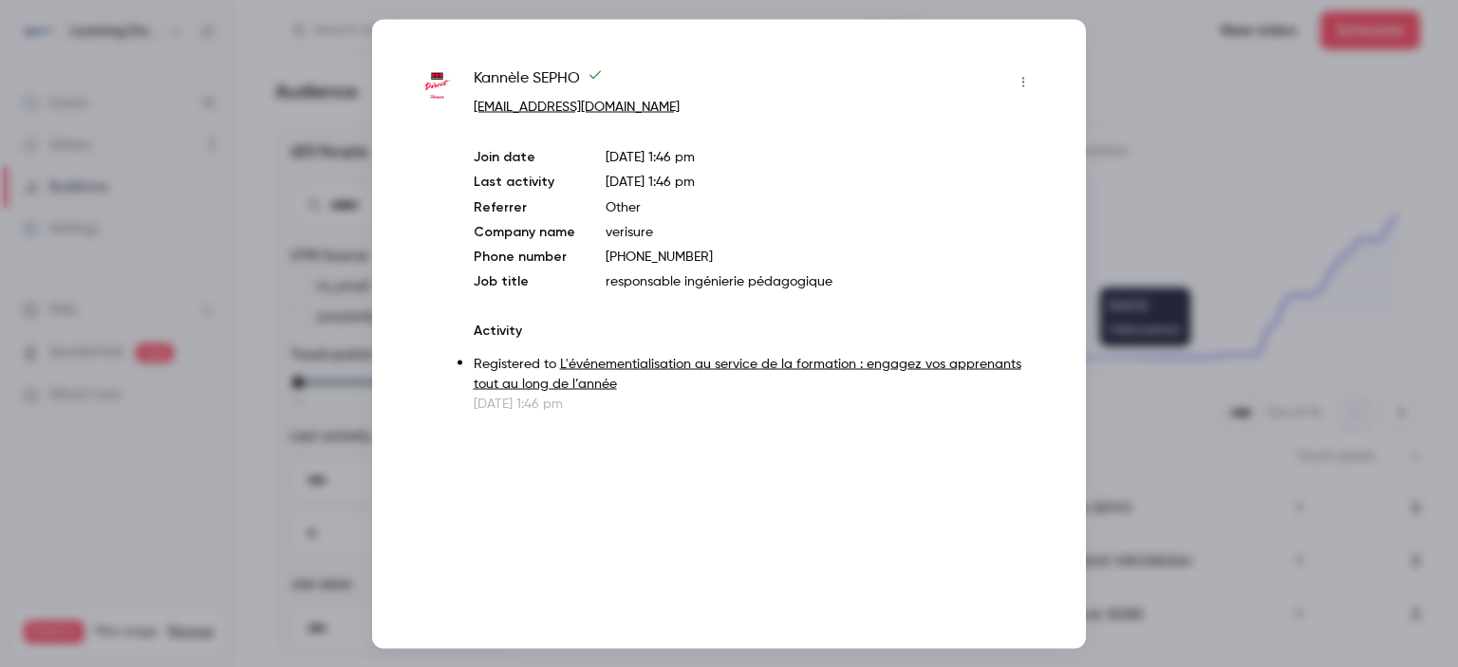
click at [1177, 159] on div at bounding box center [729, 333] width 1458 height 667
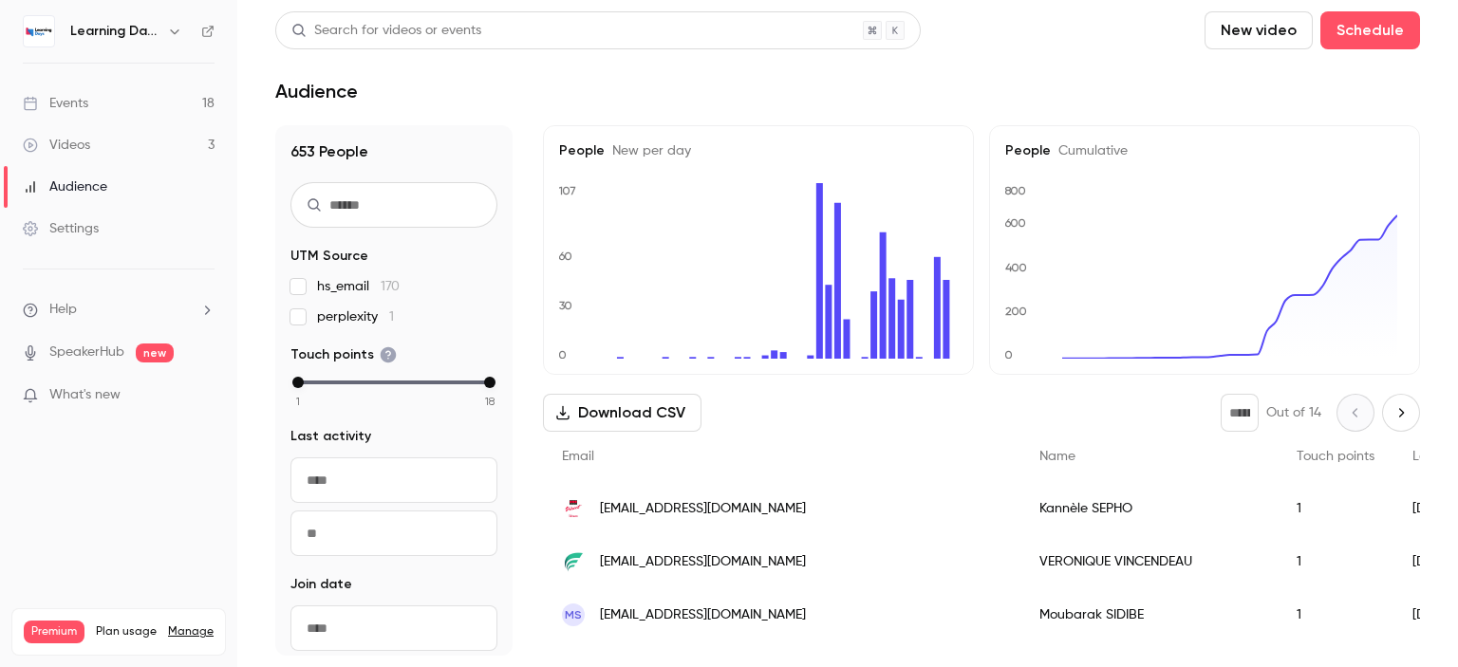
click at [758, 560] on span "[EMAIL_ADDRESS][DOMAIN_NAME]" at bounding box center [703, 562] width 206 height 20
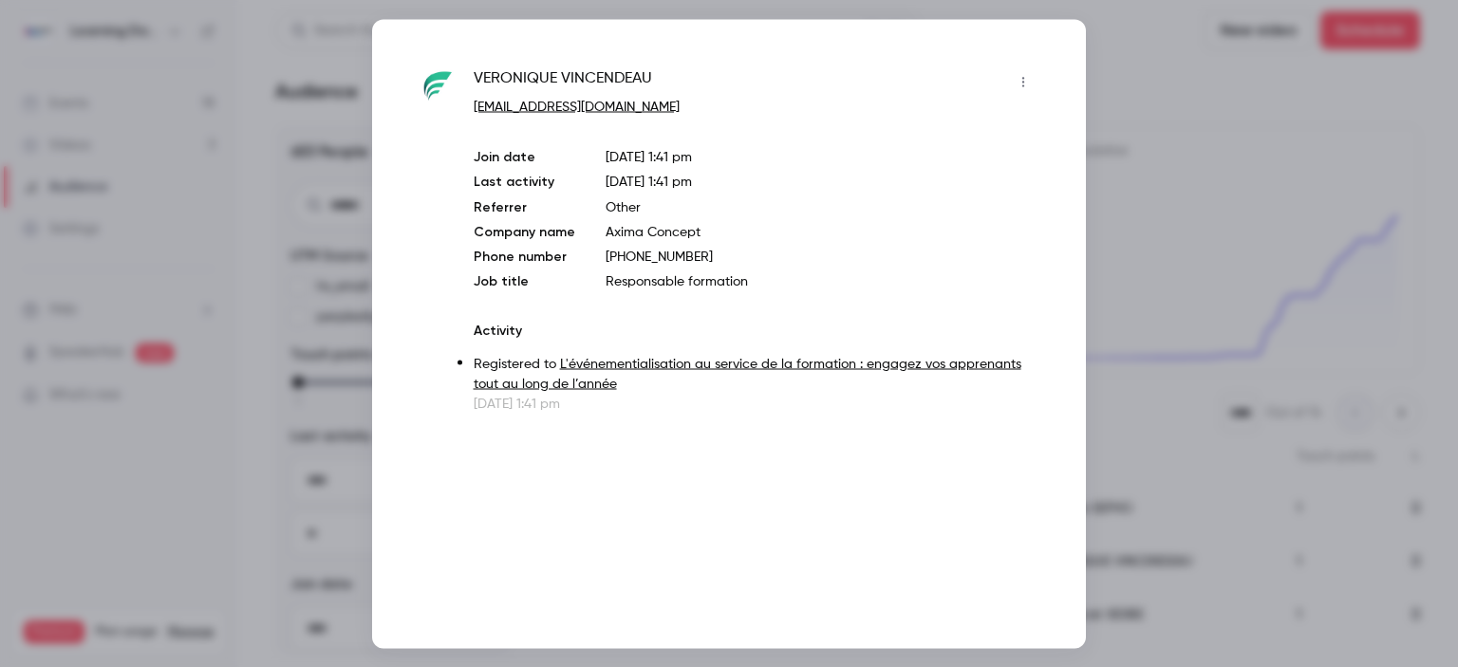
click at [1185, 86] on div at bounding box center [729, 333] width 1458 height 667
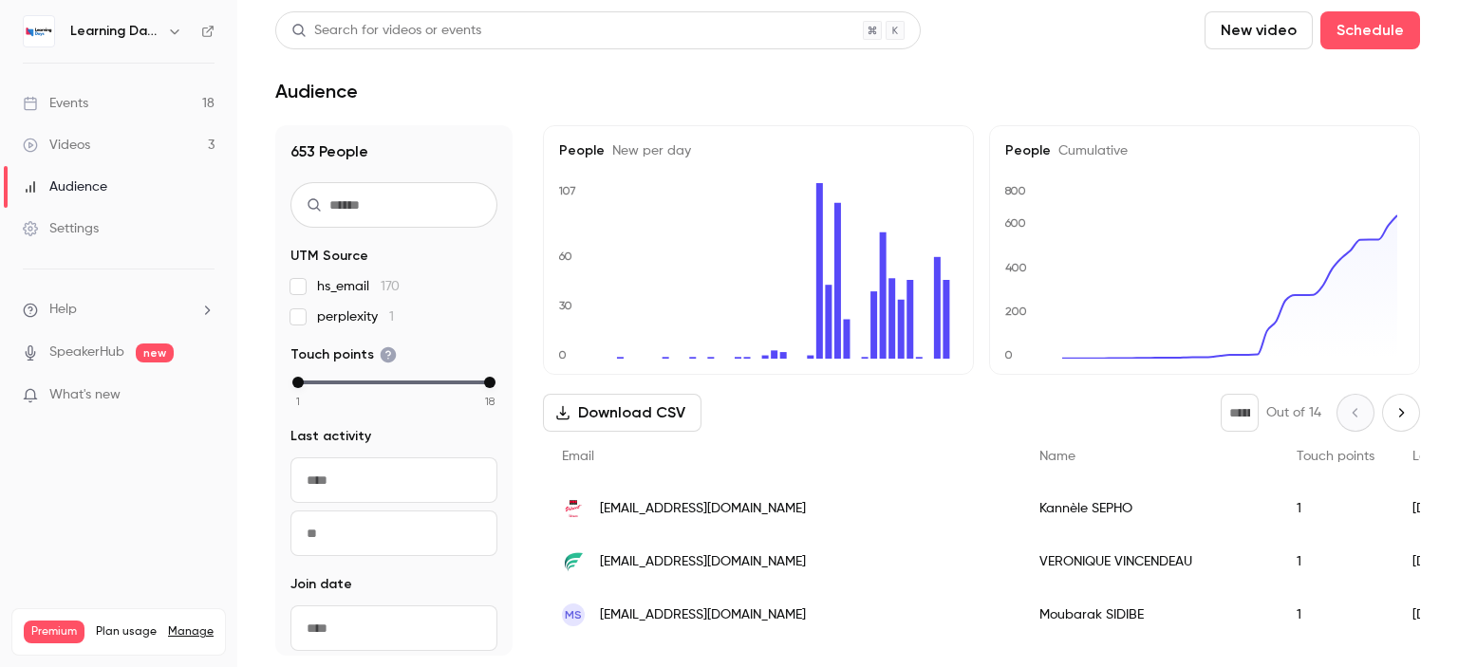
click at [209, 37] on div "Learning Days" at bounding box center [119, 31] width 192 height 32
click at [149, 103] on link "Events 18" at bounding box center [118, 104] width 237 height 42
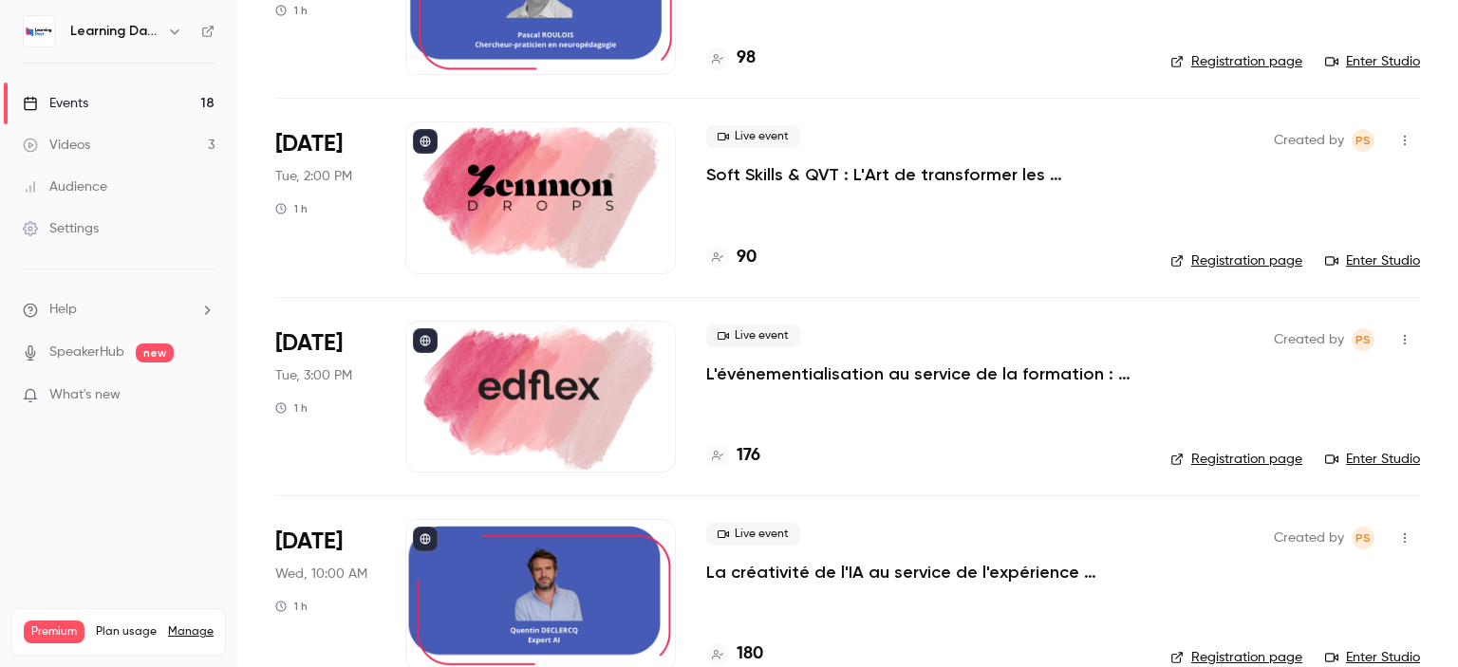
scroll to position [894, 0]
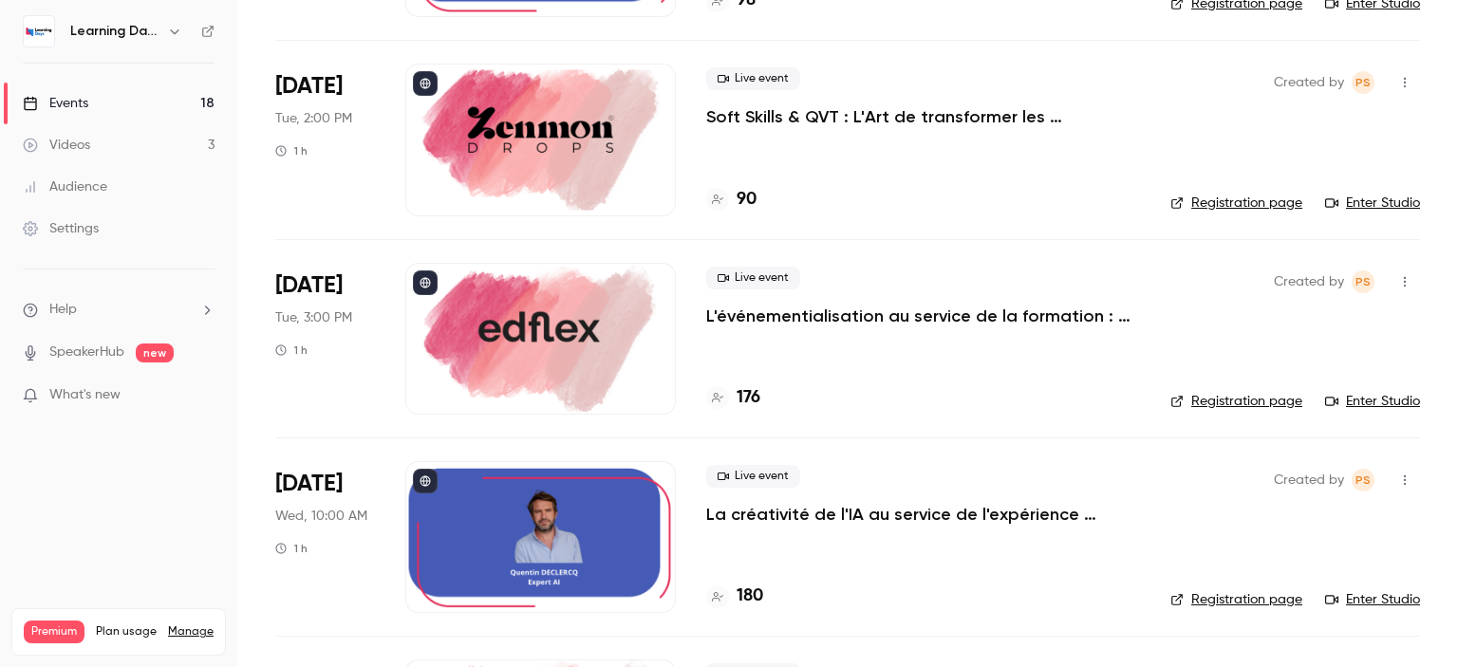
click at [124, 185] on link "Audience" at bounding box center [118, 187] width 237 height 42
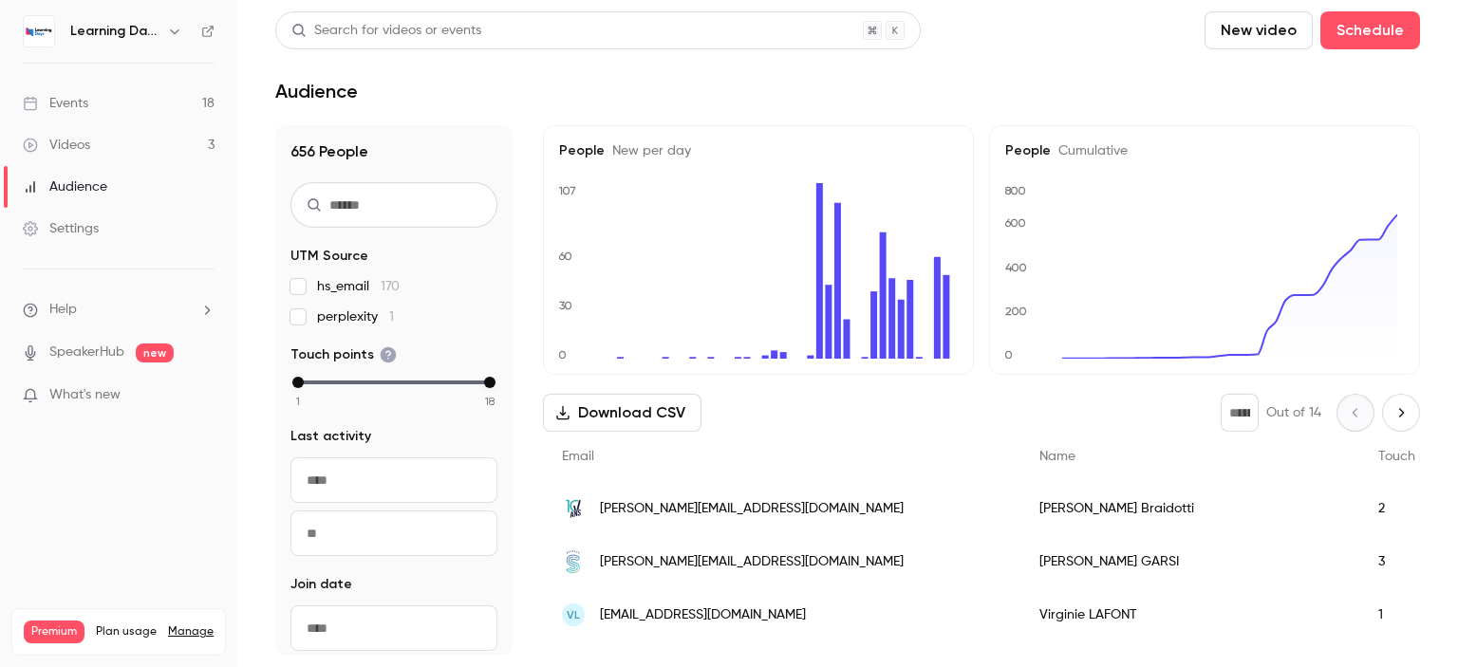
click at [89, 193] on div "Audience" at bounding box center [65, 187] width 84 height 19
click at [80, 164] on link "Videos 3" at bounding box center [118, 145] width 237 height 42
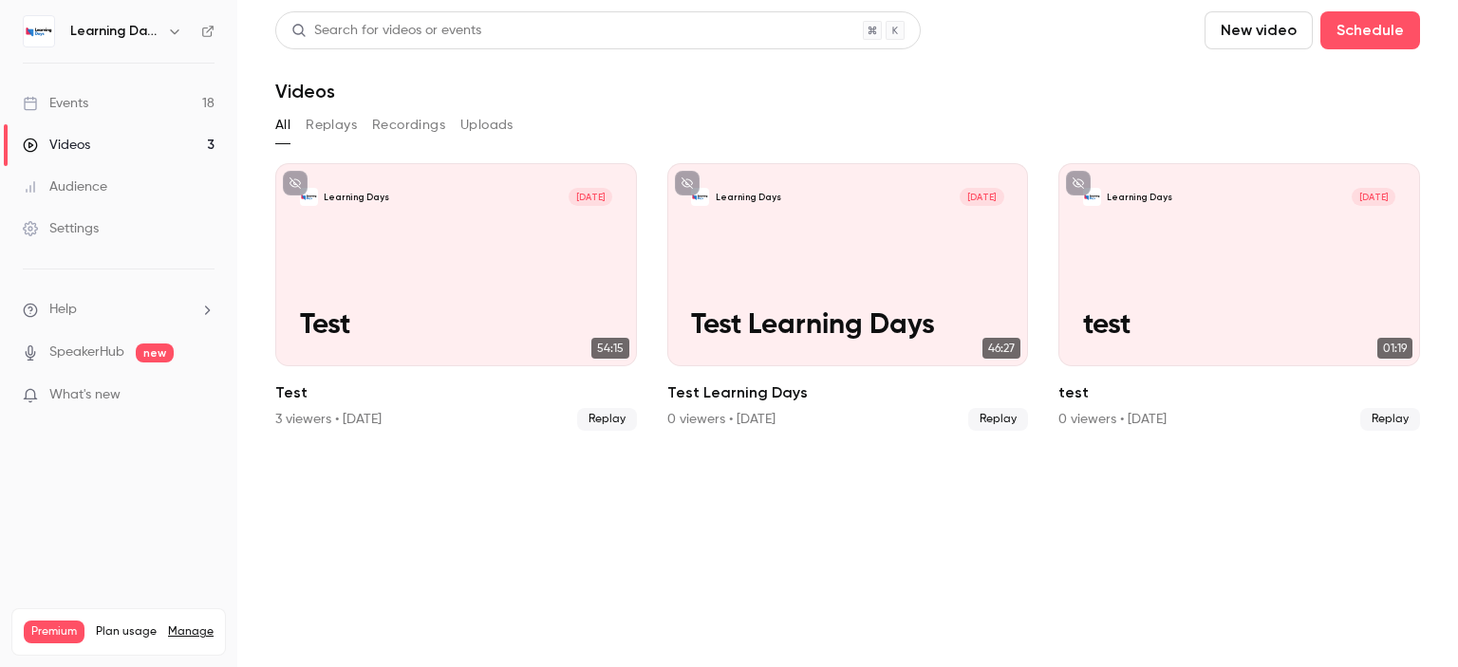
click at [76, 185] on div "Audience" at bounding box center [65, 187] width 84 height 19
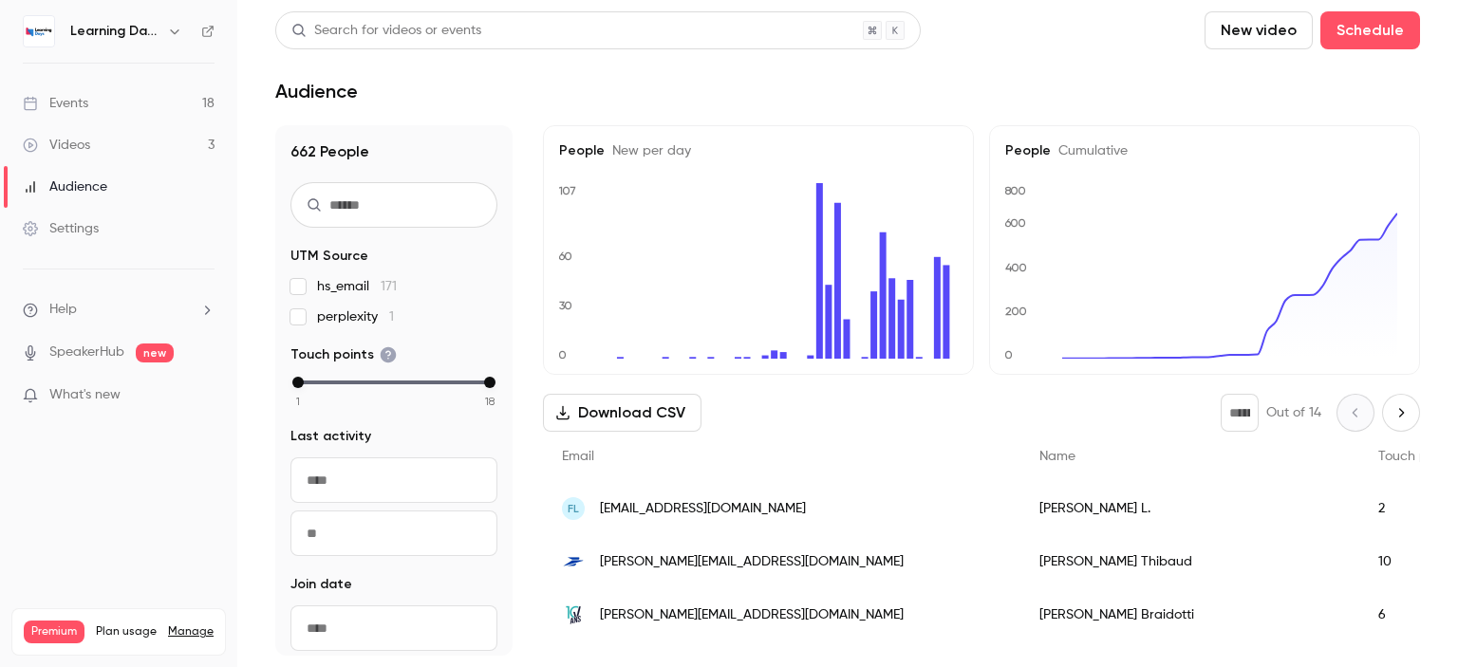
click at [129, 105] on link "Events 18" at bounding box center [118, 104] width 237 height 42
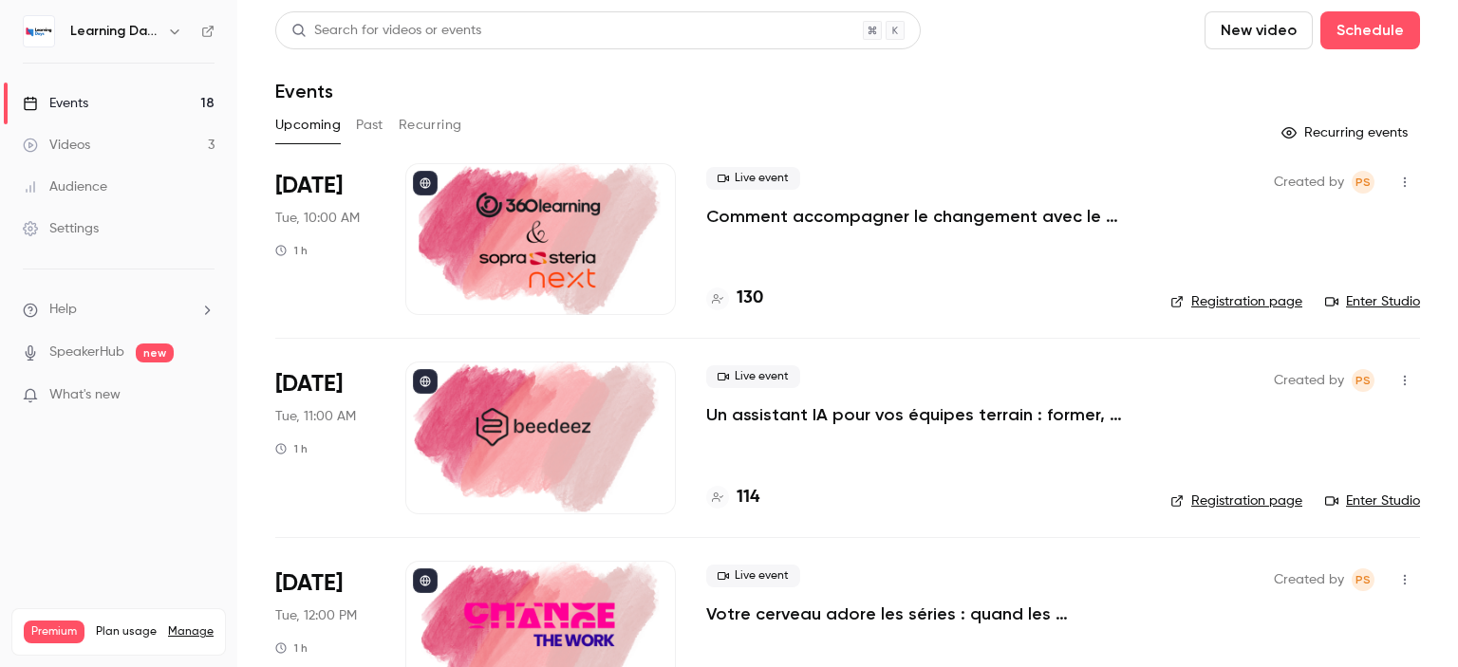
click at [143, 185] on link "Audience" at bounding box center [118, 187] width 237 height 42
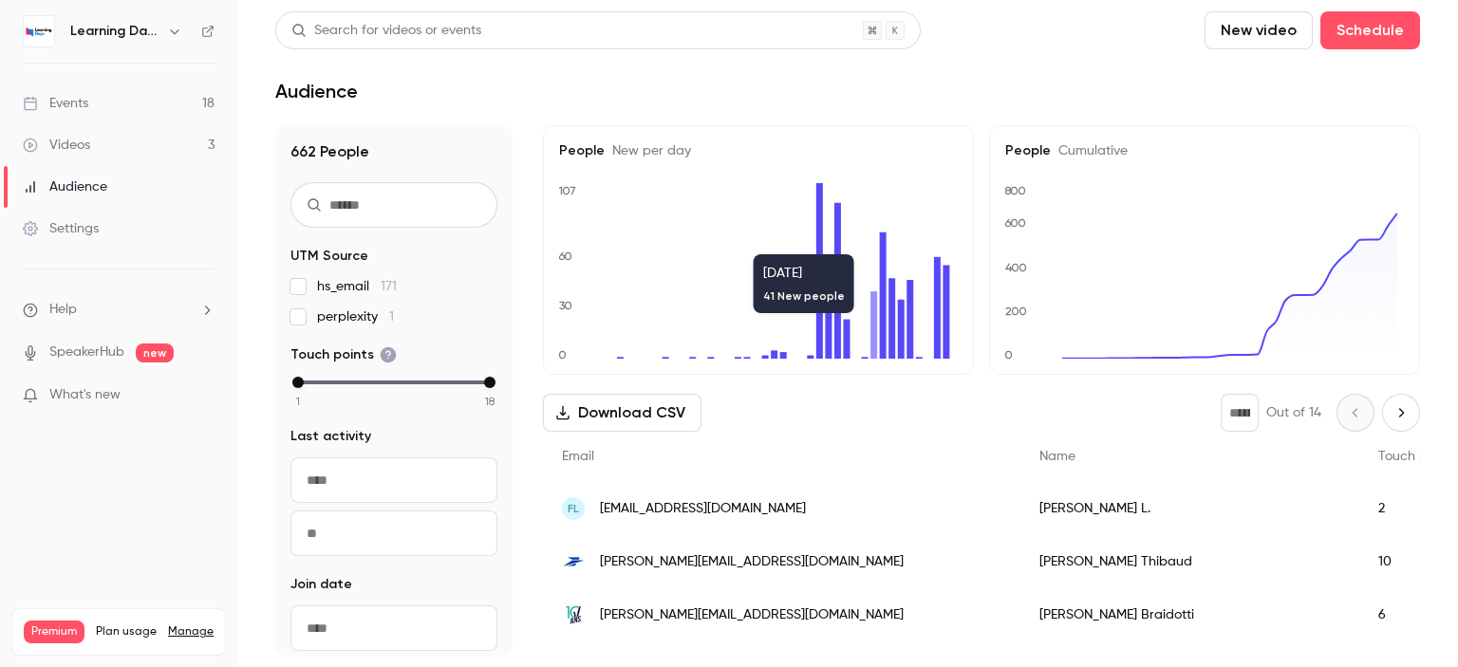
click at [733, 564] on span "[PERSON_NAME][EMAIL_ADDRESS][DOMAIN_NAME]" at bounding box center [752, 562] width 304 height 20
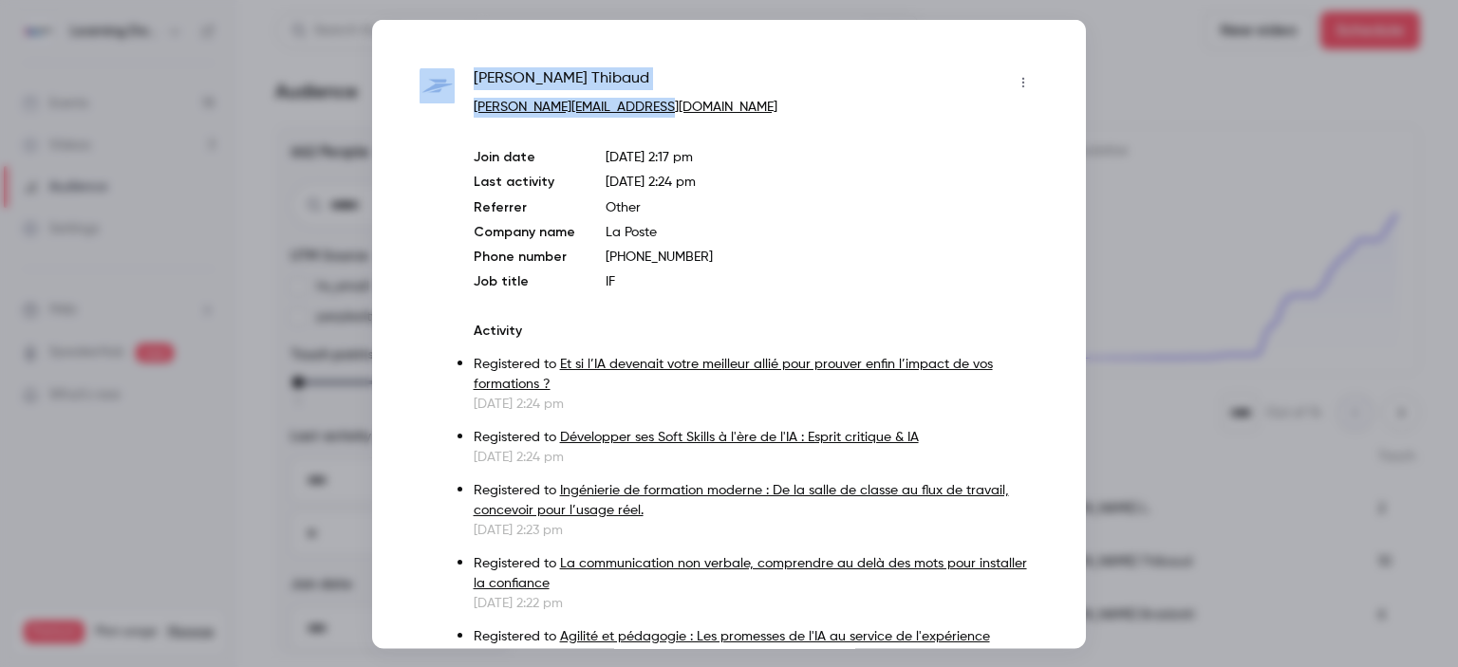
drag, startPoint x: 664, startPoint y: 103, endPoint x: 461, endPoint y: 103, distance: 203.1
click at [461, 103] on div "[PERSON_NAME] [PERSON_NAME][EMAIL_ADDRESS][DOMAIN_NAME] Join date [DATE] 2:17 p…" at bounding box center [729, 528] width 619 height 925
copy div "[PERSON_NAME] [PERSON_NAME][EMAIL_ADDRESS][DOMAIN_NAME]"
